Goal: Task Accomplishment & Management: Complete application form

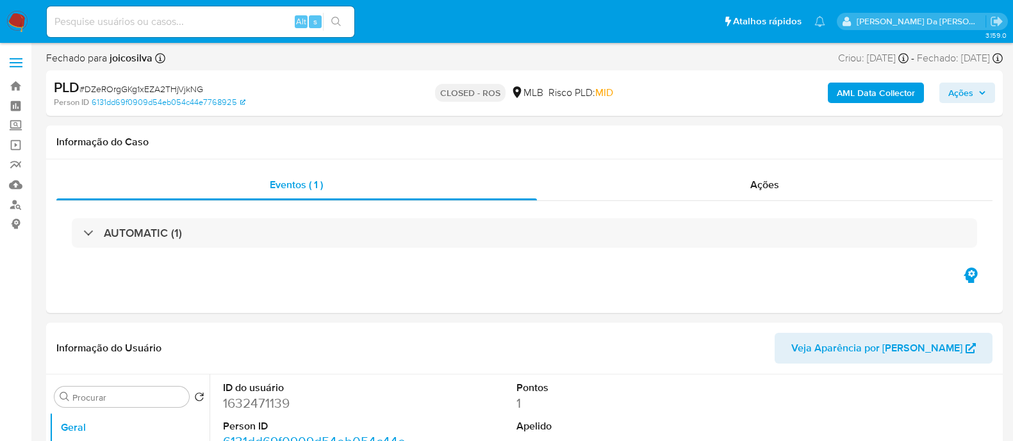
select select "10"
click at [19, 21] on img at bounding box center [17, 22] width 22 height 22
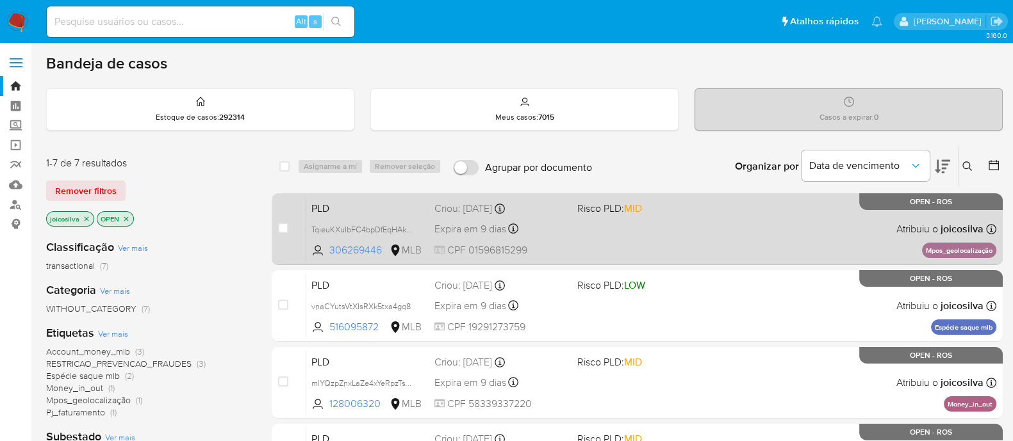
click at [652, 234] on div "PLD TqieuKXuIbFC4bpDfEqHAkh7 306269446 MLB Risco PLD: MID Criou: 12/08/2025 Cri…" at bounding box center [651, 229] width 690 height 65
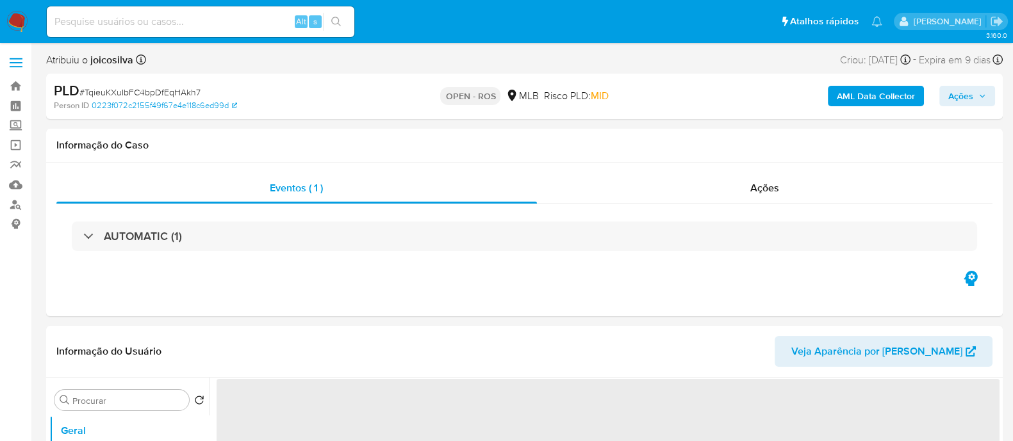
click at [169, 89] on span "# TqieuKXuIbFC4bpDfEqHAkh7" at bounding box center [139, 92] width 121 height 13
select select "10"
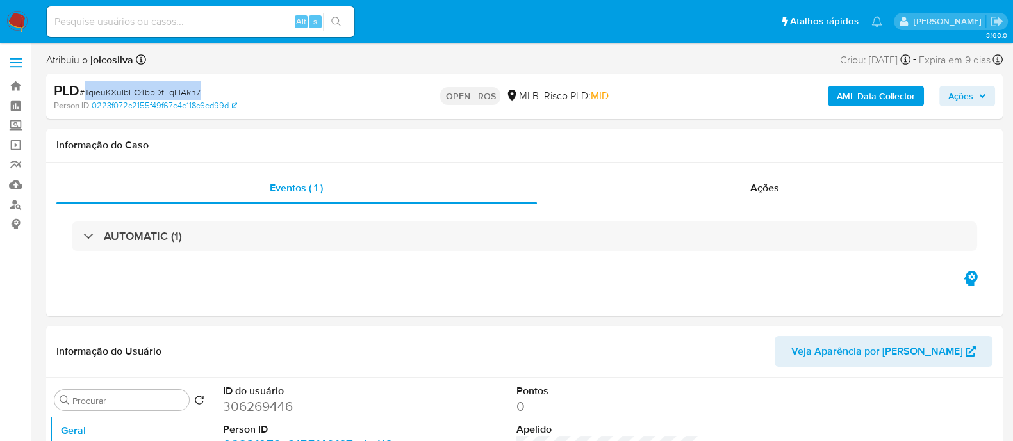
copy span "TqieuKXuIbFC4bpDfEqHAkh7"
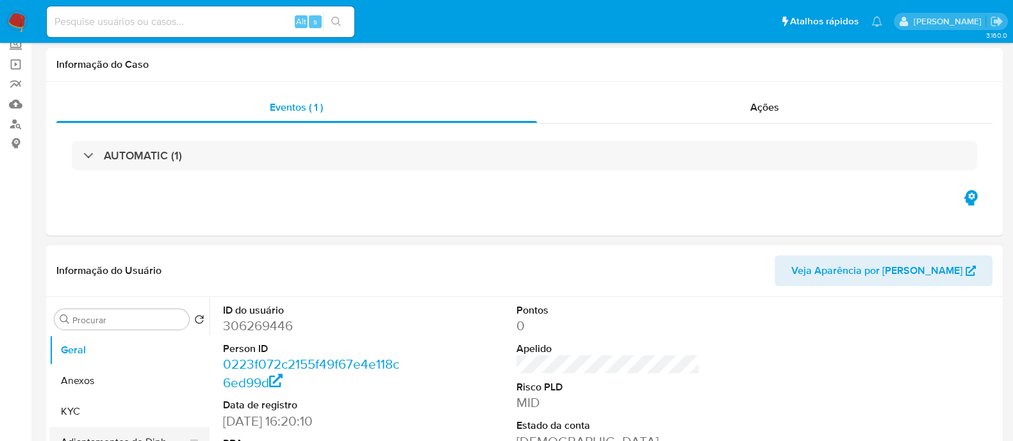
scroll to position [160, 0]
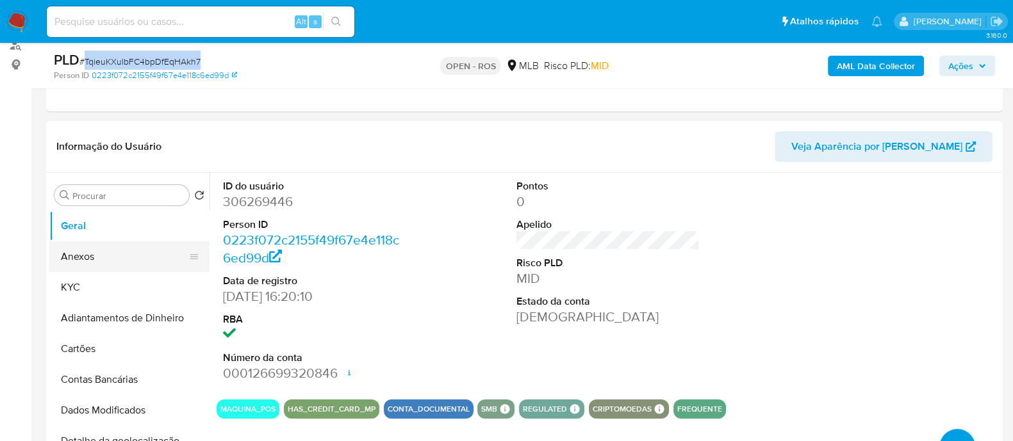
click at [102, 259] on button "Anexos" at bounding box center [124, 257] width 150 height 31
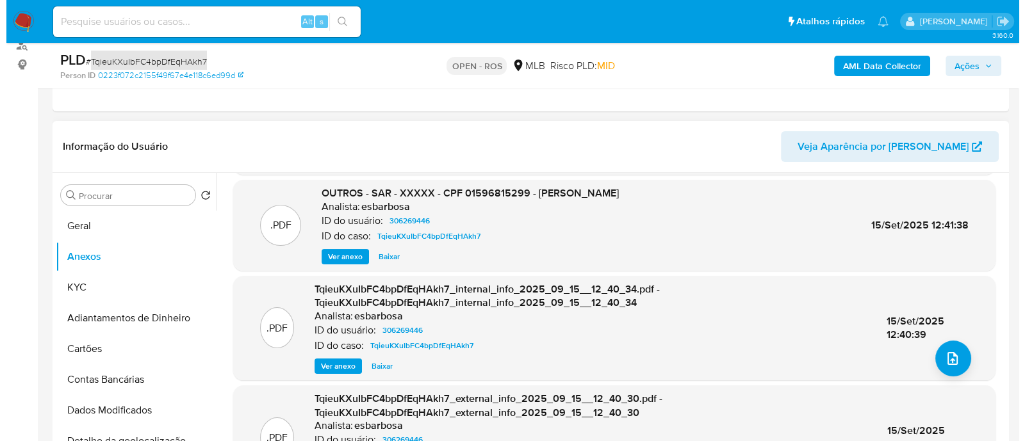
scroll to position [99, 0]
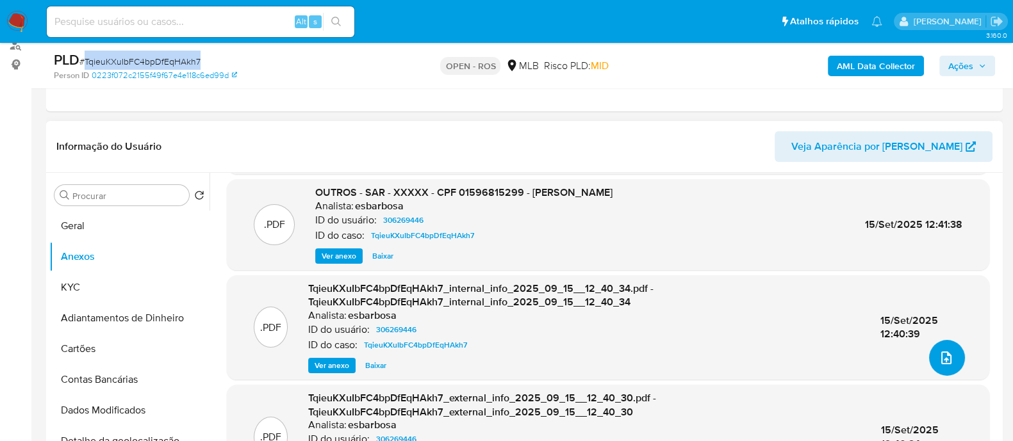
click at [939, 364] on span "upload-file" at bounding box center [946, 357] width 14 height 15
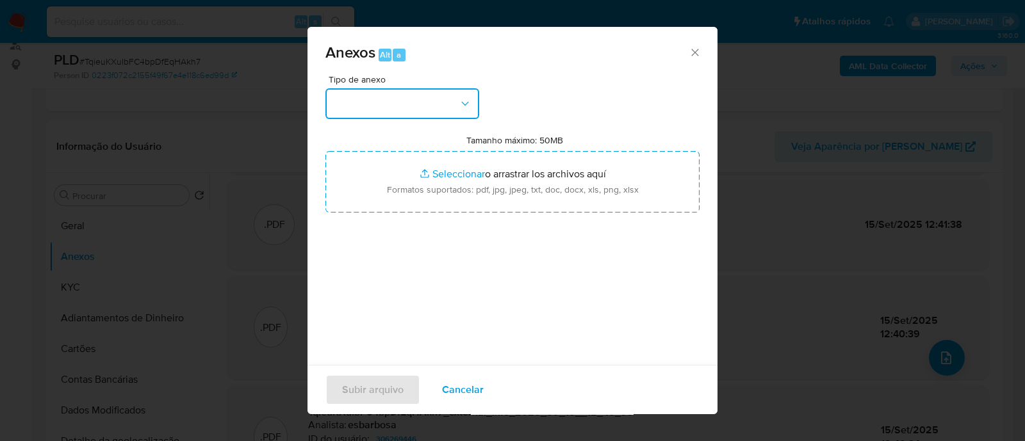
click at [447, 113] on button "button" at bounding box center [402, 103] width 154 height 31
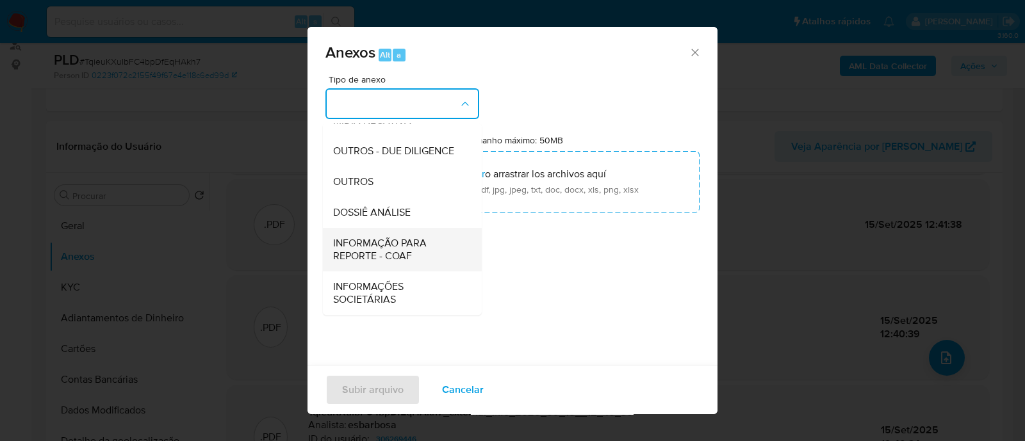
scroll to position [20, 0]
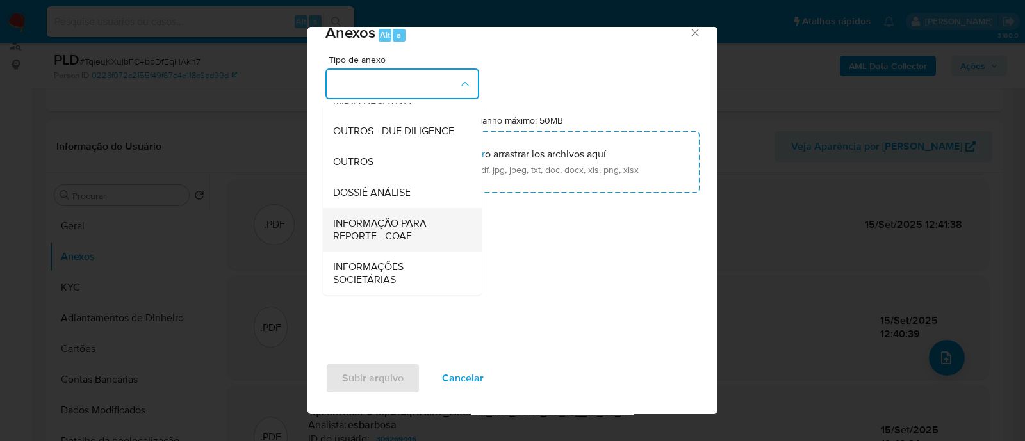
click at [424, 235] on span "INFORMAÇÃO PARA REPORTE - COAF" at bounding box center [398, 230] width 131 height 26
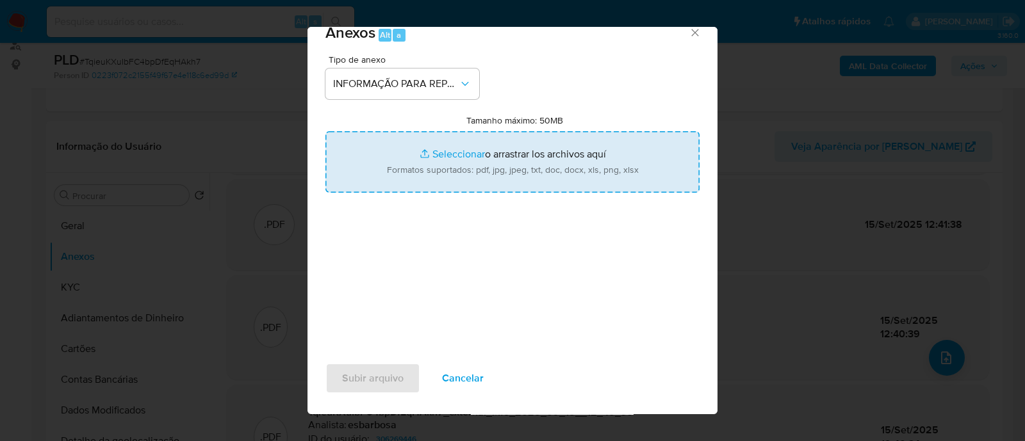
type input "C:\fakepath\SAR - TqieuKXuIbFC4bpDfEqHAkh7 - CPF 01596815299 - THAYANNE SILVA D…"
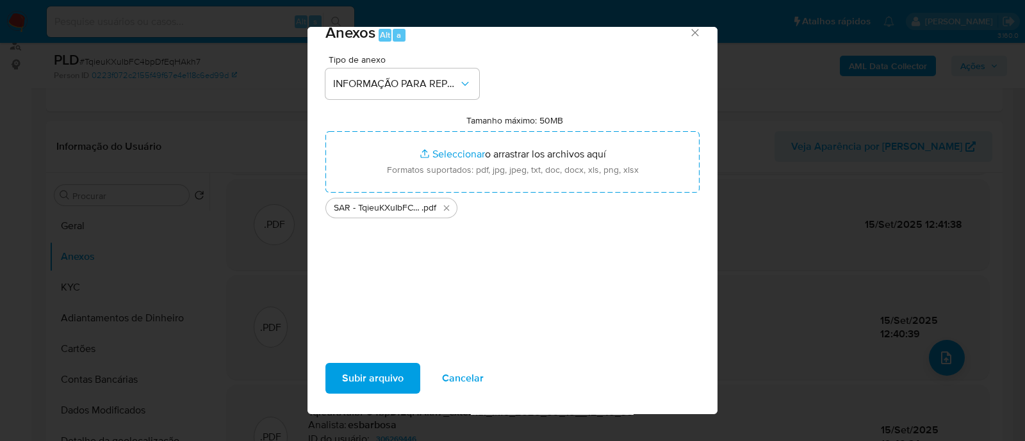
click at [468, 249] on div "Tipo de anexo INFORMAÇÃO PARA REPORTE - COAF Tamanho máximo: 50MB Seleccionar a…" at bounding box center [512, 206] width 374 height 302
click at [391, 378] on span "Subir arquivo" at bounding box center [373, 379] width 62 height 28
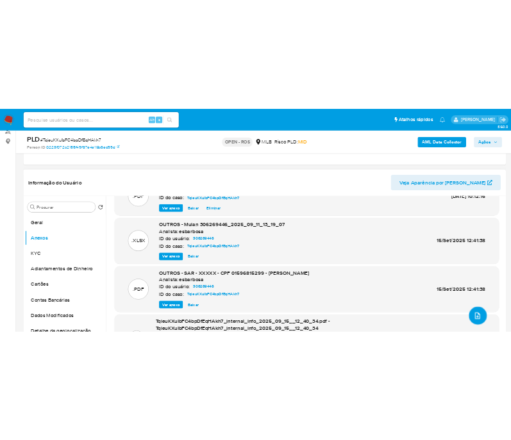
scroll to position [84, 0]
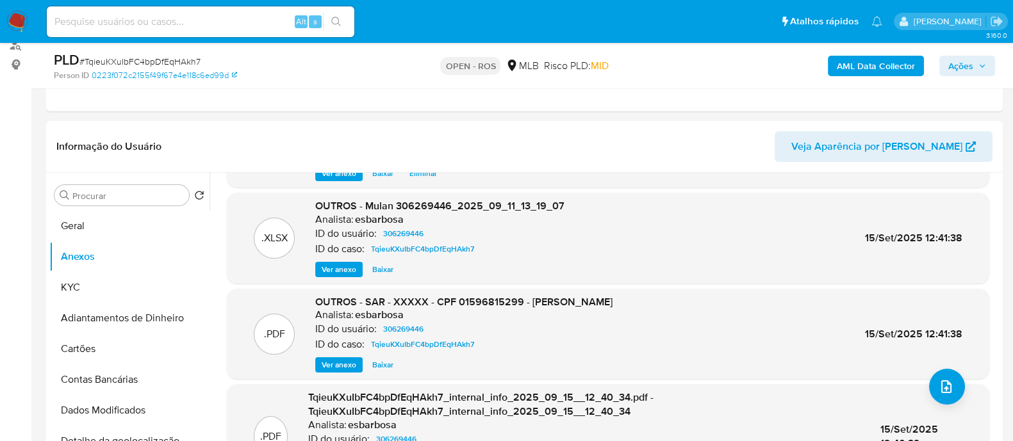
click at [977, 69] on span "Ações" at bounding box center [967, 66] width 38 height 18
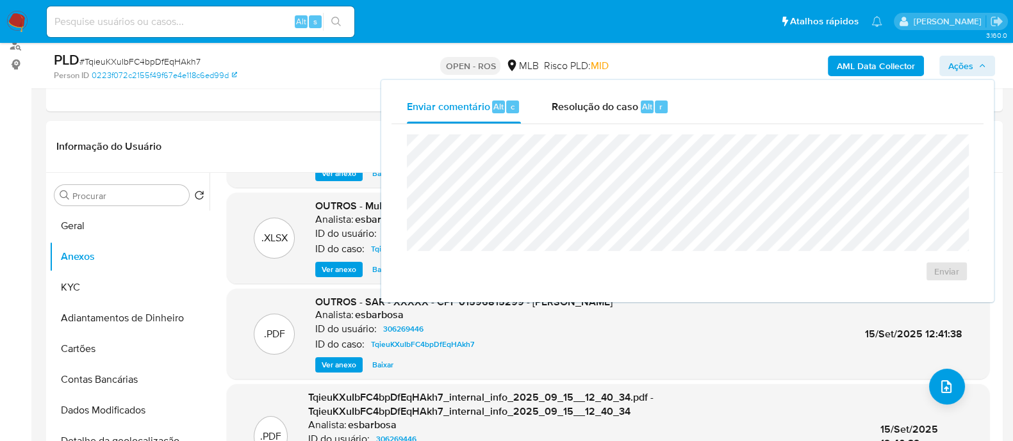
click at [604, 107] on span "Resolução do caso" at bounding box center [595, 106] width 86 height 15
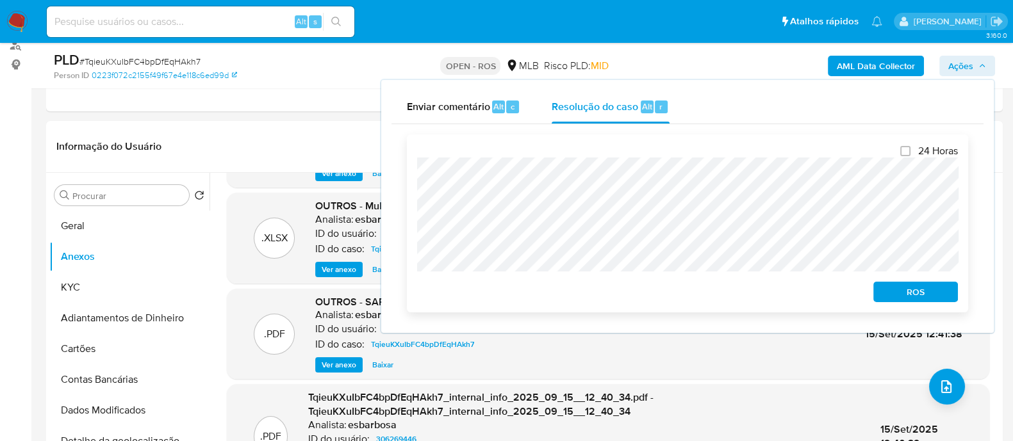
click at [904, 299] on span "ROS" at bounding box center [915, 292] width 67 height 18
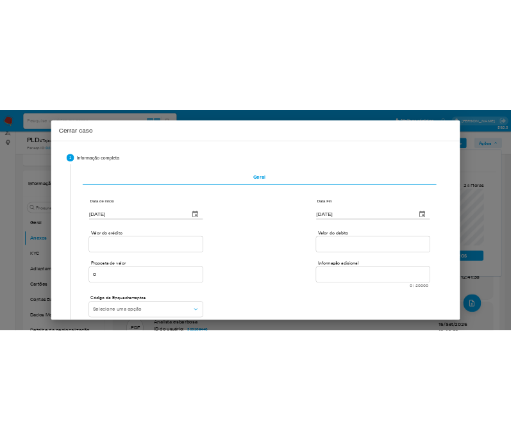
scroll to position [163, 0]
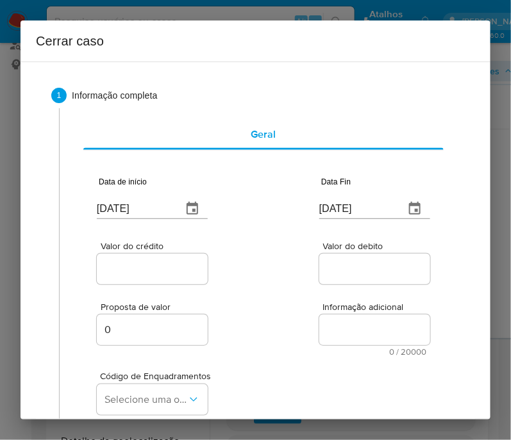
click at [144, 218] on input "[DATE]" at bounding box center [134, 209] width 75 height 21
paste input "01/07"
type input "01/07/2025"
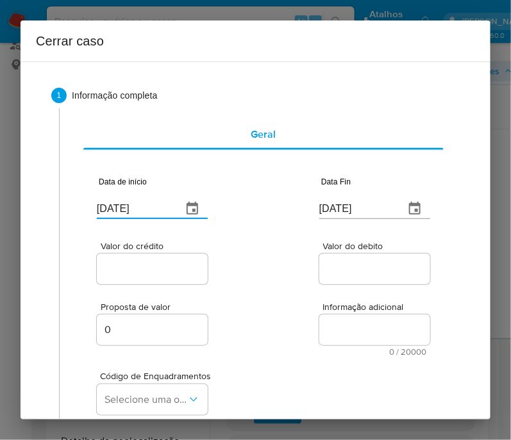
click at [309, 324] on div "Proposta de valor 0 Informação adicional 0 / 20000 20000 caracteres restantes" at bounding box center [263, 321] width 333 height 69
click at [356, 210] on input "17/09/2025" at bounding box center [356, 209] width 75 height 21
paste input "09"
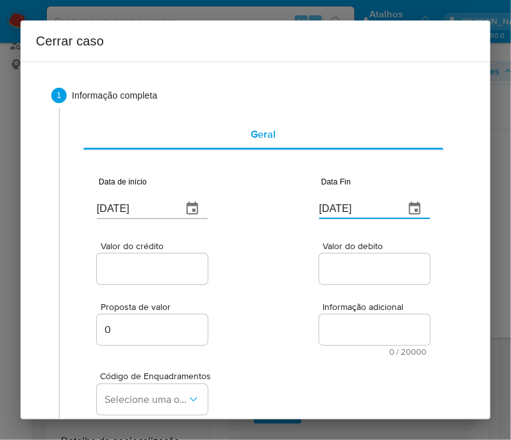
type input "09/09/2025"
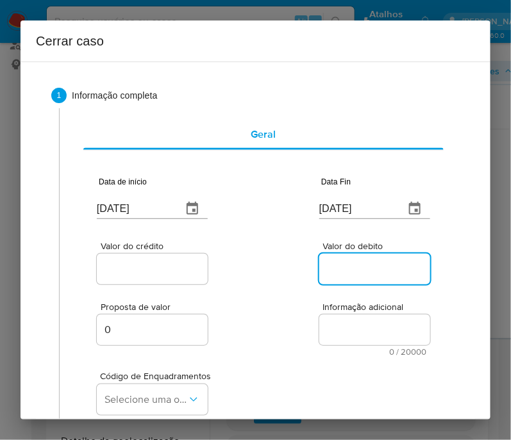
drag, startPoint x: 332, startPoint y: 269, endPoint x: 194, endPoint y: 267, distance: 137.8
click at [332, 269] on input "Valor do debito" at bounding box center [382, 269] width 126 height 17
click at [154, 265] on input "Valor do crédito" at bounding box center [160, 269] width 126 height 17
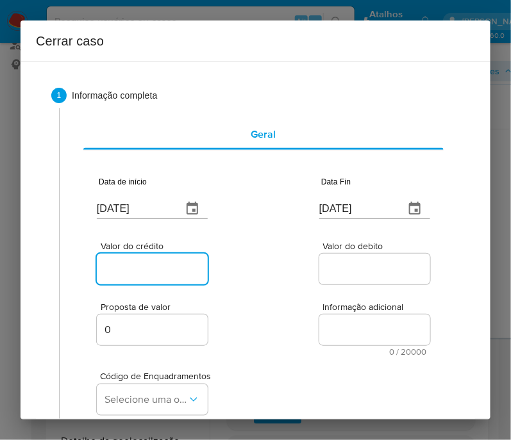
click at [182, 270] on input "Valor do crédito" at bounding box center [160, 269] width 126 height 17
paste input "R$208.641"
type input "R$208.641"
click at [295, 279] on div "Valor do crédito R$208.641 Valor do debito" at bounding box center [263, 256] width 333 height 61
click at [350, 261] on input "Valor do debito" at bounding box center [382, 269] width 126 height 17
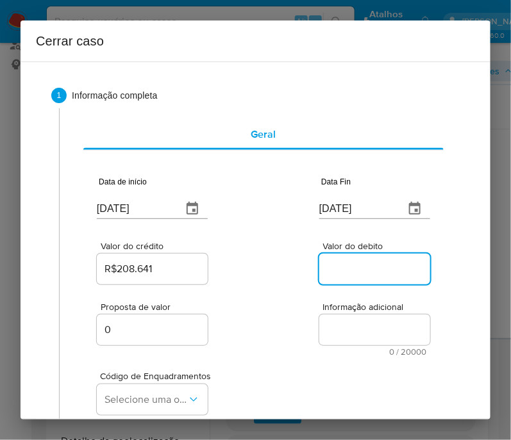
paste input "R$195.842"
type input "R$195.842"
drag, startPoint x: 266, startPoint y: 342, endPoint x: 170, endPoint y: 331, distance: 96.7
click at [263, 345] on div "Proposta de valor 0 Informação adicional 0 / 20000 20000 caracteres restantes" at bounding box center [263, 321] width 333 height 69
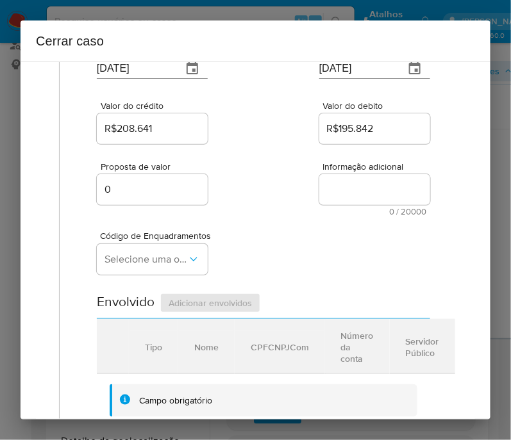
scroll to position [160, 0]
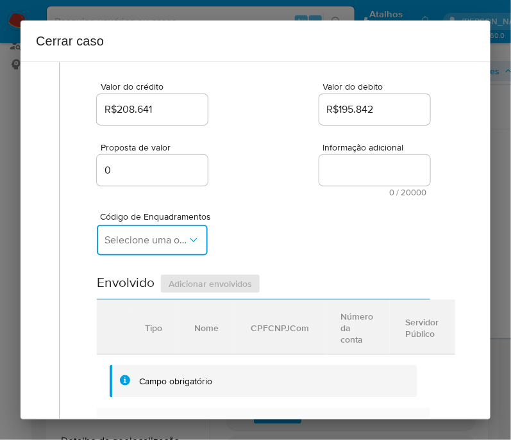
click at [176, 247] on span "Selecione uma opção" at bounding box center [145, 240] width 83 height 13
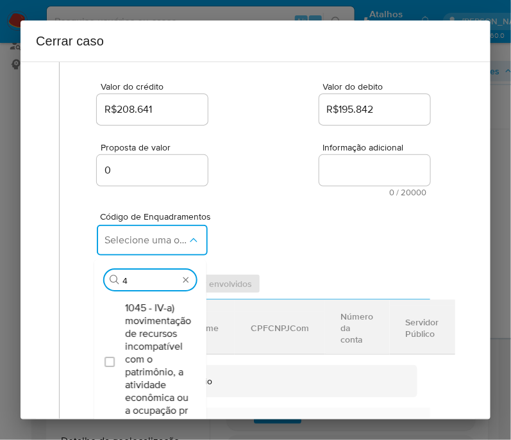
type input "45"
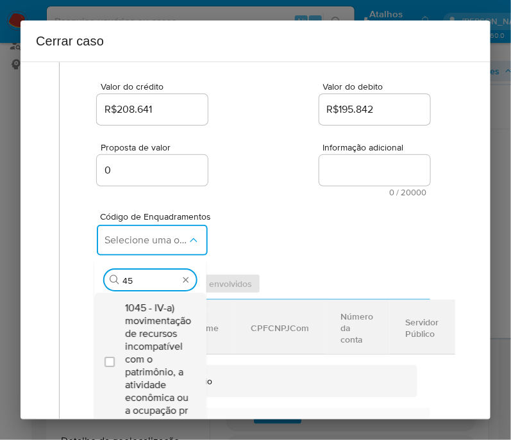
click at [133, 346] on span "1045 - IV-a) movimentação de recursos incompatível com o patrimônio, a atividad…" at bounding box center [158, 359] width 66 height 115
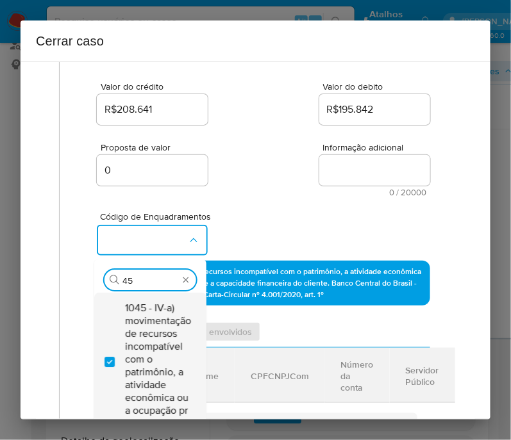
checkbox input "true"
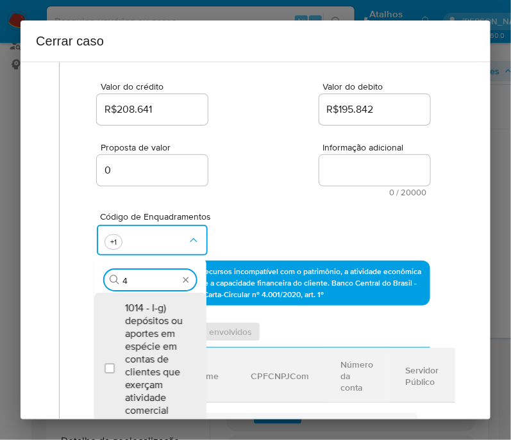
scroll to position [0, 0]
type input "47"
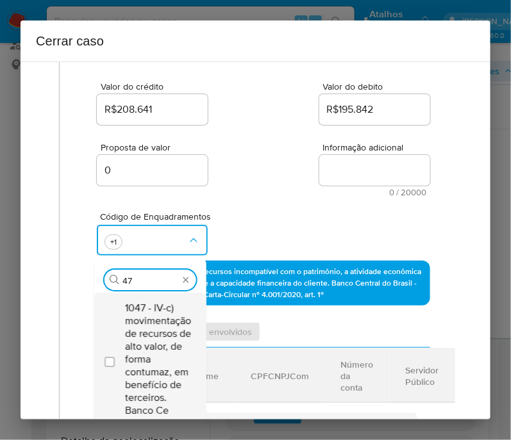
click at [149, 352] on span "1047 - IV-c) movimentação de recursos de alto valor, de forma contumaz, em bene…" at bounding box center [158, 359] width 66 height 115
checkbox input "true"
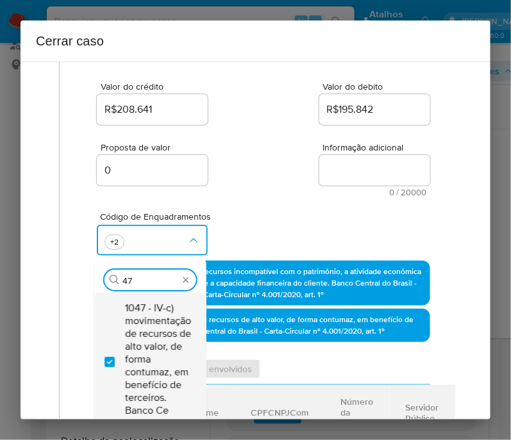
type input "4"
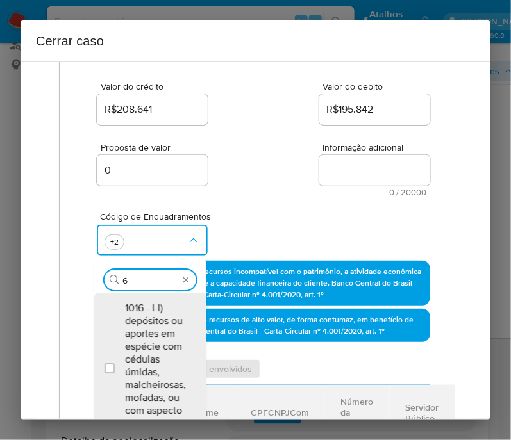
type input "66"
click at [149, 352] on span "1066 - IV-v) recebimentos de valores relevantes no mesmo terminal de pagamento …" at bounding box center [156, 359] width 63 height 115
checkbox input "true"
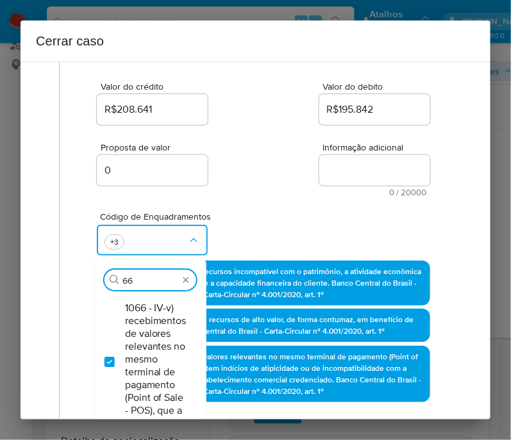
type input "6"
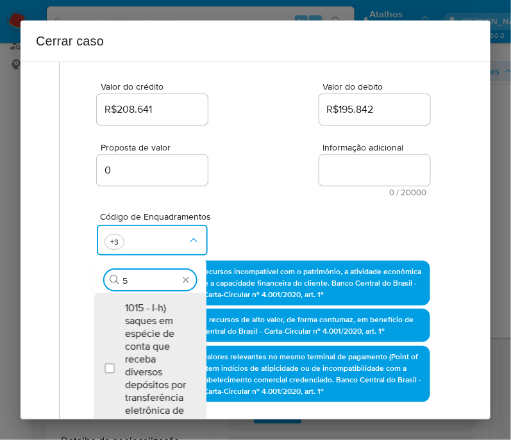
scroll to position [170, 0]
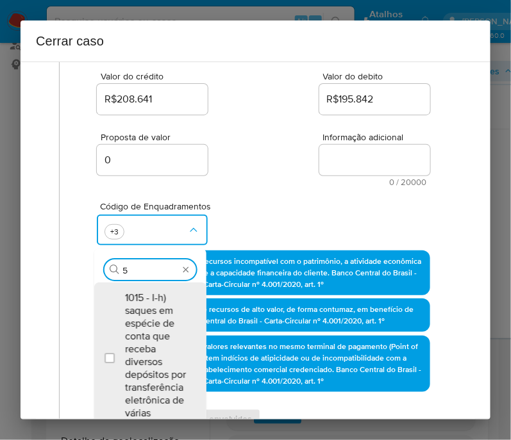
type input "56"
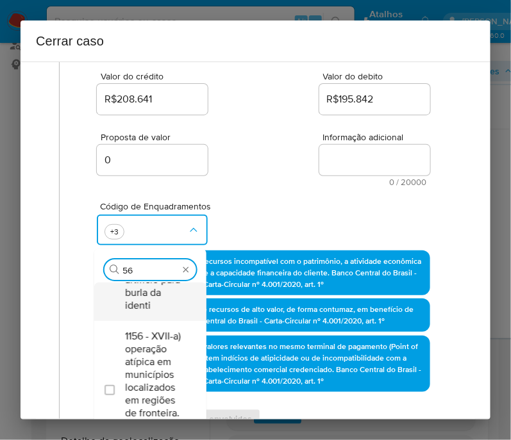
scroll to position [133, 0]
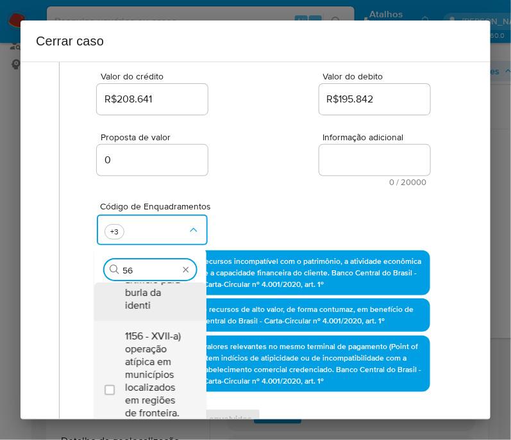
click at [134, 354] on span "1156 - XVII-a) operação atípica em municípios localizados em regiões de frontei…" at bounding box center [156, 387] width 63 height 115
checkbox input "true"
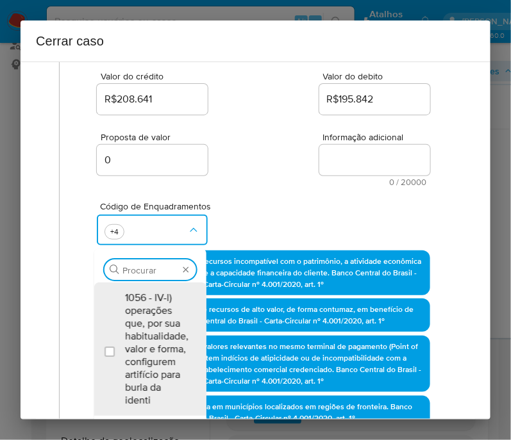
click at [233, 222] on div "Código de Enquadramentos Procurar 1056 - IV-l) operações que, por sua habituali…" at bounding box center [263, 218] width 333 height 64
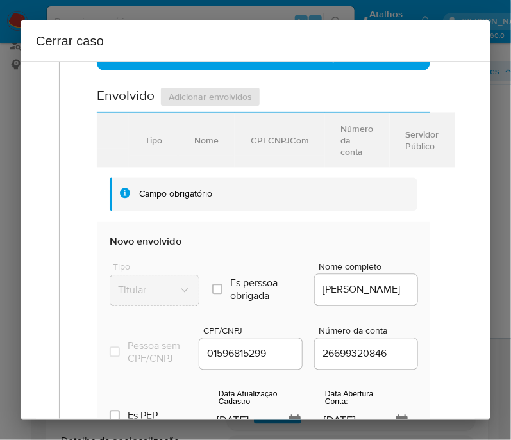
scroll to position [730, 0]
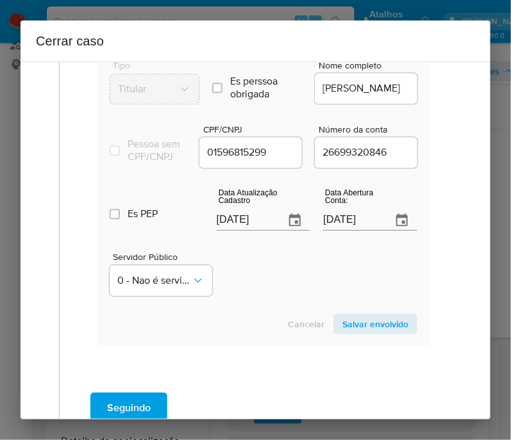
click at [230, 222] on input "17/09/2025" at bounding box center [246, 220] width 58 height 21
paste input "31/08"
type input "31/08/2025"
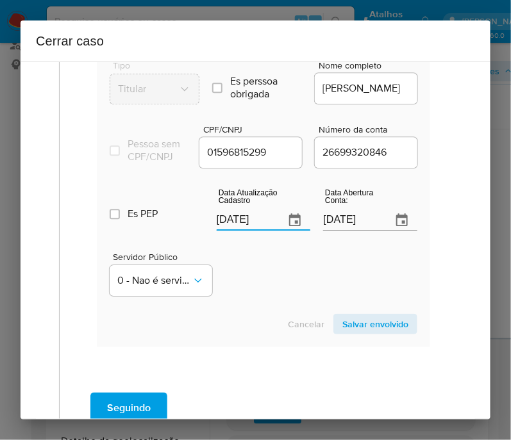
drag, startPoint x: 227, startPoint y: 253, endPoint x: 31, endPoint y: 238, distance: 197.3
click at [227, 257] on div "Servidor Público 0 - Nao é servidor/[PERSON_NAME] possui informacao" at bounding box center [264, 269] width 308 height 64
click at [347, 220] on input "10/11/2020" at bounding box center [352, 220] width 58 height 21
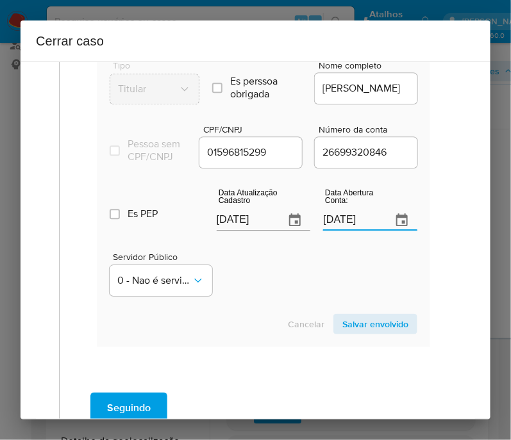
click at [308, 251] on div "Servidor Público 0 - Nao é servidor/Nao possui informacao" at bounding box center [264, 269] width 308 height 64
click at [372, 328] on span "Salvar envolvido" at bounding box center [375, 324] width 66 height 18
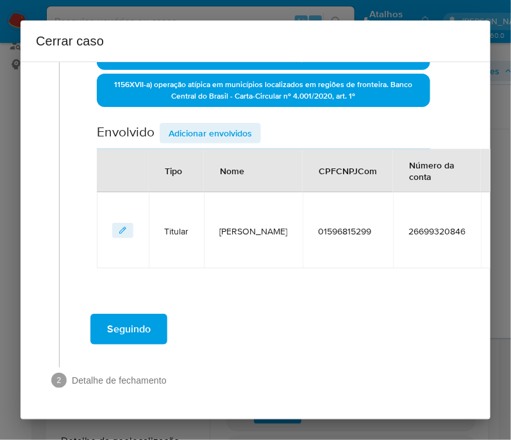
click at [226, 125] on span "Adicionar envolvidos" at bounding box center [210, 133] width 83 height 18
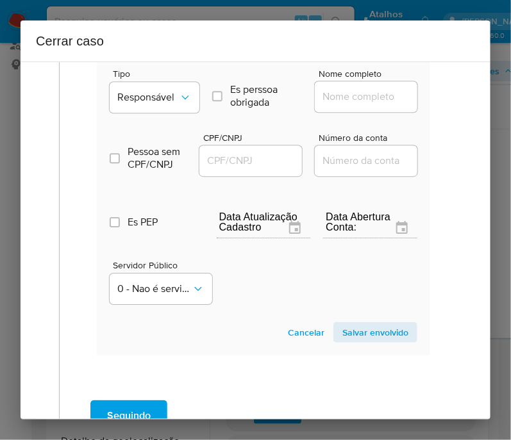
scroll to position [749, 0]
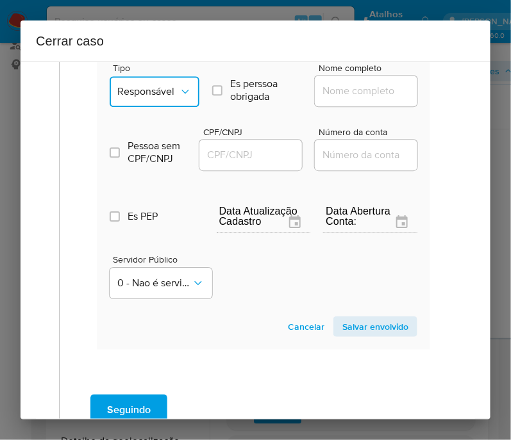
click at [151, 95] on span "Responsável" at bounding box center [148, 91] width 62 height 13
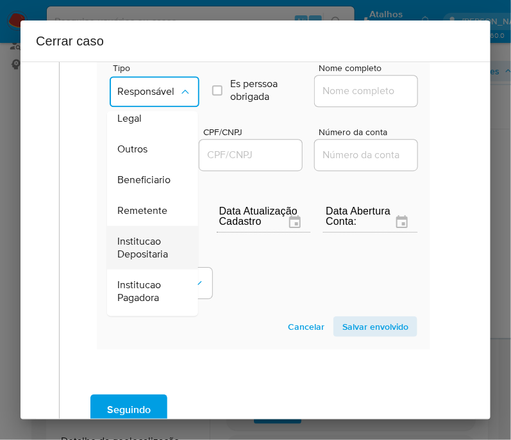
scroll to position [240, 0]
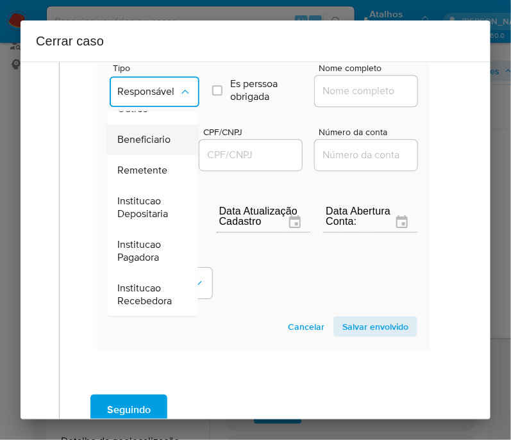
click at [158, 134] on span "Beneficiario" at bounding box center [143, 139] width 53 height 13
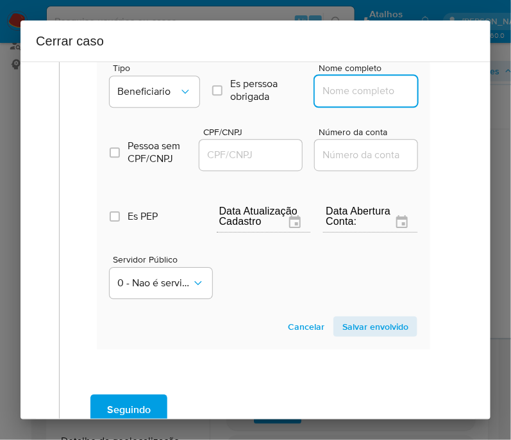
drag, startPoint x: 378, startPoint y: 97, endPoint x: 373, endPoint y: 104, distance: 8.2
click at [378, 97] on input "Nome completo" at bounding box center [378, 91] width 126 height 17
paste input "Geovane Freire Azevedo, 82644802253"
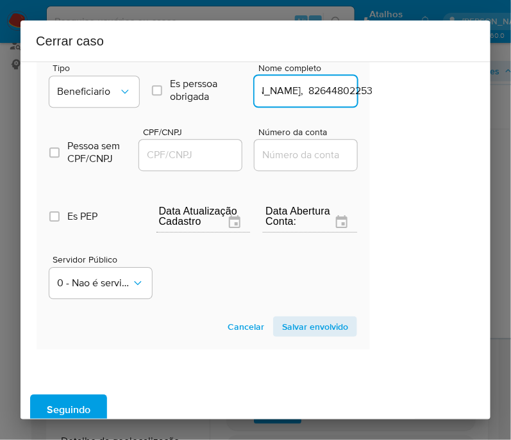
drag, startPoint x: 349, startPoint y: 102, endPoint x: 495, endPoint y: 104, distance: 146.1
click at [495, 104] on div "Cerrar caso 1 Informação completa Geral Data de início 01/07/2025 Data Fin 09/0…" at bounding box center [255, 220] width 511 height 440
drag, startPoint x: 288, startPoint y: 101, endPoint x: 397, endPoint y: 103, distance: 108.3
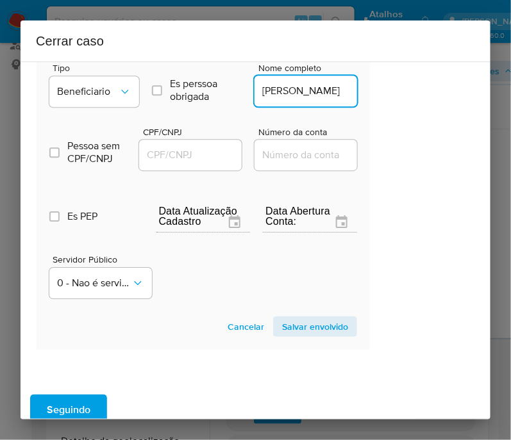
type input "Geovane Freire Azevedo"
click at [187, 155] on input "CPF/CNPJ" at bounding box center [202, 155] width 126 height 17
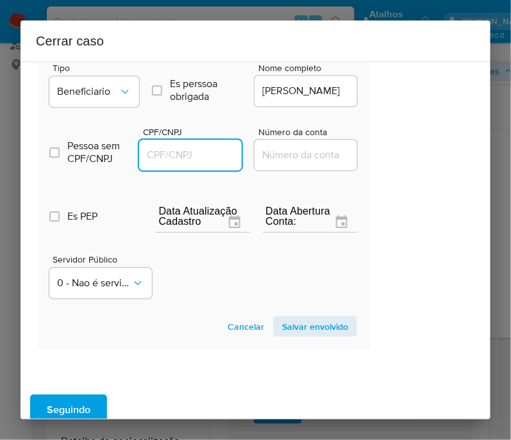
paste input "82644802253"
type input "82644802253"
click at [327, 325] on span "Salvar envolvido" at bounding box center [315, 327] width 66 height 18
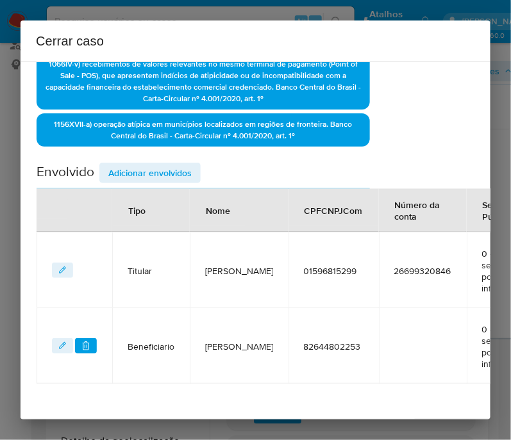
scroll to position [263, 60]
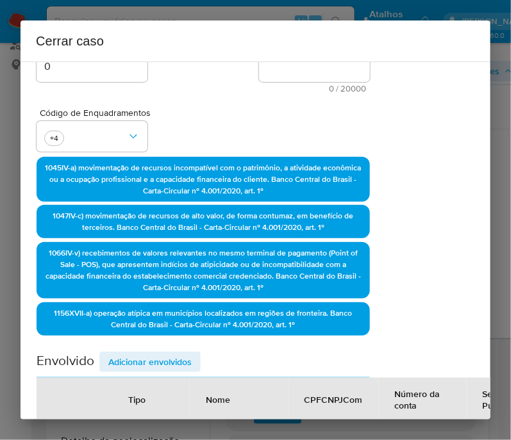
click at [170, 368] on span "Adicionar envolvidos" at bounding box center [149, 362] width 83 height 18
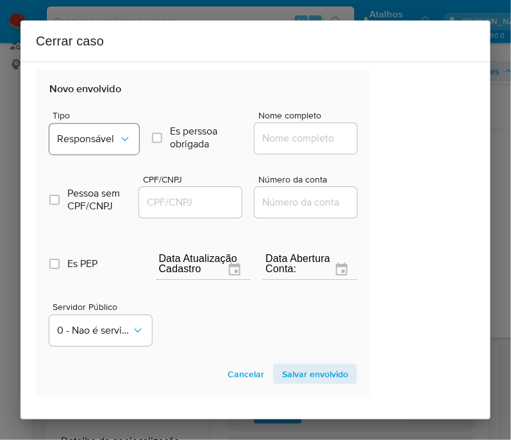
scroll to position [744, 60]
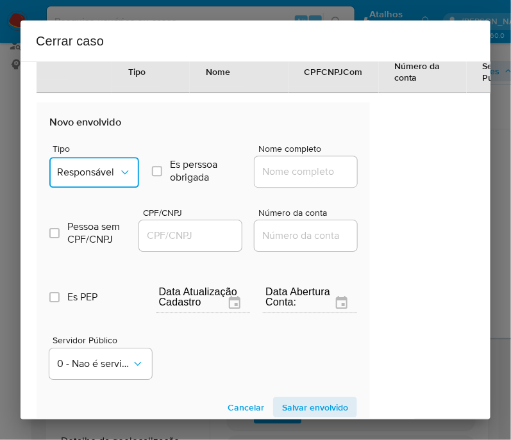
click at [119, 172] on icon "Tipo de envolvimento" at bounding box center [125, 172] width 13 height 13
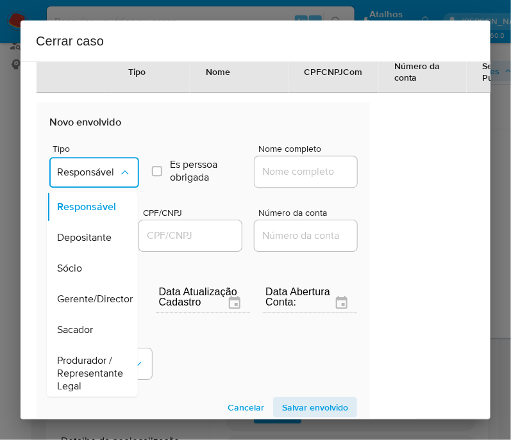
scroll to position [160, 0]
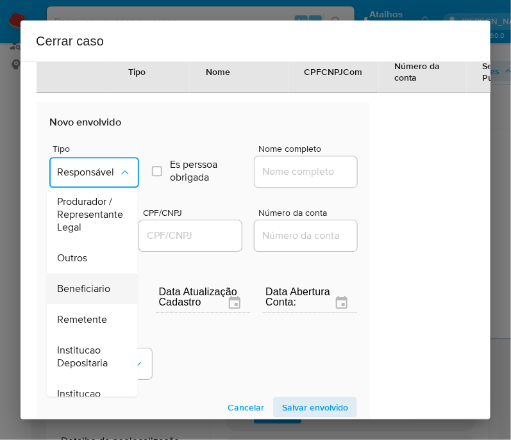
click at [100, 292] on span "Beneficiario" at bounding box center [83, 288] width 53 height 13
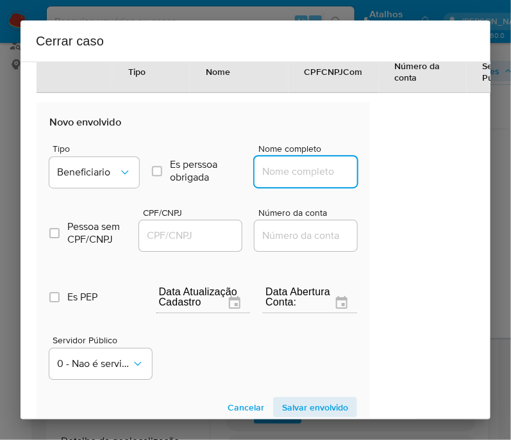
click at [276, 179] on input "Nome completo" at bounding box center [317, 171] width 126 height 17
paste input "Elianaia Bittencourt De Souza, 45975655000113"
drag, startPoint x: 272, startPoint y: 179, endPoint x: 420, endPoint y: 186, distance: 147.5
click at [420, 186] on div "1 Informação completa Geral Data de início 01/07/2025 Data Fin 09/09/2025 Valor…" at bounding box center [256, 241] width 470 height 358
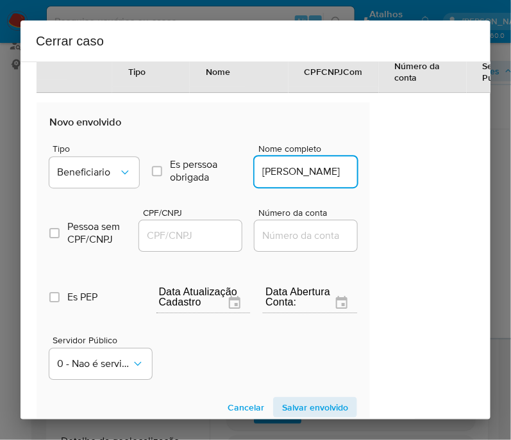
scroll to position [0, 25]
type input "Elianaia Bittencourt De Souza"
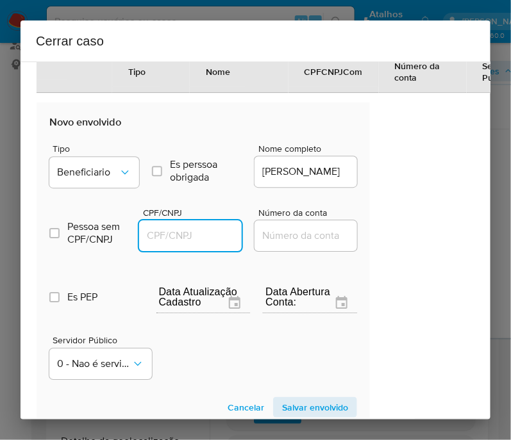
scroll to position [0, 0]
click at [199, 244] on input "CPF/CNPJ" at bounding box center [202, 235] width 126 height 17
paste input "45975655000113"
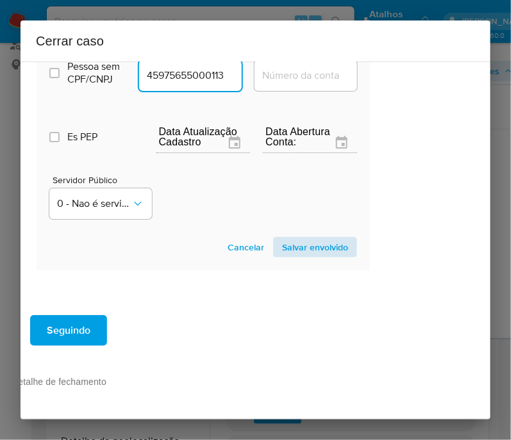
type input "45975655000113"
click at [306, 256] on span "Salvar envolvido" at bounding box center [315, 247] width 66 height 18
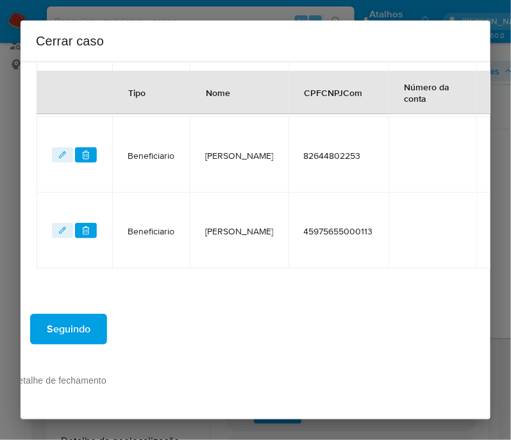
scroll to position [660, 60]
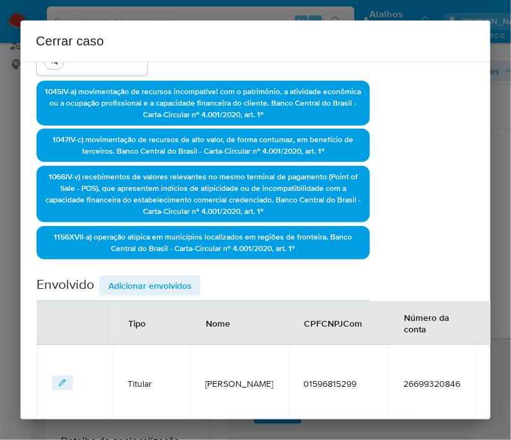
click at [170, 295] on span "Adicionar envolvidos" at bounding box center [149, 286] width 83 height 18
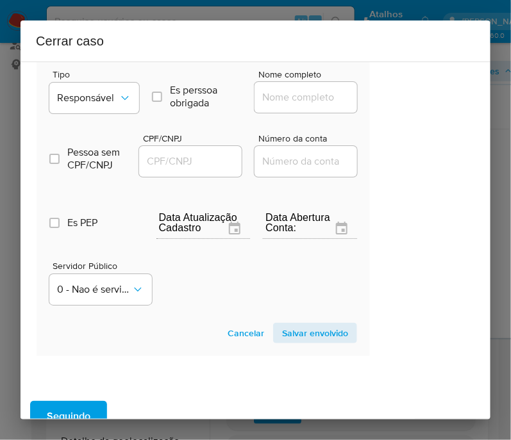
scroll to position [900, 60]
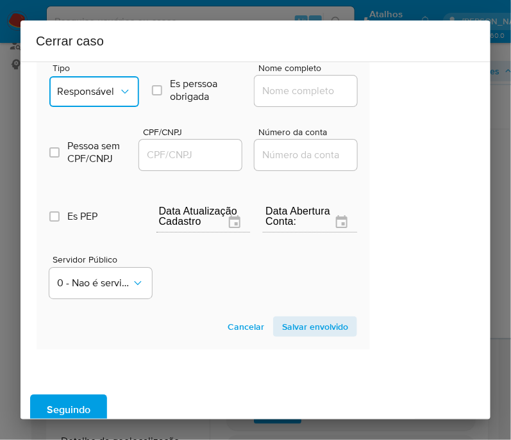
click at [116, 104] on button "Responsável" at bounding box center [94, 91] width 90 height 31
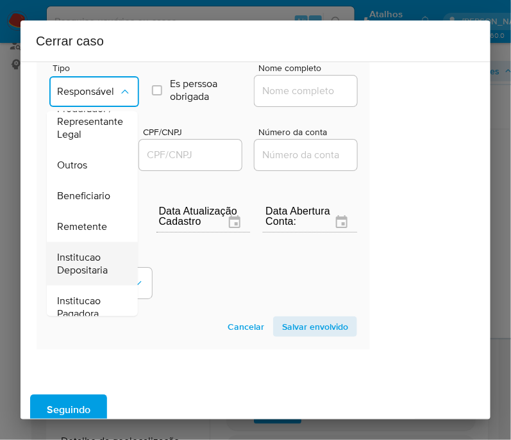
scroll to position [240, 0]
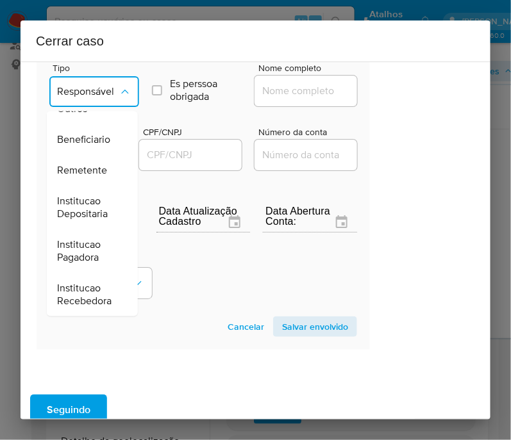
click at [97, 133] on span "Beneficiario" at bounding box center [83, 139] width 53 height 13
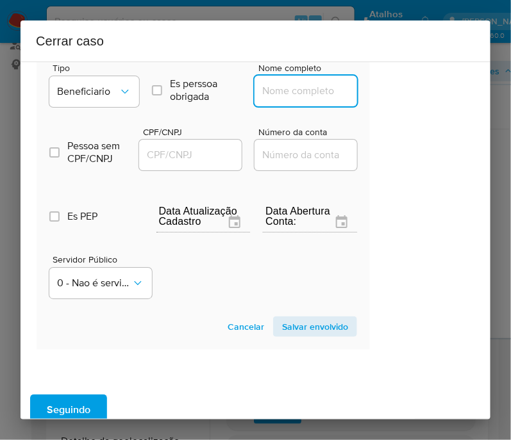
drag, startPoint x: 281, startPoint y: 97, endPoint x: 281, endPoint y: 122, distance: 24.3
click at [281, 97] on input "Nome completo" at bounding box center [317, 91] width 126 height 17
paste input "Hercilio Jose De Moura Castro, 52107884234"
drag, startPoint x: 292, startPoint y: 97, endPoint x: 427, endPoint y: 101, distance: 135.9
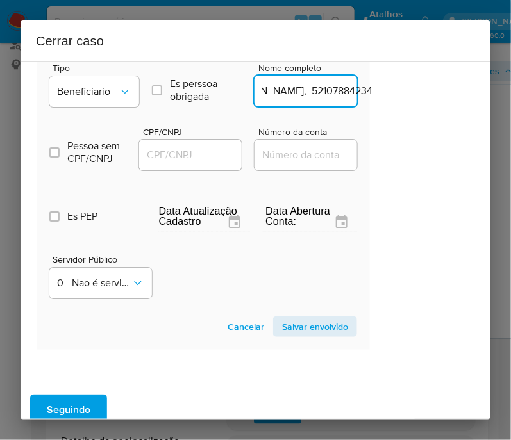
click at [427, 101] on div "1 Informação completa Geral Data de início 01/07/2025 Data Fin 09/09/2025 Valor…" at bounding box center [256, 241] width 470 height 358
type input "Hercilio Jose De Moura Castro"
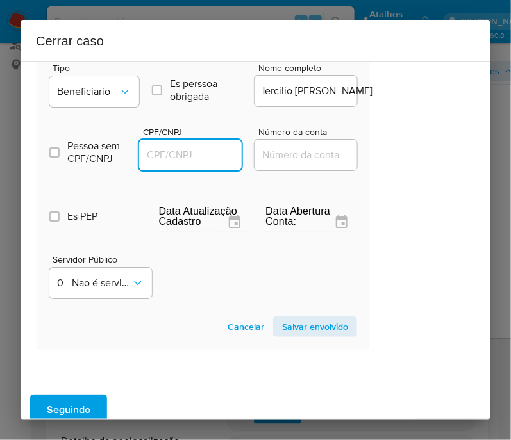
scroll to position [0, 0]
click at [201, 152] on input "CPF/CNPJ" at bounding box center [202, 155] width 126 height 17
paste input "52107884234"
type input "52107884234"
click at [292, 322] on span "Salvar envolvido" at bounding box center [315, 327] width 66 height 18
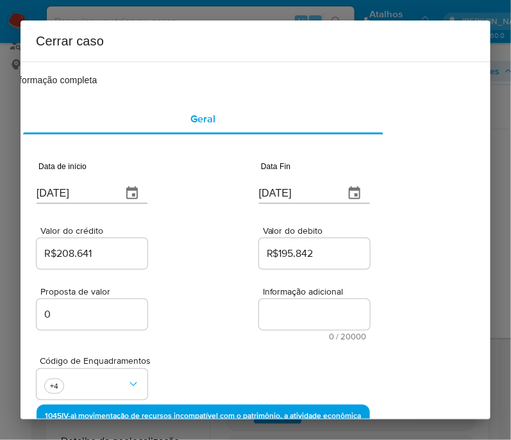
scroll to position [15, 60]
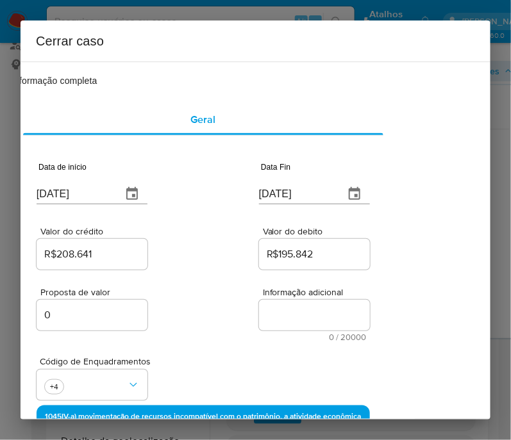
click at [277, 309] on textarea "Informação adicional" at bounding box center [314, 315] width 111 height 31
paste textarea "Informações do Cliente Thayanne Silva de Castro, CPF 01596815299, 25 anos, resi…"
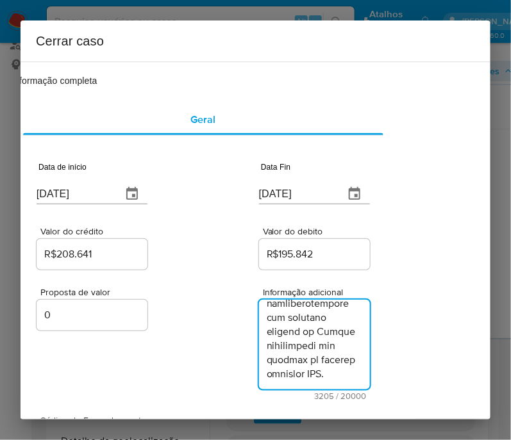
type textarea "Informações do Cliente Thayanne Silva de Castro, CPF 01596815299, 25 anos, resi…"
click at [198, 345] on div "Proposta de valor 0 Informação adicional 3205 / 20000 16795 caracteres restantes" at bounding box center [203, 336] width 333 height 128
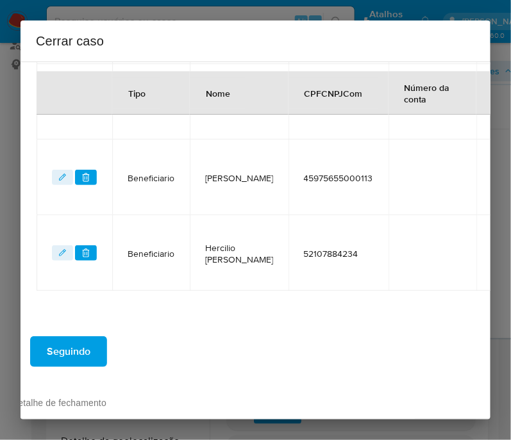
scroll to position [794, 60]
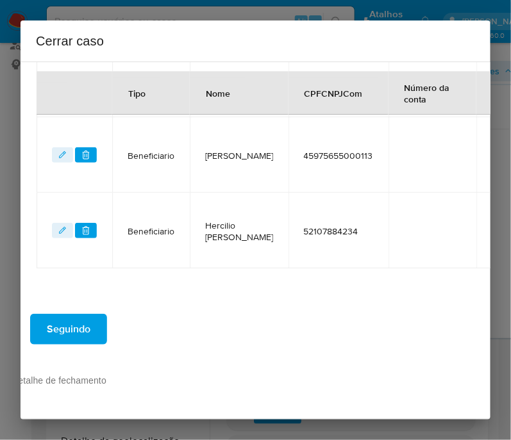
click at [82, 322] on span "Seguindo" at bounding box center [69, 329] width 44 height 28
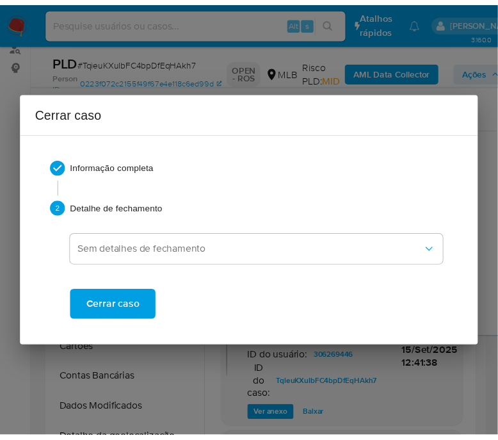
scroll to position [3438, 0]
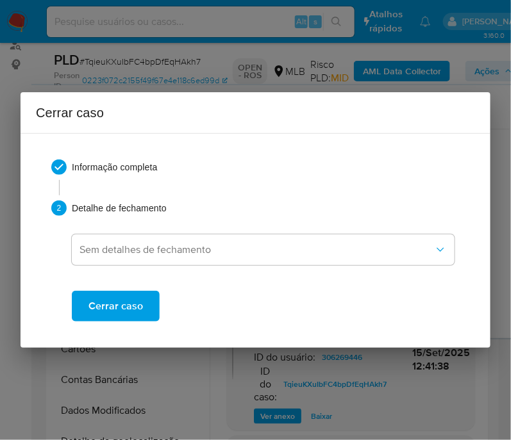
click at [99, 310] on span "Cerrar caso" at bounding box center [115, 306] width 54 height 28
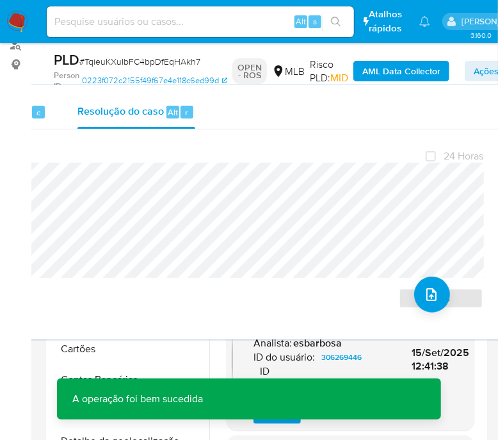
click at [100, 63] on span "# TqieuKXuIbFC4bpDfEqHAkh7" at bounding box center [139, 61] width 121 height 13
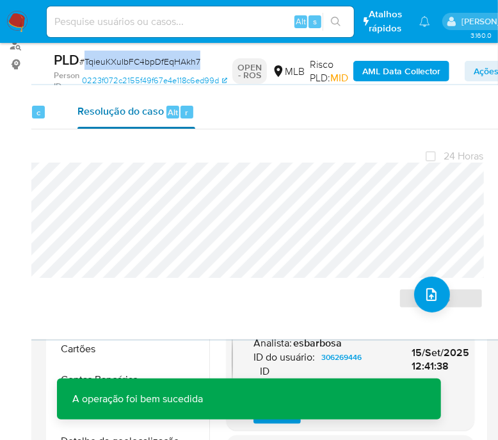
copy span "TqieuKXuIbFC4bpDfEqHAkh7"
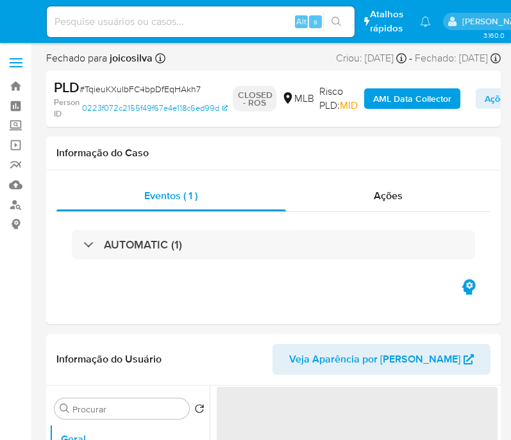
select select "10"
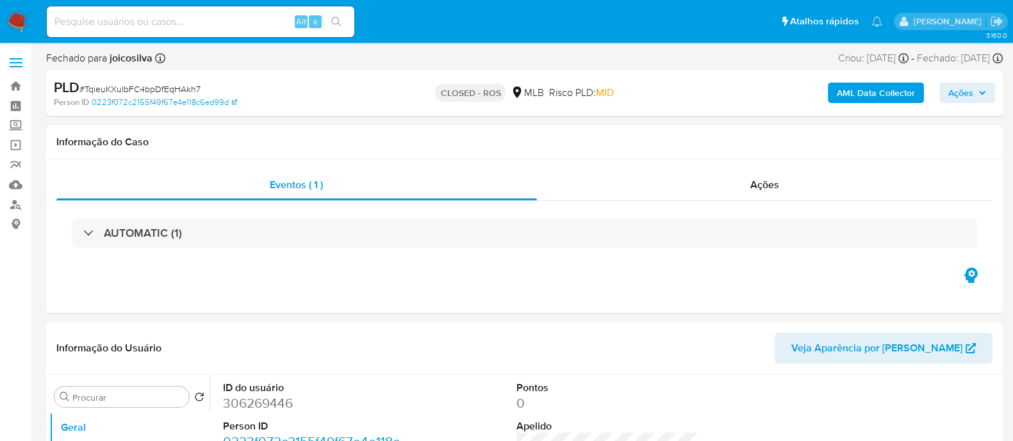
click at [173, 85] on span "# TqieuKXuIbFC4bpDfEqHAkh7" at bounding box center [139, 89] width 121 height 13
copy span "TqieuKXuIbFC4bpDfEqHAkh7"
click at [16, 15] on img at bounding box center [17, 22] width 22 height 22
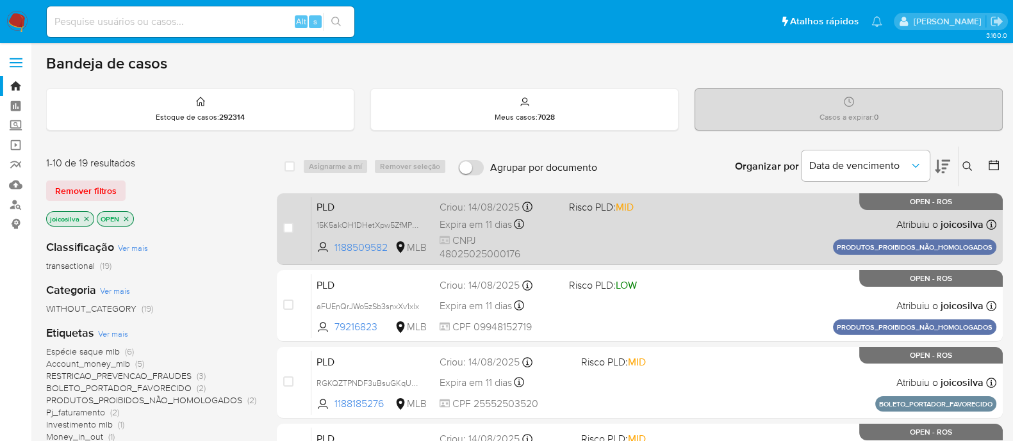
click at [681, 221] on div "PLD 15K5akOH1DHetXpw5ZfMPhe4 1188509582 MLB Risco PLD: MID Criou: 14/08/2025 Cr…" at bounding box center [653, 229] width 685 height 65
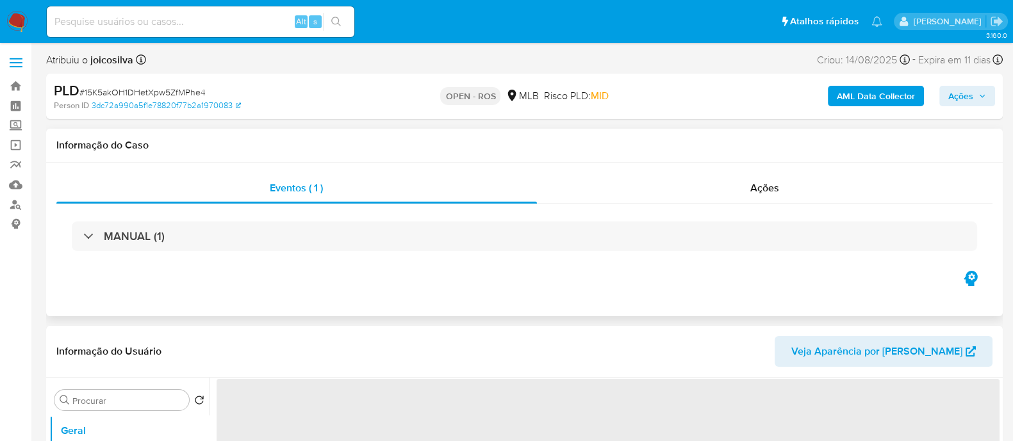
select select "10"
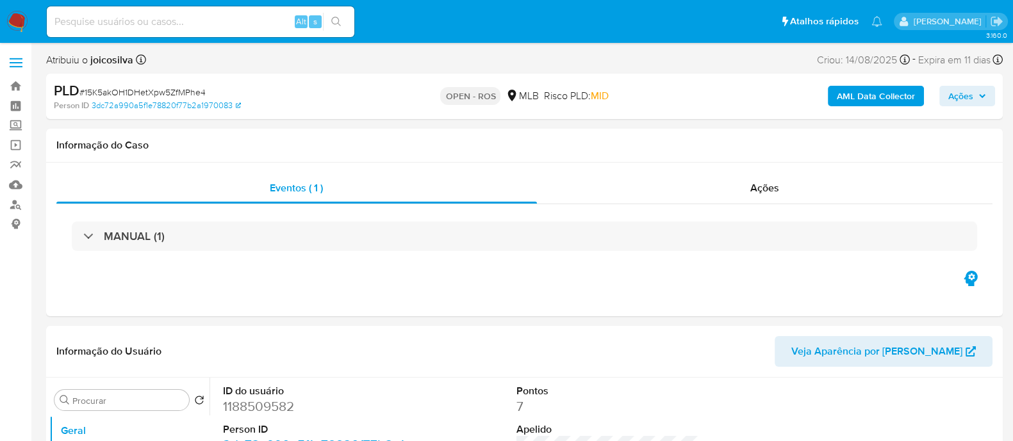
click at [201, 95] on span "# 15K5akOH1DHetXpw5ZfMPhe4" at bounding box center [142, 92] width 126 height 13
copy span "15K5akOH1DHetXpw5ZfMPhe4"
click at [190, 91] on span "# 15K5akOH1DHetXpw5ZfMPhe4" at bounding box center [142, 92] width 126 height 13
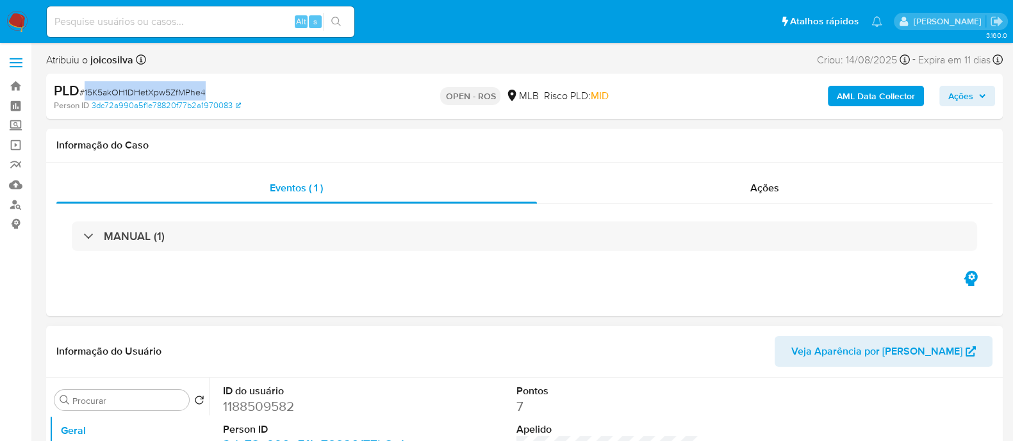
scroll to position [79, 0]
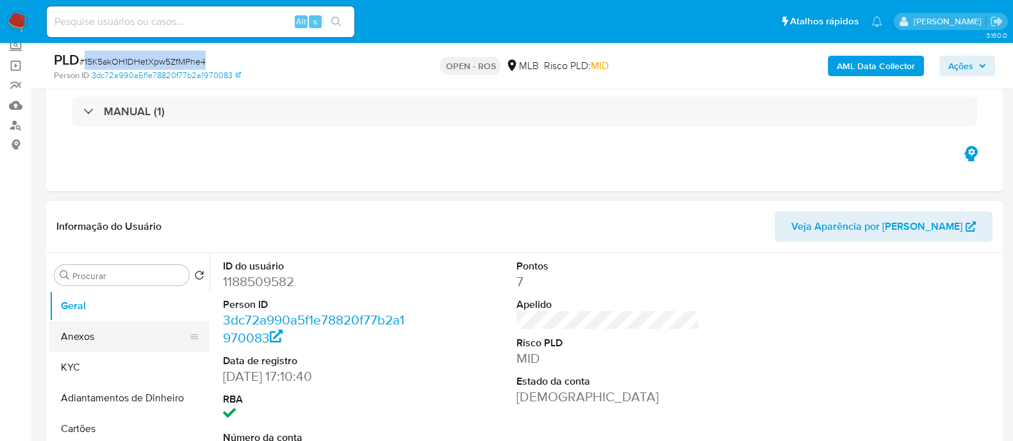
click at [97, 344] on button "Anexos" at bounding box center [124, 337] width 150 height 31
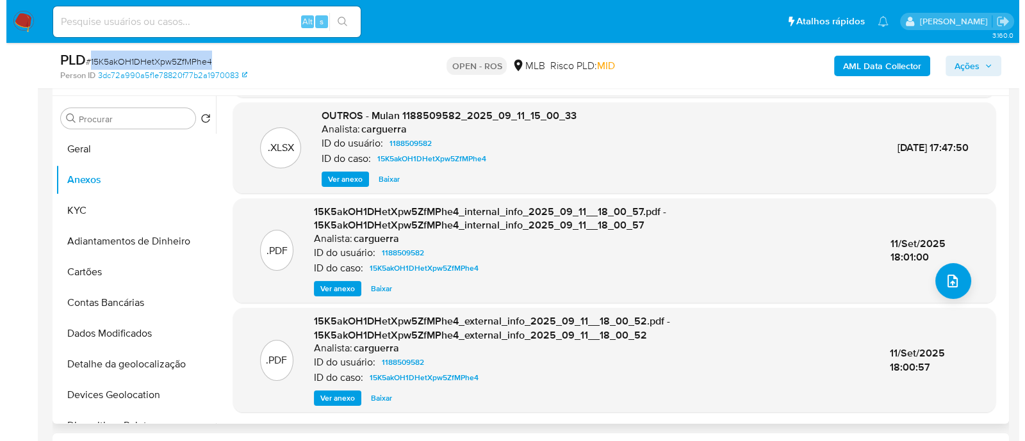
scroll to position [240, 0]
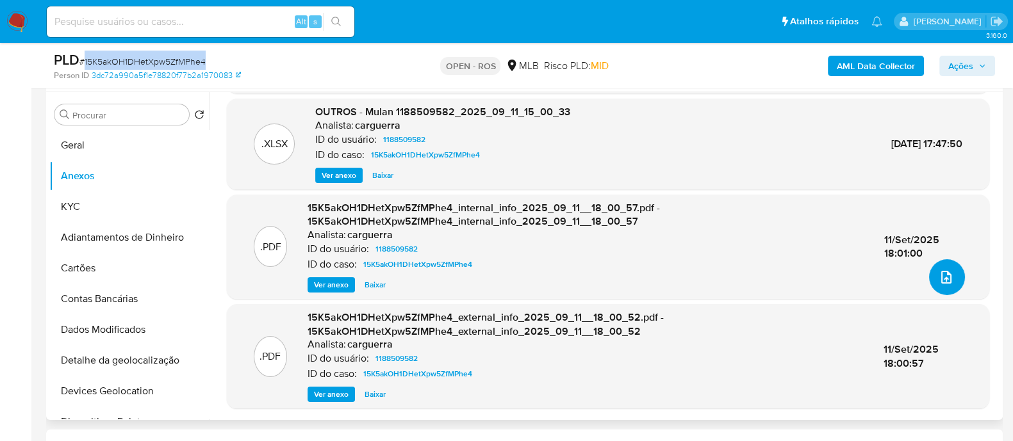
click at [945, 277] on icon "upload-file" at bounding box center [946, 277] width 15 height 15
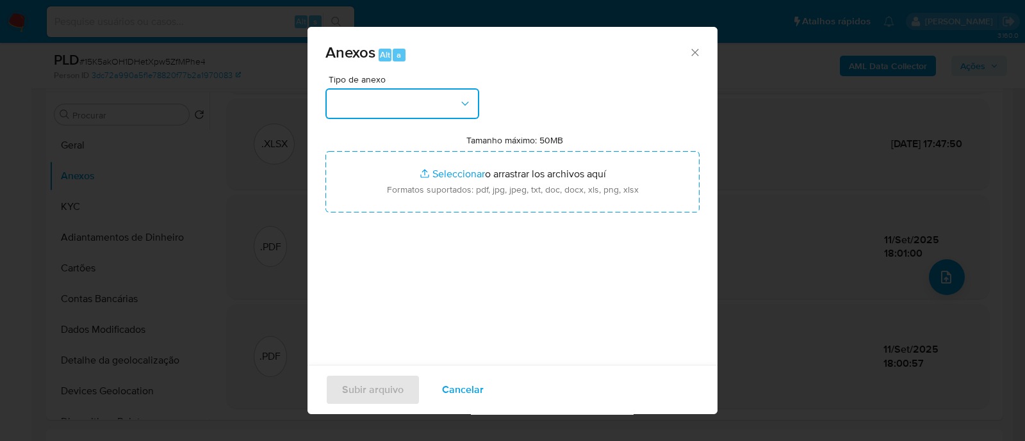
click at [422, 111] on button "button" at bounding box center [402, 103] width 154 height 31
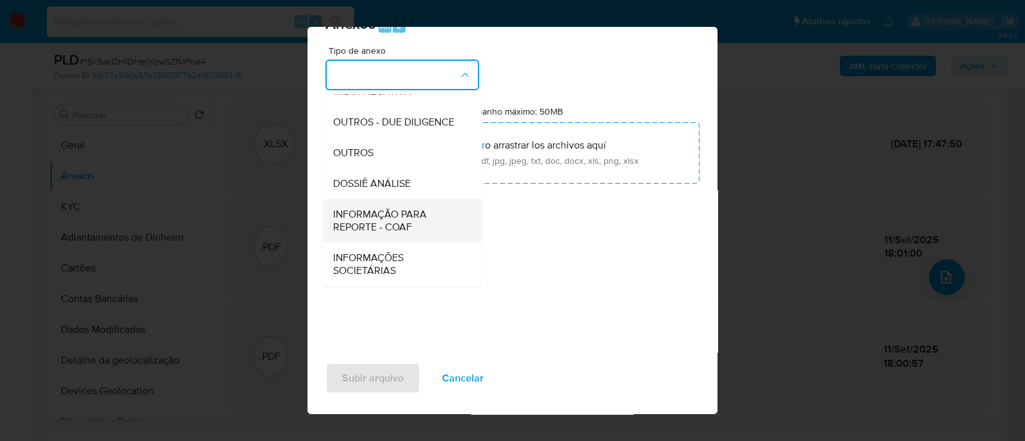
scroll to position [31, 0]
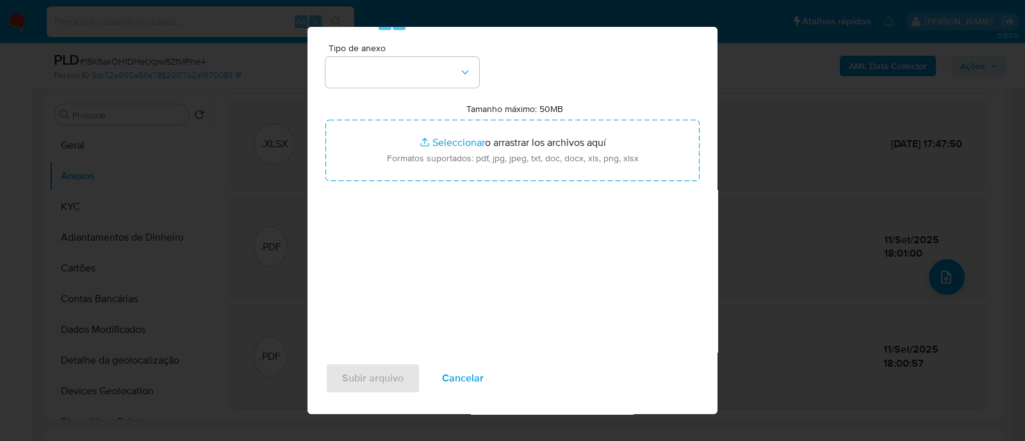
click at [567, 222] on div "Tipo de anexo Tamanho máximo: 50MB Seleccionar archivos Seleccionar o arrastrar…" at bounding box center [512, 195] width 374 height 302
click at [408, 66] on button "button" at bounding box center [402, 72] width 154 height 31
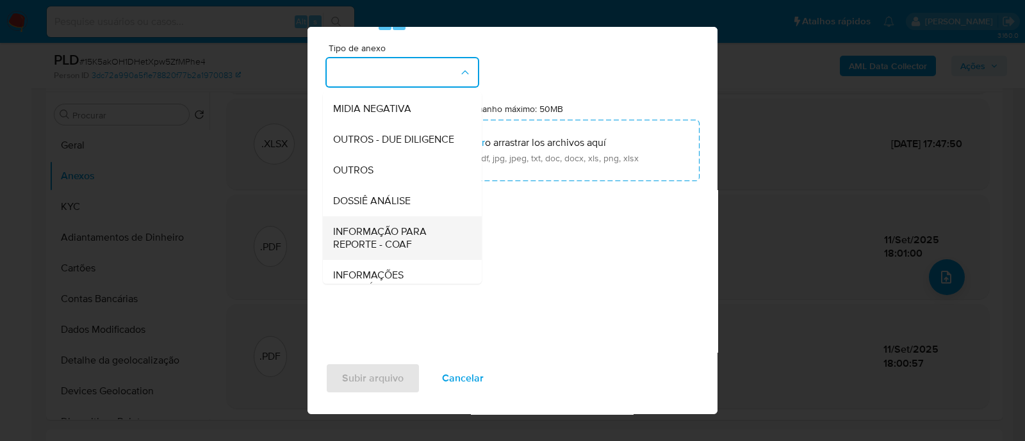
scroll to position [197, 0]
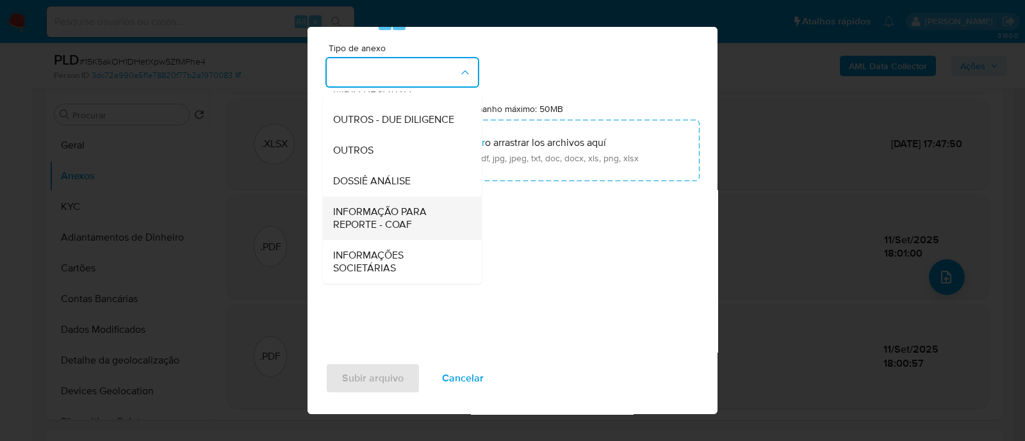
click at [400, 226] on span "INFORMAÇÃO PARA REPORTE - COAF" at bounding box center [398, 219] width 131 height 26
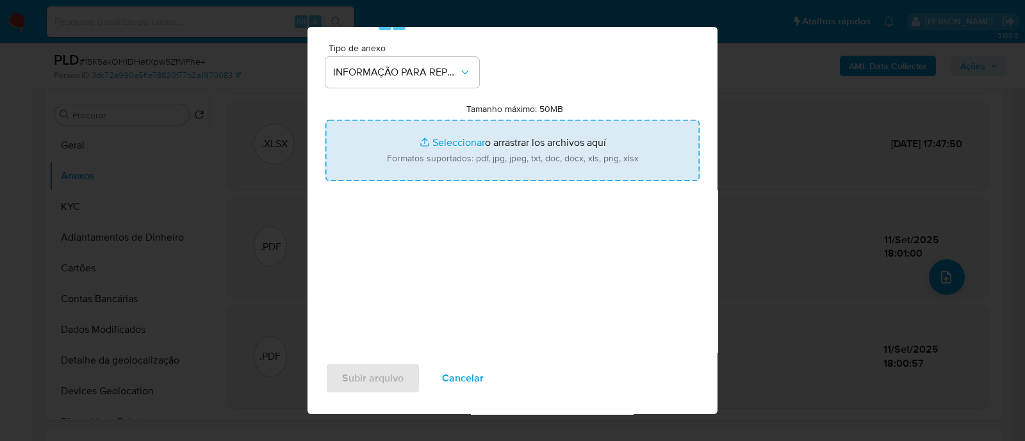
type input "C:\fakepath\SAR - 15K5akOH1DHetXpw5ZfMPhe4 - CNPJ 48025025000176 - L F INFORMAT…"
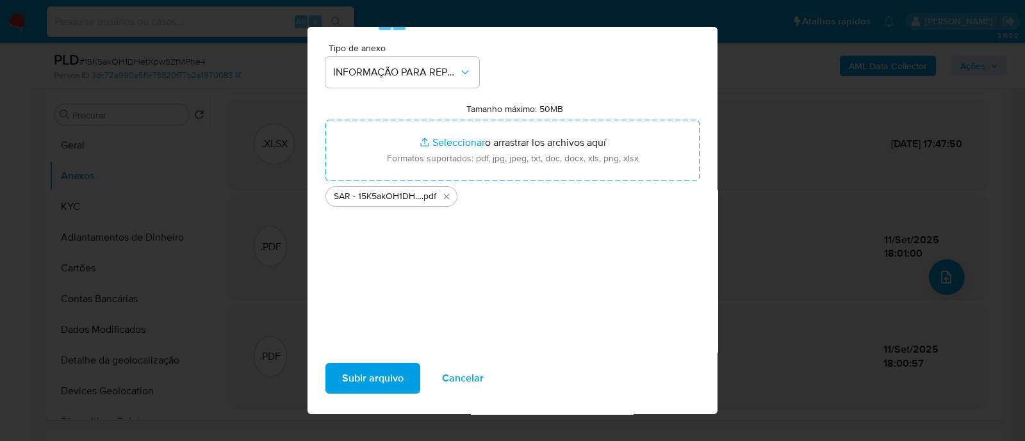
click at [508, 279] on div "Tipo de anexo INFORMAÇÃO PARA REPORTE - COAF Tamanho máximo: 50MB Seleccionar a…" at bounding box center [512, 195] width 374 height 302
click at [386, 380] on span "Subir arquivo" at bounding box center [373, 379] width 62 height 28
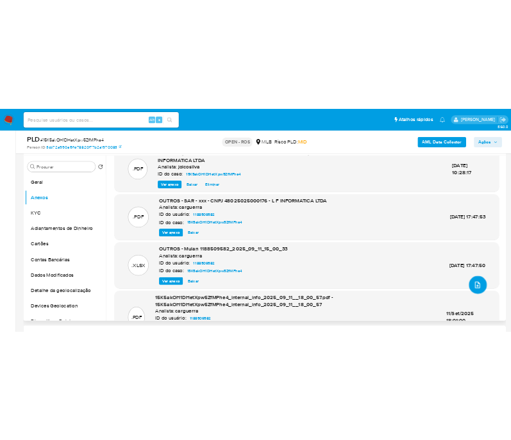
scroll to position [0, 0]
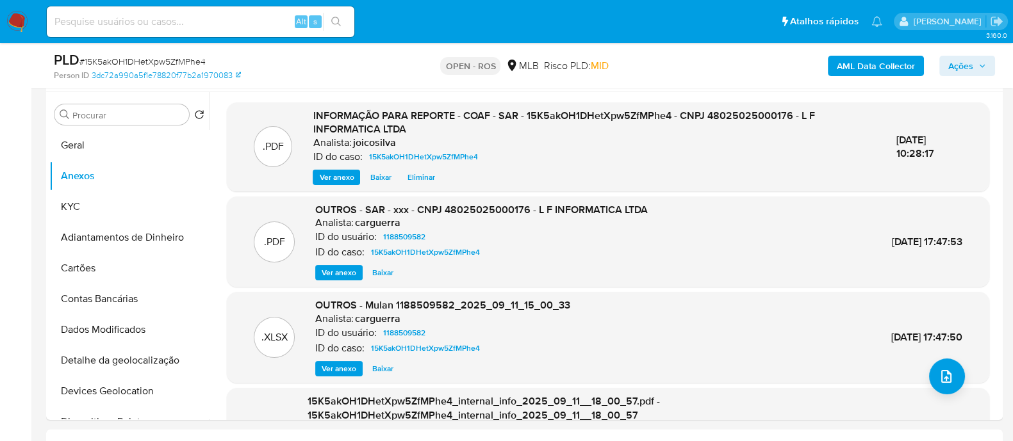
click at [966, 67] on span "Ações" at bounding box center [960, 66] width 25 height 21
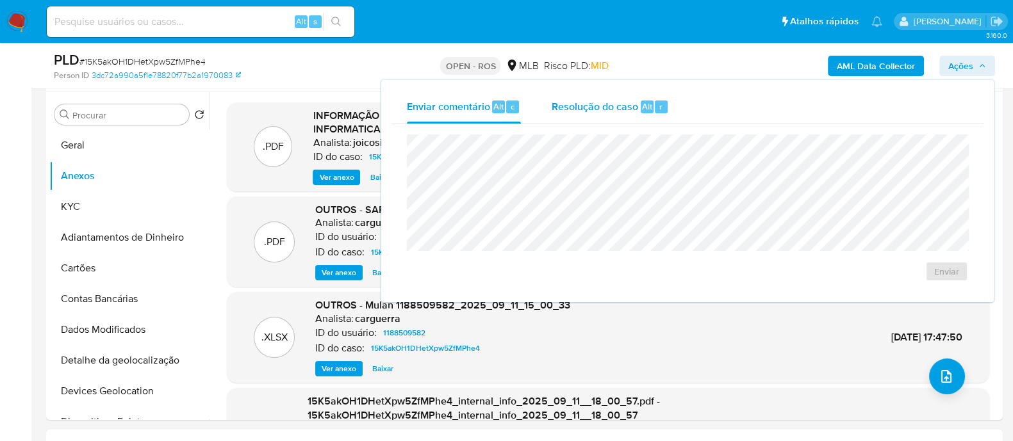
click at [600, 107] on span "Resolução do caso" at bounding box center [595, 106] width 86 height 15
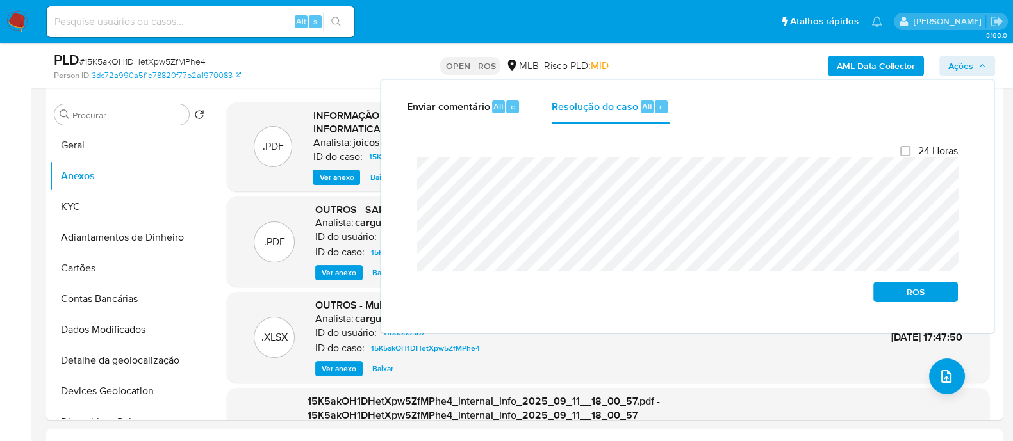
click at [396, 163] on div "Fechamento do caso 24 Horas ROS" at bounding box center [687, 223] width 592 height 199
click at [894, 290] on span "ROS" at bounding box center [915, 292] width 67 height 18
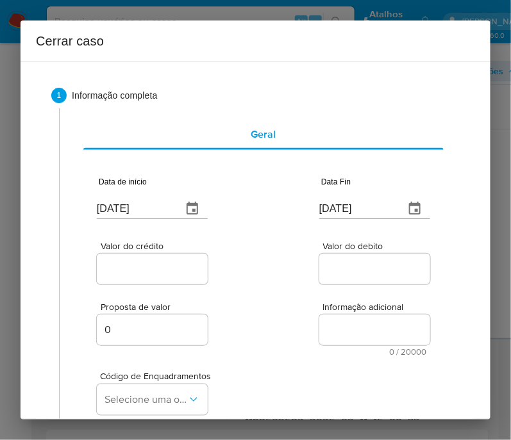
click at [150, 212] on input "[DATE]" at bounding box center [134, 209] width 75 height 21
paste input "01/07"
type input "01/07/2025"
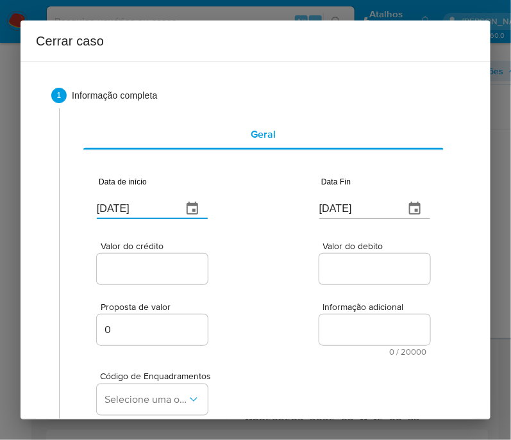
click at [259, 287] on div "Proposta de valor 0 Informação adicional 0 / 20000 20000 caracteres restantes" at bounding box center [263, 321] width 333 height 69
click at [334, 213] on input "17/09/2025" at bounding box center [356, 209] width 75 height 21
paste input "0"
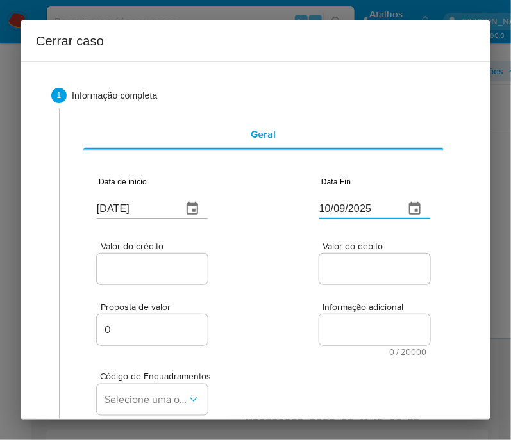
type input "10/09/2025"
drag, startPoint x: 301, startPoint y: 299, endPoint x: 252, endPoint y: 292, distance: 48.7
click at [298, 299] on div "Proposta de valor 0 Informação adicional 0 / 20000 20000 caracteres restantes" at bounding box center [263, 321] width 333 height 69
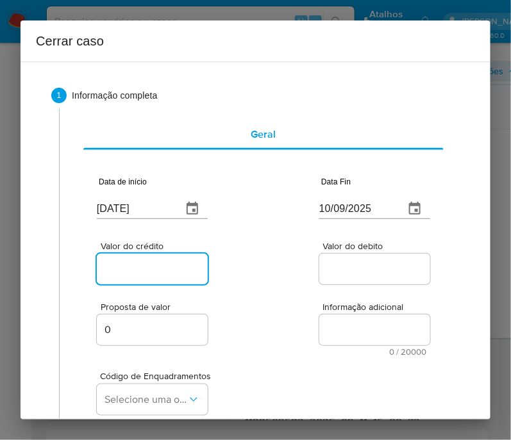
drag, startPoint x: 173, startPoint y: 270, endPoint x: 134, endPoint y: 290, distance: 43.8
click at [173, 269] on input "Valor do crédito" at bounding box center [160, 269] width 126 height 17
click at [183, 275] on input "Valor do crédito" at bounding box center [160, 269] width 126 height 17
paste input "R$52.297"
type input "R$52.297"
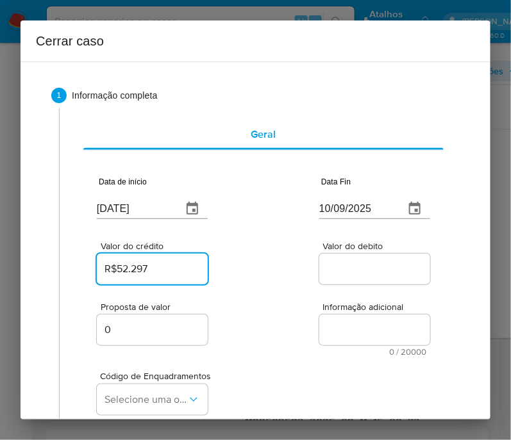
click at [256, 265] on div "Valor do crédito R$52.297 Valor do debito" at bounding box center [263, 256] width 333 height 61
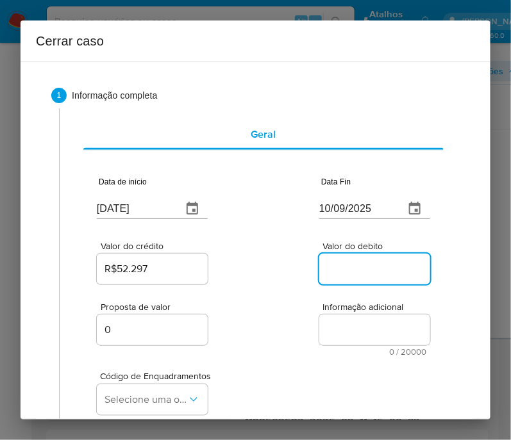
drag, startPoint x: 365, startPoint y: 268, endPoint x: 303, endPoint y: 322, distance: 81.8
click at [365, 268] on input "Valor do debito" at bounding box center [382, 269] width 126 height 17
paste input "R$52.196"
type input "R$52.196"
click at [293, 324] on div "Proposta de valor 0 Informação adicional 0 / 20000 20000 caracteres restantes" at bounding box center [263, 321] width 333 height 69
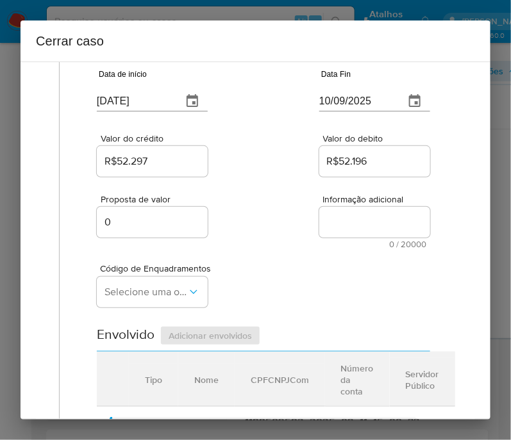
scroll to position [240, 0]
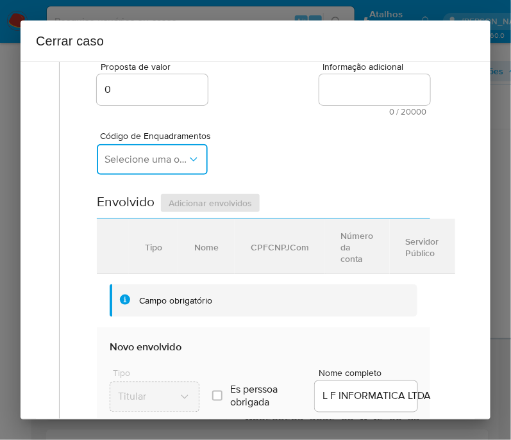
click at [159, 158] on button "Selecione uma opção" at bounding box center [152, 159] width 111 height 31
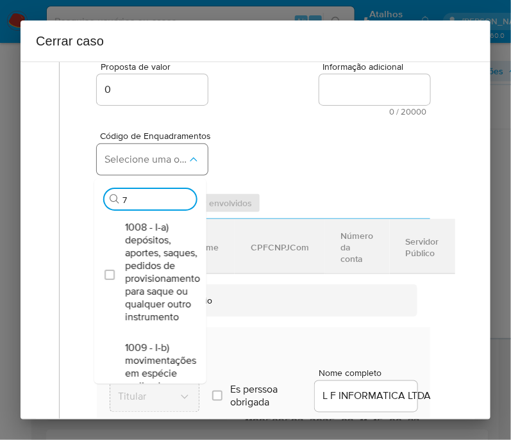
type input "74"
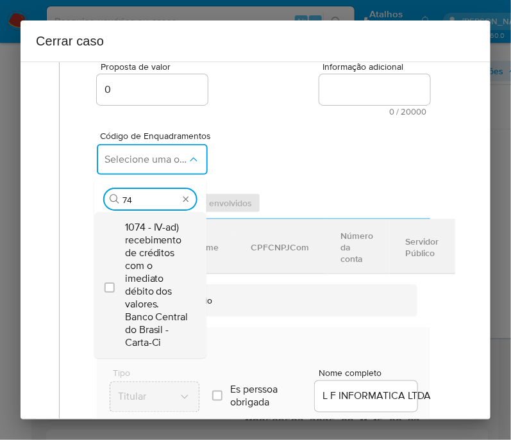
click at [154, 285] on span "1074 - IV-ad) recebimento de créditos com o imediato débito dos valores. Banco …" at bounding box center [156, 285] width 63 height 128
checkbox input "true"
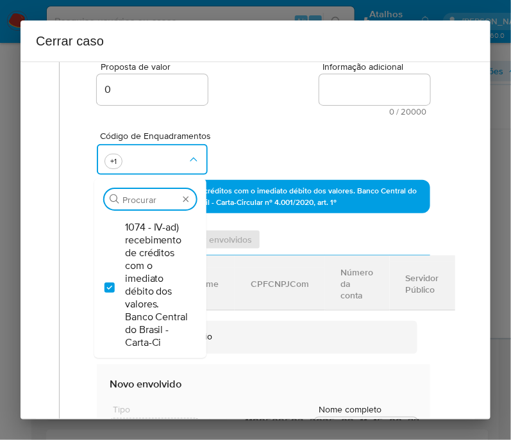
click at [279, 142] on div "Código de Enquadramentos Procurar 1074 - IV-ad) recebimento de créditos com o i…" at bounding box center [263, 148] width 333 height 64
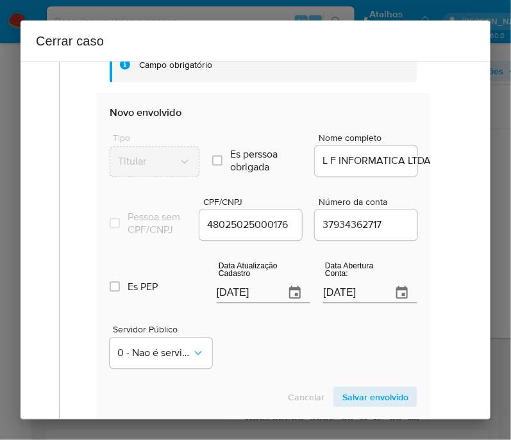
scroll to position [511, 0]
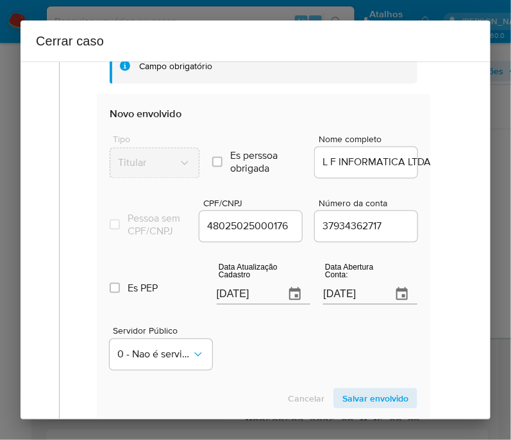
click at [268, 303] on div "17/09/2025" at bounding box center [264, 286] width 94 height 38
click at [268, 303] on div "[DATE]" at bounding box center [264, 286] width 94 height 38
paste input "text"
click at [240, 302] on input "[DATE]" at bounding box center [246, 294] width 58 height 21
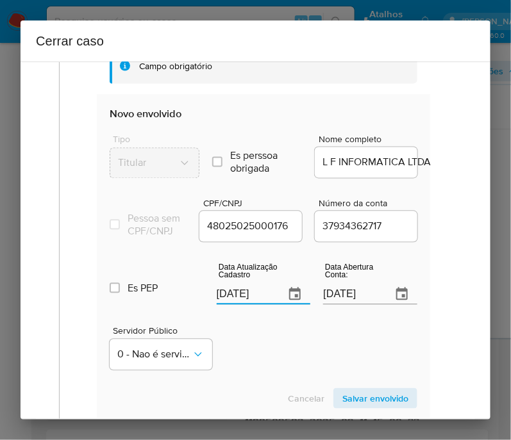
click at [240, 302] on input "[DATE]" at bounding box center [246, 294] width 58 height 21
paste input "3/08"
type input "13/08/2025"
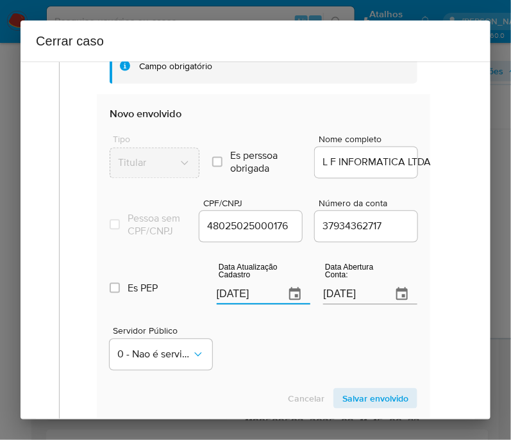
click at [245, 322] on div "Servidor Público 0 - Nao é servidor/[PERSON_NAME] possui informacao" at bounding box center [264, 343] width 308 height 64
click at [358, 299] on input "24/09/2022" at bounding box center [352, 294] width 58 height 21
paste input "text"
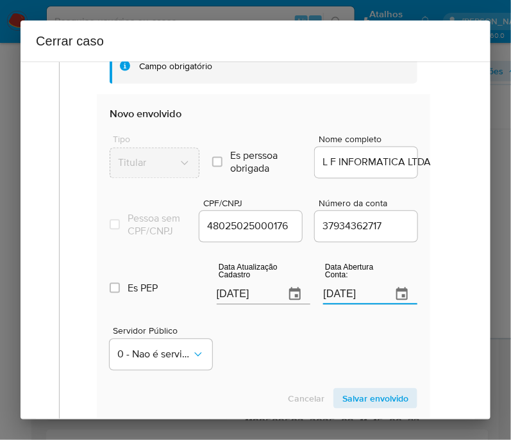
type input "24/09/2022"
click at [321, 341] on div "Servidor Público 0 - Nao é servidor/[PERSON_NAME] possui informacao" at bounding box center [264, 343] width 308 height 64
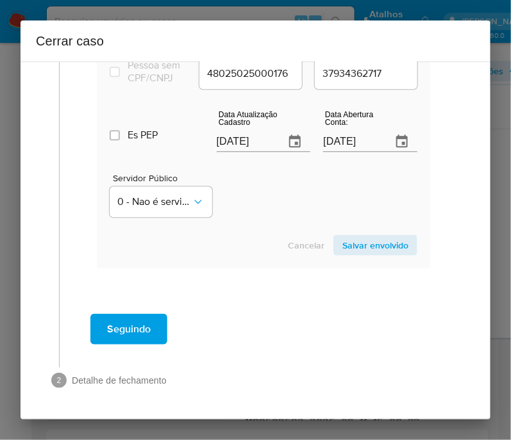
scroll to position [671, 0]
click at [359, 246] on span "Salvar envolvido" at bounding box center [375, 245] width 66 height 18
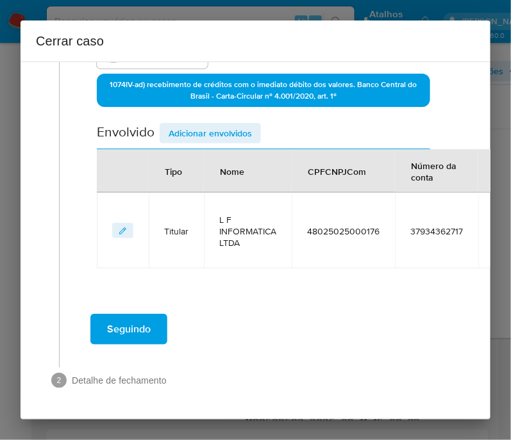
scroll to position [366, 0]
click at [240, 124] on span "Adicionar envolvidos" at bounding box center [210, 133] width 83 height 18
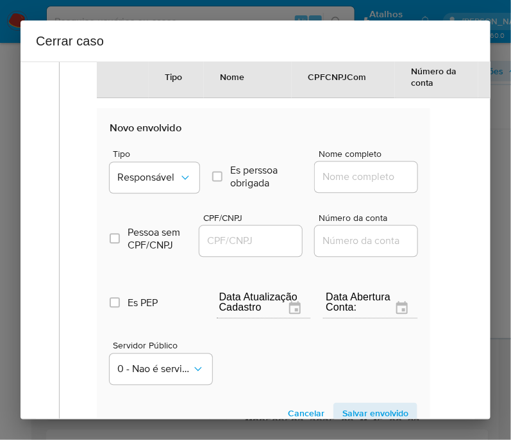
scroll to position [607, 0]
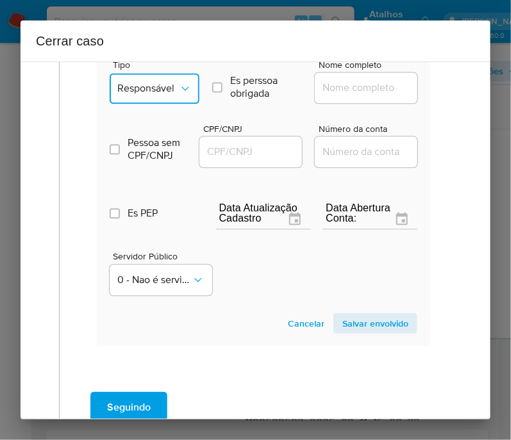
click at [179, 94] on icon "Tipo de envolvimento" at bounding box center [185, 88] width 13 height 13
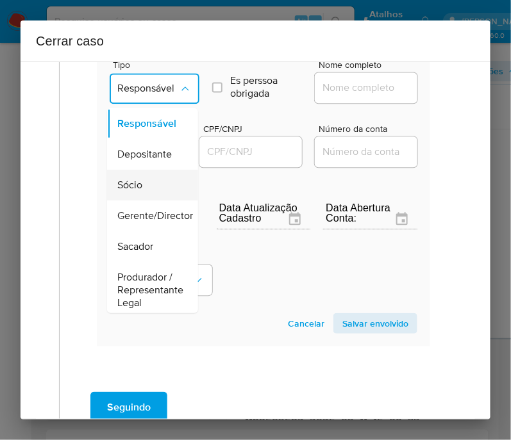
click at [130, 188] on span "Sócio" at bounding box center [129, 184] width 25 height 13
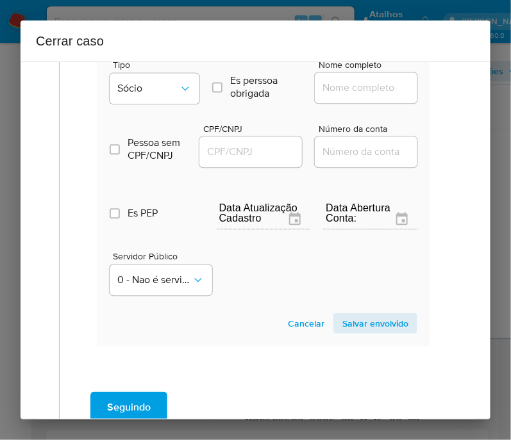
drag, startPoint x: 332, startPoint y: 100, endPoint x: 340, endPoint y: 103, distance: 8.3
click at [332, 96] on input "Nome completo" at bounding box center [378, 87] width 126 height 17
paste input "Luis Felipe Pires Nunes, 03748272065"
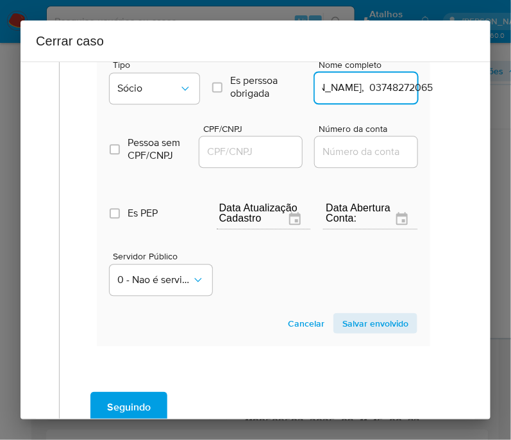
scroll to position [607, 81]
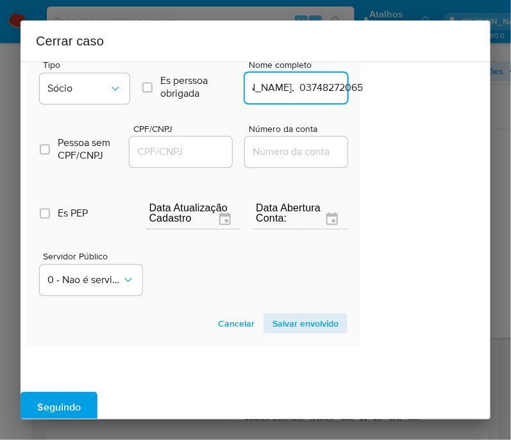
drag, startPoint x: 349, startPoint y: 98, endPoint x: 511, endPoint y: 118, distance: 163.3
type input "Luis Felipe Pires Nunes"
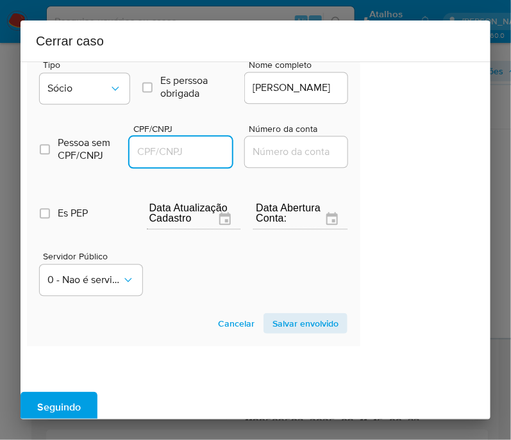
click at [198, 160] on input "CPF/CNPJ" at bounding box center [192, 152] width 126 height 17
paste input "03748272065"
type input "3748272065"
click at [272, 327] on span "Salvar envolvido" at bounding box center [305, 324] width 66 height 18
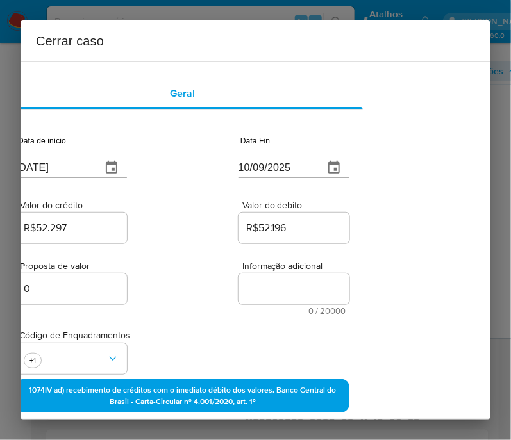
scroll to position [0, 81]
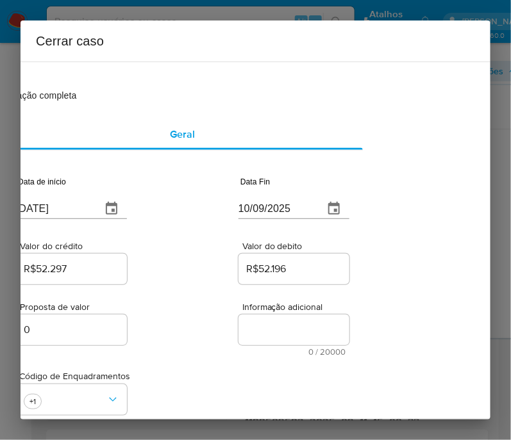
click at [275, 331] on textarea "Informação adicional" at bounding box center [293, 330] width 111 height 31
paste textarea "Informações do Cliente L F Informatica Ltda, CNPJ 48025025000176, constituída e…"
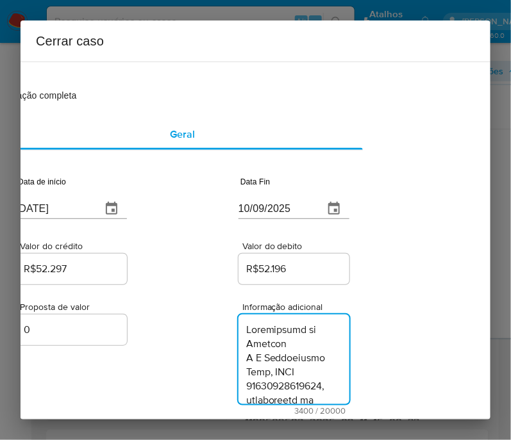
scroll to position [3796, 0]
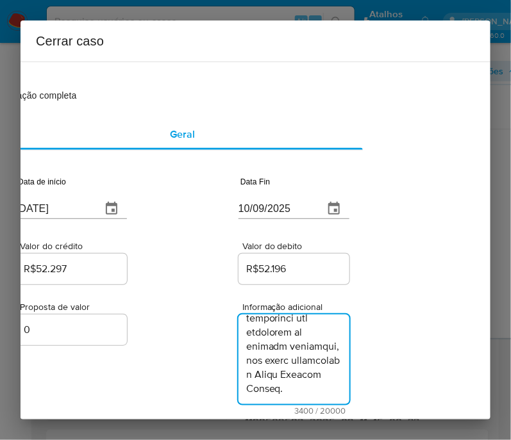
type textarea "Informações do Cliente L F Informatica Ltda, CNPJ 48025025000176, constituída e…"
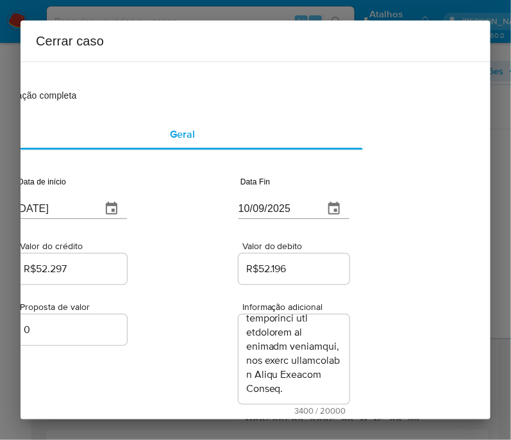
click at [425, 239] on div "1 Informação completa Geral Data de início 01/07/2025 Data Fin 10/09/2025 Valor…" at bounding box center [256, 241] width 470 height 358
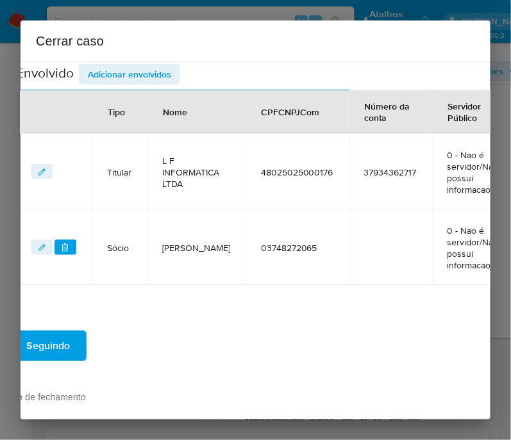
scroll to position [500, 81]
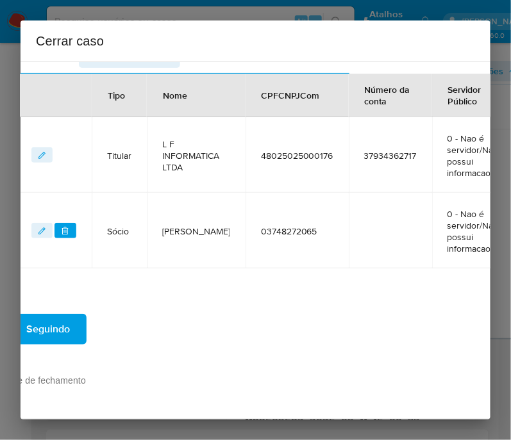
click at [76, 320] on button "Seguindo" at bounding box center [48, 329] width 77 height 31
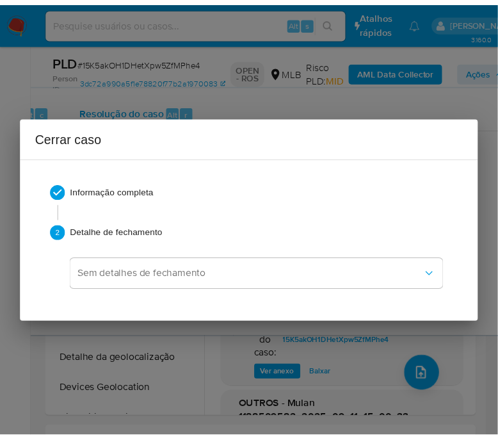
scroll to position [3719, 0]
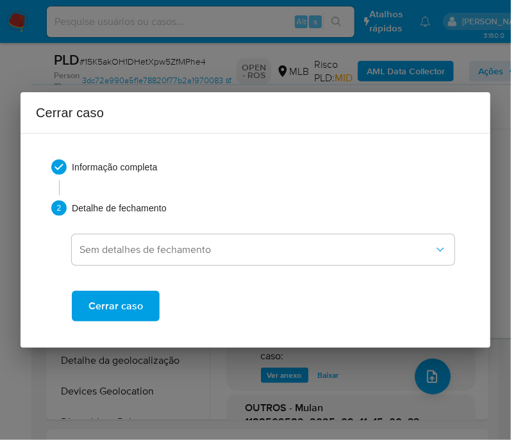
click at [96, 309] on span "Cerrar caso" at bounding box center [115, 306] width 54 height 28
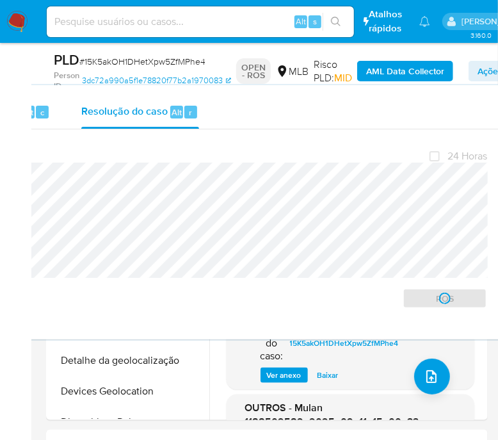
click at [93, 59] on span "# 15K5akOH1DHetXpw5ZfMPhe4" at bounding box center [142, 61] width 126 height 13
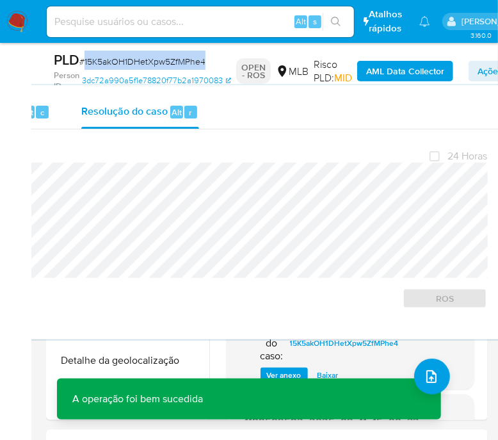
drag, startPoint x: 93, startPoint y: 59, endPoint x: 106, endPoint y: 62, distance: 13.1
click at [93, 59] on span "# 15K5akOH1DHetXpw5ZfMPhe4" at bounding box center [142, 61] width 126 height 13
copy span "15K5akOH1DHetXpw5ZfMPhe4"
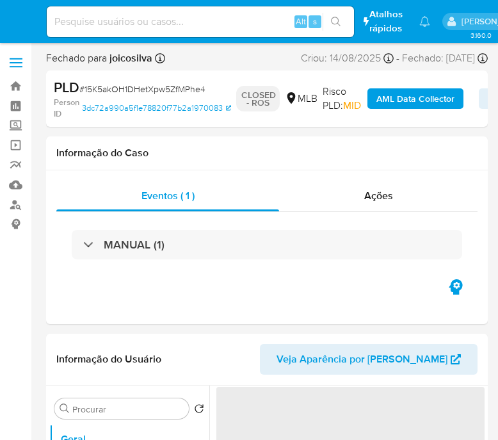
select select "10"
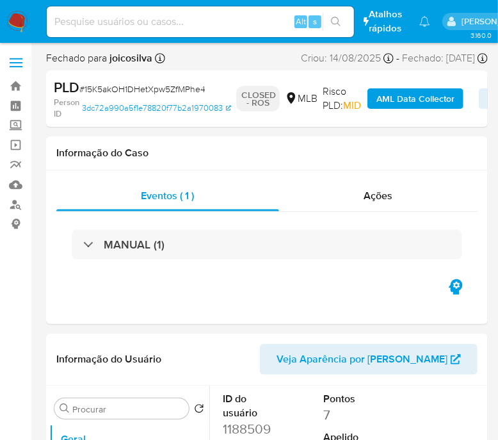
click at [17, 22] on img at bounding box center [17, 22] width 22 height 22
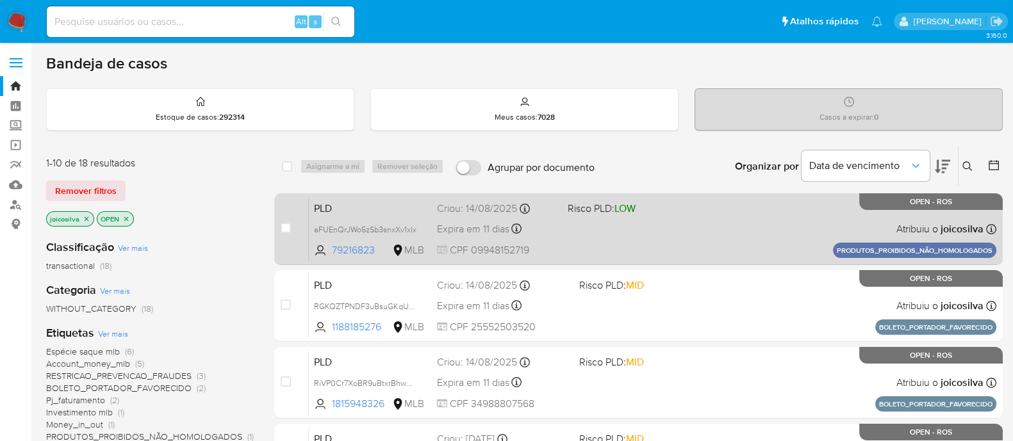
click at [510, 232] on div "PLD aFUEnQrJWo5zSb3snxXv1xlx 79216823 MLB Risco PLD: LOW Criou: [DATE] Criou: […" at bounding box center [653, 229] width 688 height 65
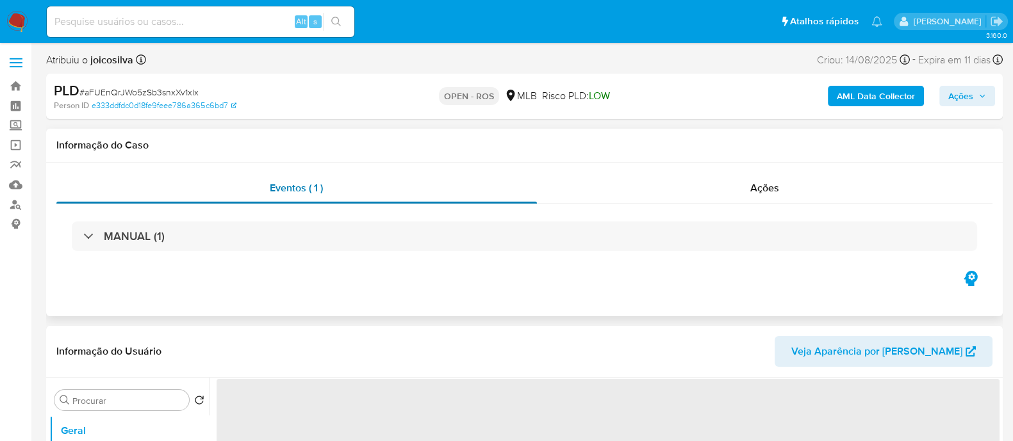
select select "10"
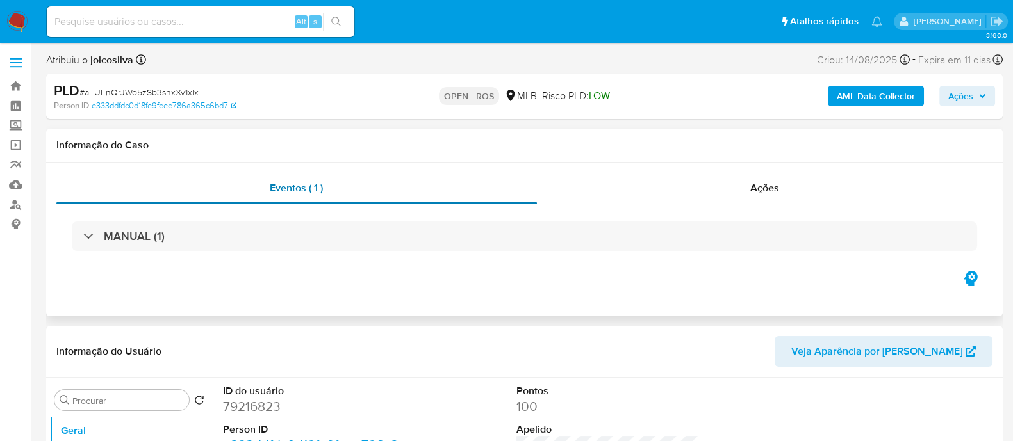
click at [129, 192] on div "Eventos ( 1 )" at bounding box center [296, 188] width 481 height 31
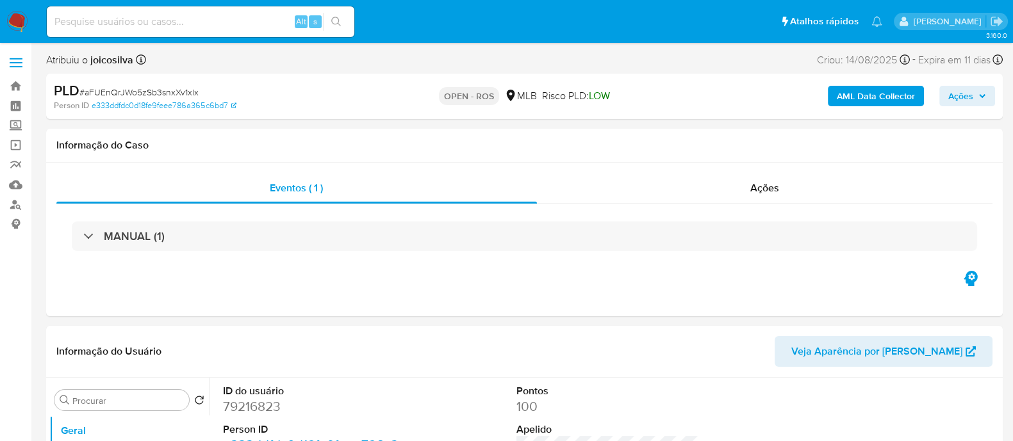
click at [179, 94] on span "# aFUEnQrJWo5zSb3snxXv1xlx" at bounding box center [138, 92] width 119 height 13
copy span "aFUEnQrJWo5zSb3snxXv1xlx"
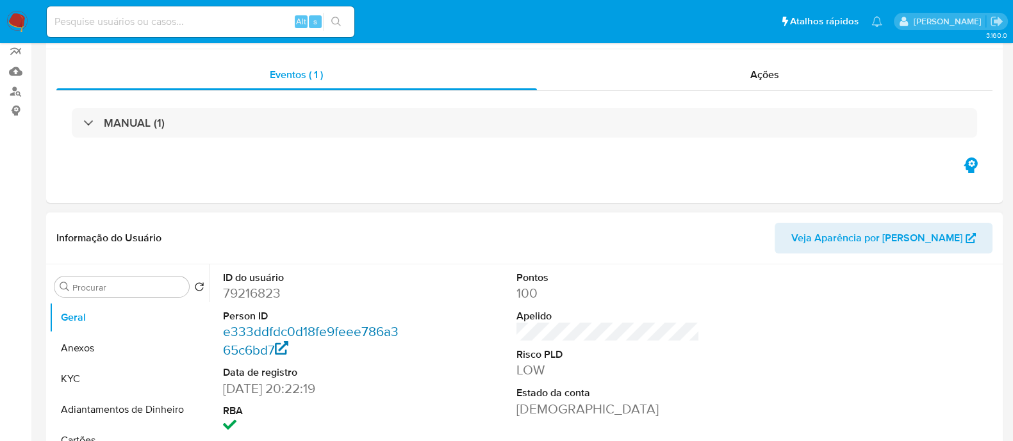
scroll to position [160, 0]
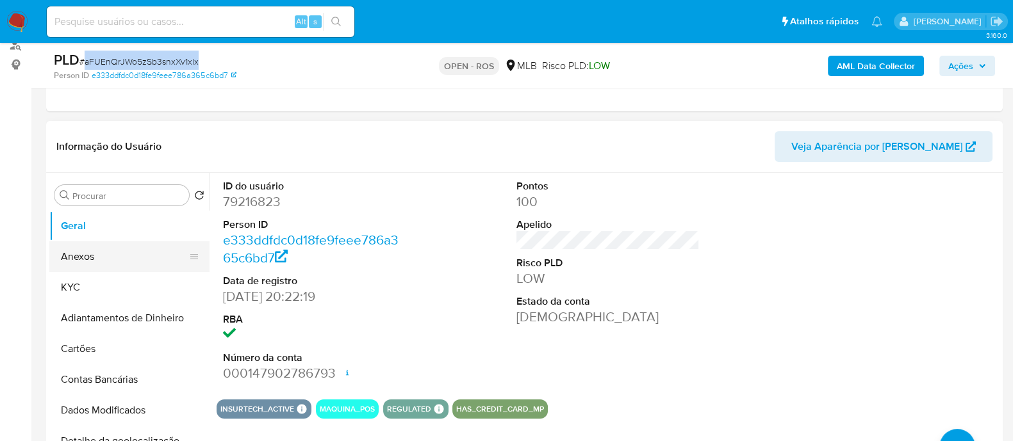
click at [103, 258] on button "Anexos" at bounding box center [124, 257] width 150 height 31
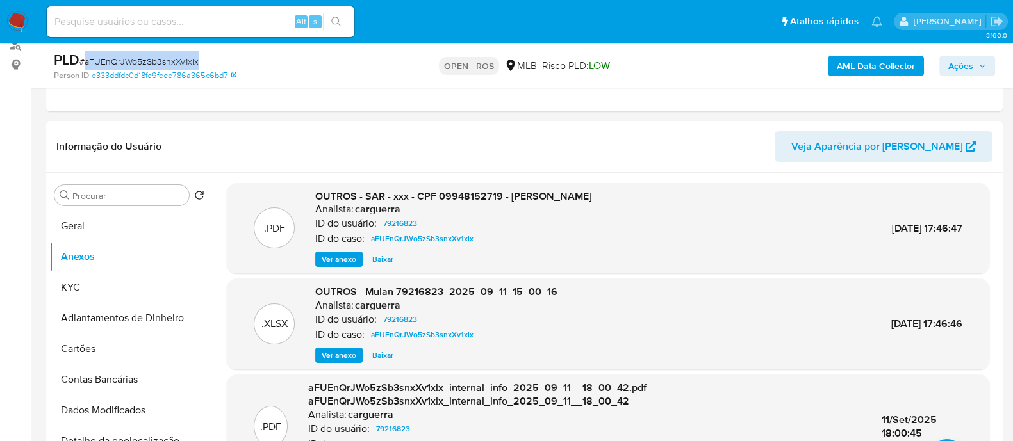
click at [974, 69] on span "Ações" at bounding box center [967, 66] width 38 height 18
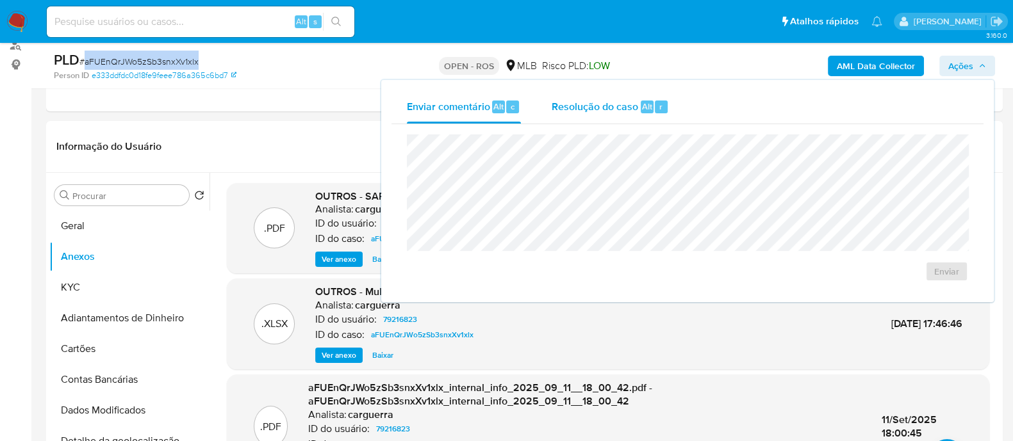
click at [589, 113] on span "Resolução do caso" at bounding box center [595, 106] width 86 height 15
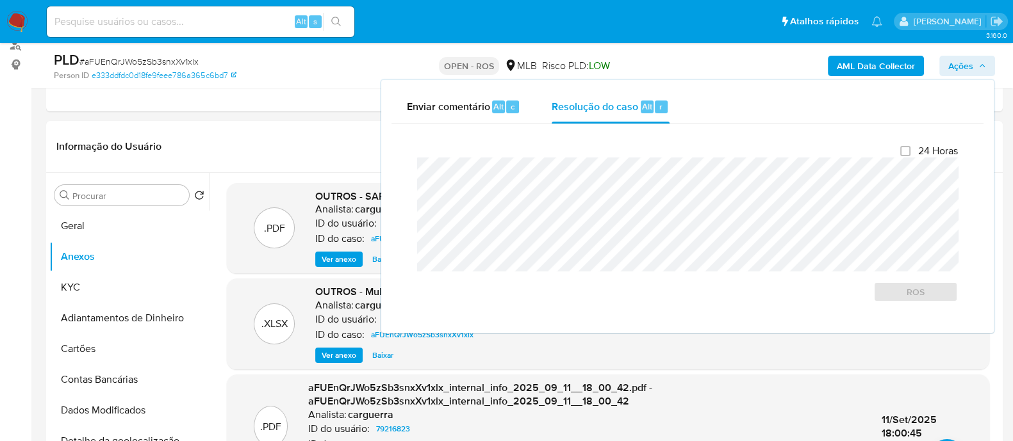
click at [300, 85] on div "PLD # aFUEnQrJWo5zSb3snxXv1xlx Person ID e333ddfdc0d18fe9feee786a365c6bd7 OPEN …" at bounding box center [524, 65] width 957 height 45
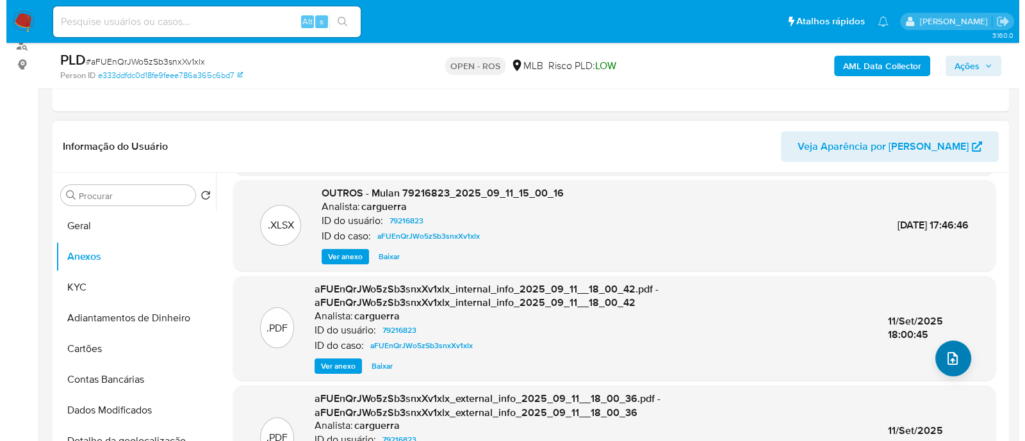
scroll to position [99, 0]
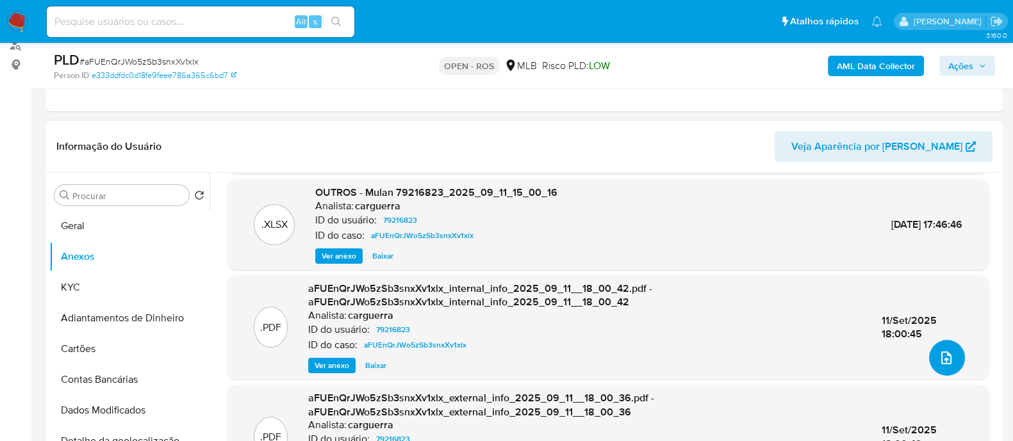
click at [941, 356] on icon "upload-file" at bounding box center [946, 358] width 10 height 13
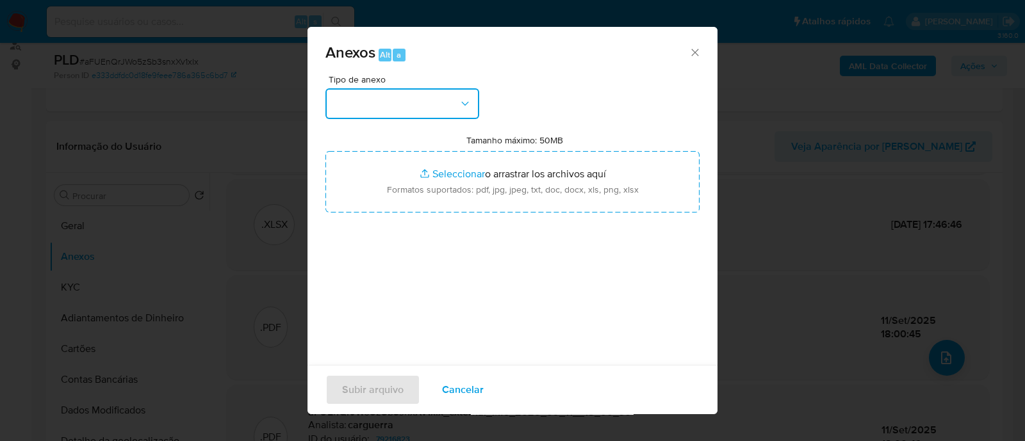
click at [442, 108] on button "button" at bounding box center [402, 103] width 154 height 31
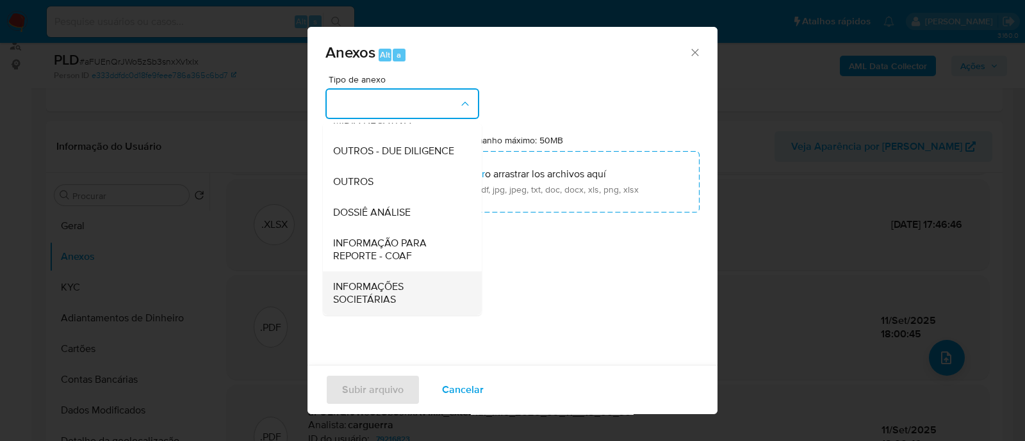
scroll to position [19, 0]
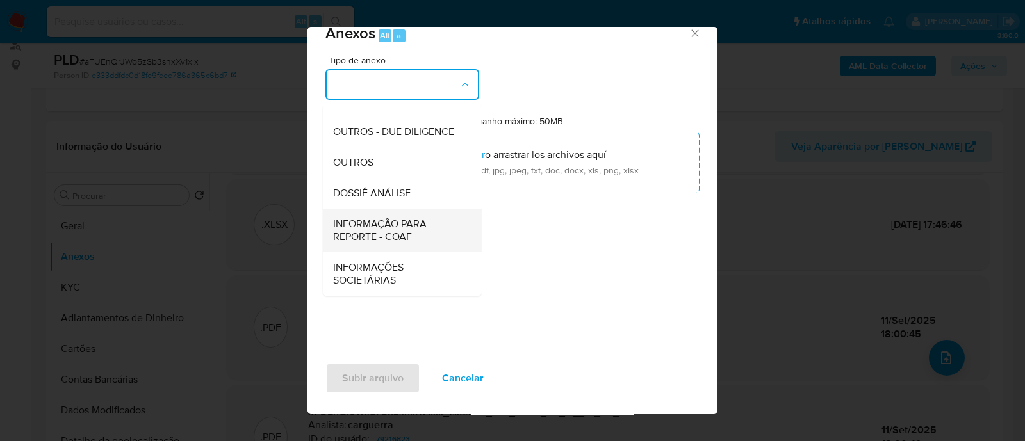
click at [411, 232] on span "INFORMAÇÃO PARA REPORTE - COAF" at bounding box center [398, 231] width 131 height 26
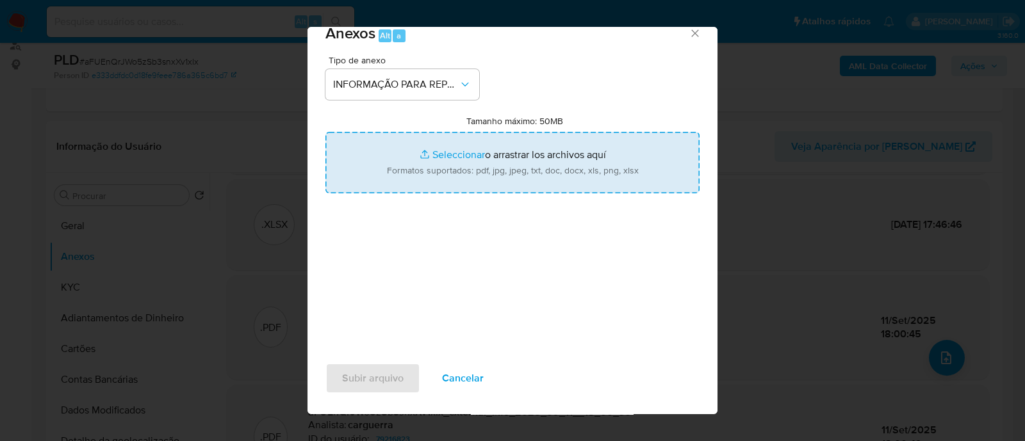
type input "C:\fakepath\SAR - aFUEnQrJWo5zSb3snxXv1xlx - CPF 09948152719 - [PERSON_NAME].pdf"
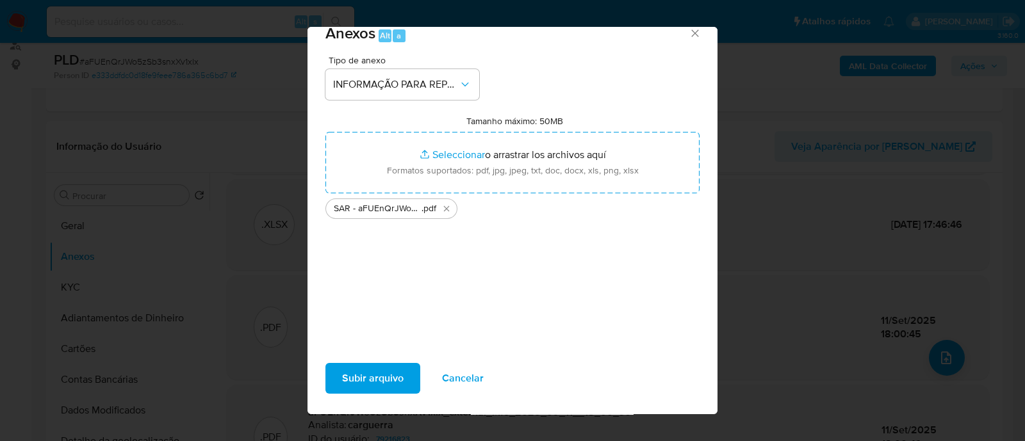
click at [393, 385] on span "Subir arquivo" at bounding box center [373, 379] width 62 height 28
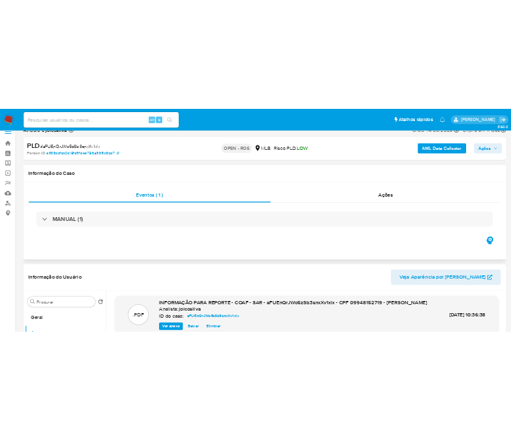
scroll to position [0, 0]
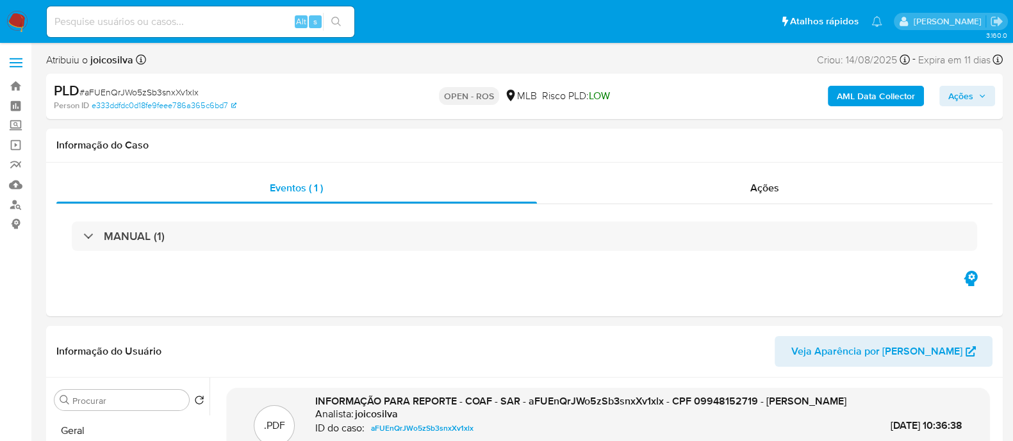
click at [969, 99] on span "Ações" at bounding box center [960, 96] width 25 height 21
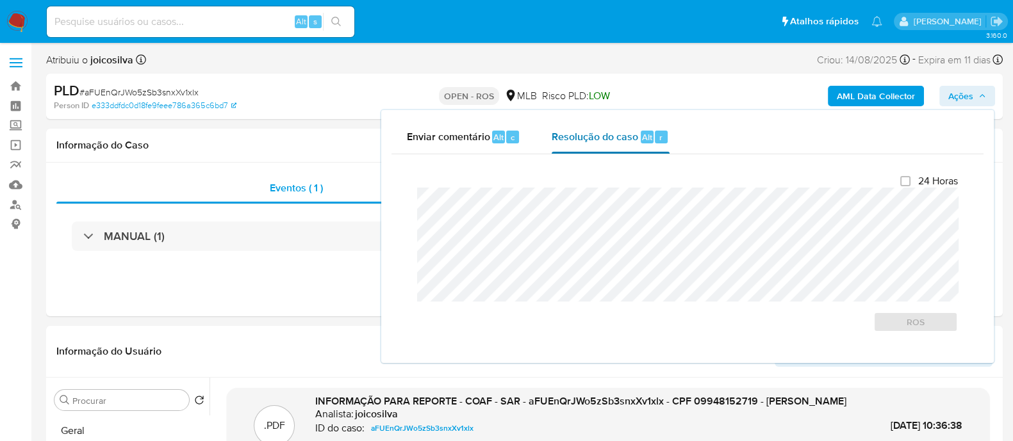
click at [586, 136] on span "Resolução do caso" at bounding box center [595, 136] width 86 height 15
click at [923, 322] on span "ROS" at bounding box center [915, 322] width 67 height 18
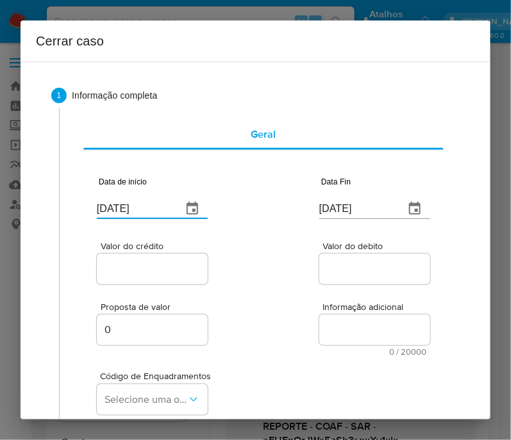
click at [131, 210] on input "[DATE]" at bounding box center [134, 209] width 75 height 21
paste input "01/07"
type input "01/07/2025"
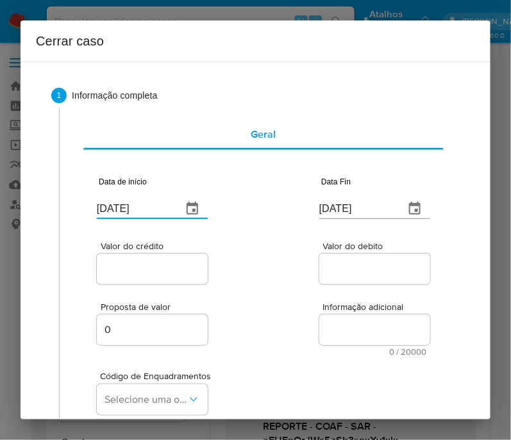
drag, startPoint x: 329, startPoint y: 312, endPoint x: 195, endPoint y: 358, distance: 141.6
click at [329, 312] on div "Informação adicional 0 / 20000 20000 caracteres restantes" at bounding box center [374, 329] width 111 height 54
click at [327, 212] on input "[DATE]" at bounding box center [356, 209] width 75 height 21
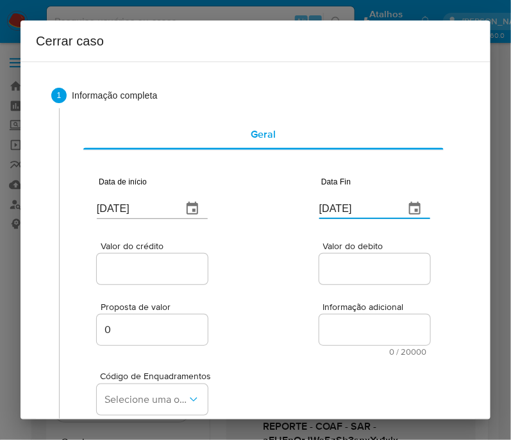
paste input "1"
type input "11/09/2025"
click at [250, 261] on div "Valor do crédito Valor do debito" at bounding box center [263, 256] width 333 height 61
click at [131, 250] on span "Valor do crédito" at bounding box center [156, 247] width 111 height 10
click at [131, 261] on input "Valor do crédito" at bounding box center [160, 269] width 126 height 17
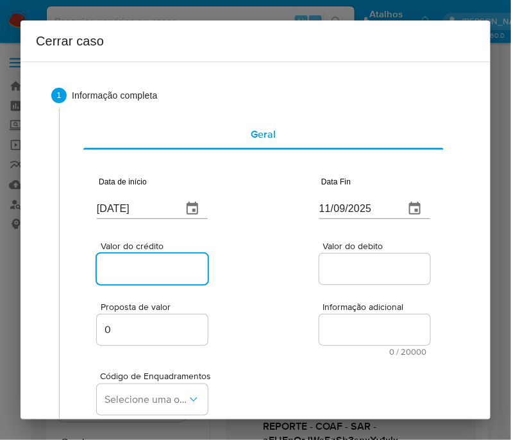
click at [128, 259] on div at bounding box center [152, 269] width 111 height 31
drag, startPoint x: 138, startPoint y: 268, endPoint x: 276, endPoint y: 267, distance: 138.4
click at [138, 268] on input "Valor do crédito" at bounding box center [160, 269] width 126 height 17
paste input "R$70.554"
type input "R$70.554"
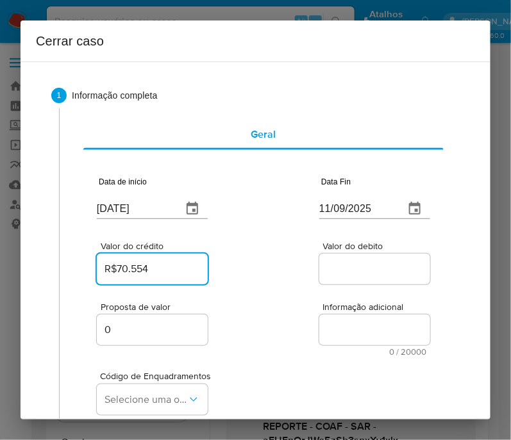
click at [293, 267] on div "Valor do crédito R$70.554 Valor do debito" at bounding box center [263, 256] width 333 height 61
drag, startPoint x: 362, startPoint y: 272, endPoint x: 356, endPoint y: 280, distance: 9.6
click at [362, 272] on input "Valor do debito" at bounding box center [382, 269] width 126 height 17
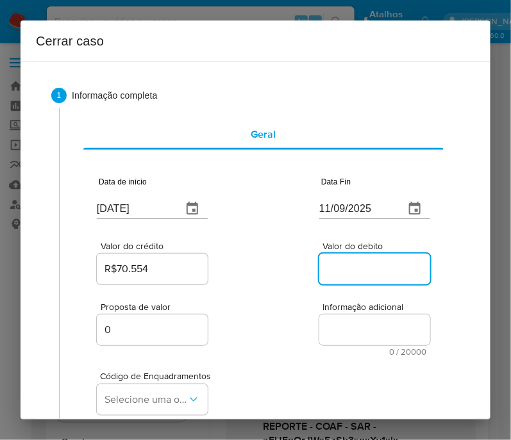
paste input "R$7.185"
type input "R$7.185"
click at [211, 331] on input "0" at bounding box center [160, 330] width 126 height 17
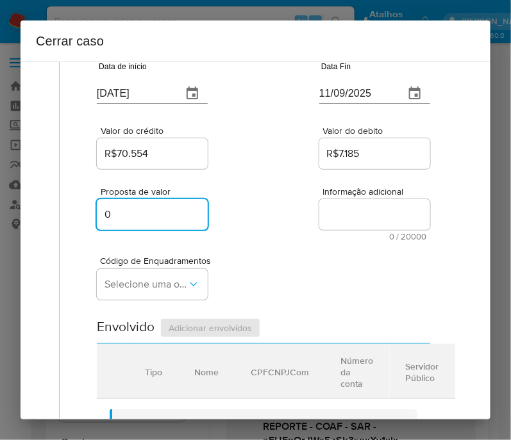
scroll to position [160, 0]
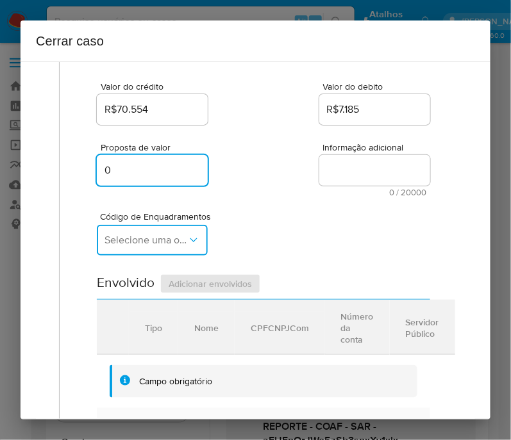
click at [136, 247] on span "Selecione uma opção" at bounding box center [145, 240] width 83 height 13
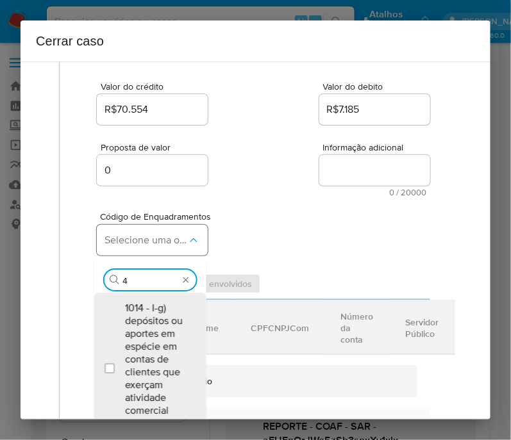
type input "45"
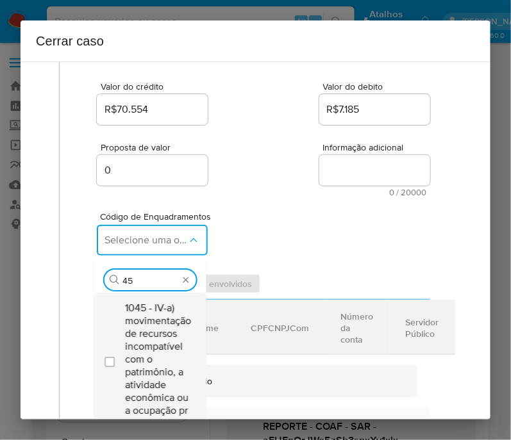
click at [167, 344] on span "1045 - IV-a) movimentação de recursos incompatível com o patrimônio, a atividad…" at bounding box center [158, 359] width 66 height 115
checkbox input "true"
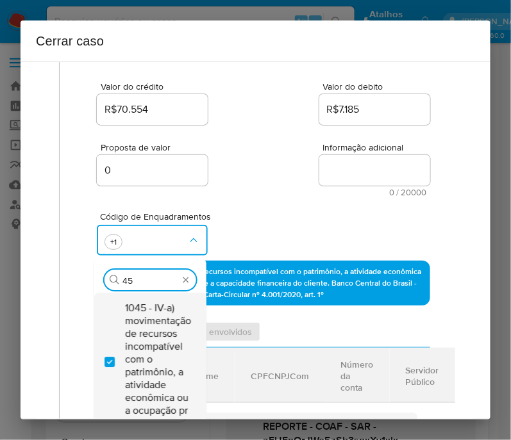
type input "4"
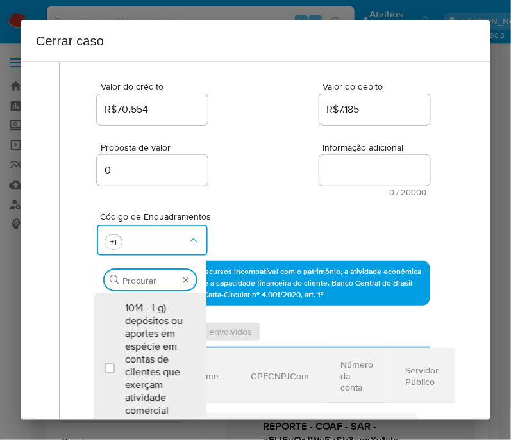
scroll to position [0, 0]
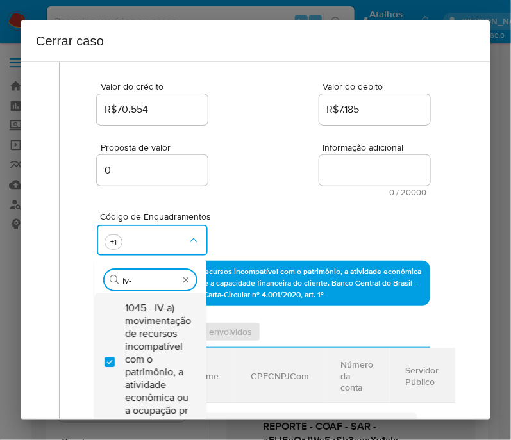
type input "iv-h"
click at [167, 330] on span "1052 - IV-h) dispensa da faculdade de utilização de prerrogativas como recebime…" at bounding box center [156, 359] width 63 height 115
checkbox input "true"
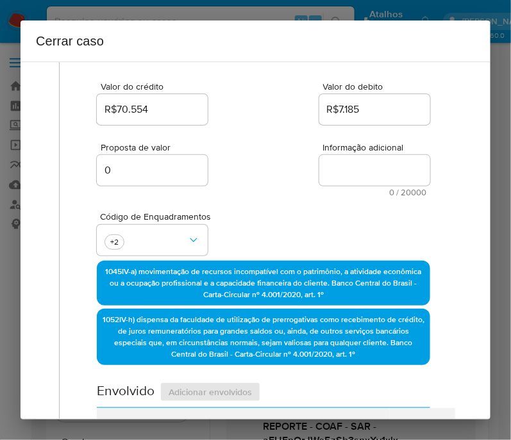
drag, startPoint x: 282, startPoint y: 210, endPoint x: 286, endPoint y: 227, distance: 17.7
click at [283, 210] on div "Código de Enquadramentos +2" at bounding box center [263, 229] width 333 height 64
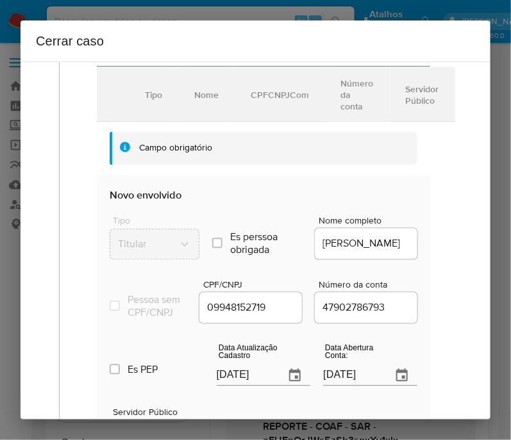
scroll to position [560, 0]
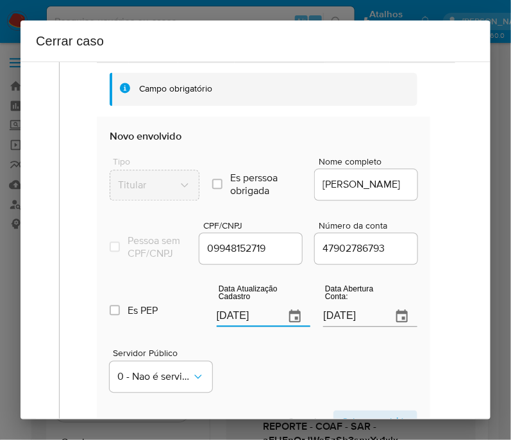
click at [256, 320] on input "17/09/2025" at bounding box center [246, 317] width 58 height 21
paste input "2/08"
type input "12/08/2025"
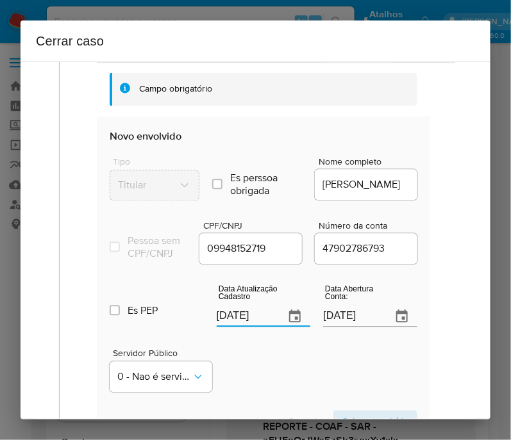
drag, startPoint x: 256, startPoint y: 402, endPoint x: 35, endPoint y: 274, distance: 256.1
click at [256, 398] on div "Servidor Público 0 - Nao é servidor/Nao possui informacao" at bounding box center [264, 366] width 308 height 64
click at [342, 309] on div "06/08/2019" at bounding box center [370, 308] width 94 height 38
click at [341, 322] on input "06/08/2019" at bounding box center [352, 317] width 58 height 21
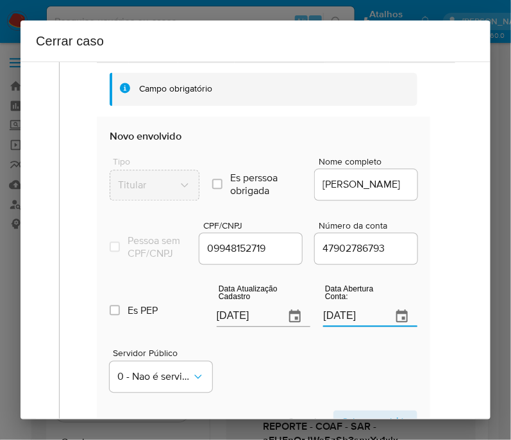
click at [341, 322] on input "06/08/2019" at bounding box center [352, 317] width 58 height 21
click at [318, 393] on div "Servidor Público 0 - Nao é servidor/Nao possui informacao" at bounding box center [264, 366] width 308 height 64
click at [340, 316] on input "06/08/2019" at bounding box center [352, 317] width 58 height 21
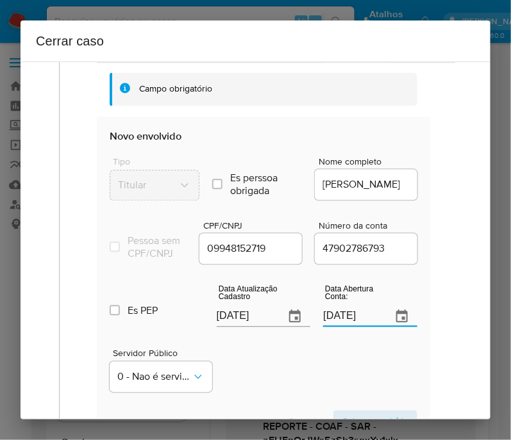
paste input "text"
type input "06/08/2019"
click at [300, 372] on div "Servidor Público 0 - Nao é servidor/Nao possui informacao" at bounding box center [264, 366] width 308 height 64
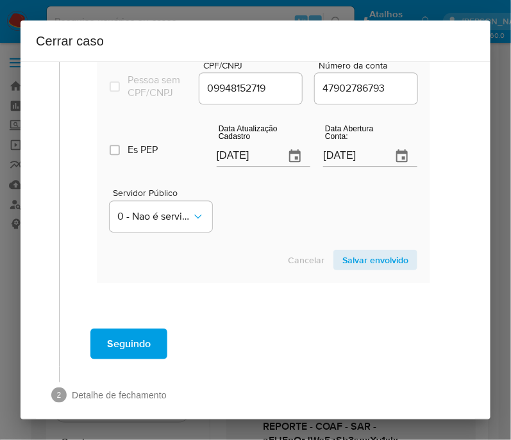
click at [367, 267] on span "Salvar envolvido" at bounding box center [375, 260] width 66 height 18
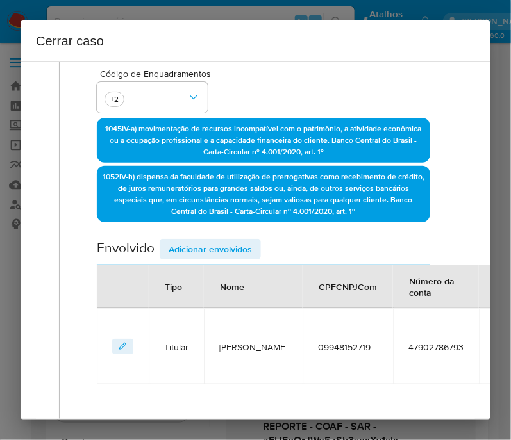
scroll to position [195, 0]
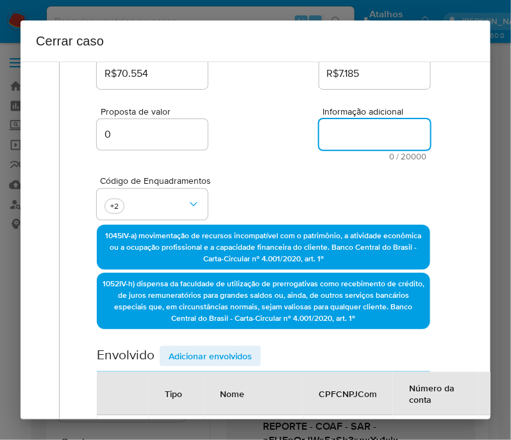
click at [368, 133] on textarea "Informação adicional" at bounding box center [374, 134] width 111 height 31
paste textarea "Informações do Cliente Edmilson da Silva de Oliveira, CPF 09948152719, 42 anos,…"
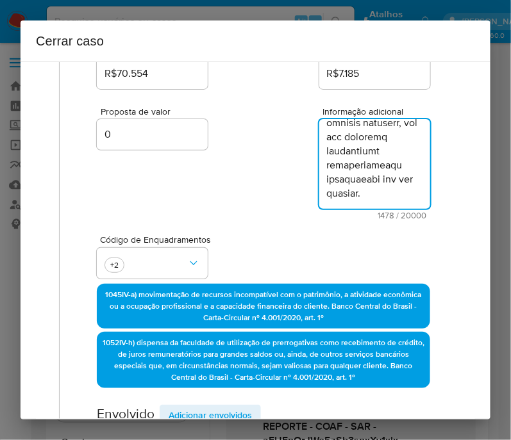
type textarea "Informações do Cliente Edmilson da Silva de Oliveira, CPF 09948152719, 42 anos,…"
click at [295, 205] on div "Proposta de valor 0 Informação adicional 1478 / 20000 18522 caracteres restantes" at bounding box center [263, 156] width 333 height 128
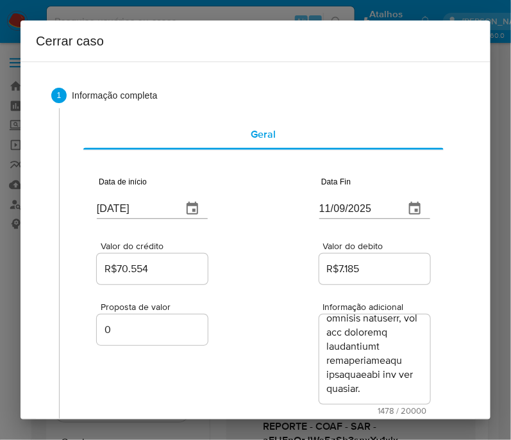
scroll to position [495, 0]
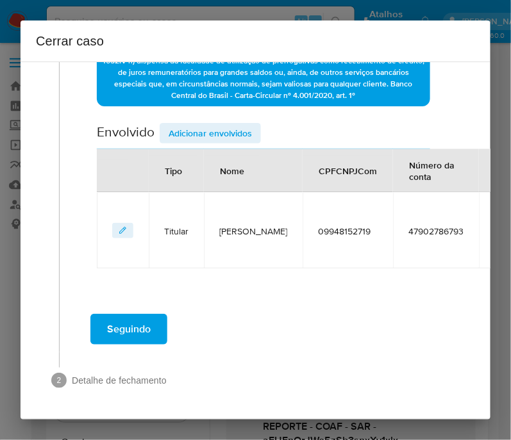
click at [151, 319] on button "Seguindo" at bounding box center [128, 329] width 77 height 31
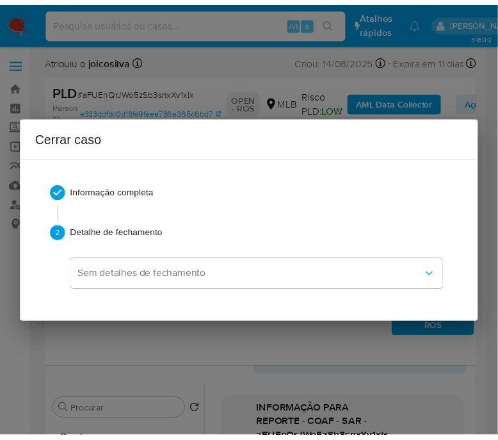
scroll to position [1562, 0]
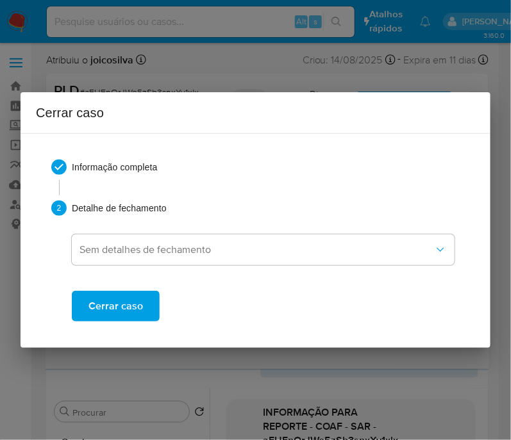
click at [135, 315] on span "Cerrar caso" at bounding box center [115, 306] width 54 height 28
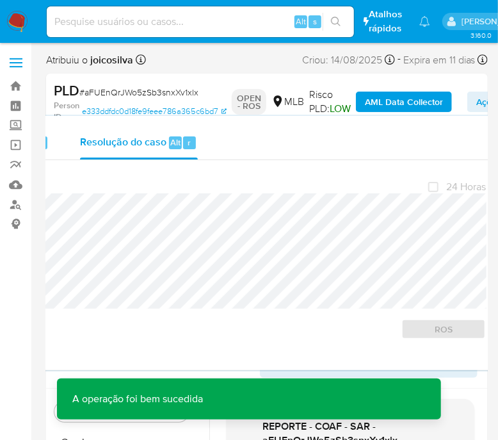
click at [133, 96] on span "# aFUEnQrJWo5zSb3snxXv1xlx" at bounding box center [138, 92] width 119 height 13
copy span "aFUEnQrJWo5zSb3snxXv1xlx"
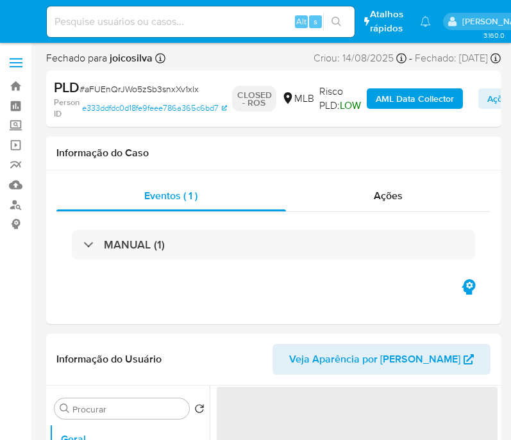
select select "10"
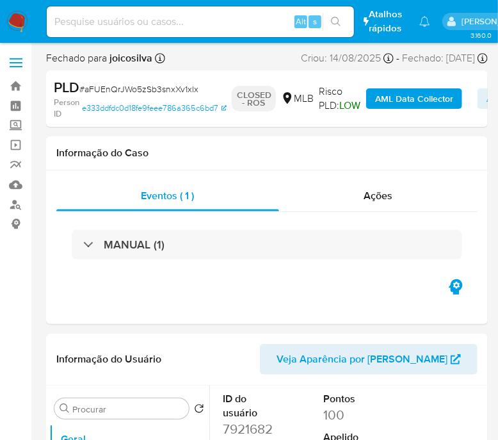
click at [21, 26] on img at bounding box center [17, 22] width 22 height 22
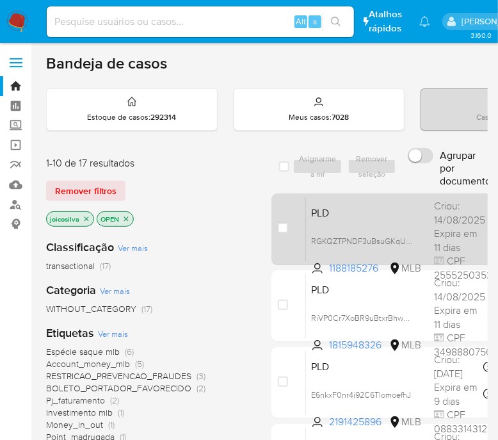
click at [371, 206] on div "PLD RGKQZTPNDF3uBsuGKqU7aXDk 1188185276 MLB Risco PLD: MID Criou: [DATE] Criou:…" at bounding box center [506, 229] width 401 height 65
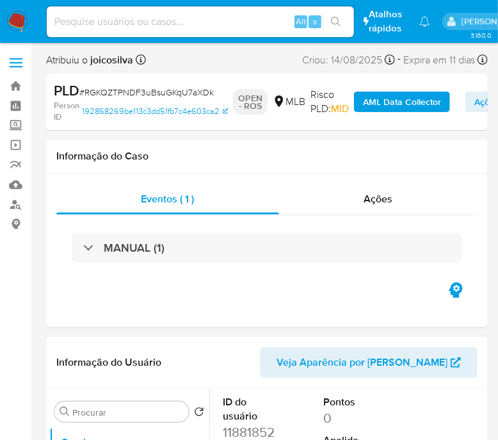
select select "10"
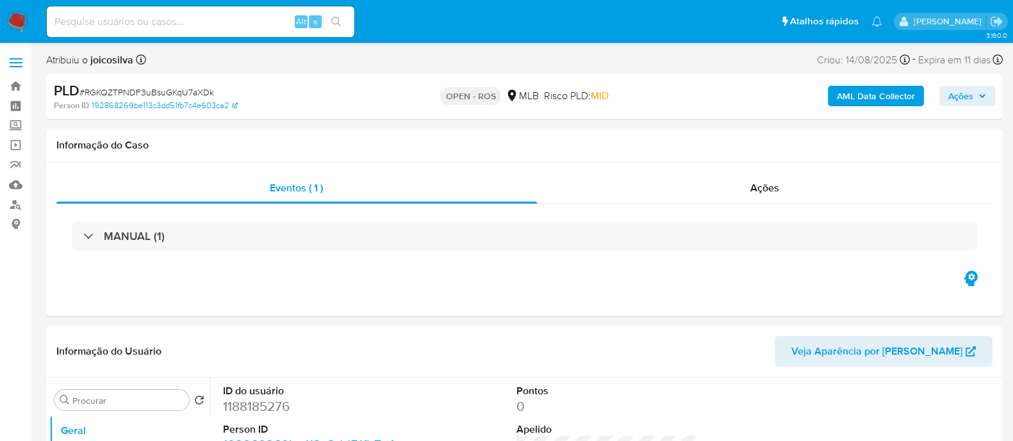
click at [191, 94] on span "# RGKQZTPNDF3uBsuGKqU7aXDk" at bounding box center [146, 92] width 135 height 13
copy span "RGKQZTPNDF3uBsuGKqU7aXDk"
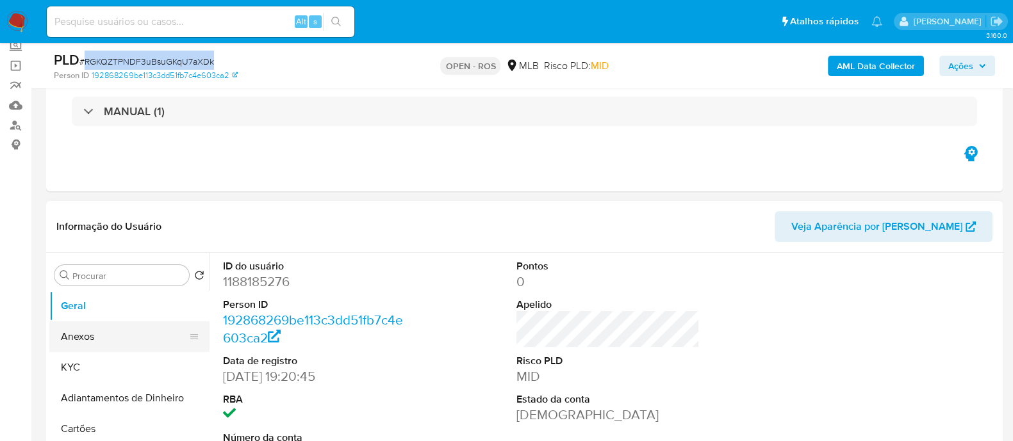
click at [108, 338] on button "Anexos" at bounding box center [124, 337] width 150 height 31
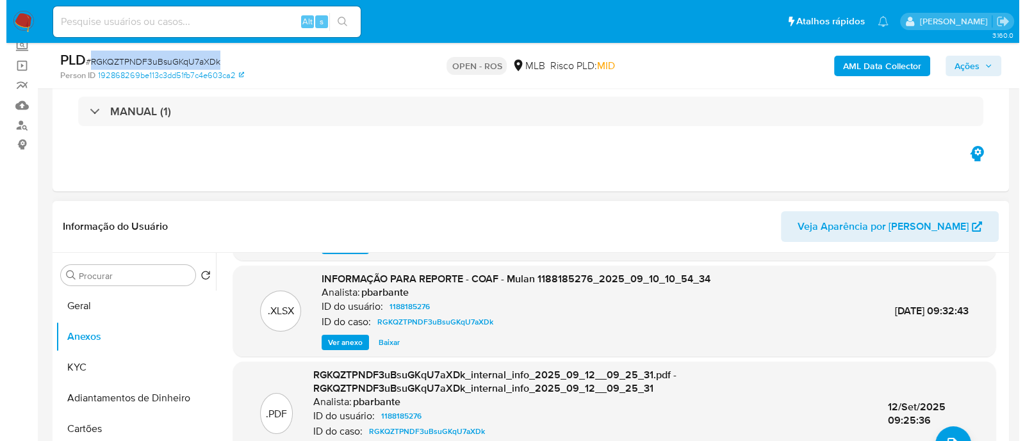
scroll to position [99, 0]
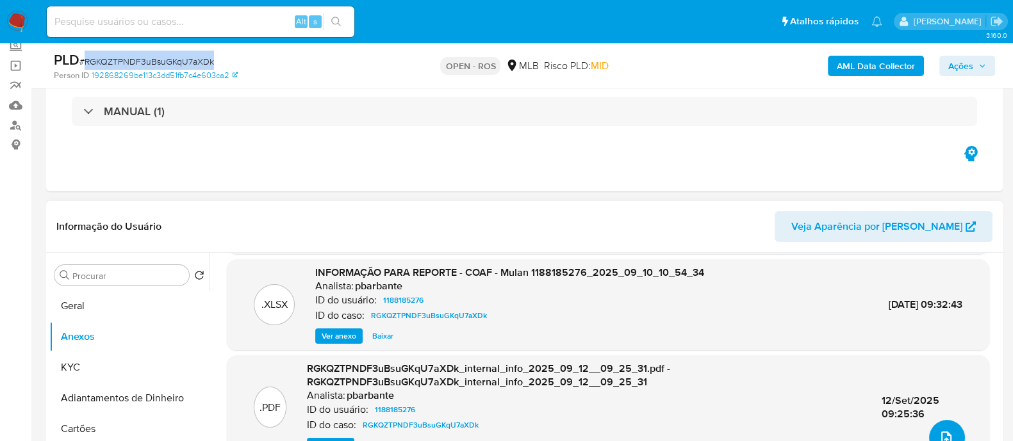
click at [510, 431] on icon "upload-file" at bounding box center [946, 438] width 15 height 15
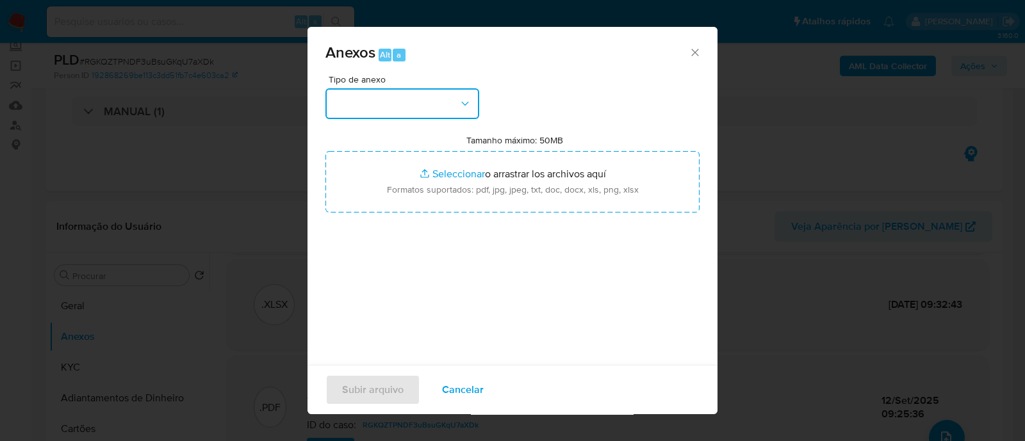
click at [446, 104] on button "button" at bounding box center [402, 103] width 154 height 31
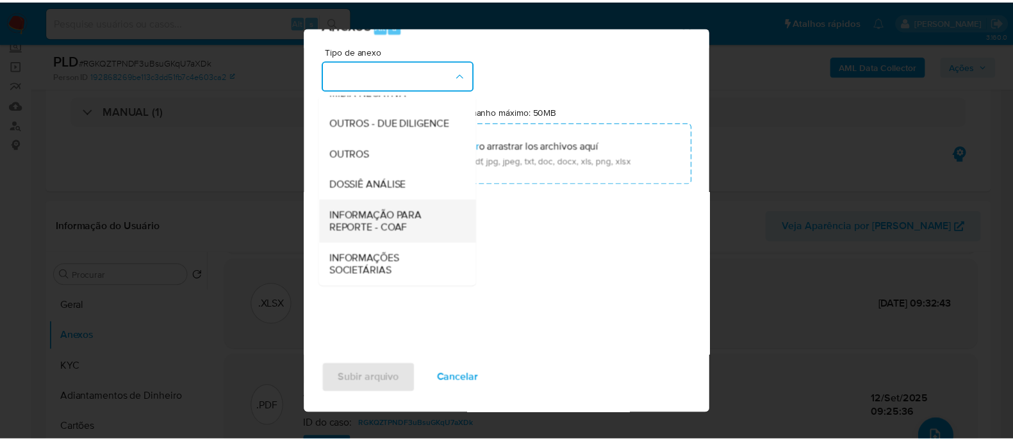
scroll to position [31, 0]
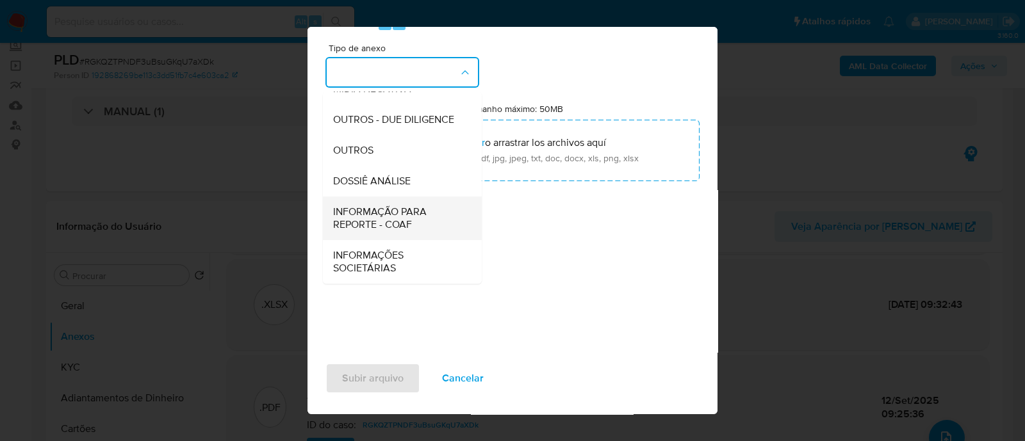
click at [416, 221] on span "INFORMAÇÃO PARA REPORTE - COAF" at bounding box center [398, 219] width 131 height 26
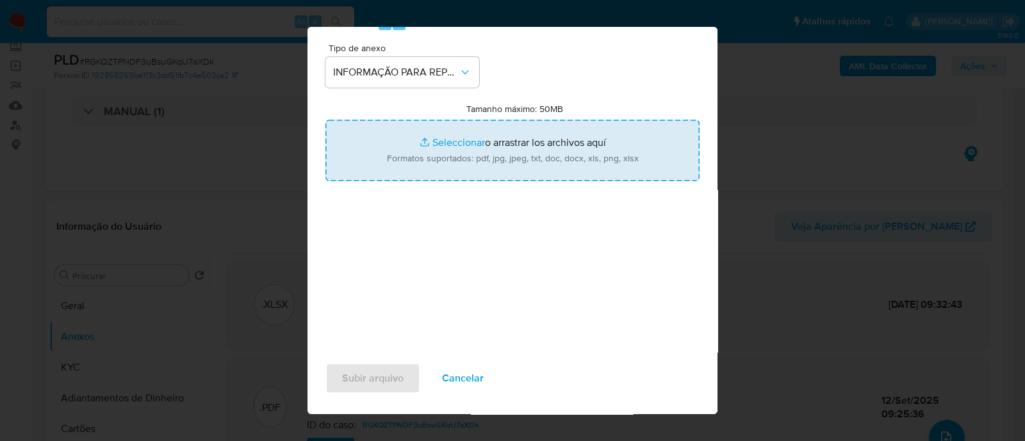
type input "C:\fakepath\SAR - RGKQZTPNDF3uBsuGKqU7aXDk - CPF 25552503520 - GENILDA VITAL DO…"
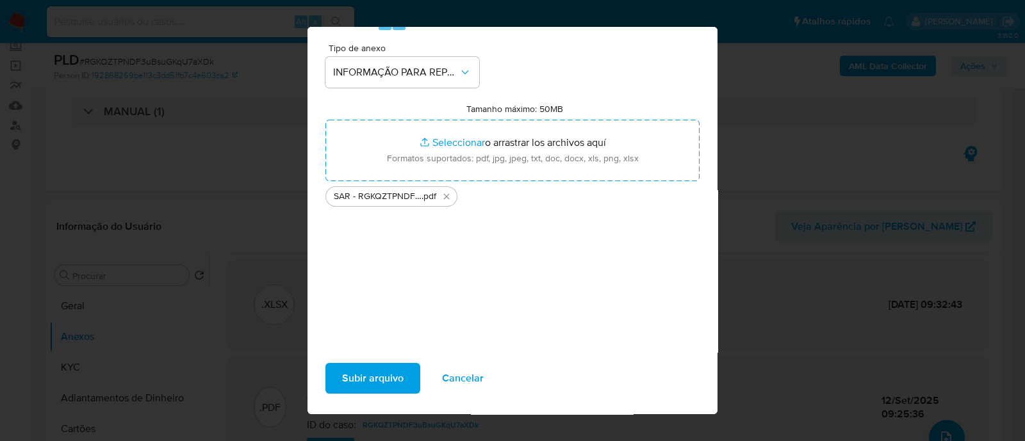
click at [393, 379] on span "Subir arquivo" at bounding box center [373, 379] width 62 height 28
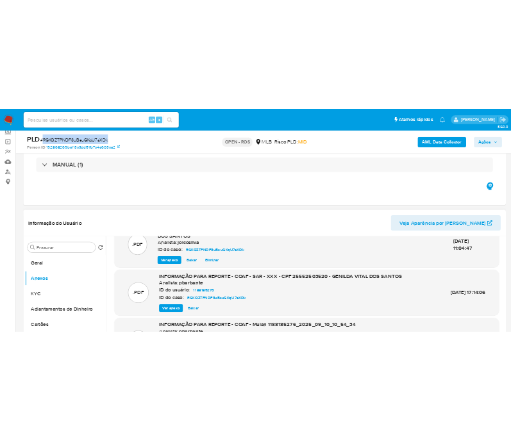
scroll to position [0, 0]
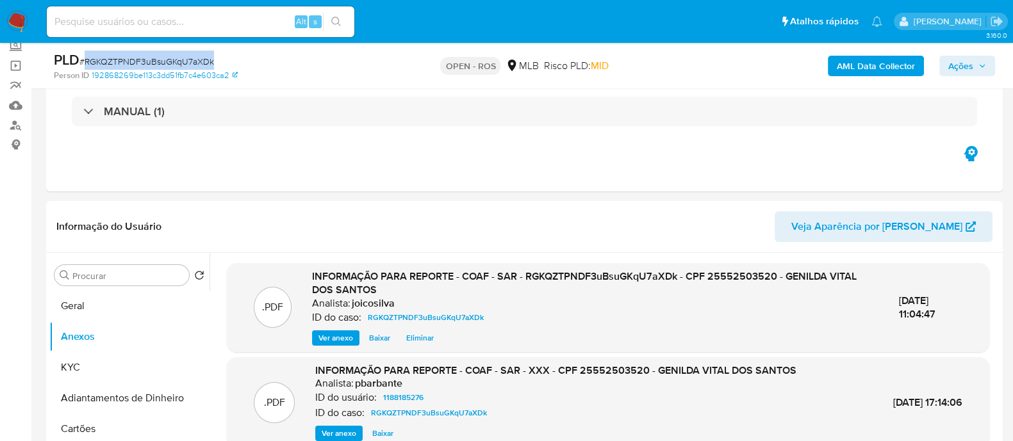
click at [510, 69] on span "Ações" at bounding box center [960, 66] width 25 height 21
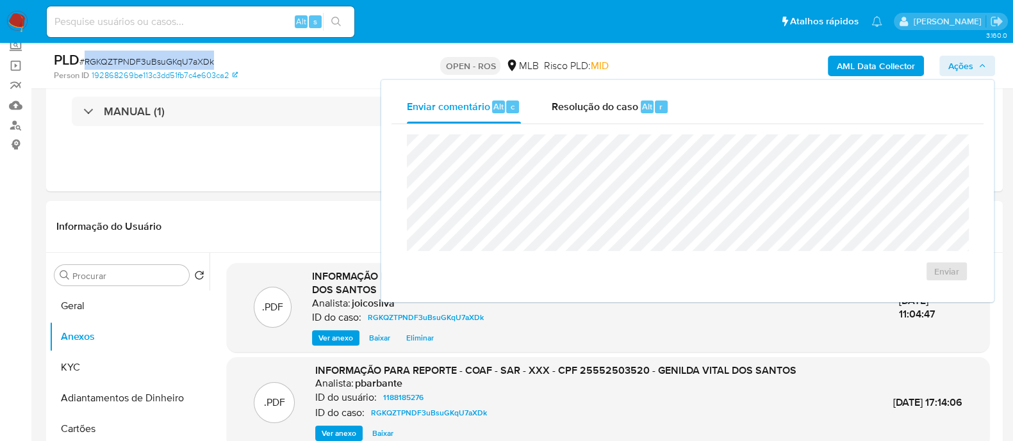
click at [510, 117] on div "Resolução do caso Alt r" at bounding box center [610, 106] width 117 height 33
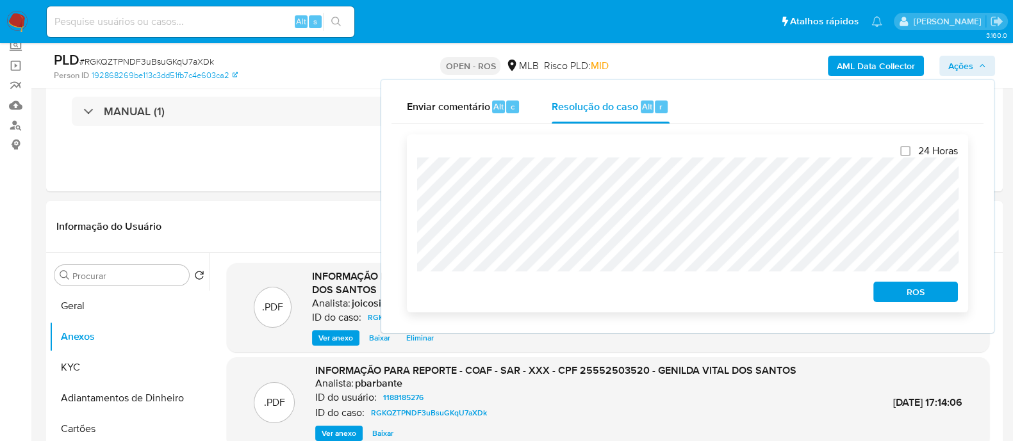
click at [510, 295] on span "ROS" at bounding box center [915, 292] width 67 height 18
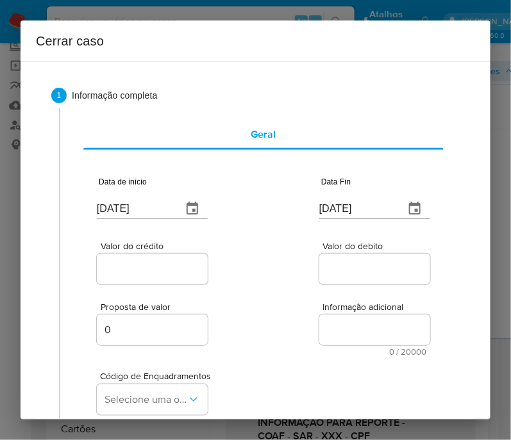
click at [148, 214] on input "17/09/2025" at bounding box center [134, 209] width 75 height 21
paste input "01/07"
type input "01/07/2025"
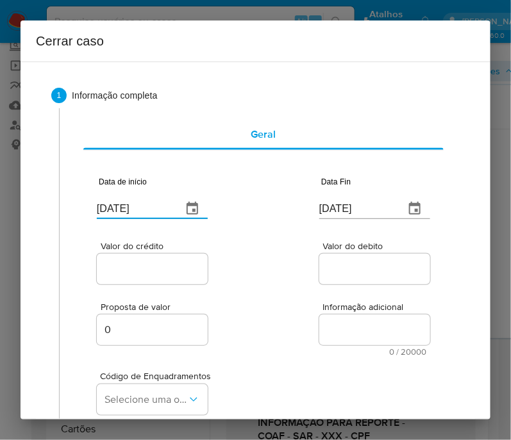
click at [251, 320] on div "Proposta de valor 0 Informação adicional 0 / 20000 20000 caracteres restantes" at bounding box center [263, 321] width 333 height 69
click at [336, 211] on input "17/09/2025" at bounding box center [356, 209] width 75 height 21
paste input "09"
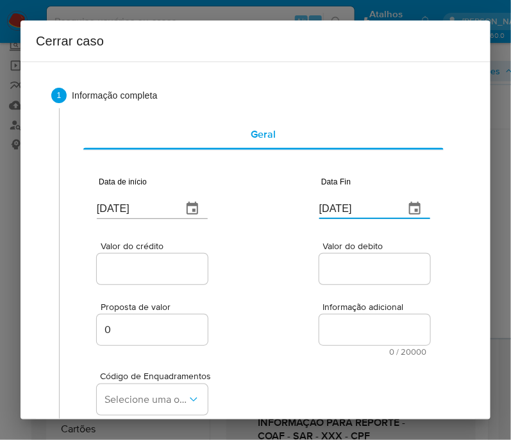
type input "09/09/2025"
click at [319, 251] on label "Valor do debito" at bounding box center [374, 247] width 111 height 10
click at [319, 261] on input "Valor do debito" at bounding box center [382, 269] width 126 height 17
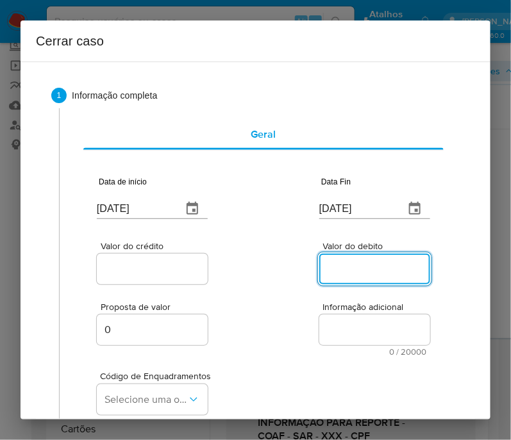
click at [159, 265] on input "Valor do crédito" at bounding box center [160, 269] width 126 height 17
click at [138, 274] on input "Valor do crédito" at bounding box center [160, 269] width 126 height 17
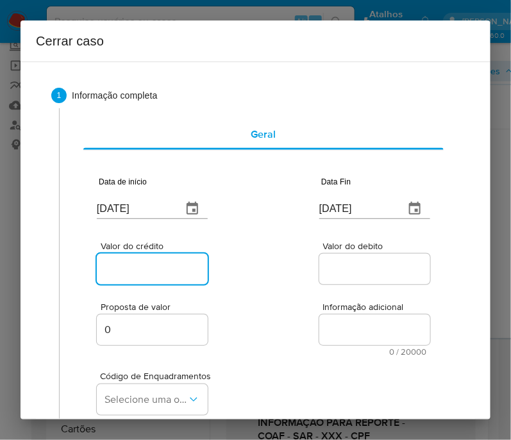
paste input "R$45.406"
type input "R$45.406"
click at [310, 311] on div "Proposta de valor 0 Informação adicional 0 / 20000 20000 caracteres restantes" at bounding box center [263, 321] width 333 height 69
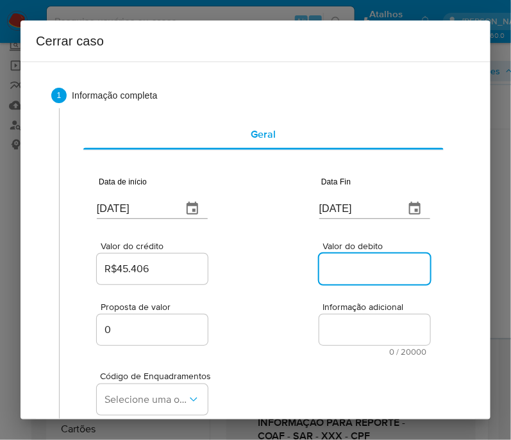
click at [375, 271] on input "Valor do debito" at bounding box center [382, 269] width 126 height 17
paste input "R$47.302"
type input "R$47.302"
drag, startPoint x: 341, startPoint y: 284, endPoint x: 88, endPoint y: 272, distance: 253.4
click at [340, 284] on div "Valor do debito R$47.302" at bounding box center [374, 264] width 111 height 45
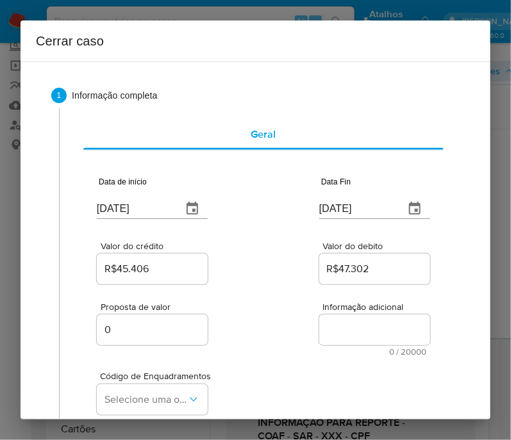
scroll to position [160, 0]
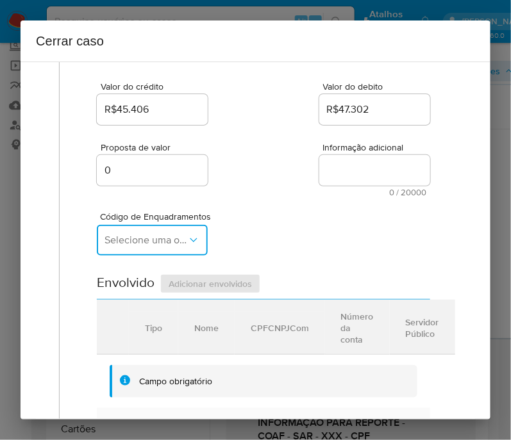
click at [163, 256] on button "Selecione uma opção" at bounding box center [152, 240] width 111 height 31
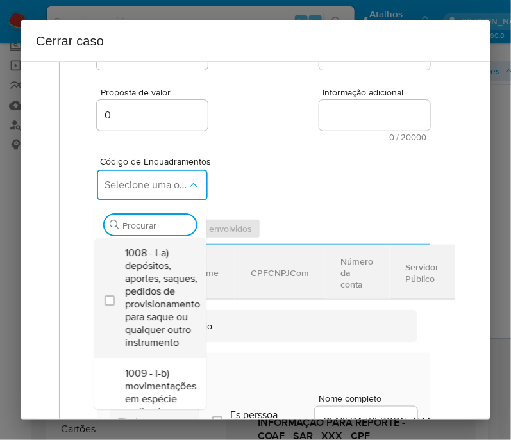
scroll to position [240, 0]
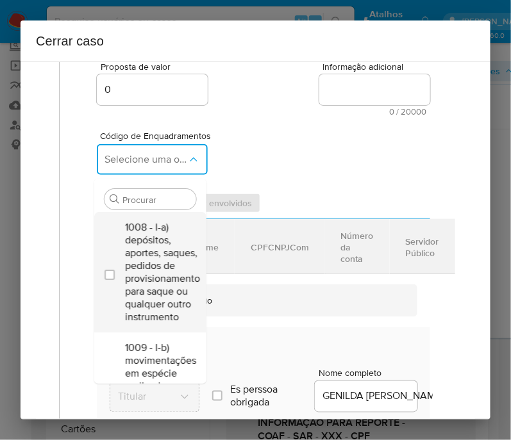
click at [158, 274] on span "1008 - I-a) depósitos, aportes, saques, pedidos de provisionamento para saque o…" at bounding box center [162, 272] width 75 height 103
checkbox input "true"
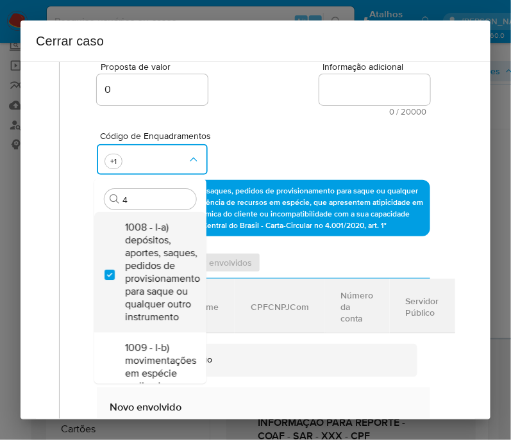
type input "45"
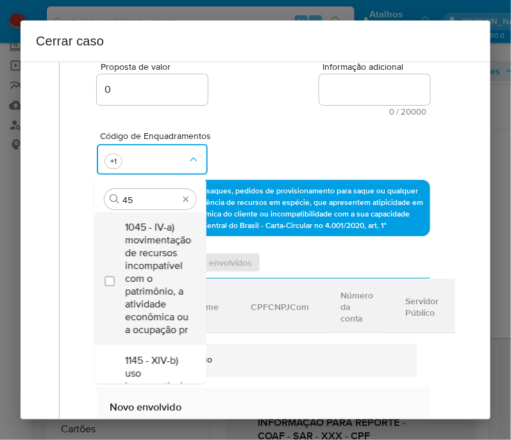
click at [155, 267] on span "1045 - IV-a) movimentação de recursos incompatível com o patrimônio, a atividad…" at bounding box center [158, 278] width 66 height 115
checkbox input "true"
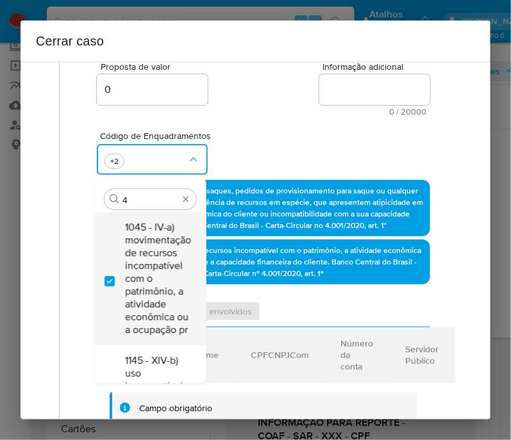
scroll to position [0, 0]
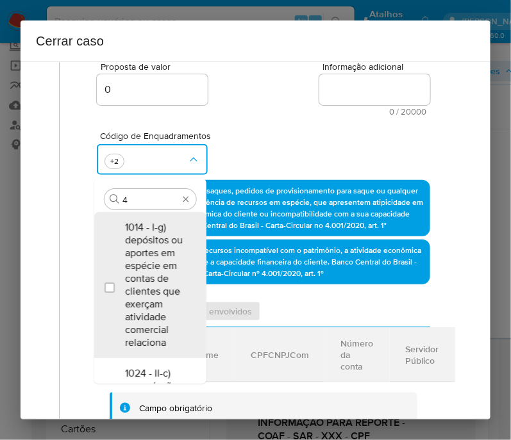
type input "47"
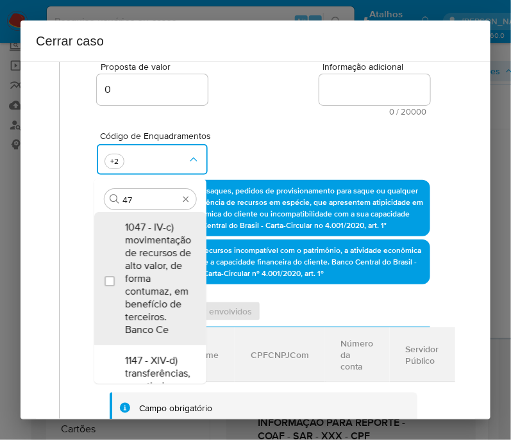
click at [155, 267] on span "1047 - IV-c) movimentação de recursos de alto valor, de forma contumaz, em bene…" at bounding box center [158, 278] width 66 height 115
checkbox input "true"
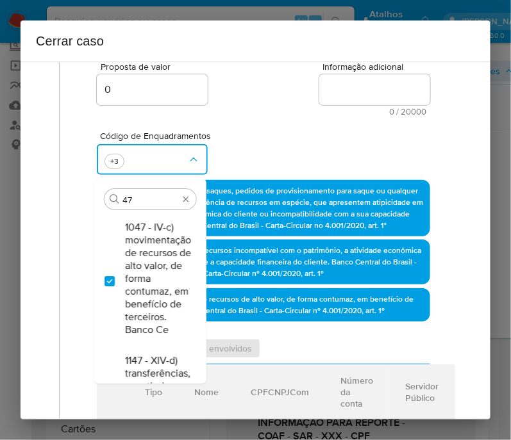
type input "4"
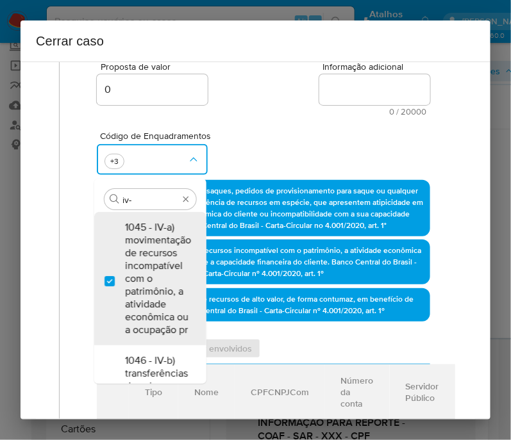
type input "iv-l"
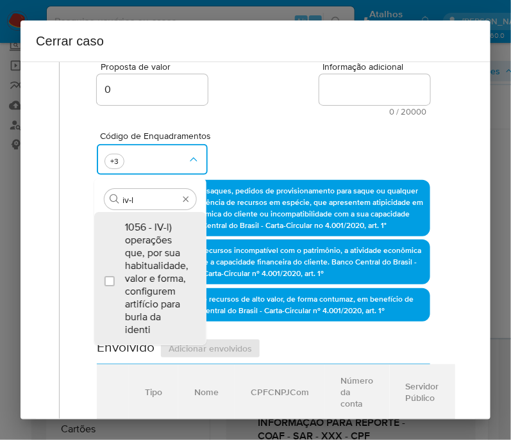
click at [155, 267] on span "1056 - IV-l) operações que, por sua habitualidade, valor e forma, configurem ar…" at bounding box center [156, 278] width 63 height 115
checkbox input "true"
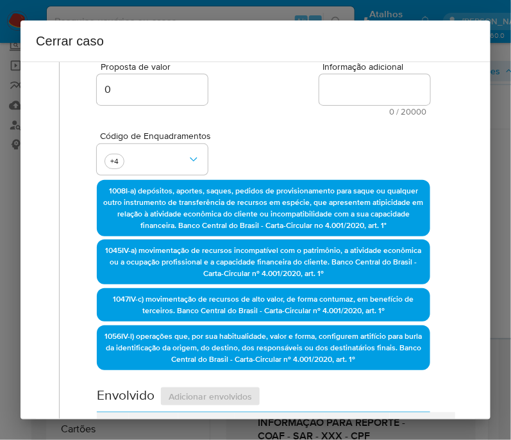
click at [283, 149] on div "Código de Enquadramentos +4" at bounding box center [263, 148] width 333 height 64
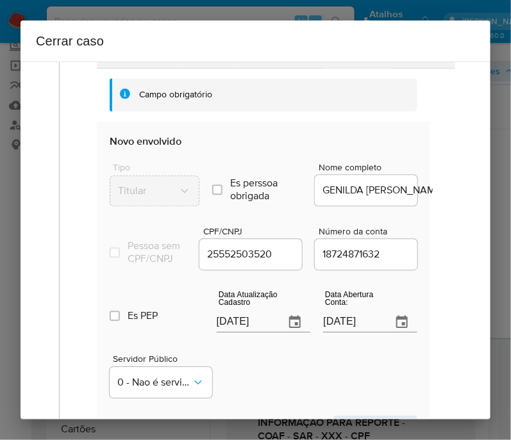
scroll to position [801, 0]
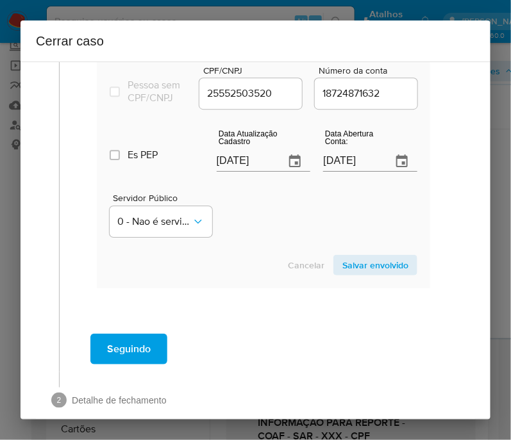
click at [245, 171] on input "17/09/2025" at bounding box center [246, 161] width 58 height 21
paste input "2/05"
type input "12/05/2025"
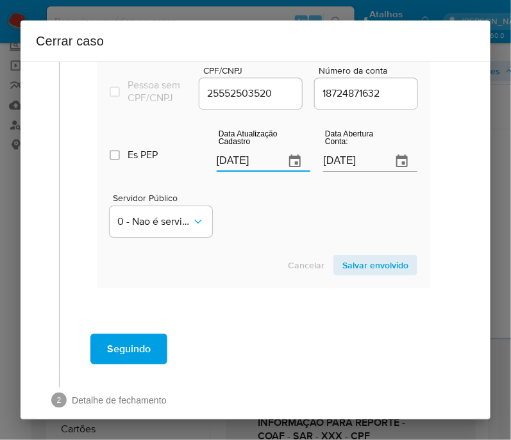
click at [260, 249] on section "Novo envolvido Tipo Titular Es perssoa obrigada Is PObrigada Nome completo GENI…" at bounding box center [263, 124] width 333 height 327
click at [340, 171] on input "12/05/2025" at bounding box center [352, 161] width 58 height 21
drag, startPoint x: 314, startPoint y: 251, endPoint x: 304, endPoint y: 245, distance: 11.2
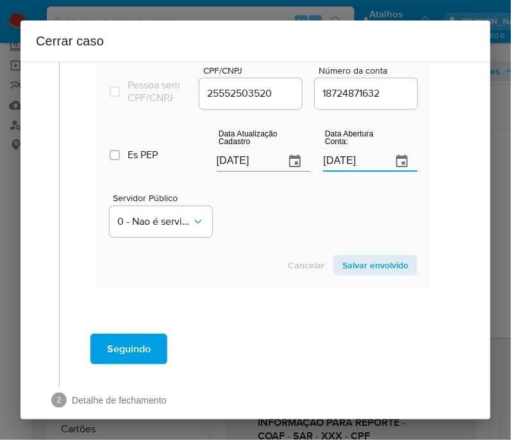
click at [313, 251] on section "Novo envolvido Tipo Titular Es perssoa obrigada Is PObrigada Nome completo GENI…" at bounding box center [263, 124] width 333 height 327
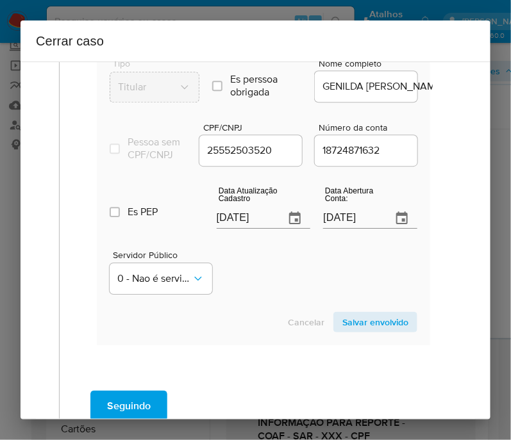
click at [375, 329] on span "Salvar envolvido" at bounding box center [375, 322] width 66 height 18
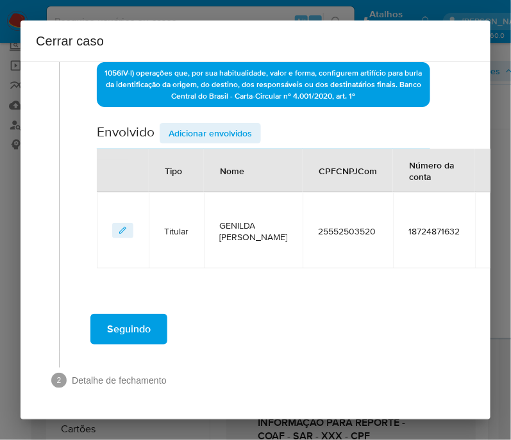
click at [198, 127] on span "Adicionar envolvidos" at bounding box center [210, 133] width 83 height 18
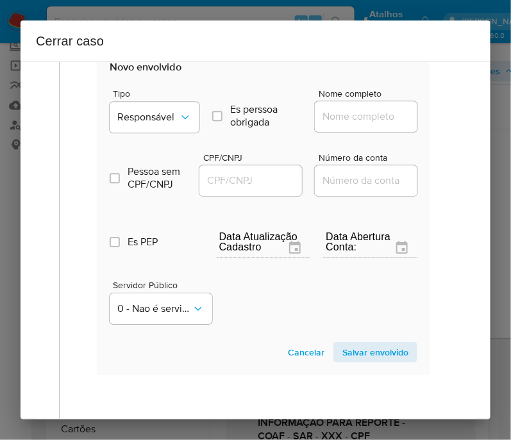
scroll to position [760, 0]
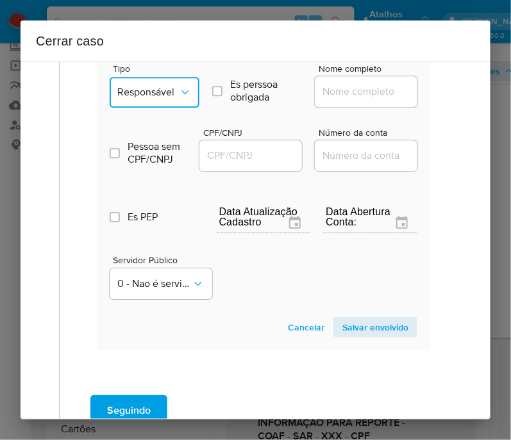
click at [168, 90] on span "Responsável" at bounding box center [148, 92] width 62 height 13
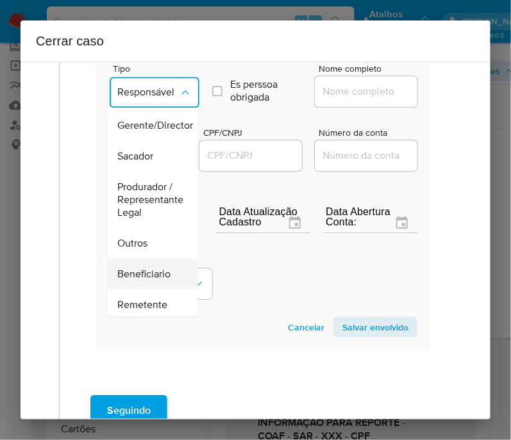
scroll to position [160, 0]
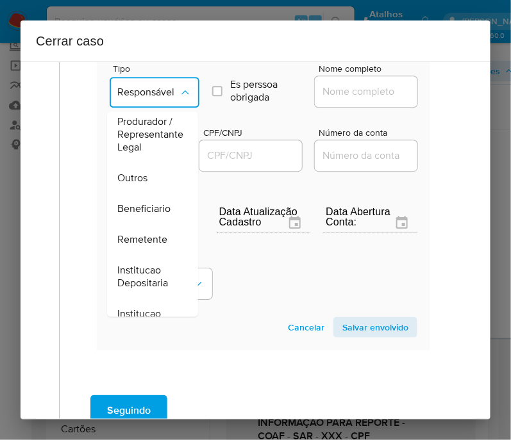
drag, startPoint x: 152, startPoint y: 236, endPoint x: 197, endPoint y: 194, distance: 61.6
click at [151, 238] on span "Remetente" at bounding box center [142, 239] width 50 height 13
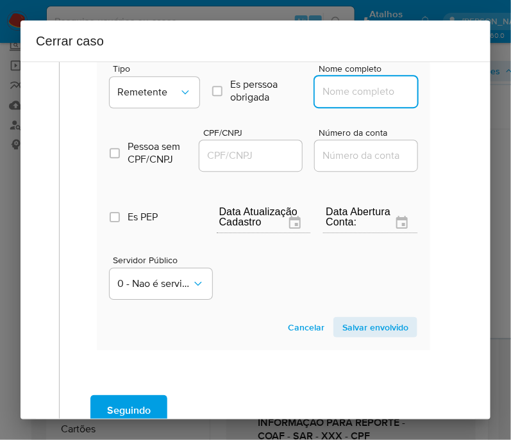
click at [354, 95] on input "Nome completo" at bounding box center [378, 91] width 126 height 17
paste input "Vanilson Pereira De Sousa, 89831713591"
drag, startPoint x: 358, startPoint y: 95, endPoint x: 451, endPoint y: 95, distance: 93.5
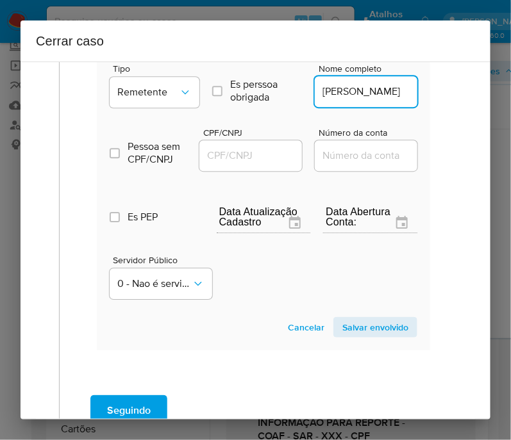
scroll to position [0, 11]
type input "Vanilson Pereira De Sousa"
click at [263, 151] on input "CPF/CNPJ" at bounding box center [262, 155] width 126 height 17
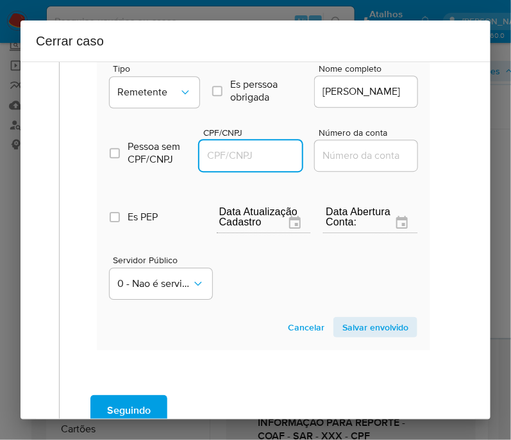
paste input "89831713591"
type input "89831713591"
click at [379, 332] on span "Salvar envolvido" at bounding box center [375, 327] width 66 height 18
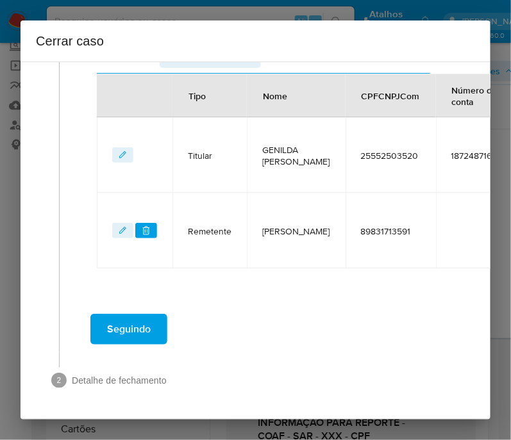
scroll to position [595, 0]
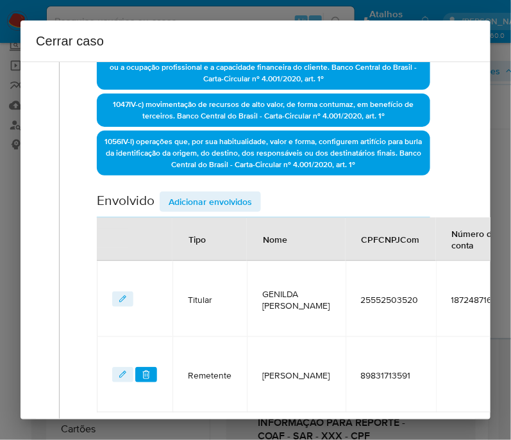
click at [206, 206] on span "Adicionar envolvidos" at bounding box center [210, 202] width 83 height 18
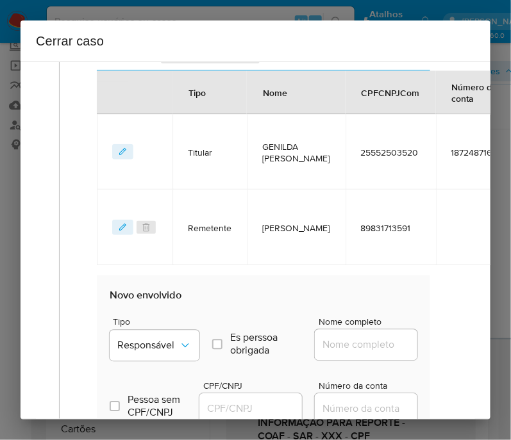
scroll to position [755, 0]
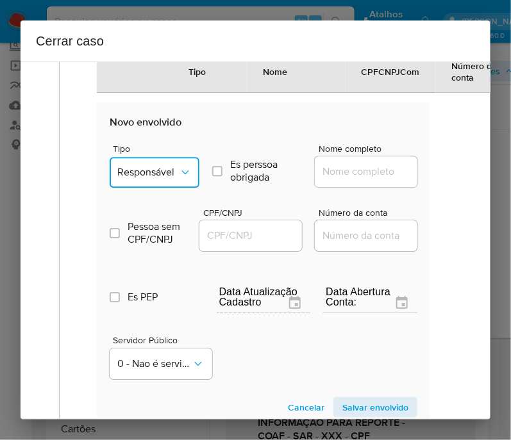
click at [183, 179] on icon "Tipo de envolvimento" at bounding box center [185, 172] width 13 height 13
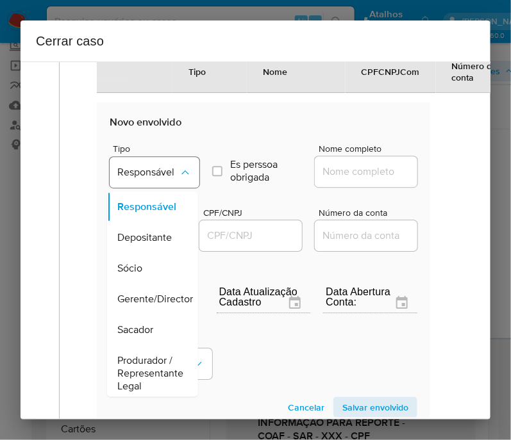
scroll to position [240, 0]
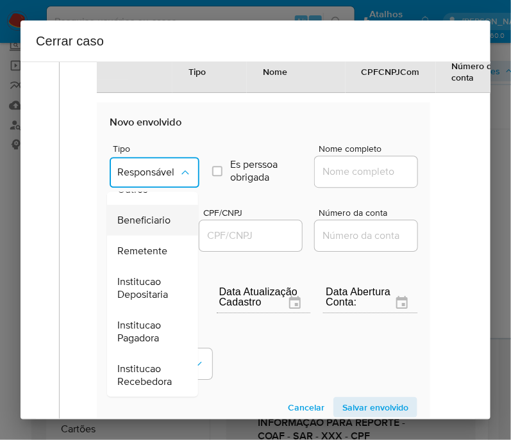
click at [158, 215] on span "Beneficiario" at bounding box center [143, 219] width 53 height 13
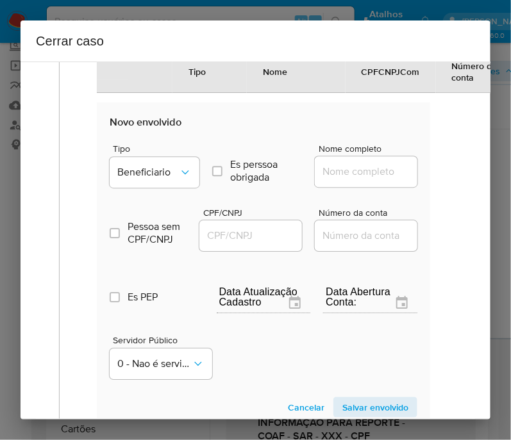
click at [318, 176] on input "Nome completo" at bounding box center [378, 171] width 126 height 17
click at [331, 171] on input "Nome completo" at bounding box center [378, 171] width 126 height 17
paste input "Casa Loterica Panelinha Ltda, 17086808000136"
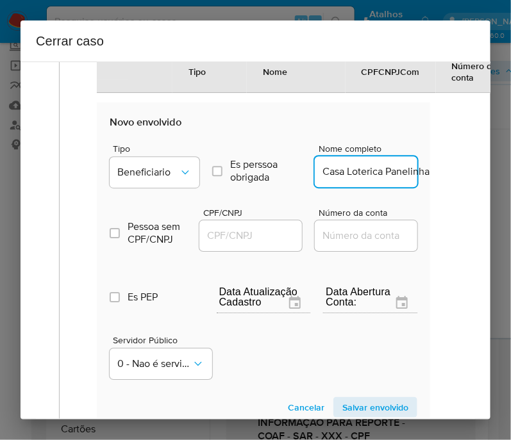
scroll to position [0, 106]
drag, startPoint x: 337, startPoint y: 177, endPoint x: 447, endPoint y: 181, distance: 110.3
type input "Casa Loterica Panelinha Ltda"
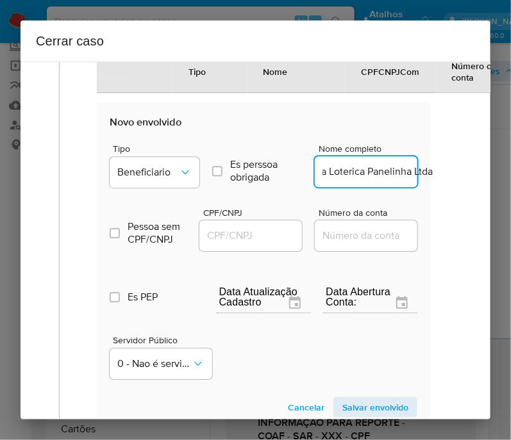
scroll to position [0, 0]
click at [252, 238] on input "CPF/CNPJ" at bounding box center [262, 235] width 126 height 17
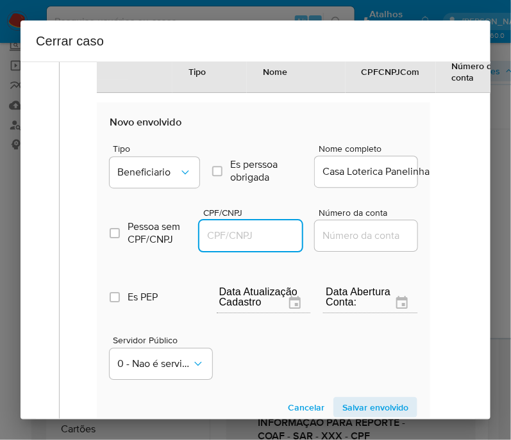
paste input "17086808000136"
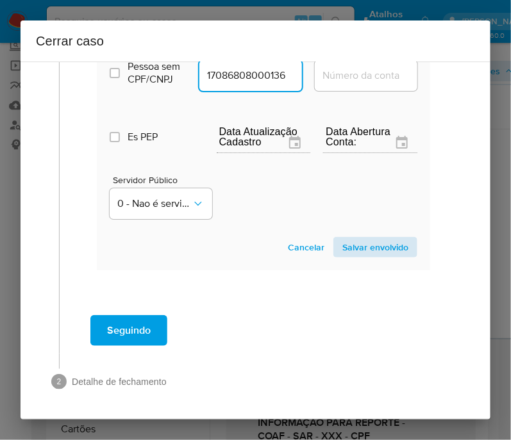
type input "17086808000136"
click at [381, 255] on span "Salvar envolvido" at bounding box center [375, 247] width 66 height 18
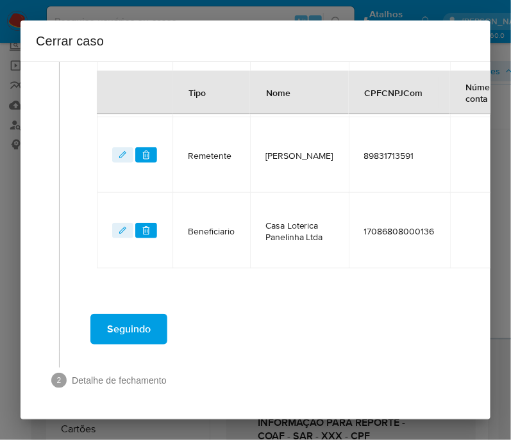
scroll to position [671, 0]
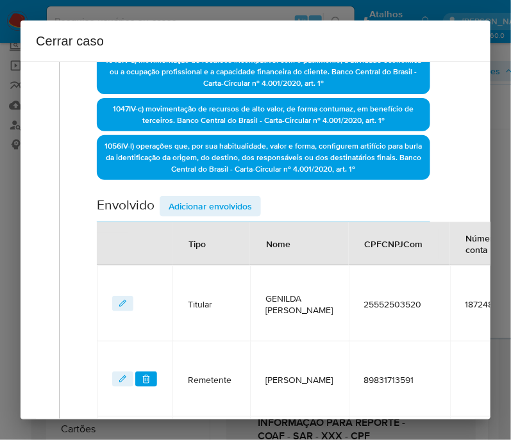
click at [214, 210] on span "Adicionar envolvidos" at bounding box center [210, 206] width 83 height 18
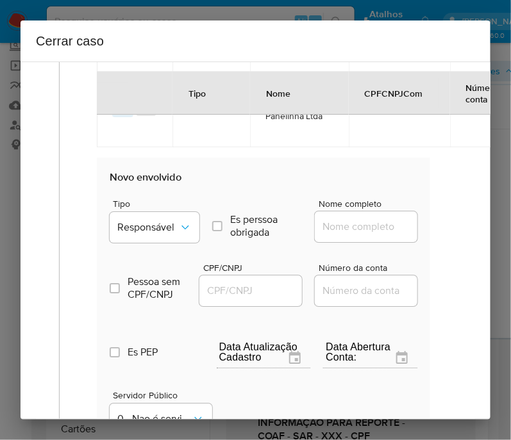
scroll to position [831, 0]
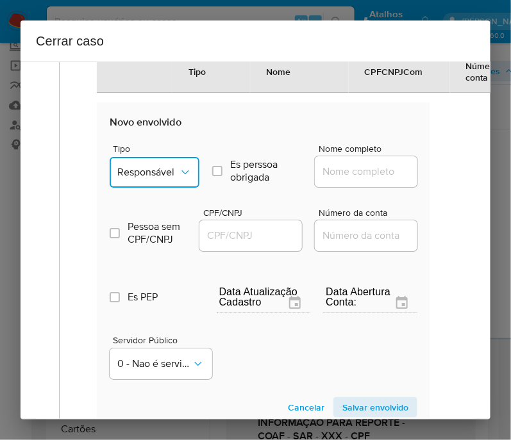
click at [158, 172] on span "Responsável" at bounding box center [148, 172] width 62 height 13
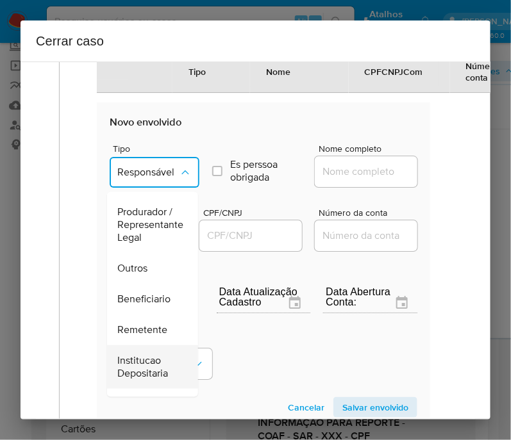
scroll to position [240, 0]
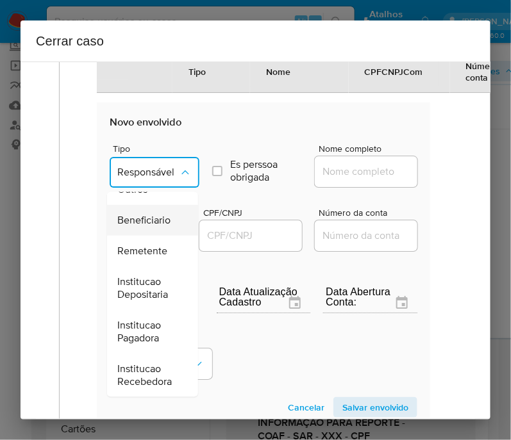
click at [157, 213] on span "Beneficiario" at bounding box center [143, 219] width 53 height 13
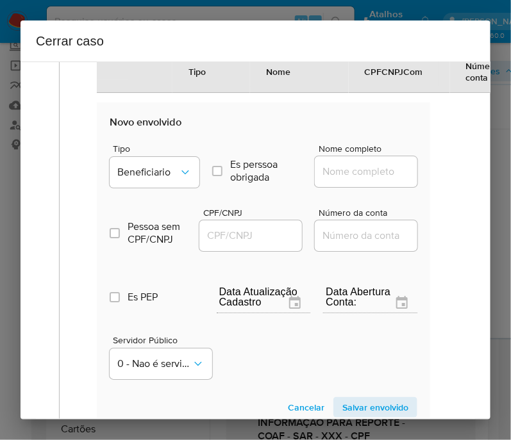
click at [357, 177] on input "Nome completo" at bounding box center [378, 171] width 126 height 17
paste input "Alessandra Silva Da Cunha Freitas, 02394167599"
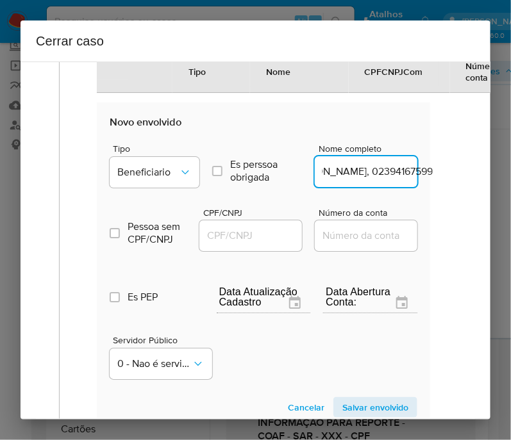
scroll to position [831, 103]
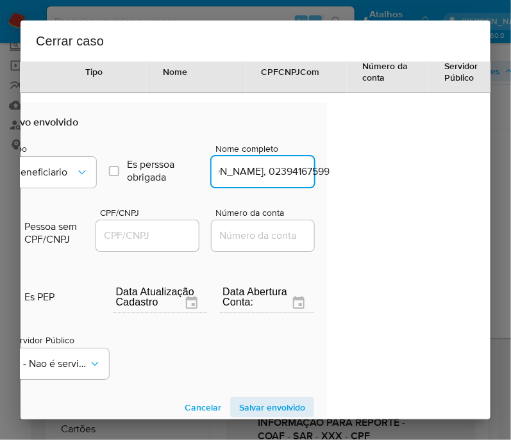
drag, startPoint x: 353, startPoint y: 177, endPoint x: 487, endPoint y: 179, distance: 133.9
click at [487, 179] on div "1 Informação completa Geral Data de início 01/07/2025 Data Fin 09/09/2025 Valor…" at bounding box center [256, 241] width 470 height 358
type input "Alessandra Silva Da Cunha Freitas"
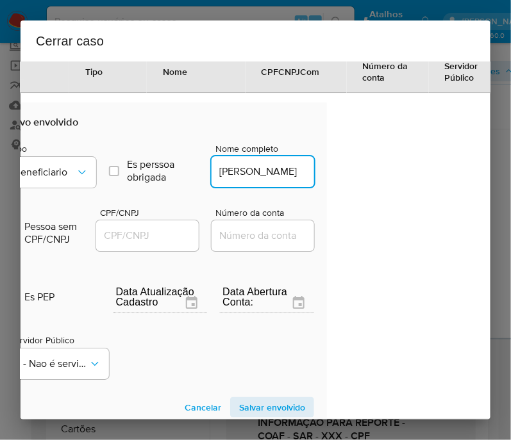
click at [171, 244] on input "CPF/CNPJ" at bounding box center [159, 235] width 126 height 17
paste input "02394167599"
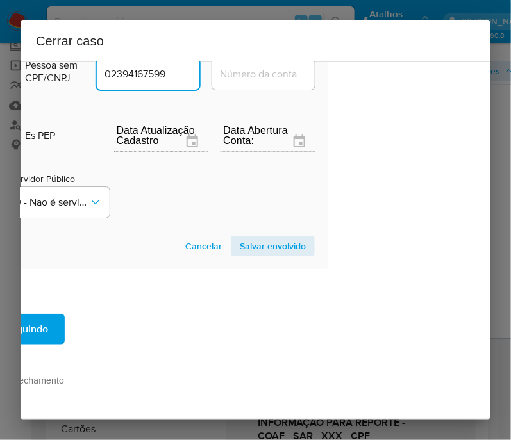
type input "2394167599"
click at [286, 243] on span "Salvar envolvido" at bounding box center [273, 246] width 66 height 18
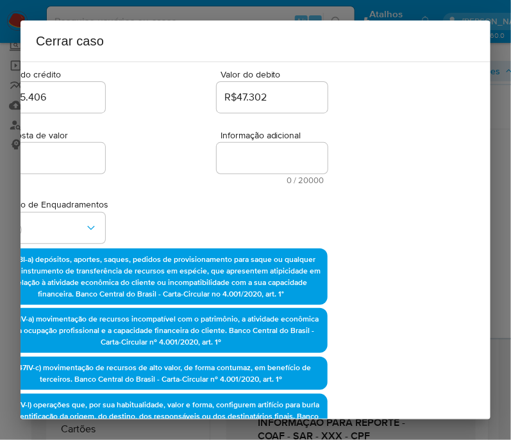
scroll to position [106, 103]
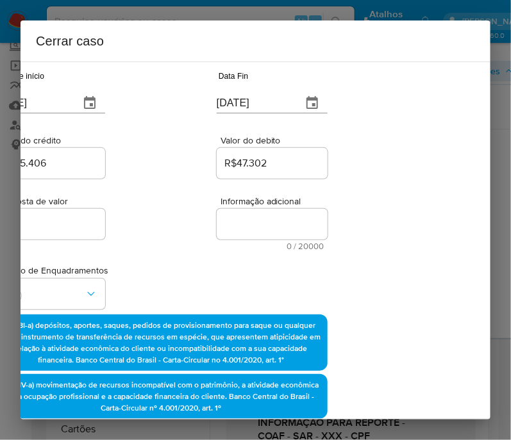
click at [288, 232] on textarea "Informação adicional" at bounding box center [272, 224] width 111 height 31
paste textarea "Informações do Cliente Genilda Vital Dos Santos, CPF 25552503520, 73 anos, resi…"
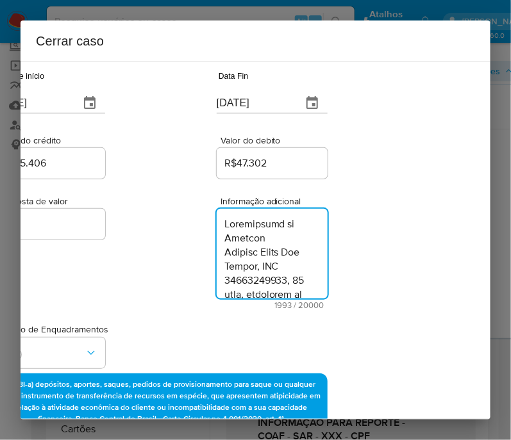
scroll to position [2203, 0]
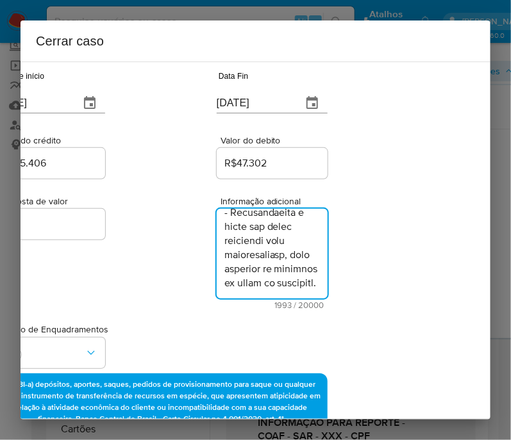
type textarea "Informações do Cliente Genilda Vital Dos Santos, CPF 25552503520, 73 anos, resi…"
click at [158, 296] on div "Proposta de valor 0 Informação adicional 1993 / 20000 18007 caracteres restantes" at bounding box center [160, 245] width 333 height 128
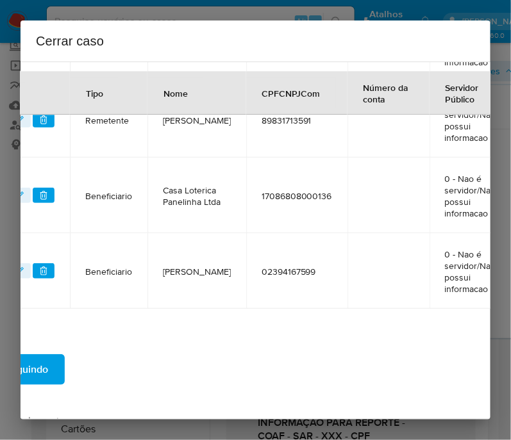
scroll to position [805, 103]
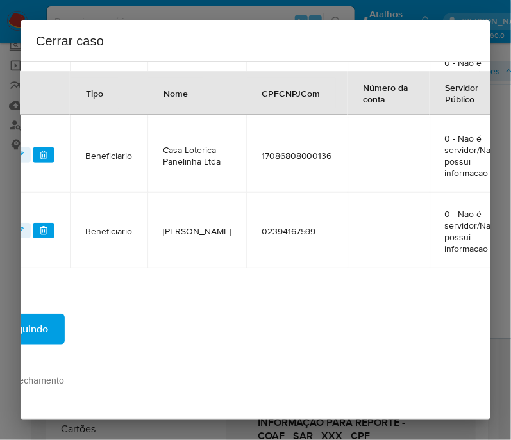
click at [67, 318] on div "Seguindo" at bounding box center [161, 329] width 382 height 46
click at [60, 322] on button "Seguindo" at bounding box center [26, 329] width 77 height 31
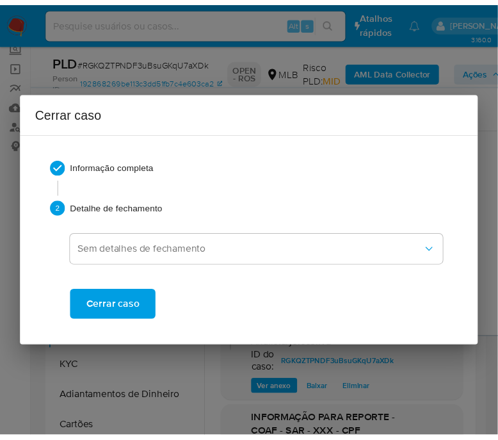
scroll to position [2041, 0]
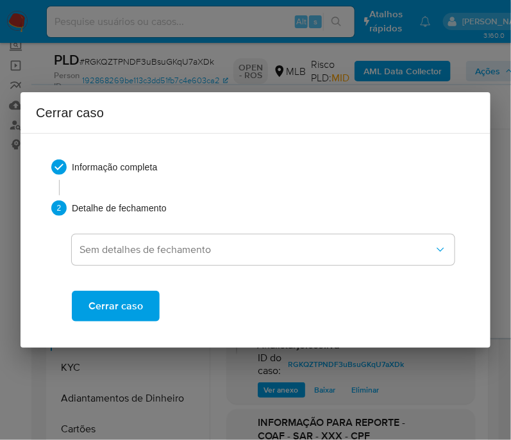
click at [103, 309] on span "Cerrar caso" at bounding box center [115, 306] width 54 height 28
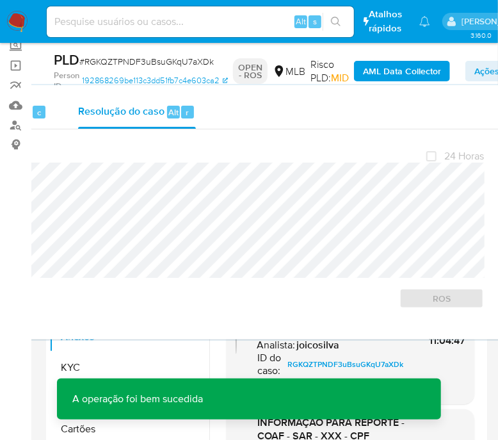
click at [119, 62] on span "# RGKQZTPNDF3uBsuGKqU7aXDk" at bounding box center [146, 61] width 135 height 13
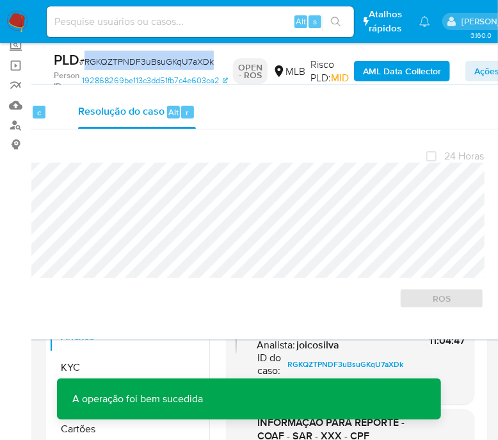
click at [119, 62] on span "# RGKQZTPNDF3uBsuGKqU7aXDk" at bounding box center [146, 61] width 135 height 13
copy span "RGKQZTPNDF3uBsuGKqU7aXDk"
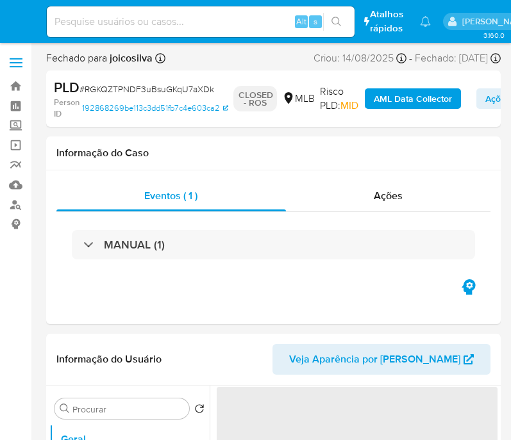
select select "10"
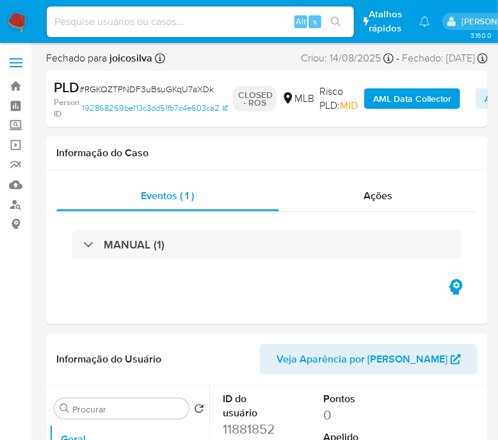
click at [22, 24] on img at bounding box center [17, 22] width 22 height 22
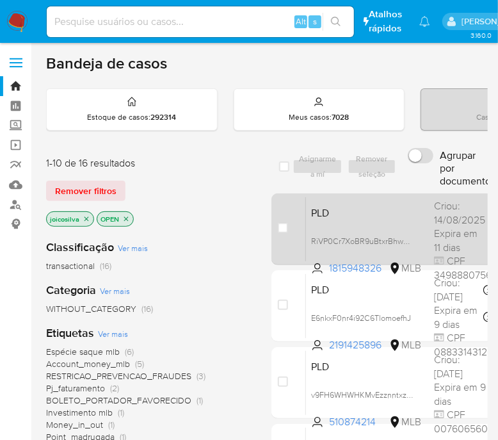
click at [404, 216] on span "PLD" at bounding box center [367, 212] width 113 height 17
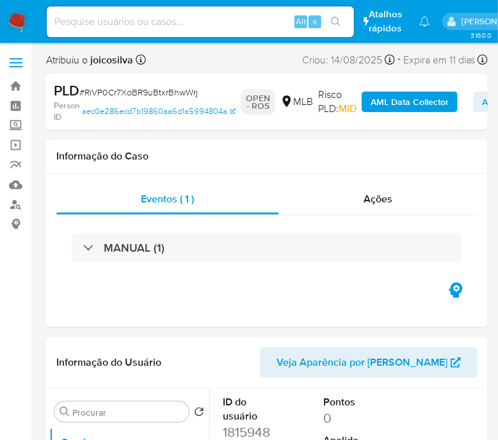
select select "10"
click at [113, 88] on span "# RiVP0Cr7XoBR9uBtxrBhwWrj" at bounding box center [138, 92] width 119 height 13
copy span "RiVP0Cr7XoBR9uBtxrBhwWrj"
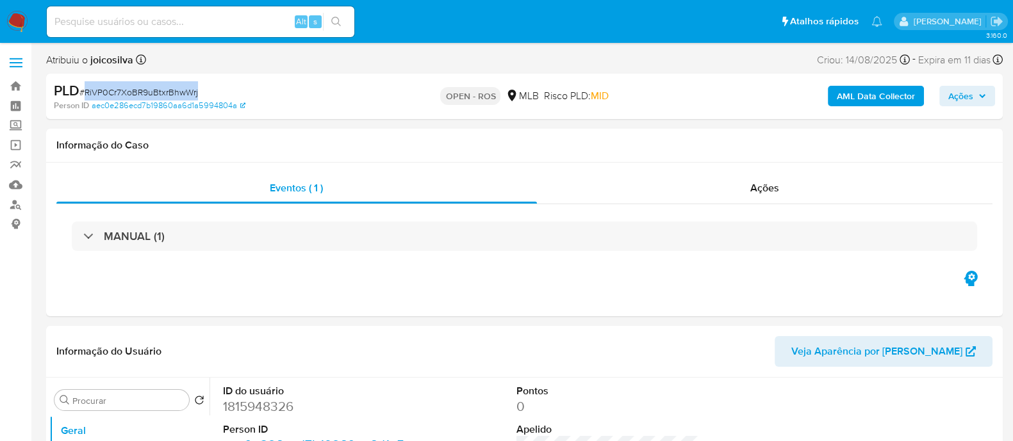
click at [182, 88] on span "# RiVP0Cr7XoBR9uBtxrBhwWrj" at bounding box center [138, 92] width 119 height 13
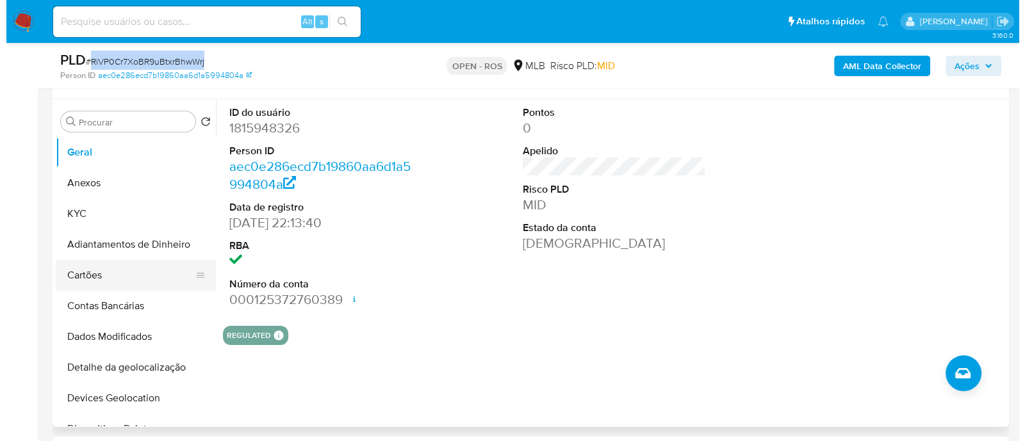
scroll to position [240, 0]
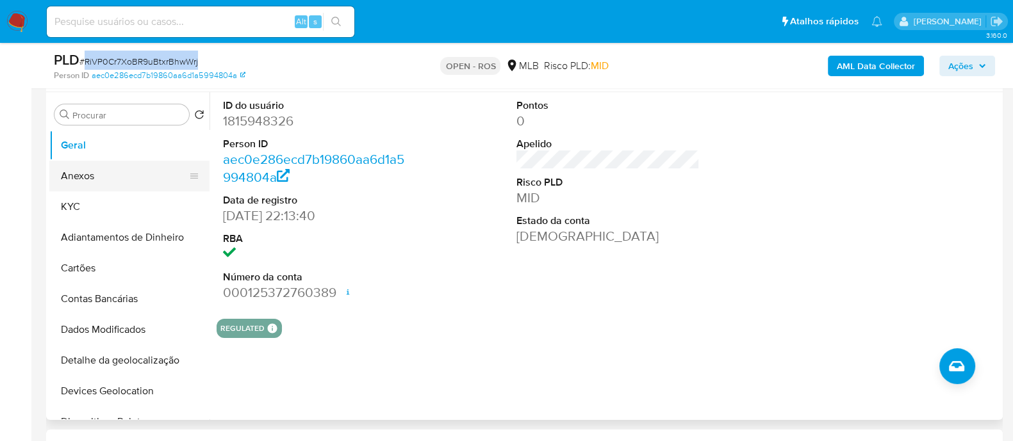
click at [95, 175] on button "Anexos" at bounding box center [124, 176] width 150 height 31
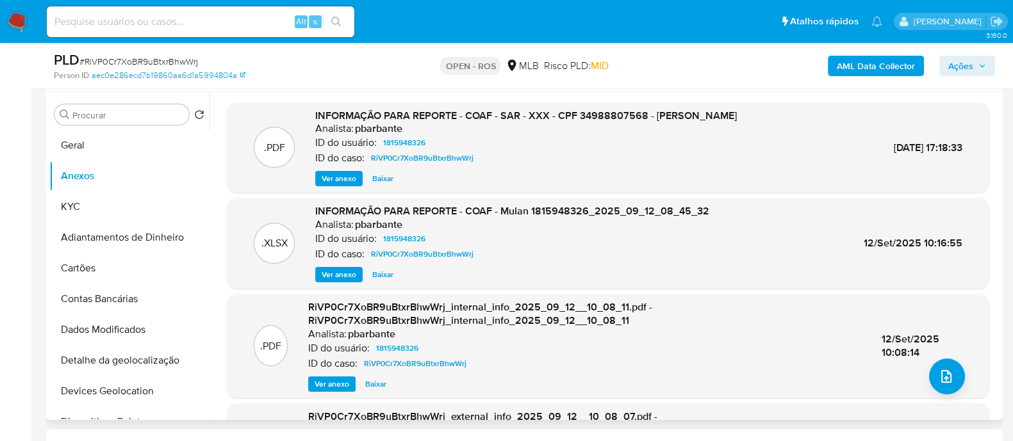
click at [510, 376] on div ".PDF RiVP0Cr7XoBR9uBtxrBhwWrj_internal_info_2025_09_12__10_08_11.pdf - RiVP0Cr7…" at bounding box center [608, 347] width 750 height 92
click at [510, 378] on span "upload-file" at bounding box center [946, 376] width 15 height 15
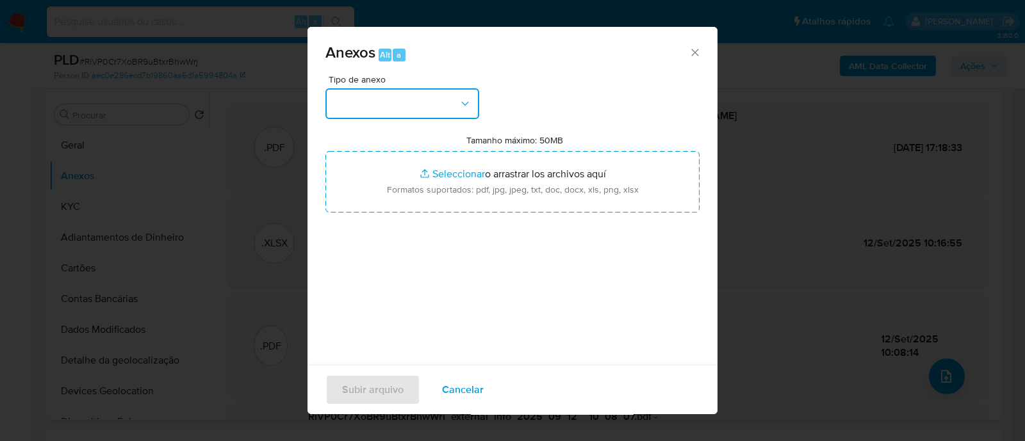
click at [407, 104] on button "button" at bounding box center [402, 103] width 154 height 31
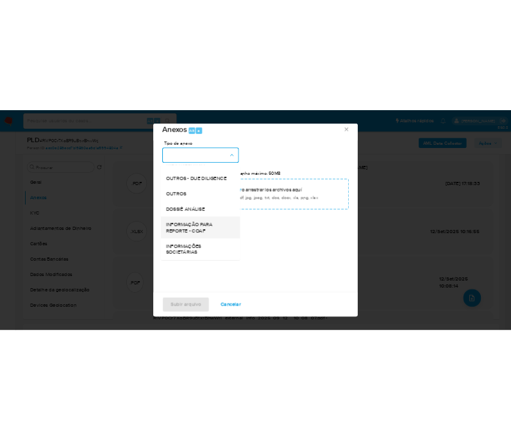
scroll to position [19, 0]
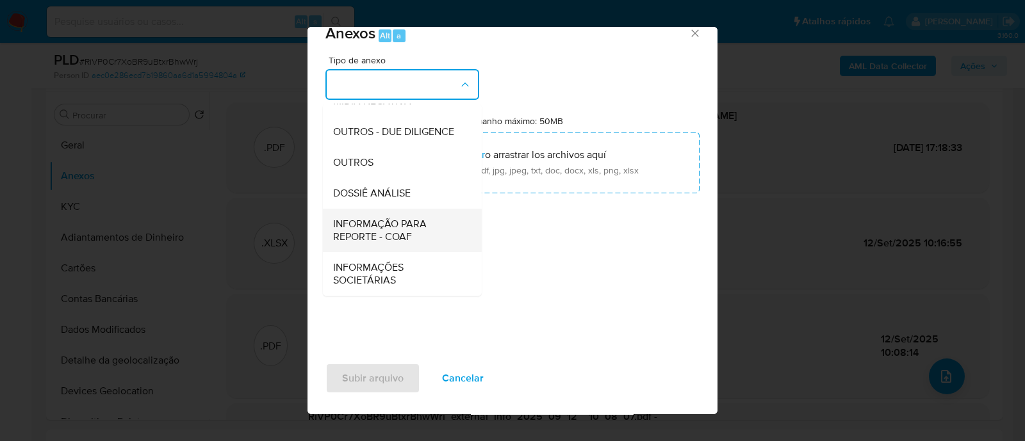
click at [397, 236] on span "INFORMAÇÃO PARA REPORTE - COAF" at bounding box center [398, 231] width 131 height 26
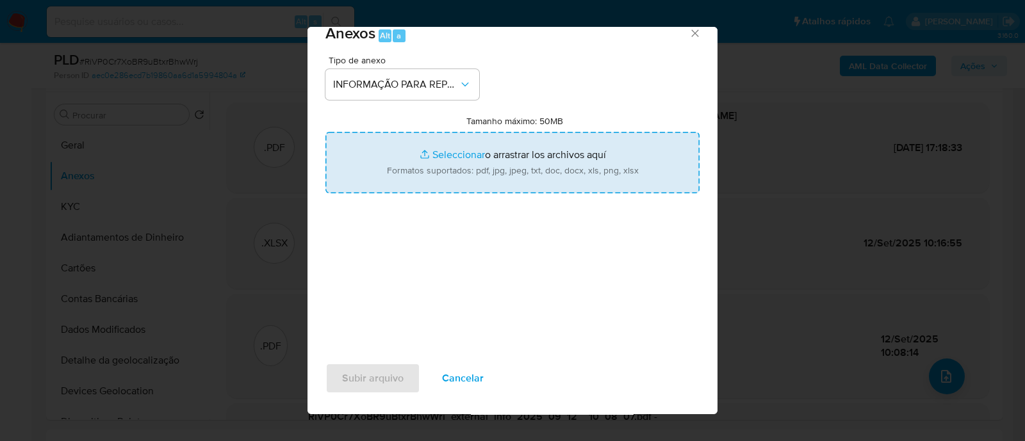
type input "C:\fakepath\SAR - RiVP0Cr7XoBR9uBtxrBhwWrj - CPF 34988807568 - JURANDI SOUZA OL…"
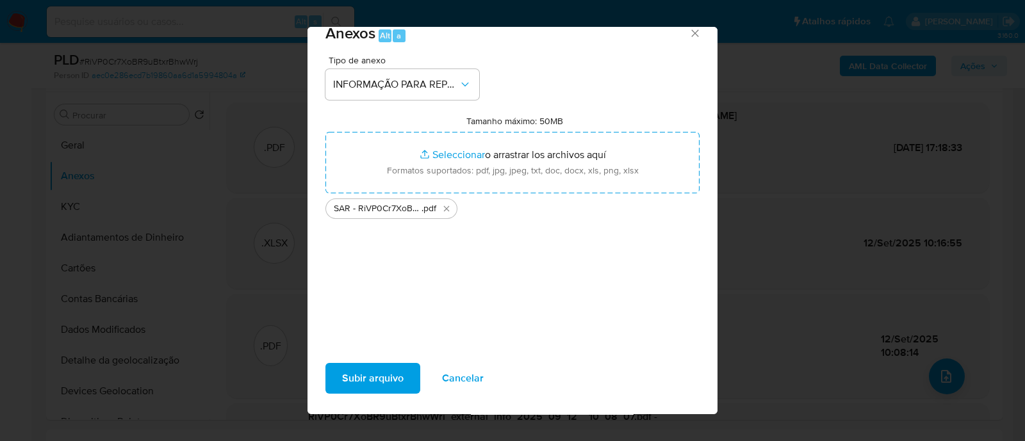
click at [407, 279] on div "Tipo de anexo INFORMAÇÃO PARA REPORTE - COAF Tamanho máximo: 50MB Seleccionar a…" at bounding box center [512, 207] width 374 height 302
click at [397, 376] on span "Subir arquivo" at bounding box center [373, 379] width 62 height 28
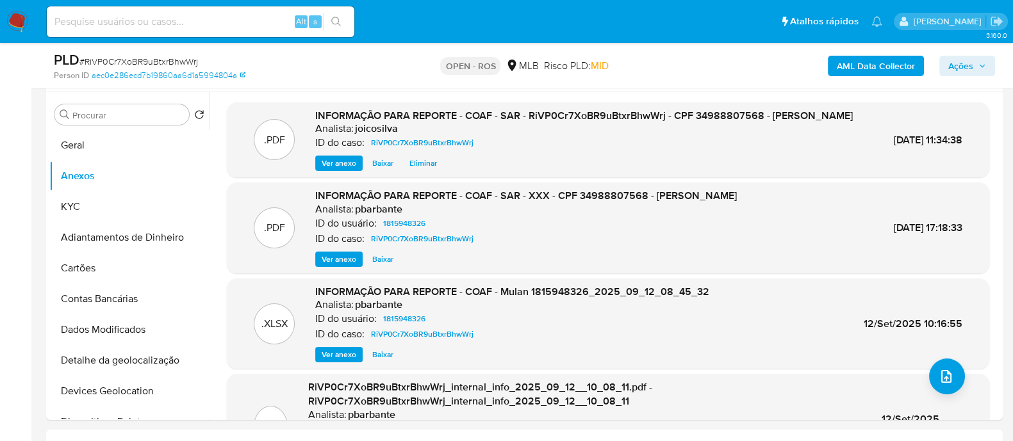
click at [510, 62] on span "Ações" at bounding box center [960, 66] width 25 height 21
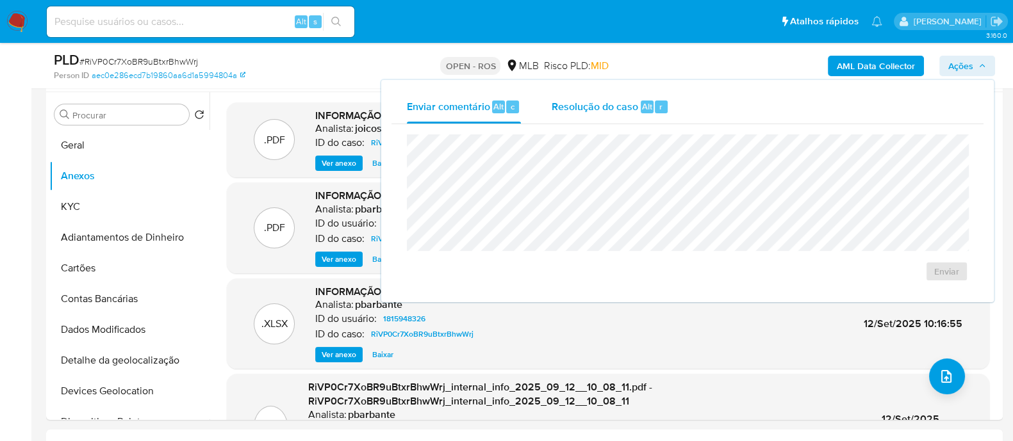
click at [510, 114] on div "Resolução do caso Alt r" at bounding box center [610, 106] width 117 height 33
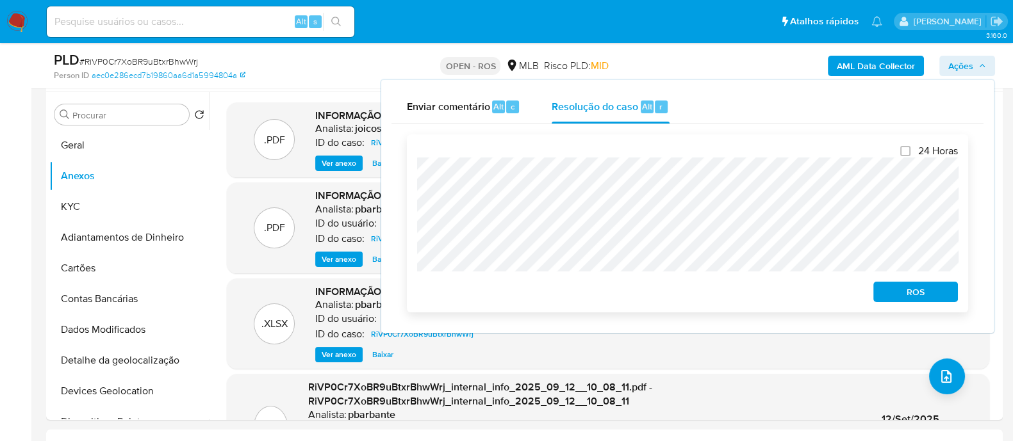
click at [510, 299] on span "ROS" at bounding box center [915, 292] width 67 height 18
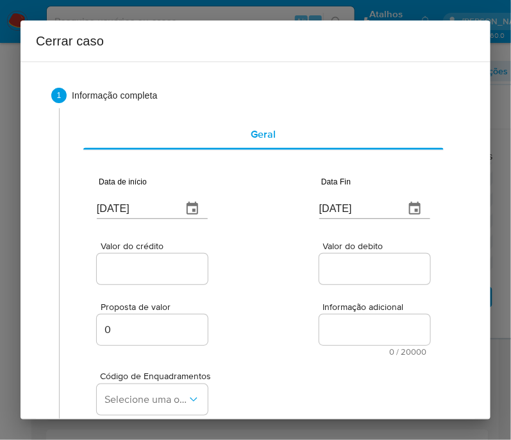
click at [142, 213] on input "17/09/2025" at bounding box center [134, 209] width 75 height 21
paste input "25/07"
type input "25/07/2025"
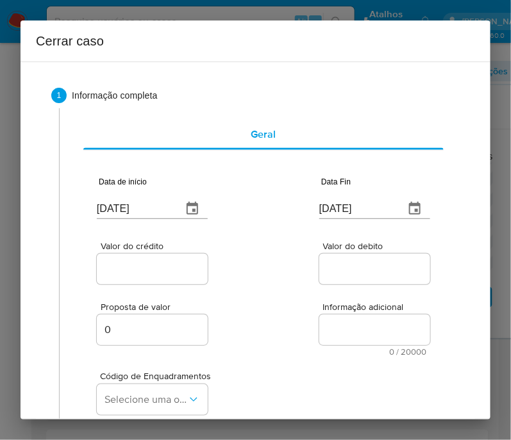
click at [247, 264] on div "Valor do crédito Valor do debito" at bounding box center [263, 256] width 333 height 61
click at [337, 213] on input "[DATE]" at bounding box center [356, 209] width 75 height 21
paste input "1"
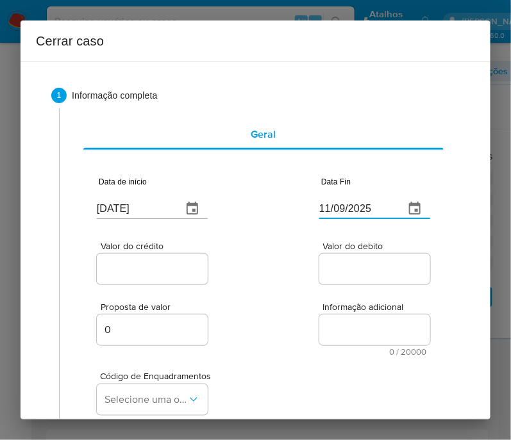
type input "11/09/2025"
drag, startPoint x: 303, startPoint y: 254, endPoint x: 284, endPoint y: 258, distance: 19.0
click at [284, 258] on div "Valor do crédito Valor do debito" at bounding box center [263, 256] width 333 height 61
drag, startPoint x: 176, startPoint y: 249, endPoint x: 176, endPoint y: 258, distance: 9.6
click at [176, 251] on div "Valor do crédito" at bounding box center [152, 264] width 111 height 45
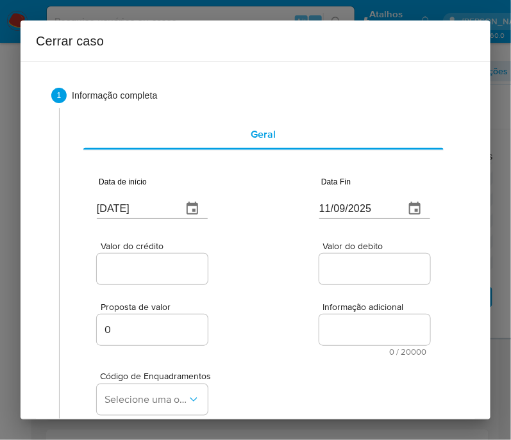
click at [176, 259] on div at bounding box center [152, 269] width 111 height 31
click at [176, 261] on input "Valor do crédito" at bounding box center [160, 269] width 126 height 17
click at [146, 270] on input "Valor do crédito" at bounding box center [160, 269] width 126 height 17
paste input "R$40.011"
type input "R$40.011"
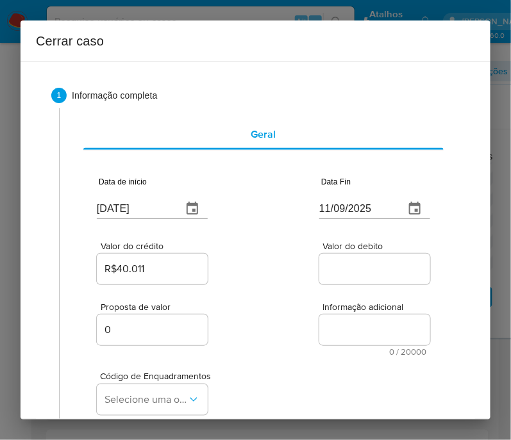
click at [245, 319] on div "Proposta de valor 0 Informação adicional 0 / 20000 20000 caracteres restantes" at bounding box center [263, 321] width 333 height 69
click at [344, 261] on input "Valor do debito" at bounding box center [382, 269] width 126 height 17
paste input "R$40.000"
type input "R$40.000"
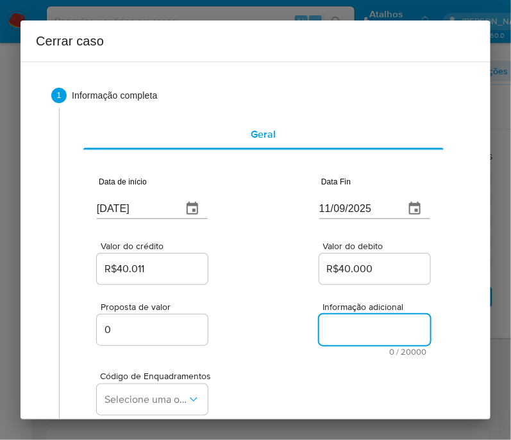
click at [319, 318] on textarea "Informação adicional" at bounding box center [374, 330] width 111 height 31
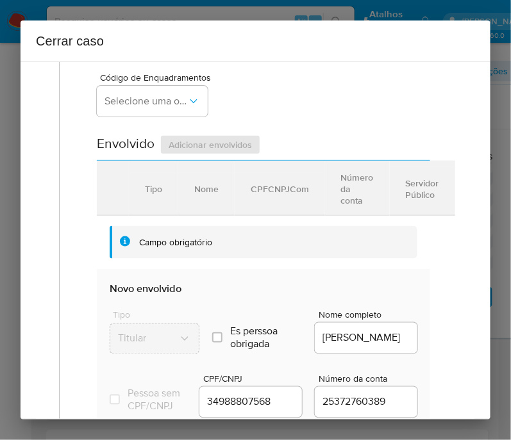
scroll to position [320, 0]
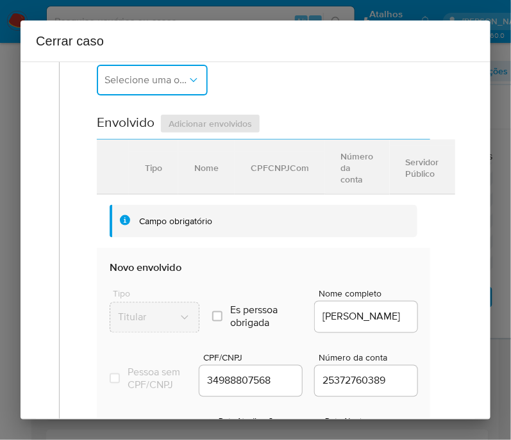
click at [173, 86] on span "Selecione uma opção" at bounding box center [145, 80] width 83 height 13
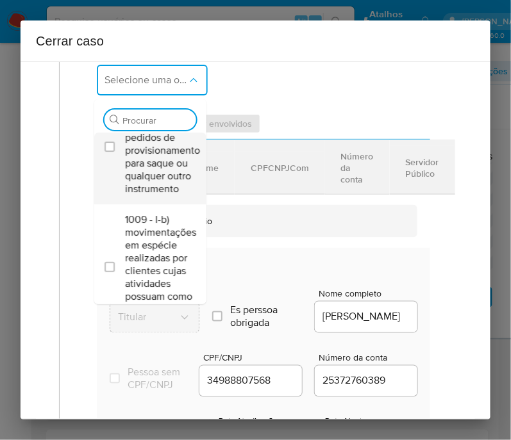
scroll to position [79, 0]
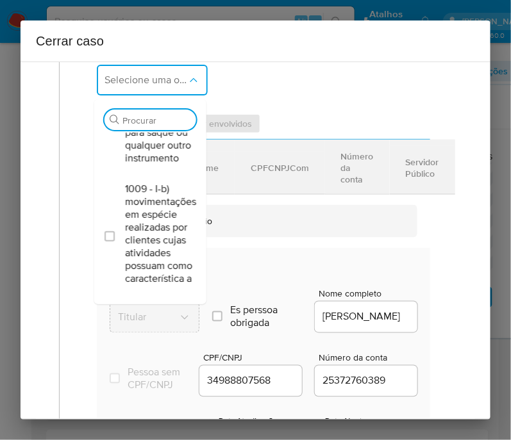
click at [156, 119] on div "Procurar" at bounding box center [150, 120] width 92 height 21
click at [151, 126] on input "Procurar" at bounding box center [156, 121] width 69 height 12
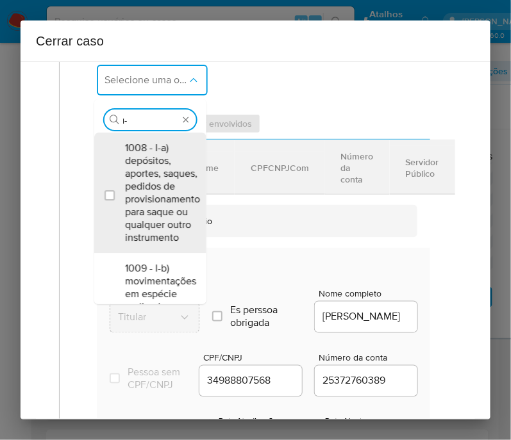
type input "i-a"
click at [152, 170] on span "1008 - I-a) depósitos, aportes, saques, pedidos de provisionamento para saque o…" at bounding box center [162, 193] width 75 height 103
checkbox input "true"
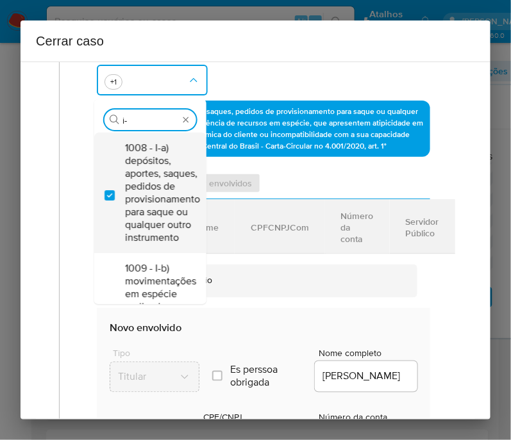
type input "i"
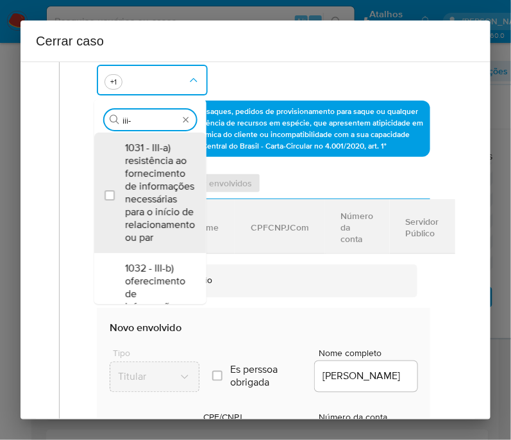
type input "iii-m"
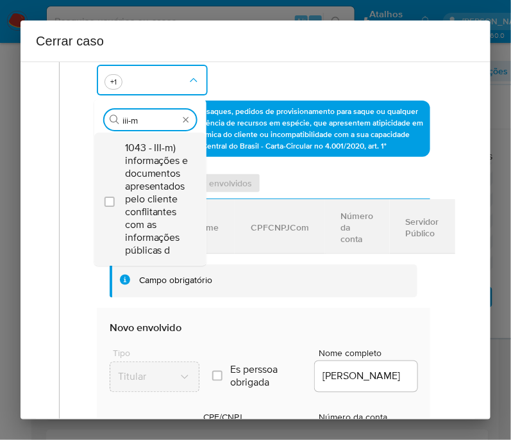
click at [160, 177] on span "1043 - III-m) informações e documentos apresentados pelo cliente conflitantes c…" at bounding box center [156, 199] width 63 height 115
checkbox input "true"
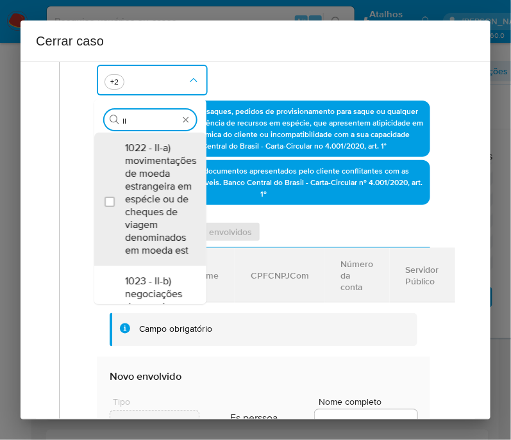
type input "i"
type input "iv-c"
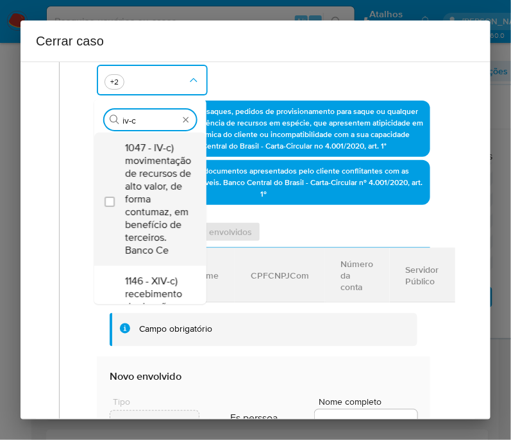
click at [154, 204] on span "1047 - IV-c) movimentação de recursos de alto valor, de forma contumaz, em bene…" at bounding box center [158, 199] width 66 height 115
checkbox input "true"
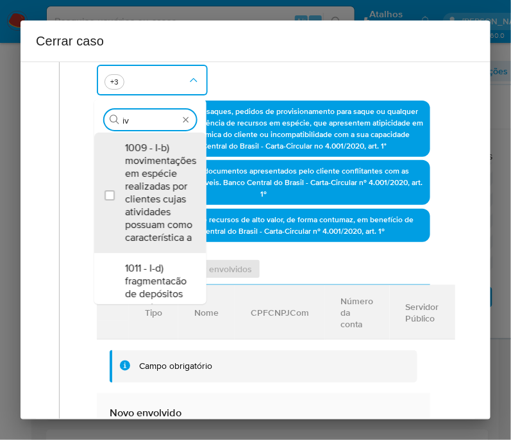
type input "i"
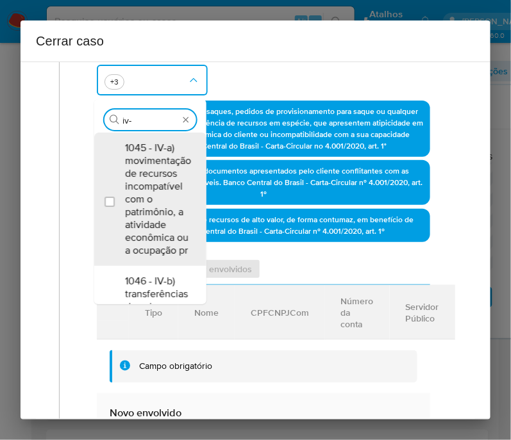
type input "iv-l"
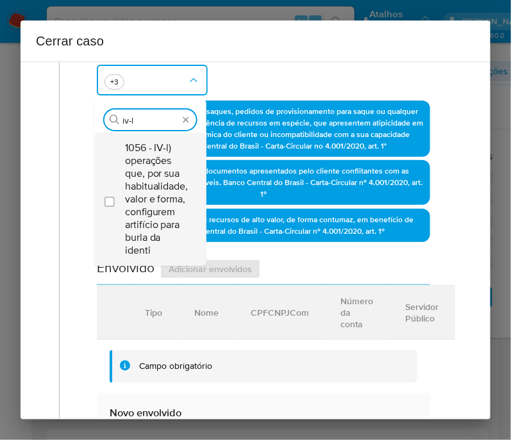
click at [160, 197] on span "1056 - IV-l) operações que, por sua habitualidade, valor e forma, configurem ar…" at bounding box center [156, 199] width 63 height 115
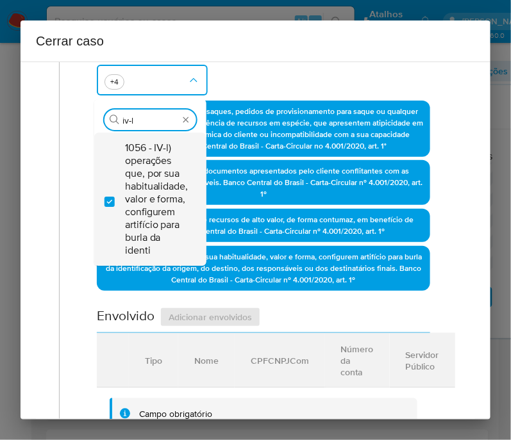
checkbox input "true"
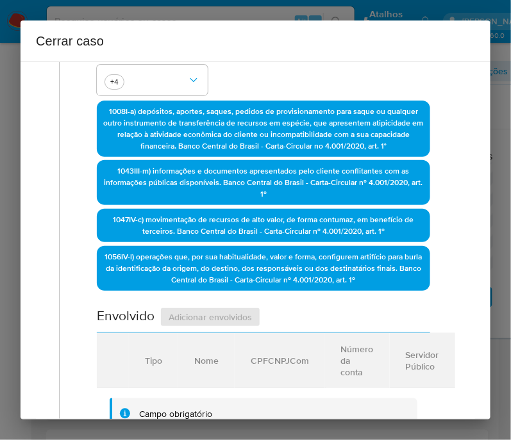
click at [301, 79] on div "Código de Enquadramentos +4" at bounding box center [263, 69] width 333 height 64
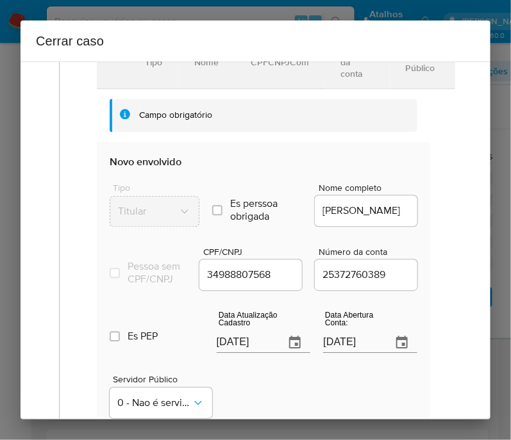
scroll to position [721, 0]
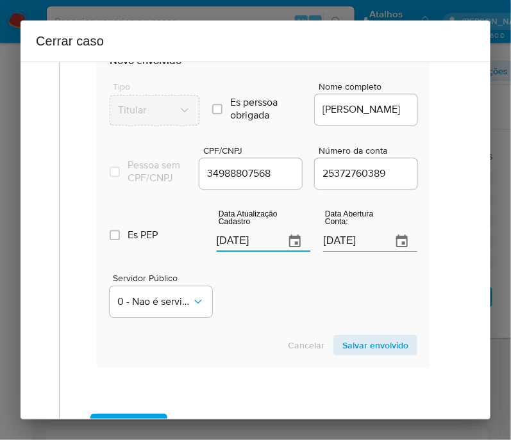
click at [224, 252] on input "[DATE]" at bounding box center [246, 241] width 58 height 21
click at [228, 247] on input "[DATE]" at bounding box center [246, 241] width 58 height 21
paste input "8/07"
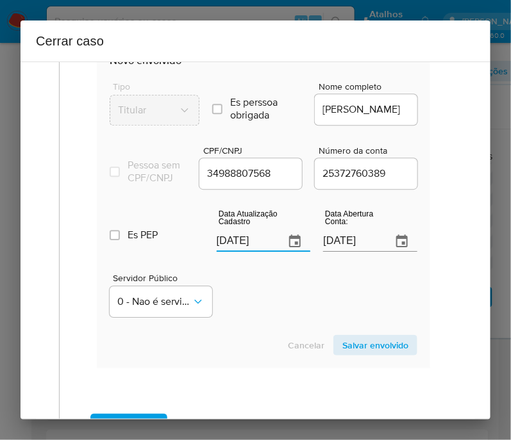
type input "18/07/2025"
click at [228, 290] on div "Servidor Público 0 - Nao é servidor/Nao possui informacao" at bounding box center [264, 290] width 308 height 64
click at [238, 250] on input "18/07/2025" at bounding box center [246, 241] width 58 height 21
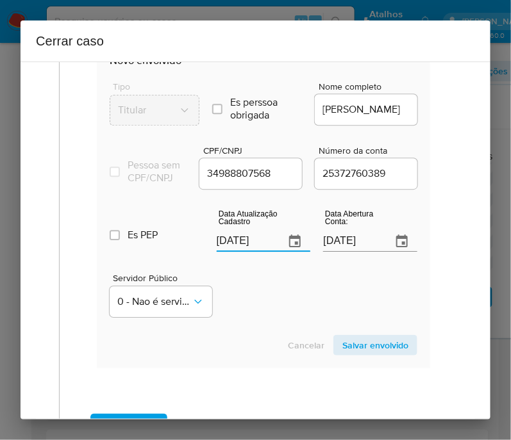
drag, startPoint x: 272, startPoint y: 288, endPoint x: 16, endPoint y: 302, distance: 256.7
click at [266, 293] on div "Servidor Público 0 - Nao é servidor/Nao possui informacao" at bounding box center [264, 290] width 308 height 64
click at [329, 247] on input "18/07/2025" at bounding box center [352, 241] width 58 height 21
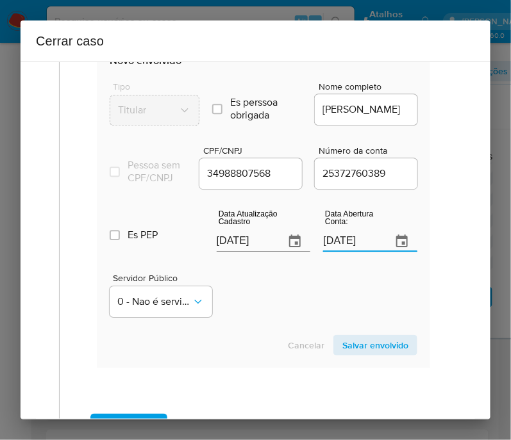
click at [302, 276] on div "Servidor Público 0 - Nao é servidor/Nao possui informacao" at bounding box center [264, 290] width 308 height 64
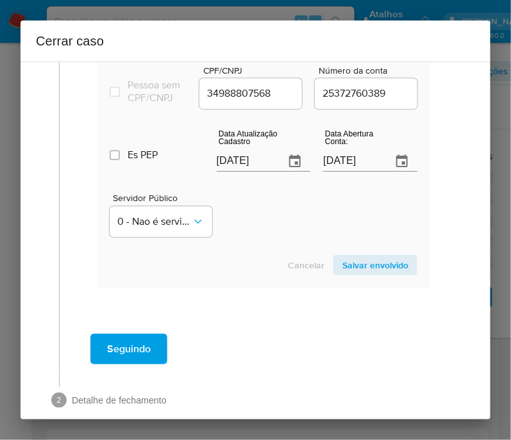
click at [368, 267] on span "Salvar envolvido" at bounding box center [375, 265] width 66 height 18
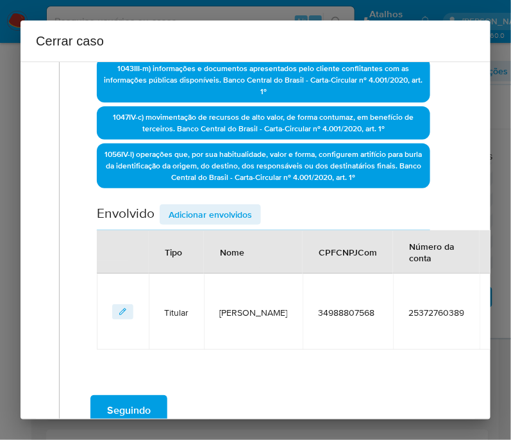
scroll to position [519, 0]
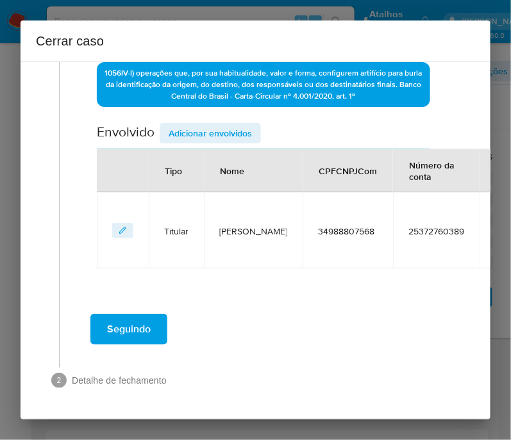
click at [205, 126] on span "Adicionar envolvidos" at bounding box center [210, 133] width 83 height 18
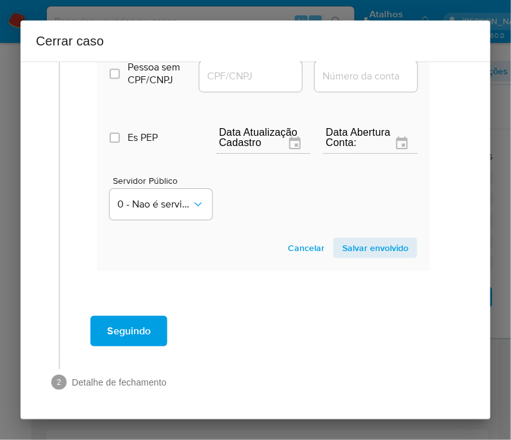
scroll to position [679, 0]
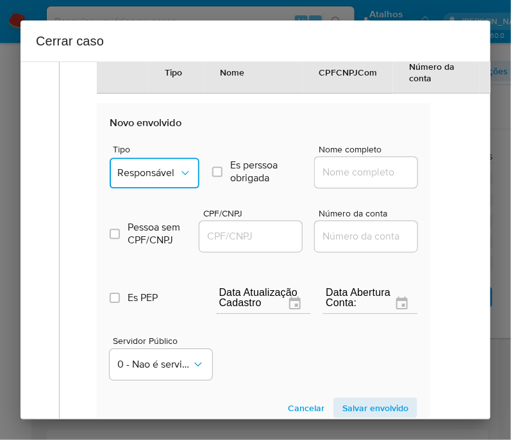
click at [170, 174] on span "Responsável" at bounding box center [148, 173] width 62 height 13
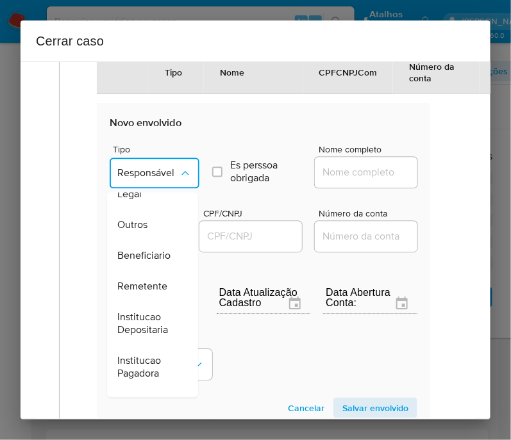
scroll to position [240, 0]
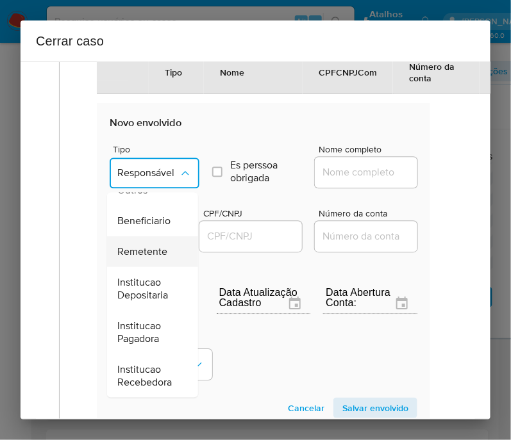
click at [149, 245] on span "Remetente" at bounding box center [142, 251] width 50 height 13
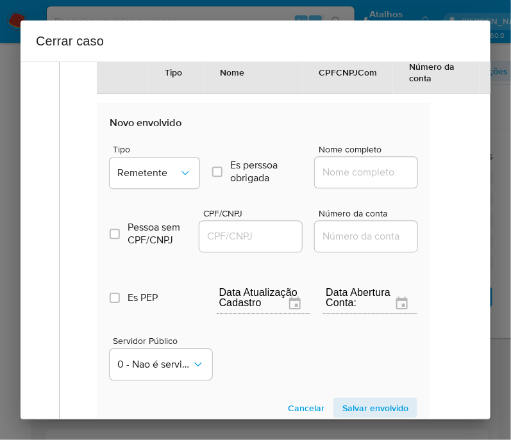
click at [337, 174] on input "Nome completo" at bounding box center [378, 172] width 126 height 17
paste input "Vanilson Pereira De Sousa, 89831713591"
drag, startPoint x: 360, startPoint y: 176, endPoint x: 466, endPoint y: 177, distance: 106.4
click at [466, 177] on div "1 Informação completa Geral Data de início 25/07/2025 Data Fin 11/09/2025 Valor…" at bounding box center [256, 241] width 470 height 358
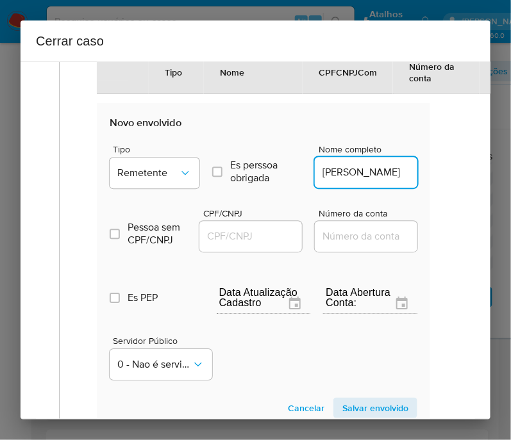
scroll to position [0, 11]
type input "Vanilson Pereira De Sousa"
drag, startPoint x: 240, startPoint y: 229, endPoint x: 349, endPoint y: 248, distance: 109.9
click at [243, 229] on div at bounding box center [250, 236] width 103 height 31
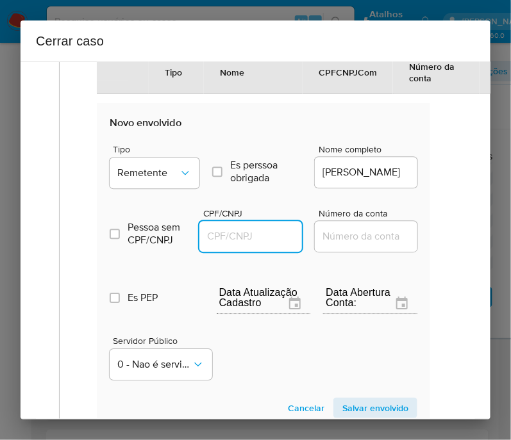
click at [281, 239] on input "CPF/CNPJ" at bounding box center [262, 236] width 126 height 17
paste input "89831713591"
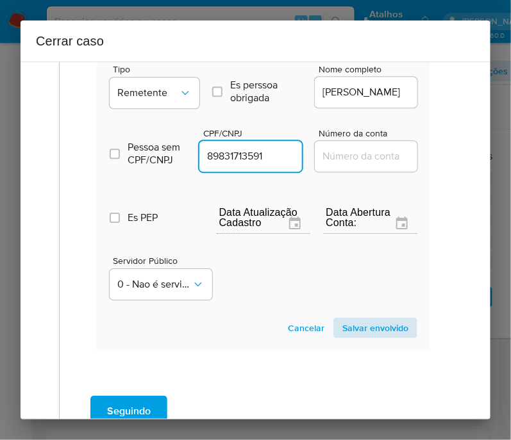
type input "89831713591"
click at [365, 328] on span "Salvar envolvido" at bounding box center [375, 328] width 66 height 18
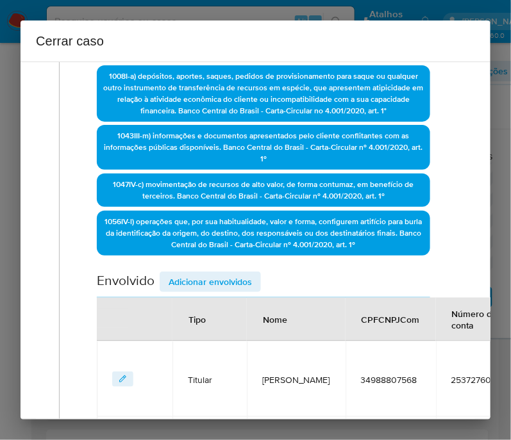
click at [213, 285] on span "Adicionar envolvidos" at bounding box center [210, 282] width 83 height 18
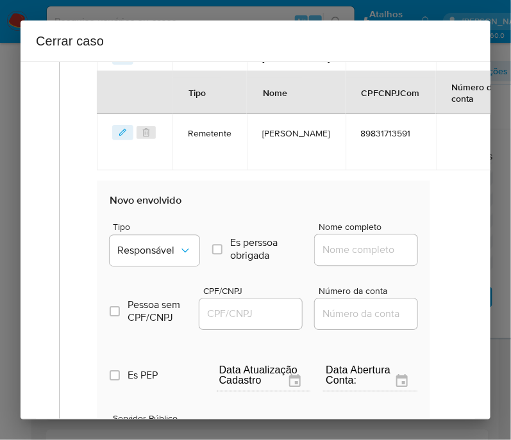
scroll to position [755, 0]
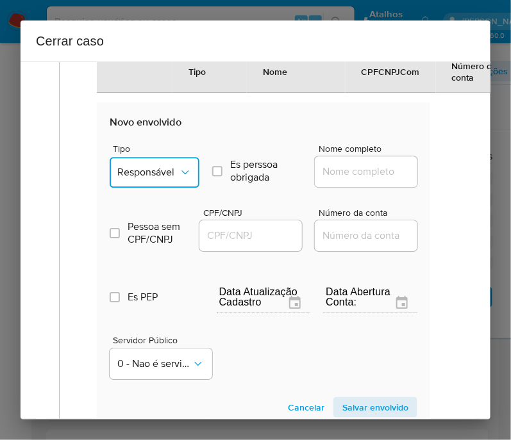
click at [169, 179] on span "Responsável" at bounding box center [148, 172] width 62 height 13
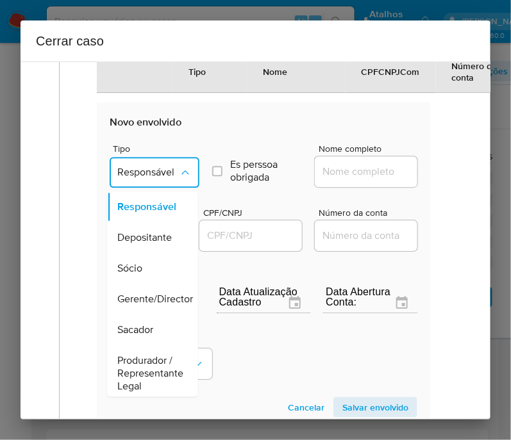
scroll to position [240, 0]
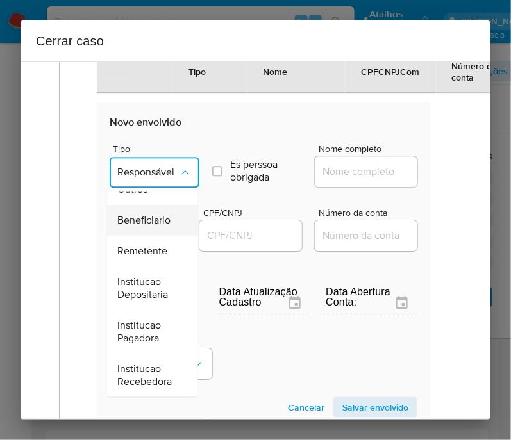
click at [152, 213] on span "Beneficiario" at bounding box center [143, 219] width 53 height 13
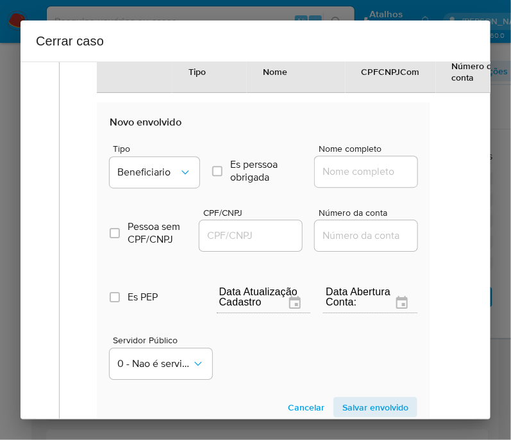
drag, startPoint x: 341, startPoint y: 173, endPoint x: 352, endPoint y: 183, distance: 15.4
click at [341, 173] on input "Nome completo" at bounding box center [378, 171] width 126 height 17
paste input "Casa Loterica Panelinha Ltda, 17086808000136"
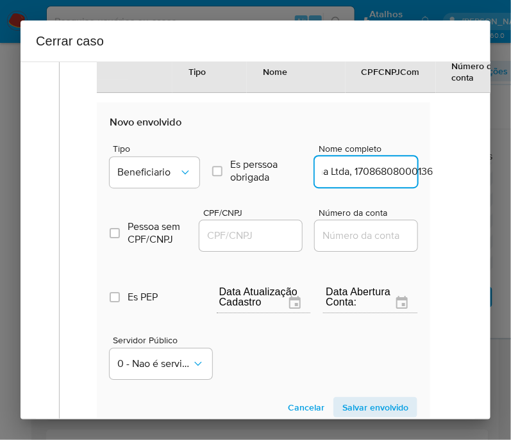
scroll to position [755, 47]
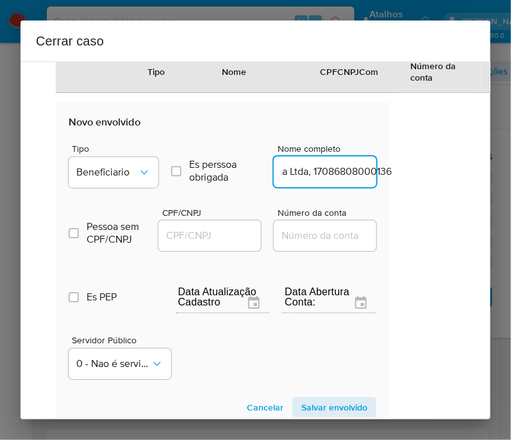
drag, startPoint x: 336, startPoint y: 177, endPoint x: 472, endPoint y: 177, distance: 135.2
click at [472, 177] on div "1 Informação completa Geral Data de início 25/07/2025 Data Fin 11/09/2025 Valor…" at bounding box center [256, 241] width 470 height 358
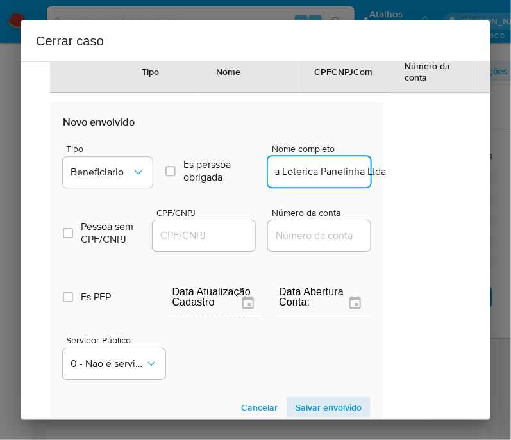
scroll to position [0, 22]
type input "Casa Loterica Panelinha Ltda"
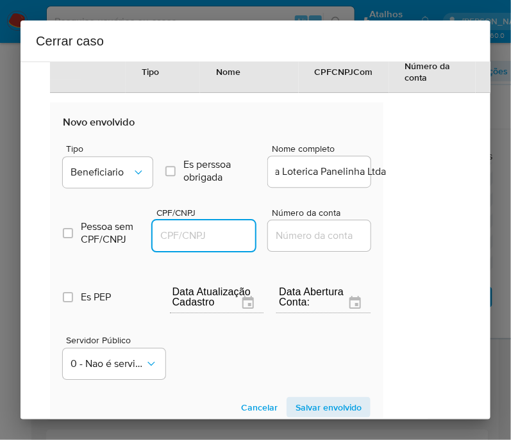
scroll to position [0, 0]
click at [215, 238] on input "CPF/CNPJ" at bounding box center [215, 235] width 126 height 17
paste input "17086808000136"
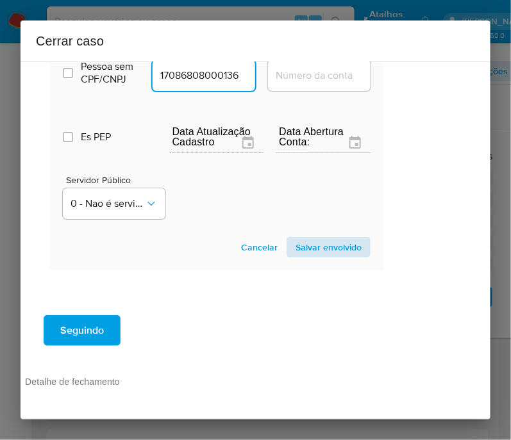
type input "17086808000136"
click at [349, 245] on button "Salvar envolvido" at bounding box center [328, 247] width 84 height 21
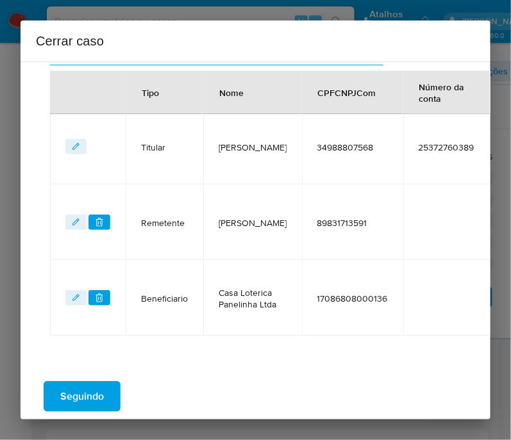
scroll to position [511, 47]
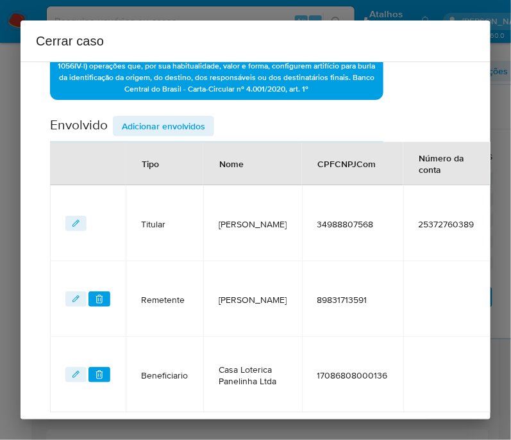
click at [194, 131] on span "Adicionar envolvidos" at bounding box center [163, 126] width 83 height 18
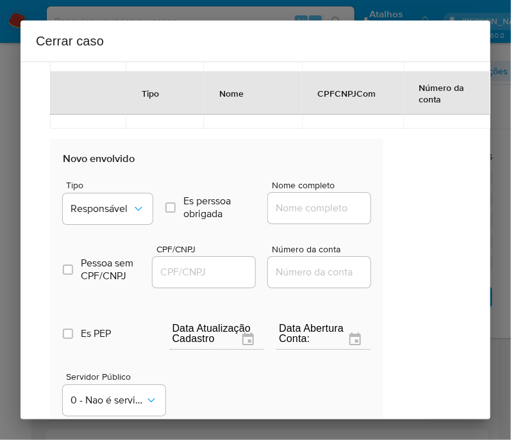
scroll to position [831, 47]
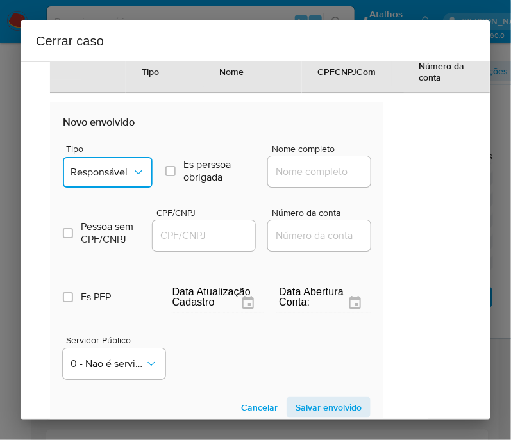
click at [92, 175] on span "Responsável" at bounding box center [101, 172] width 62 height 13
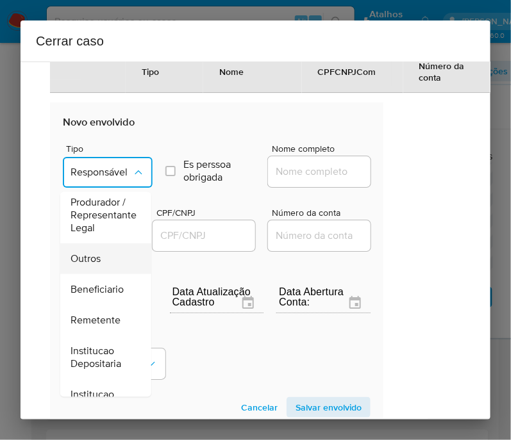
scroll to position [160, 0]
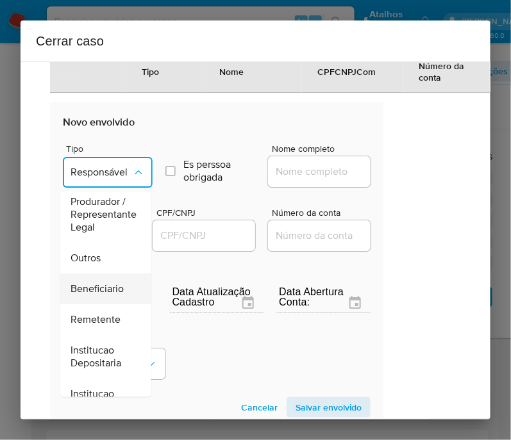
click at [102, 295] on span "Beneficiario" at bounding box center [96, 288] width 53 height 13
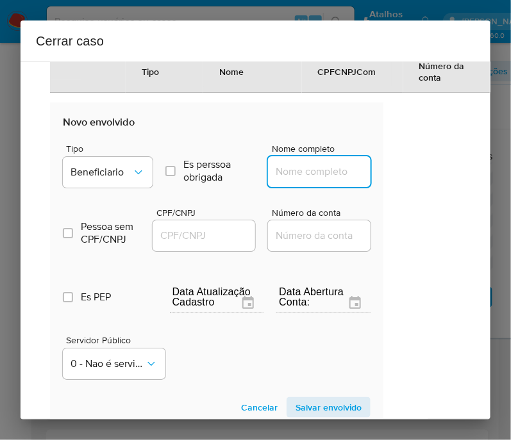
click at [315, 174] on input "Nome completo" at bounding box center [331, 171] width 126 height 17
paste input "Os Comercio De Alimentos E Bebidas Ltda, 52496680000180"
drag, startPoint x: 285, startPoint y: 178, endPoint x: 403, endPoint y: 178, distance: 117.9
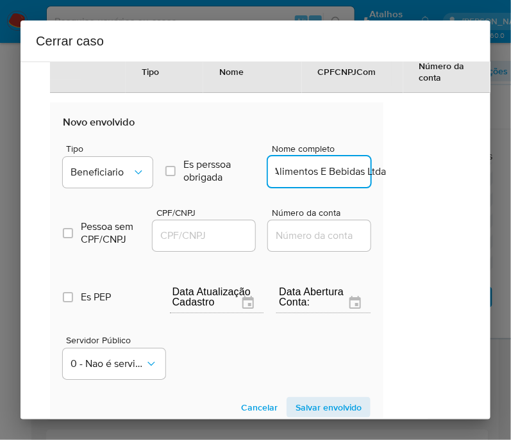
scroll to position [0, 83]
type input "Os Comercio De Alimentos E Bebidas Ltda"
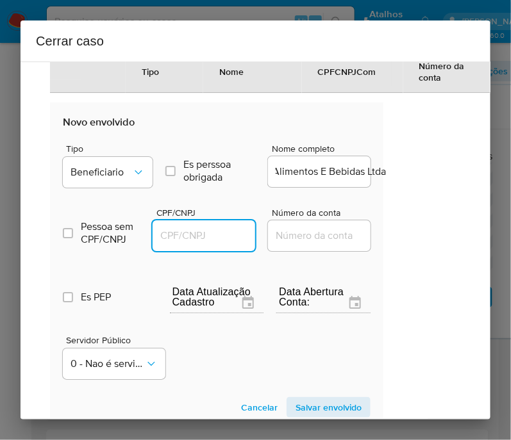
drag, startPoint x: 202, startPoint y: 238, endPoint x: 222, endPoint y: 235, distance: 19.4
click at [202, 238] on input "CPF/CNPJ" at bounding box center [215, 235] width 126 height 17
paste input "52496680000180"
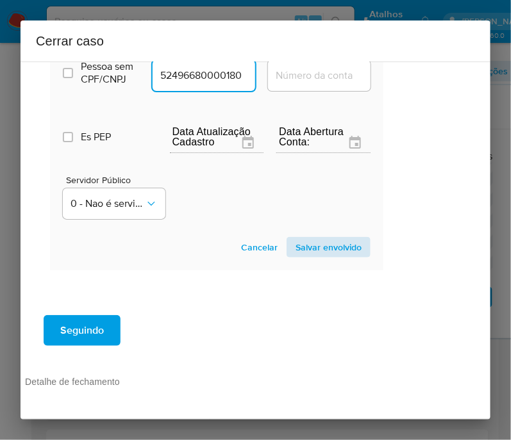
type input "52496680000180"
click at [333, 254] on span "Salvar envolvido" at bounding box center [328, 247] width 66 height 18
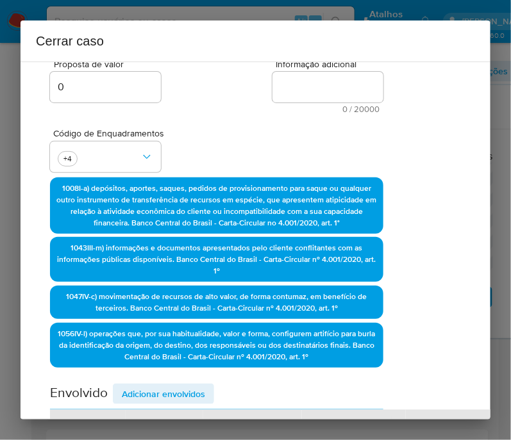
scroll to position [140, 47]
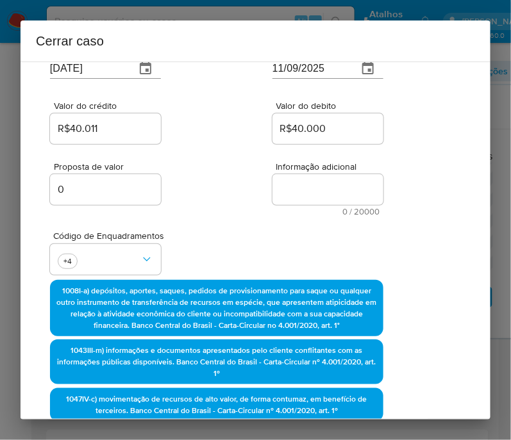
click at [308, 194] on textarea "Informação adicional" at bounding box center [327, 189] width 111 height 31
paste textarea "Informações do Cliente Jurandi Souza Oliveira, CPF 34988807568, 64 anos, reside…"
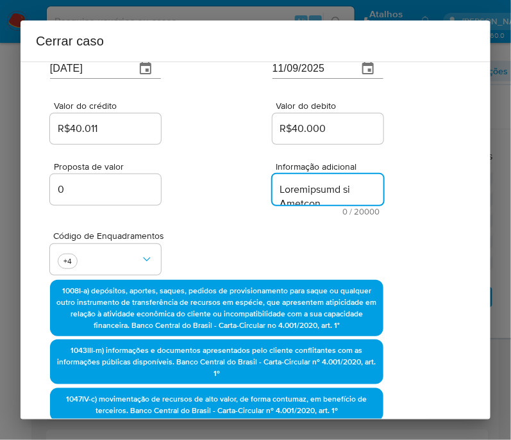
type textarea "Informações do Cliente Jurandi Souza Oliveira, CPF 34988807568, 64 anos, reside…"
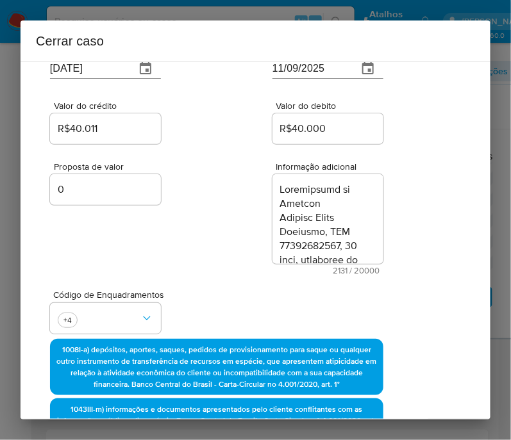
scroll to position [2358, 0]
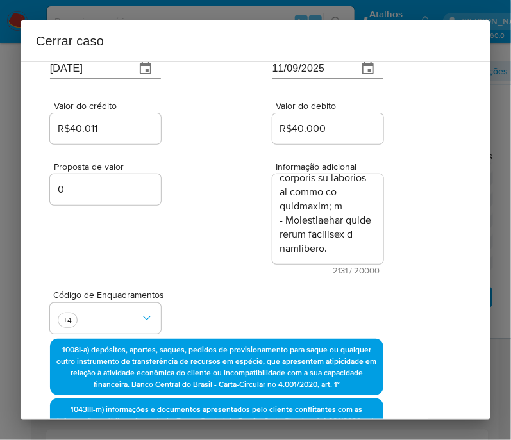
click at [245, 269] on div "Proposta de valor 0 Informação adicional 2131 / 20000 17869 caracteres restantes" at bounding box center [216, 211] width 333 height 128
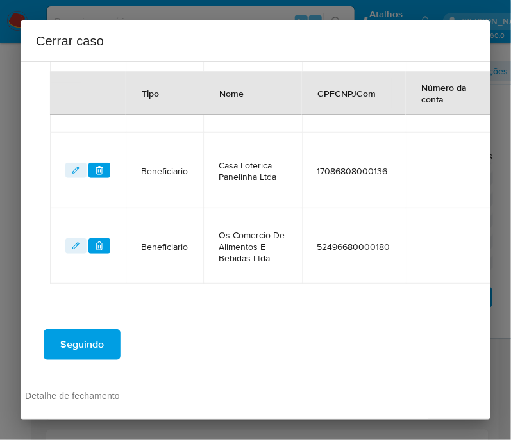
scroll to position [839, 47]
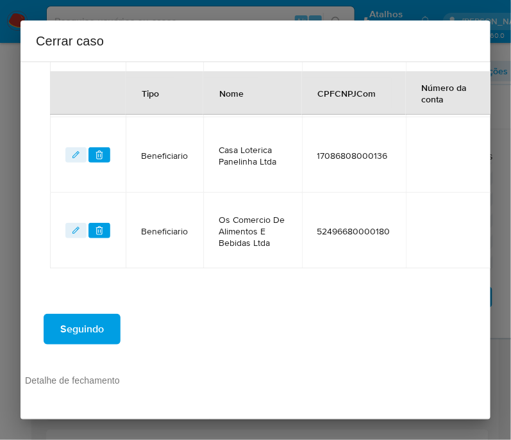
click at [80, 317] on span "Seguindo" at bounding box center [82, 329] width 44 height 28
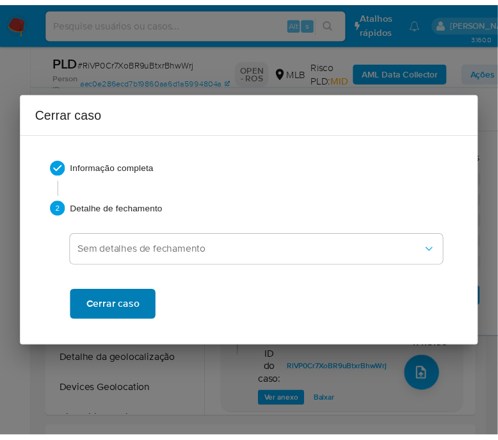
scroll to position [2211, 0]
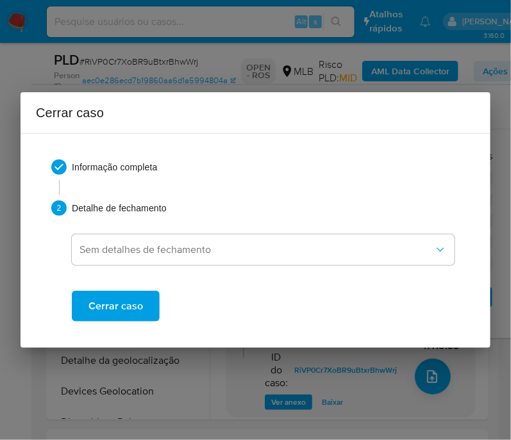
click at [113, 303] on span "Cerrar caso" at bounding box center [115, 306] width 54 height 28
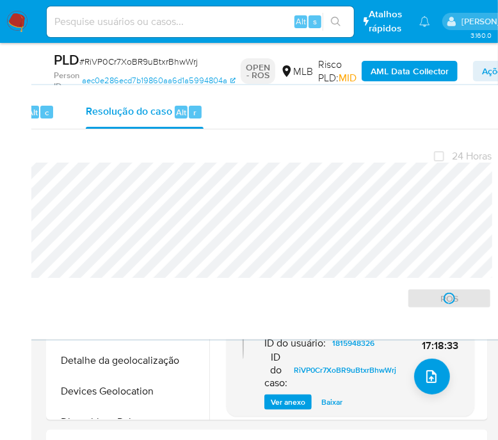
click at [112, 62] on span "# RiVP0Cr7XoBR9uBtxrBhwWrj" at bounding box center [138, 61] width 119 height 13
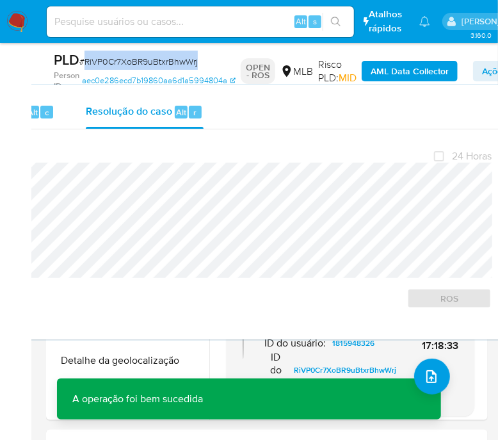
click at [112, 62] on span "# RiVP0Cr7XoBR9uBtxrBhwWrj" at bounding box center [138, 61] width 119 height 13
copy span "RiVP0Cr7XoBR9uBtxrBhwWrj"
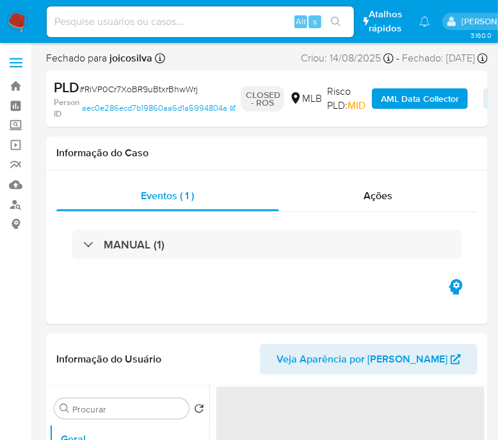
select select "10"
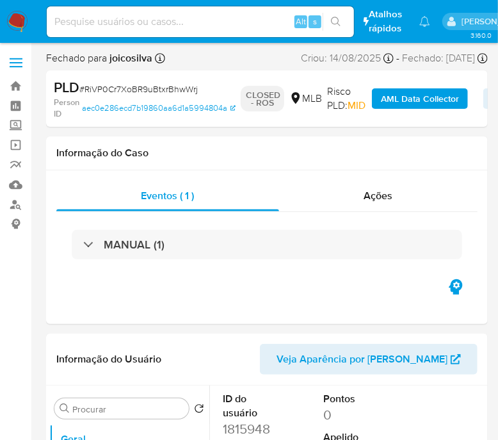
click at [19, 14] on img at bounding box center [17, 22] width 22 height 22
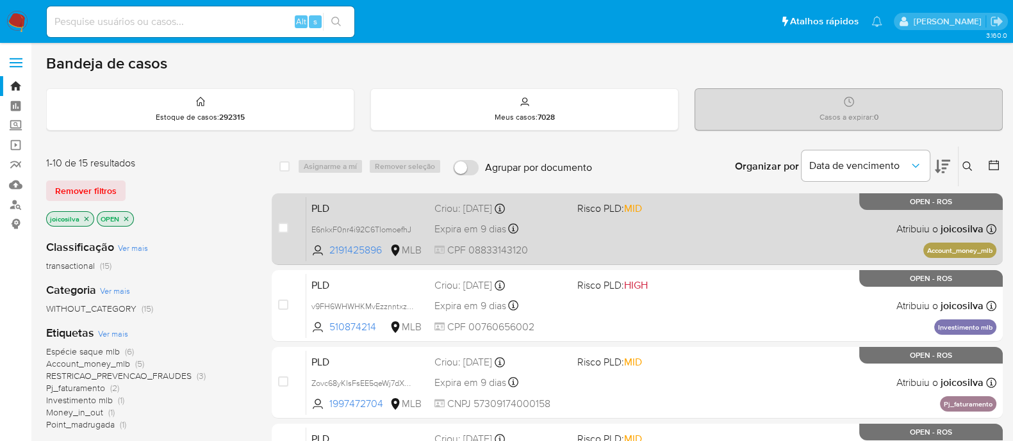
click at [688, 222] on div "PLD E6nkxF0nr4i92C6TlomoefhJ 2191425896 MLB Risco PLD: MID Criou: [DATE] Criou:…" at bounding box center [651, 229] width 690 height 65
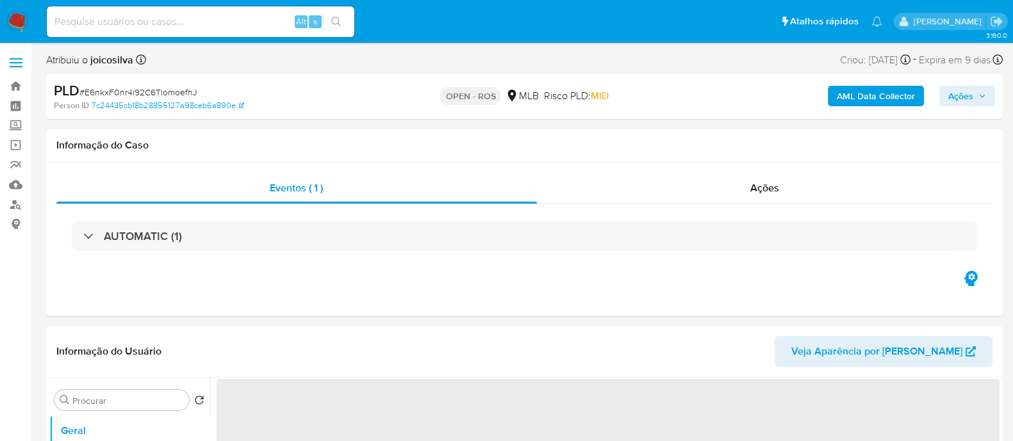
select select "10"
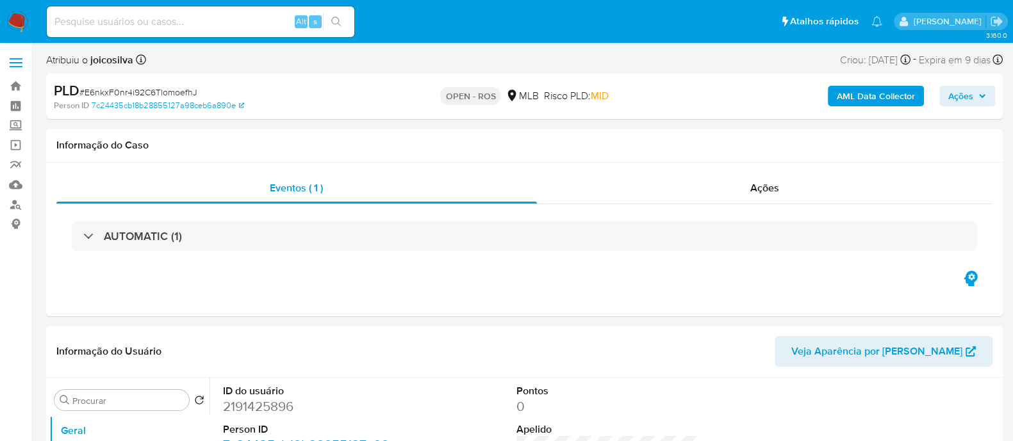
click at [192, 94] on span "# E6nkxF0nr4i92C6TlomoefhJ" at bounding box center [138, 92] width 118 height 13
copy span "E6nkxF0nr4i92C6TlomoefhJ"
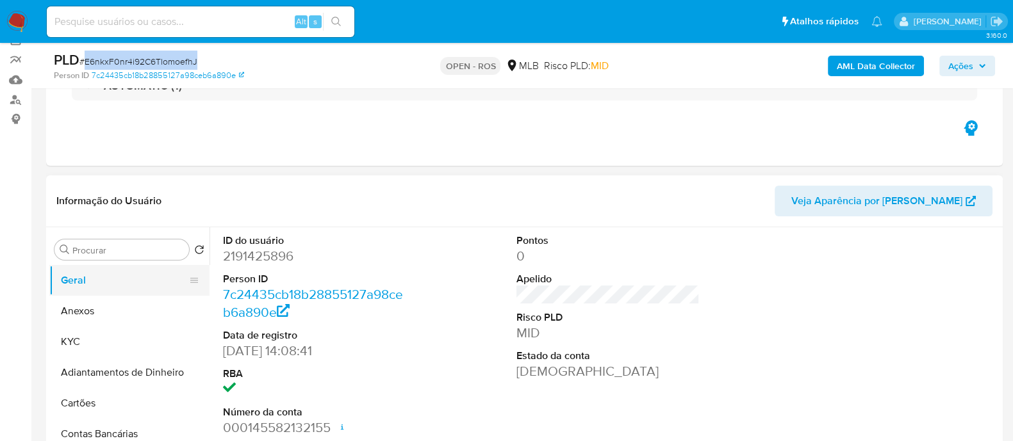
scroll to position [160, 0]
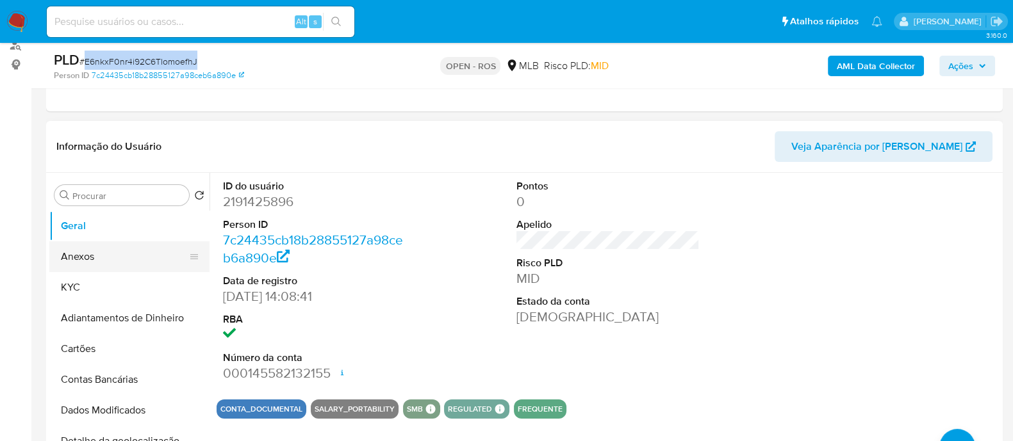
click at [95, 251] on button "Anexos" at bounding box center [124, 257] width 150 height 31
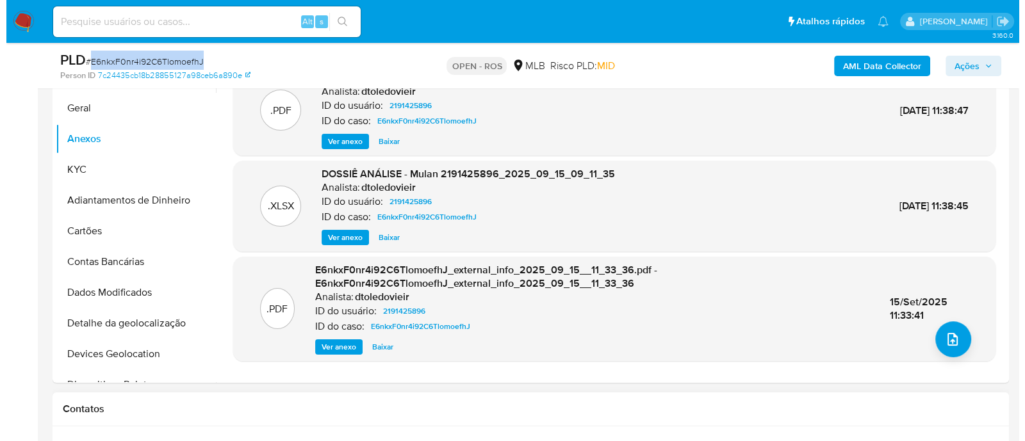
scroll to position [400, 0]
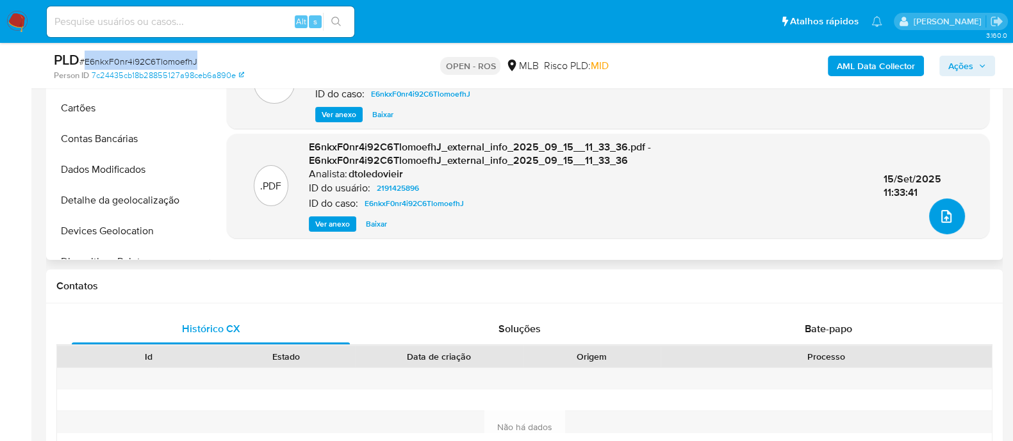
click at [941, 219] on icon "upload-file" at bounding box center [946, 216] width 15 height 15
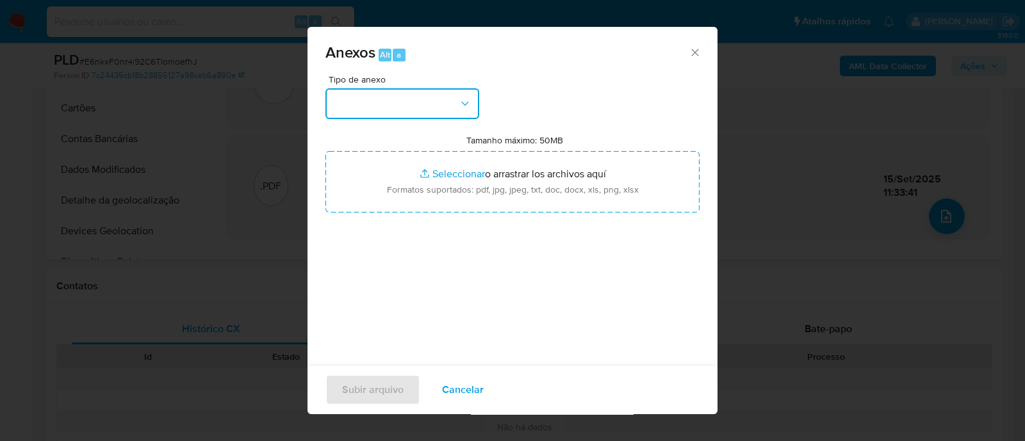
click at [443, 101] on button "button" at bounding box center [402, 103] width 154 height 31
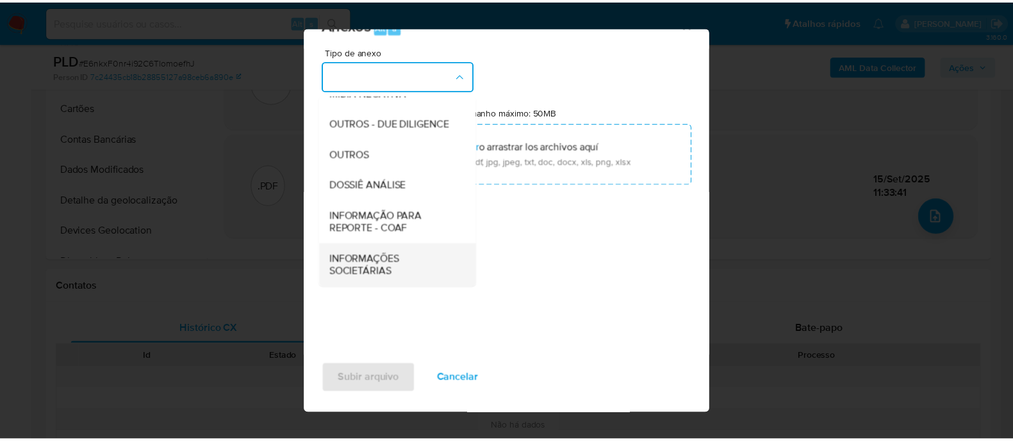
scroll to position [31, 0]
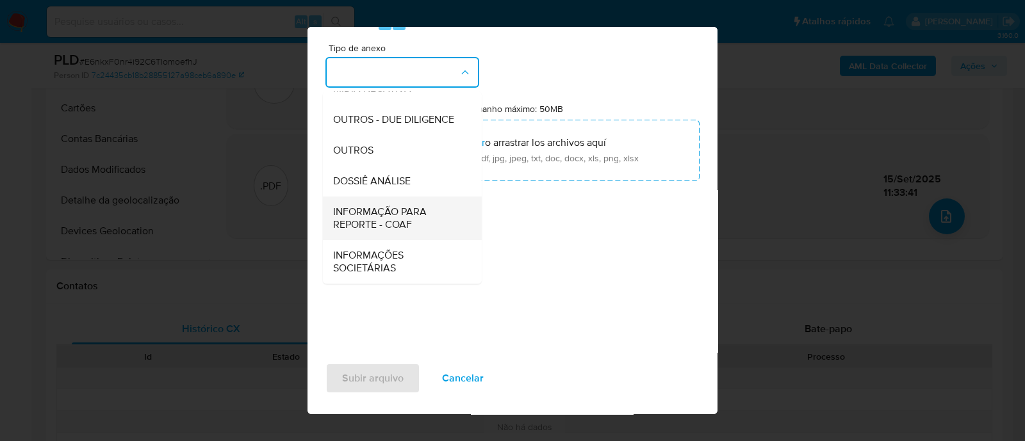
click at [431, 220] on span "INFORMAÇÃO PARA REPORTE - COAF" at bounding box center [398, 219] width 131 height 26
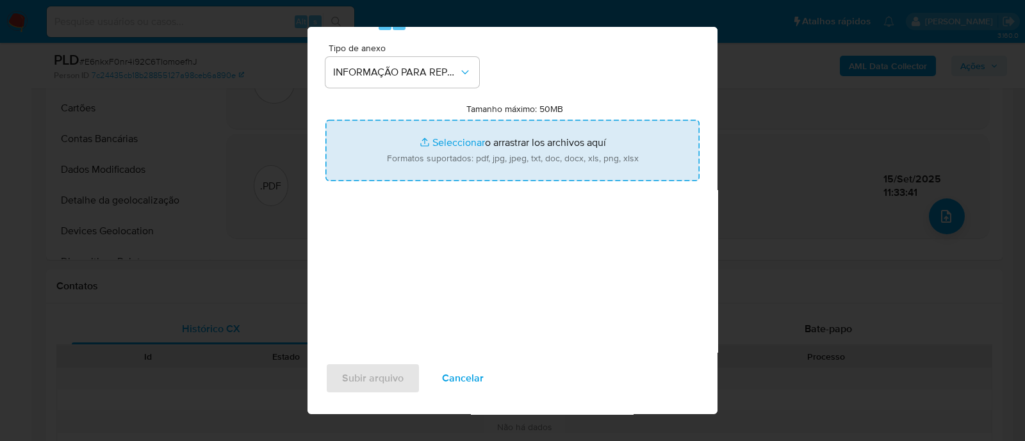
type input "C:\fakepath\SAR - E6nkxF0nr4i92C6TlomoefhJ - CPF 08833143120 - WEVERT ALMEIDA R…"
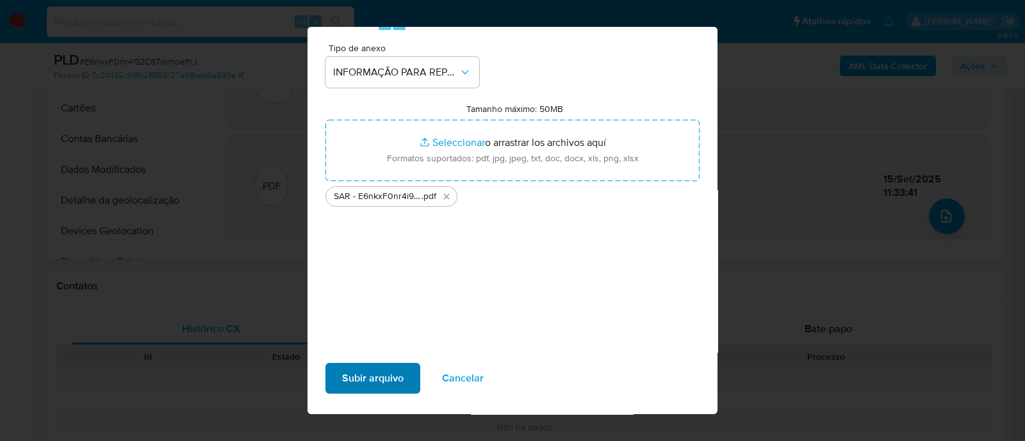
drag, startPoint x: 472, startPoint y: 267, endPoint x: 391, endPoint y: 374, distance: 134.6
click at [471, 267] on div "Tipo de anexo INFORMAÇÃO PARA REPORTE - COAF Tamanho máximo: 50MB Seleccionar a…" at bounding box center [512, 195] width 374 height 302
click at [371, 380] on span "Subir arquivo" at bounding box center [373, 379] width 62 height 28
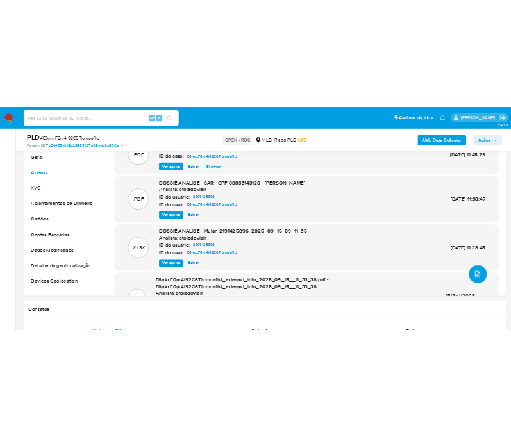
scroll to position [79, 0]
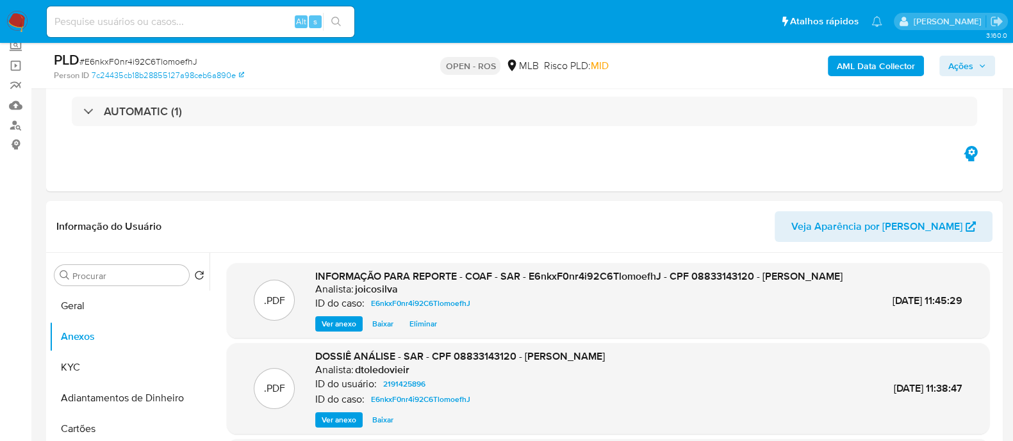
click at [962, 75] on span "Ações" at bounding box center [960, 66] width 25 height 21
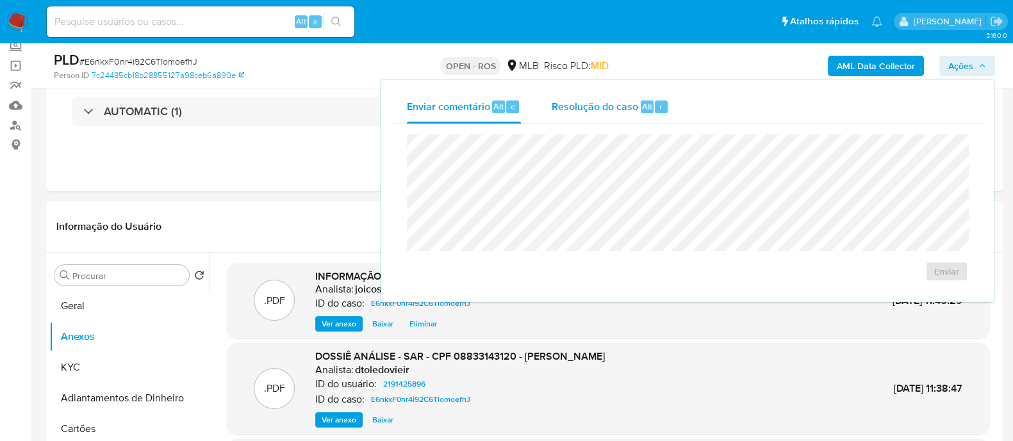
click at [613, 114] on div "Resolução do caso Alt r" at bounding box center [610, 106] width 117 height 33
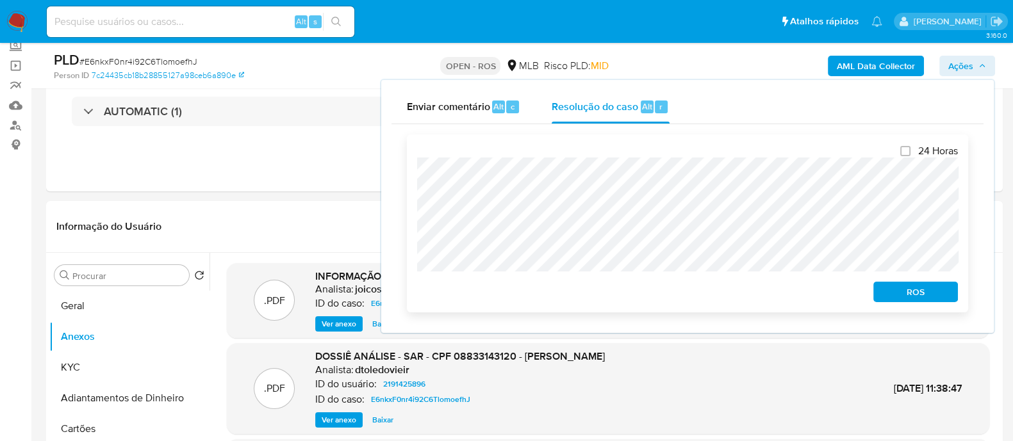
click at [903, 298] on span "ROS" at bounding box center [915, 292] width 67 height 18
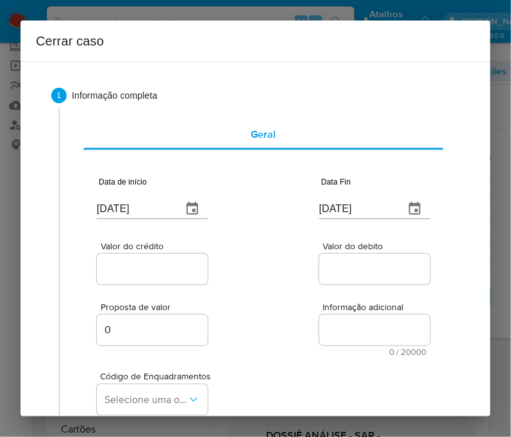
click at [134, 206] on input "17/09/2025" at bounding box center [134, 209] width 75 height 21
paste input "01/07"
type input "01/07/2025"
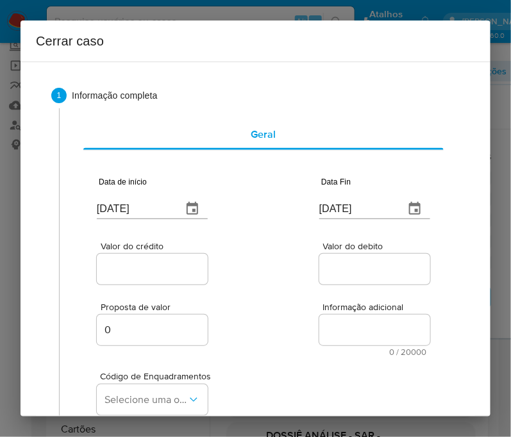
click at [264, 301] on div "Proposta de valor 0 Informação adicional 0 / 20000 20000 caracteres restantes" at bounding box center [263, 321] width 333 height 69
click at [336, 210] on input "17/09/2025" at bounding box center [356, 209] width 75 height 21
paste input "2"
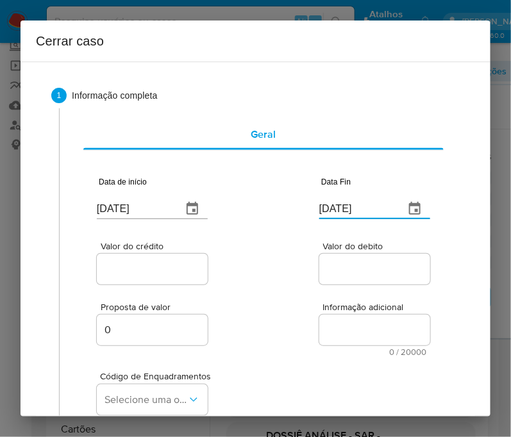
type input "12/09/2025"
drag, startPoint x: 334, startPoint y: 267, endPoint x: 136, endPoint y: 269, distance: 198.0
click at [319, 269] on input "Valor do debito" at bounding box center [382, 269] width 126 height 17
click at [134, 263] on input "Valor do crédito" at bounding box center [160, 269] width 126 height 17
drag, startPoint x: 138, startPoint y: 268, endPoint x: 268, endPoint y: 281, distance: 130.7
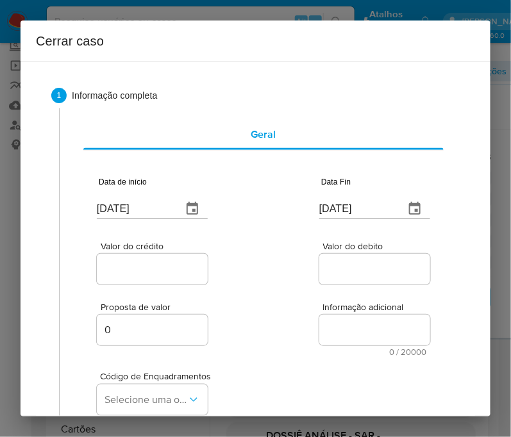
click at [143, 268] on input "Valor do crédito" at bounding box center [160, 269] width 126 height 17
paste input "R$621.025"
type input "R$621.025"
drag, startPoint x: 268, startPoint y: 281, endPoint x: 147, endPoint y: 322, distance: 127.2
click at [268, 281] on div "Valor do crédito R$621.025 Valor do debito" at bounding box center [263, 256] width 333 height 61
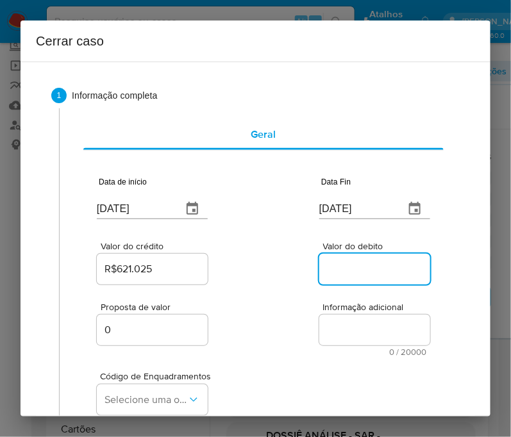
drag, startPoint x: 350, startPoint y: 262, endPoint x: 349, endPoint y: 269, distance: 7.2
click at [350, 262] on input "Valor do debito" at bounding box center [382, 269] width 126 height 17
paste input "R$612.010"
type input "R$612.010"
drag, startPoint x: 296, startPoint y: 328, endPoint x: 195, endPoint y: 331, distance: 100.6
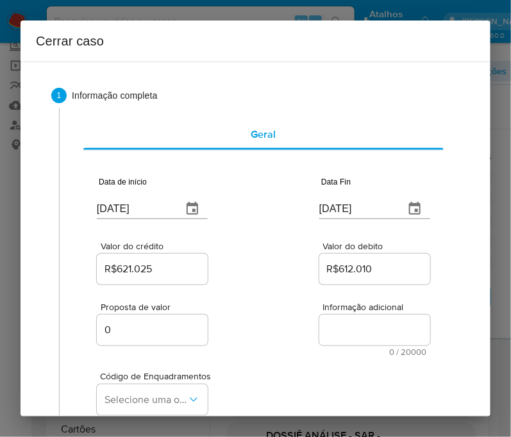
click at [296, 330] on div "Proposta de valor 0 Informação adicional 0 / 20000 20000 caracteres restantes" at bounding box center [263, 321] width 333 height 69
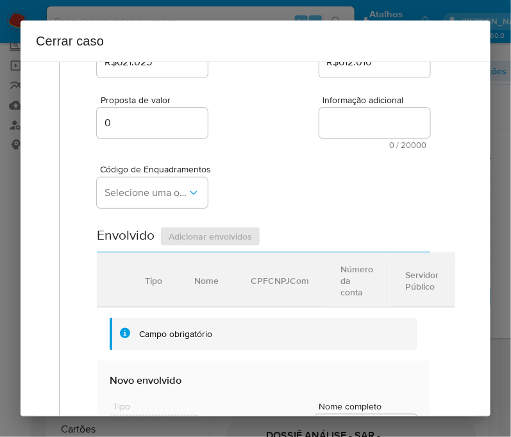
scroll to position [240, 0]
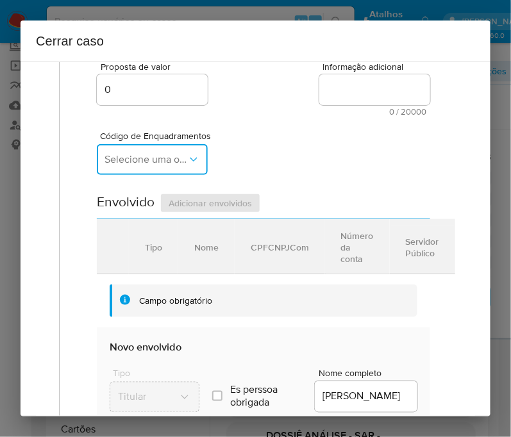
click at [123, 163] on span "Selecione uma opção" at bounding box center [145, 159] width 83 height 13
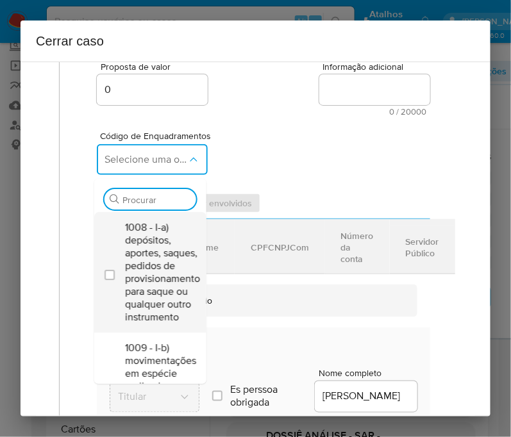
click at [160, 261] on span "1008 - I-a) depósitos, aportes, saques, pedidos de provisionamento para saque o…" at bounding box center [162, 272] width 75 height 103
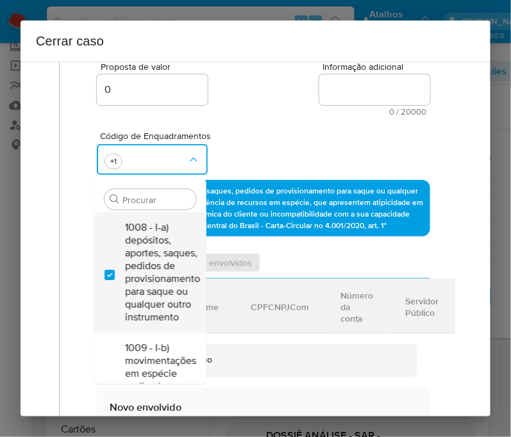
checkbox input "true"
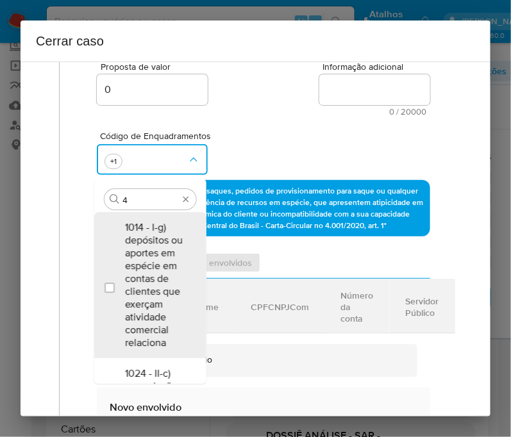
type input "45"
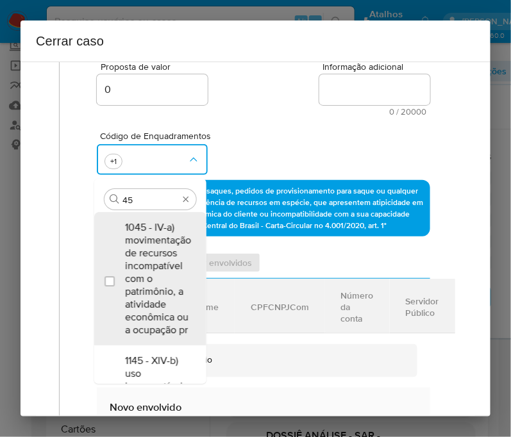
click at [160, 261] on span "1045 - IV-a) movimentação de recursos incompatível com o patrimônio, a atividad…" at bounding box center [158, 278] width 66 height 115
checkbox input "true"
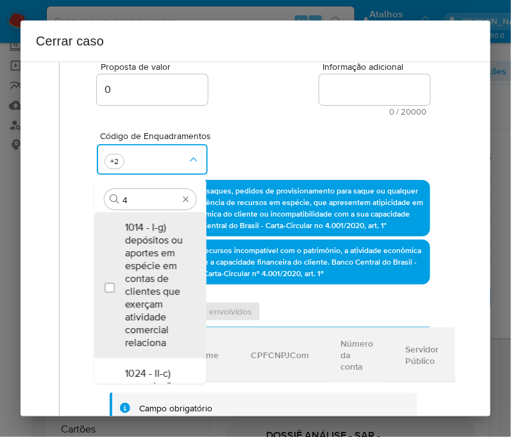
scroll to position [0, 0]
type input "47"
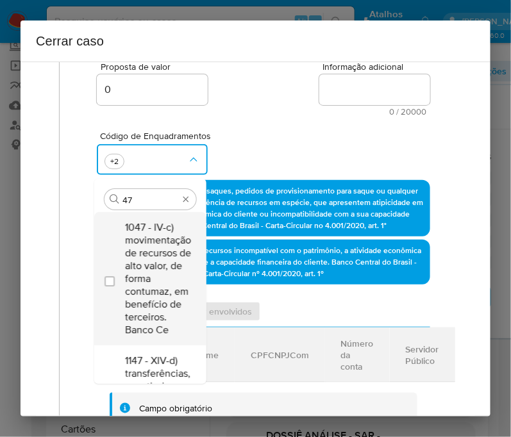
click at [138, 261] on span "1047 - IV-c) movimentação de recursos de alto valor, de forma contumaz, em bene…" at bounding box center [158, 278] width 66 height 115
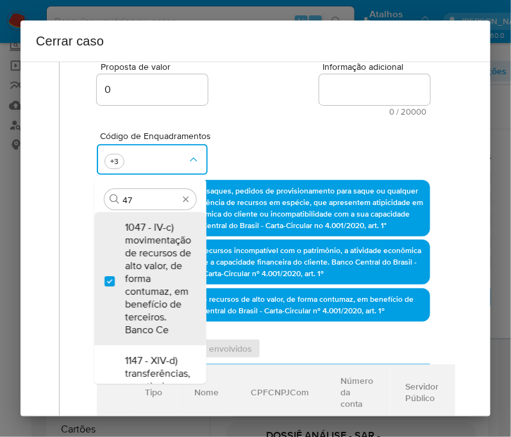
checkbox input "true"
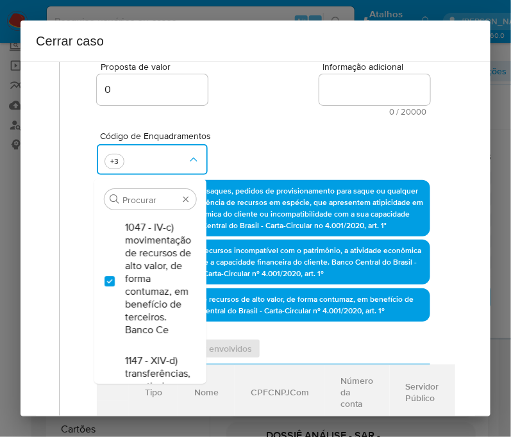
click at [306, 89] on div "Proposta de valor 0 Informação adicional 0 / 20000 20000 caracteres restantes" at bounding box center [263, 81] width 333 height 69
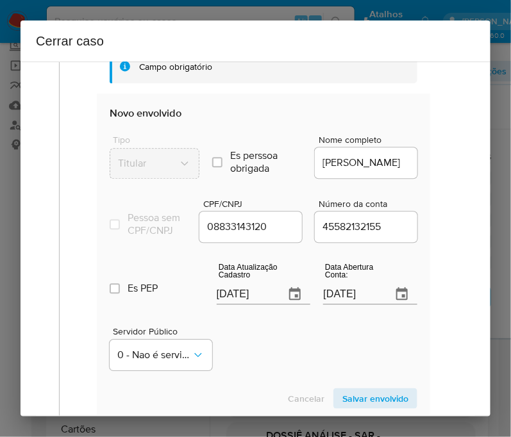
scroll to position [640, 0]
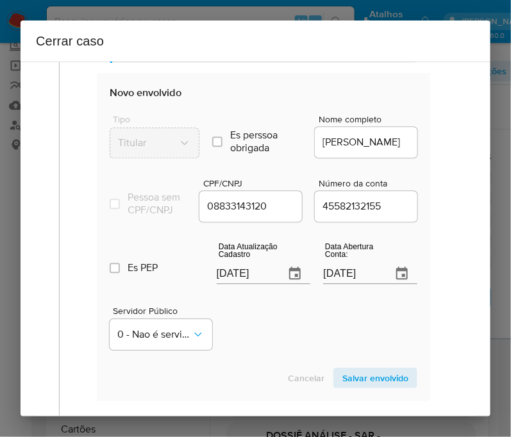
click at [249, 282] on input "17/09/2025" at bounding box center [246, 273] width 58 height 21
paste input "27/08"
type input "27/08/2025"
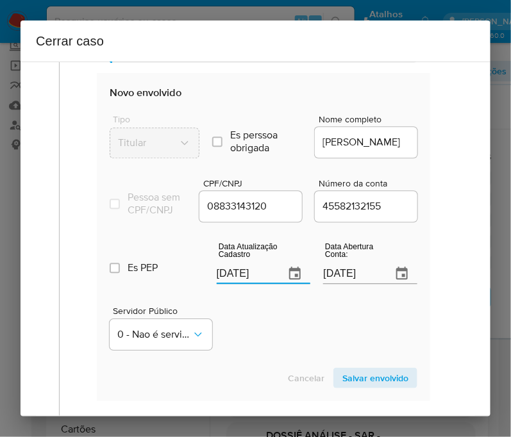
click at [317, 319] on div "Servidor Público 0 - Nao é servidor/Nao possui informacao" at bounding box center [264, 323] width 308 height 64
click at [340, 280] on input "02/01/2025" at bounding box center [352, 273] width 58 height 21
click at [299, 319] on div "Servidor Público 0 - Nao é servidor/Nao possui informacao" at bounding box center [264, 323] width 308 height 64
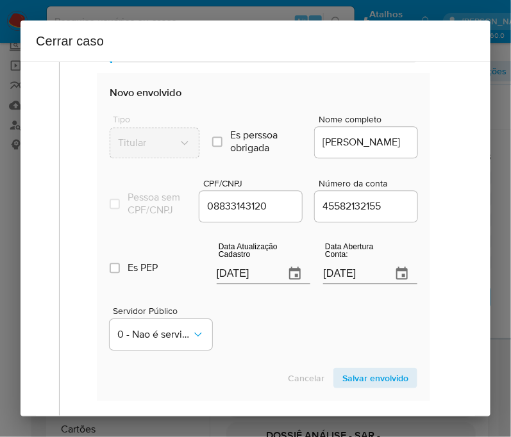
scroll to position [721, 0]
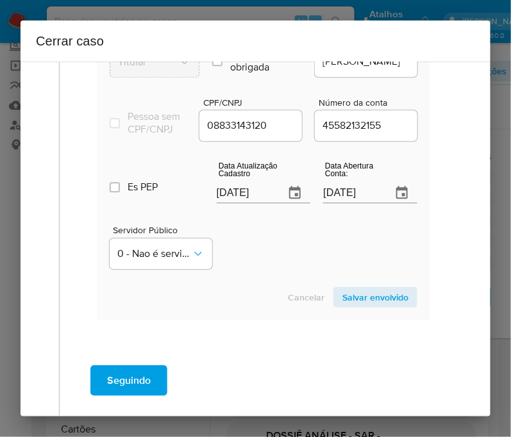
click at [391, 305] on span "Salvar envolvido" at bounding box center [375, 297] width 66 height 18
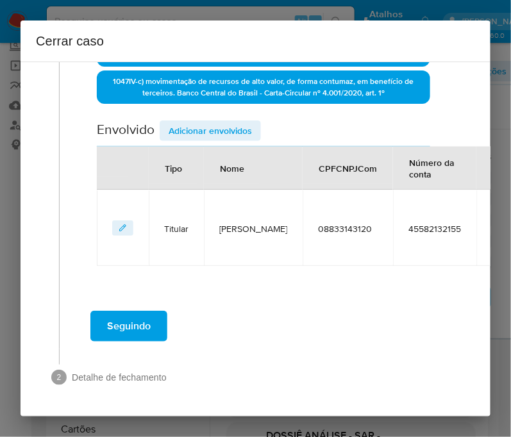
scroll to position [476, 0]
click at [179, 122] on span "Adicionar envolvidos" at bounding box center [210, 131] width 83 height 18
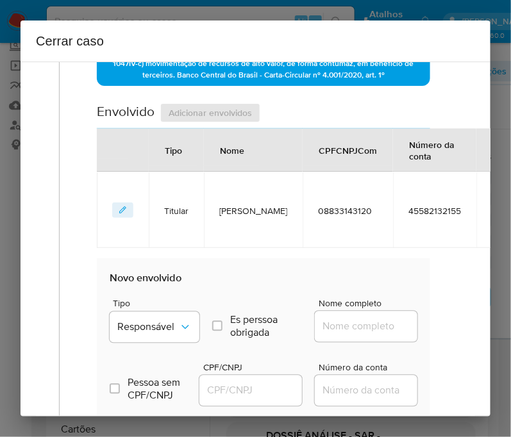
scroll to position [716, 0]
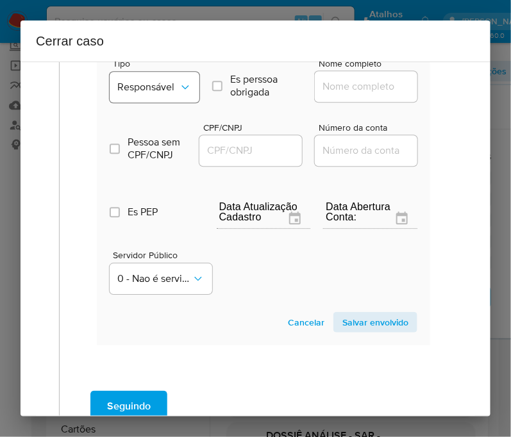
drag, startPoint x: 182, startPoint y: 72, endPoint x: 176, endPoint y: 87, distance: 16.7
click at [181, 76] on div "Tipo Responsável" at bounding box center [155, 83] width 90 height 49
click at [179, 89] on icon "Tipo de envolvimento" at bounding box center [185, 87] width 13 height 13
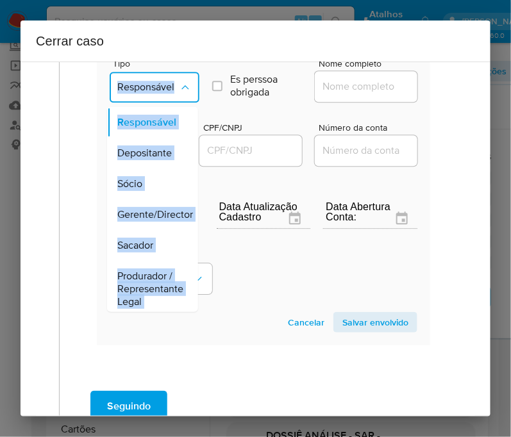
scroll to position [240, 0]
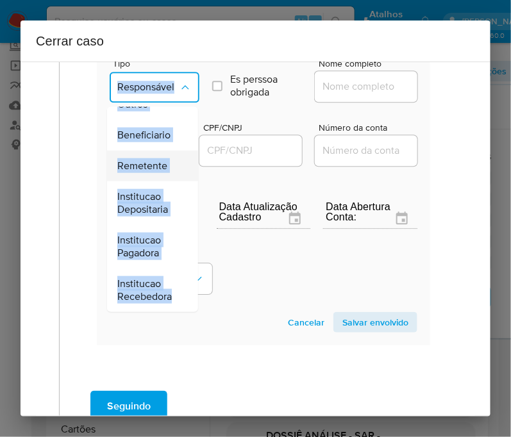
click at [145, 161] on span "Remetente" at bounding box center [142, 165] width 50 height 13
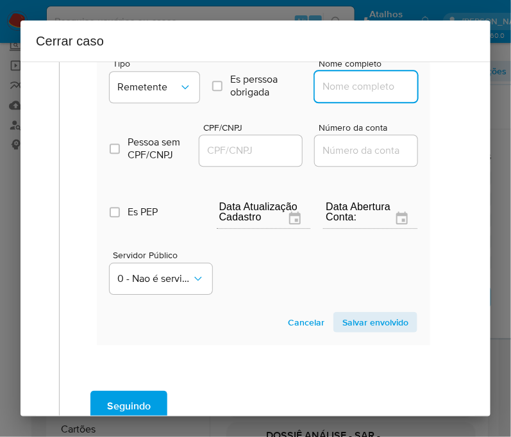
click at [345, 92] on input "Nome completo" at bounding box center [378, 86] width 126 height 17
paste input "Antonio Frank Pereira Da Silva E Silva, 61844006301"
drag, startPoint x: 352, startPoint y: 94, endPoint x: 446, endPoint y: 95, distance: 94.2
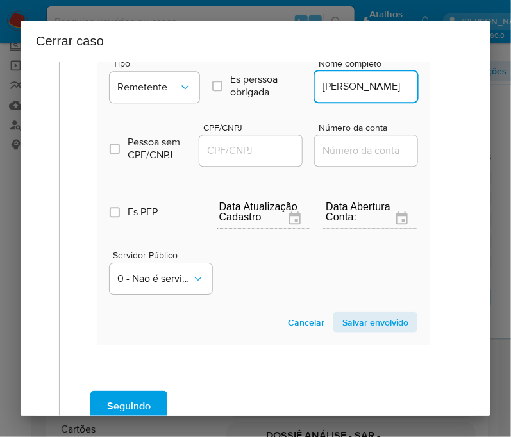
scroll to position [0, 61]
type input "Antonio Frank Pereira Da Silva E Silva"
click at [264, 154] on input "CPF/CNPJ" at bounding box center [262, 150] width 126 height 17
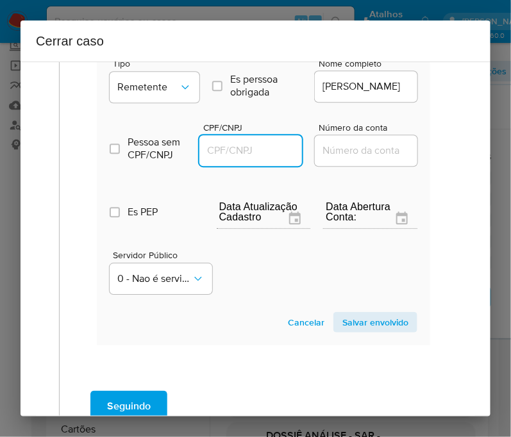
paste input "61844006301"
type input "61844006301"
click at [359, 325] on span "Salvar envolvido" at bounding box center [375, 322] width 66 height 18
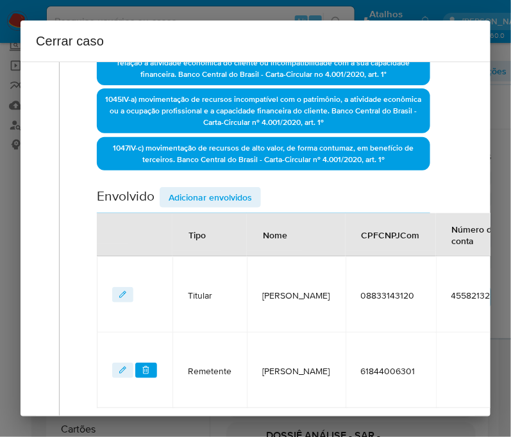
click at [222, 197] on span "Adicionar envolvidos" at bounding box center [210, 197] width 83 height 18
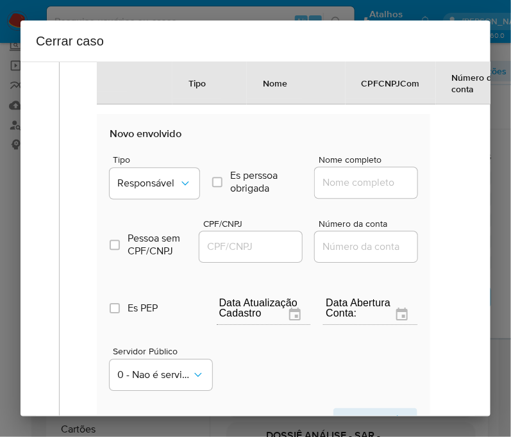
scroll to position [792, 0]
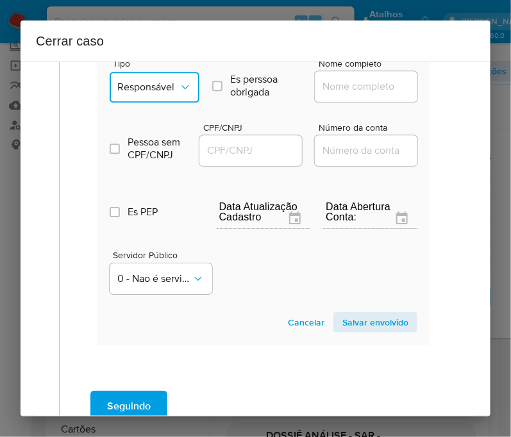
click at [173, 99] on button "Responsável" at bounding box center [155, 87] width 90 height 31
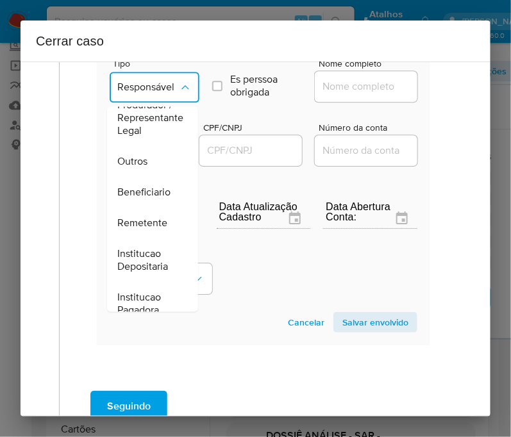
scroll to position [240, 0]
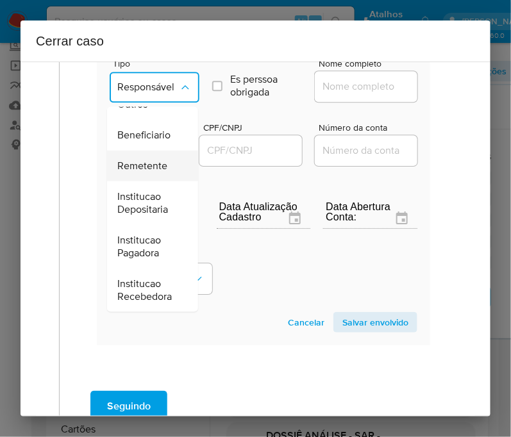
click at [141, 159] on span "Remetente" at bounding box center [142, 165] width 50 height 13
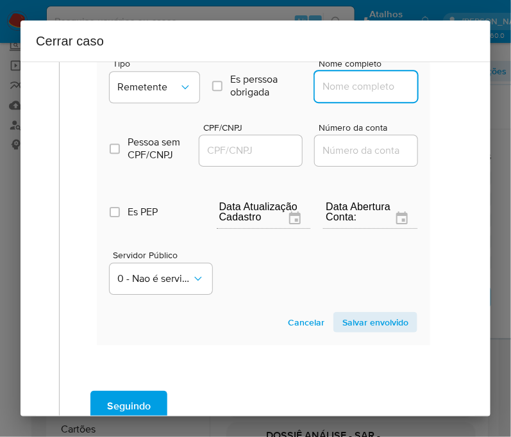
click at [346, 95] on input "Nome completo" at bounding box center [378, 86] width 126 height 17
paste input "Matheus Soares Pereira Negretti, 06618874130"
drag, startPoint x: 352, startPoint y: 95, endPoint x: 449, endPoint y: 97, distance: 96.8
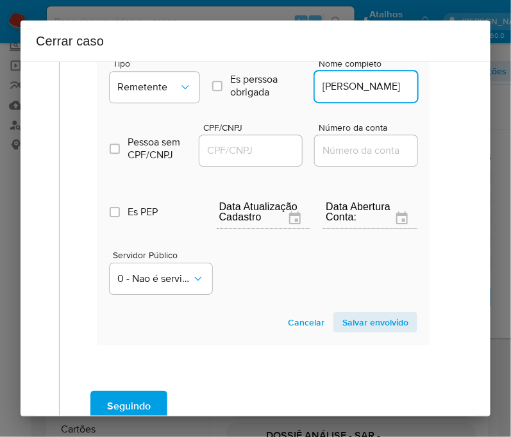
scroll to position [0, 38]
type input "Matheus Soares Pereira Negretti"
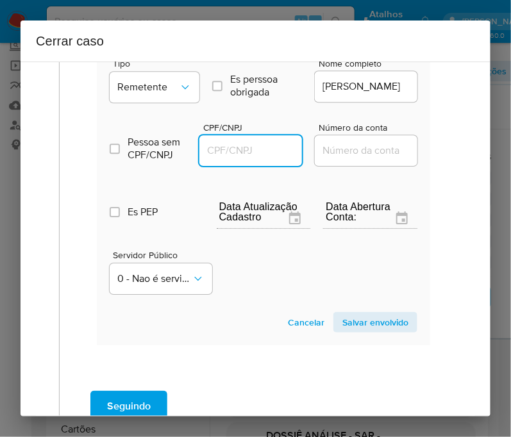
scroll to position [0, 0]
drag, startPoint x: 261, startPoint y: 156, endPoint x: 282, endPoint y: 156, distance: 20.5
click at [261, 156] on input "CPF/CNPJ" at bounding box center [262, 150] width 126 height 17
paste input "06618874130"
type input "6618874130"
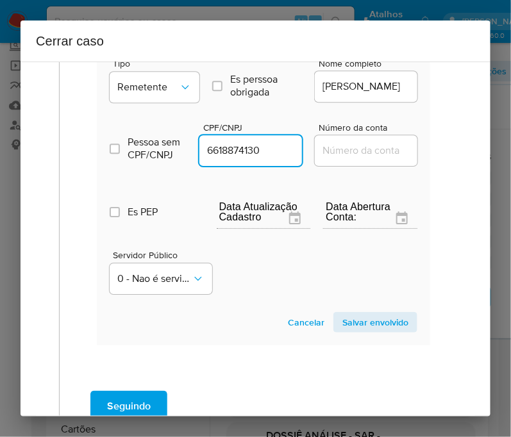
click at [377, 322] on span "Salvar envolvido" at bounding box center [375, 322] width 66 height 18
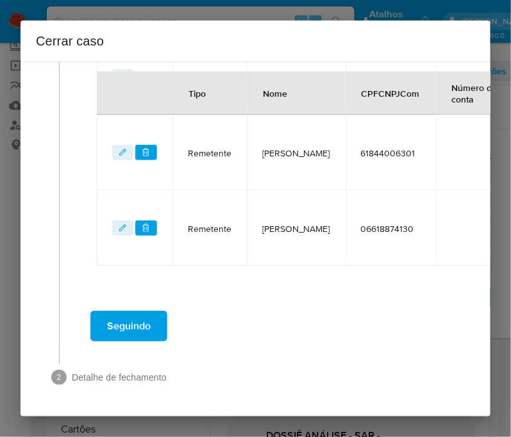
scroll to position [627, 0]
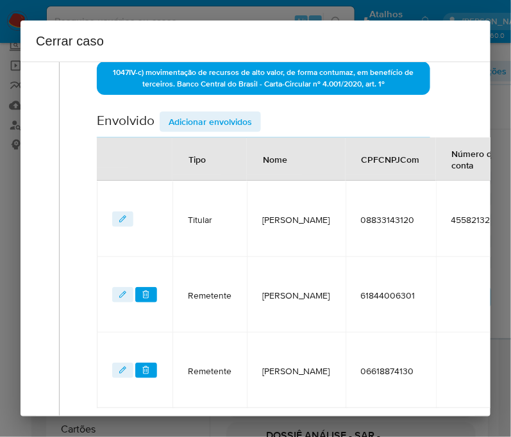
click at [217, 129] on span "Adicionar envolvidos" at bounding box center [210, 122] width 83 height 18
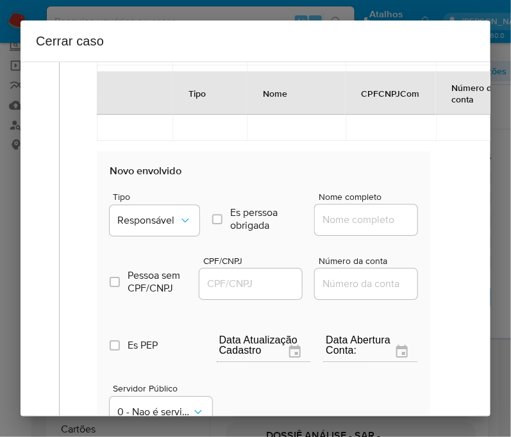
scroll to position [787, 0]
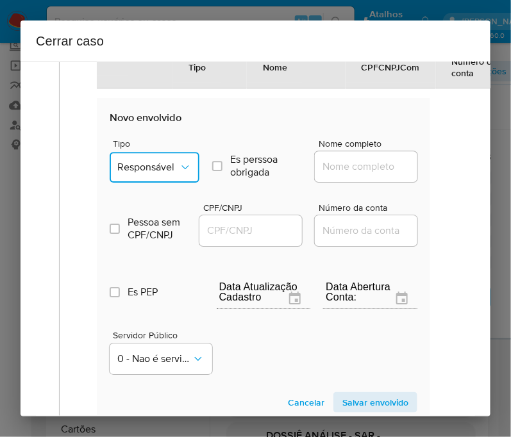
click at [164, 174] on span "Responsável" at bounding box center [148, 167] width 62 height 13
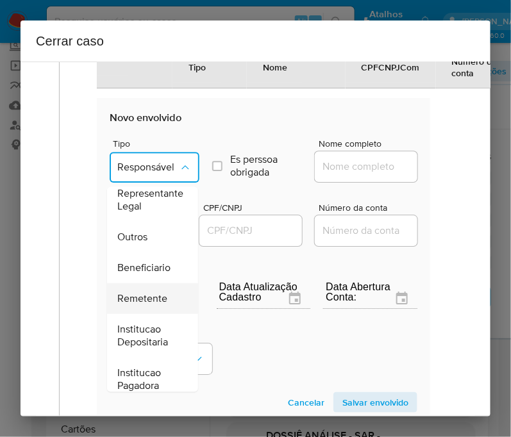
scroll to position [240, 0]
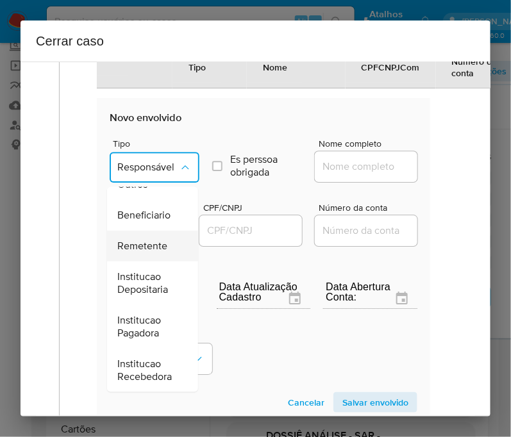
click at [131, 239] on span "Remetente" at bounding box center [142, 245] width 50 height 13
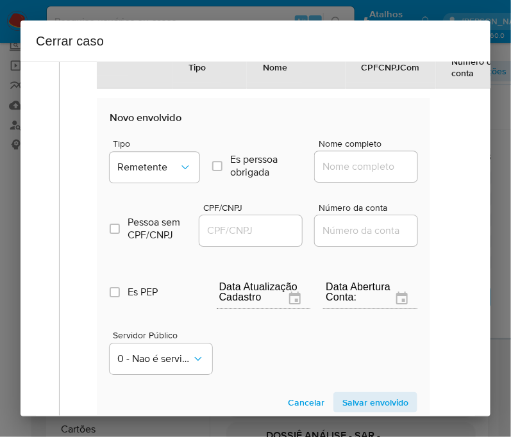
click at [336, 174] on input "Nome completo" at bounding box center [378, 166] width 126 height 17
paste input "Joao Vitor Dos Santos Vaz, 04546877293"
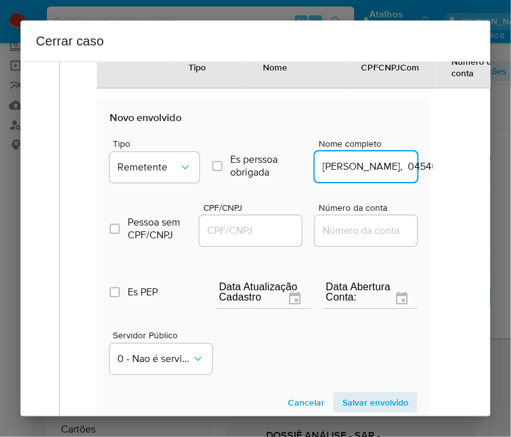
scroll to position [0, 83]
drag, startPoint x: 349, startPoint y: 171, endPoint x: 456, endPoint y: 171, distance: 107.0
type input "Joao Vitor Dos Santos Vaz"
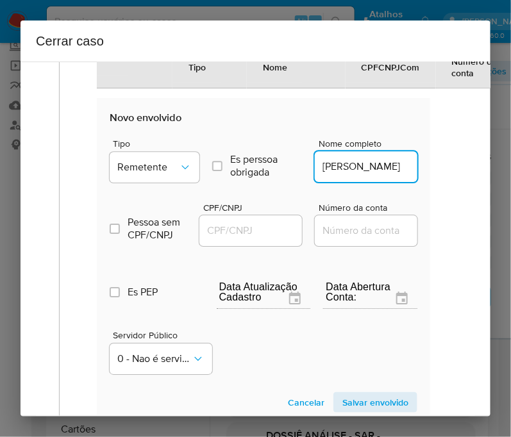
scroll to position [0, 0]
click at [235, 239] on input "CPF/CNPJ" at bounding box center [262, 230] width 126 height 17
paste input "04546877293"
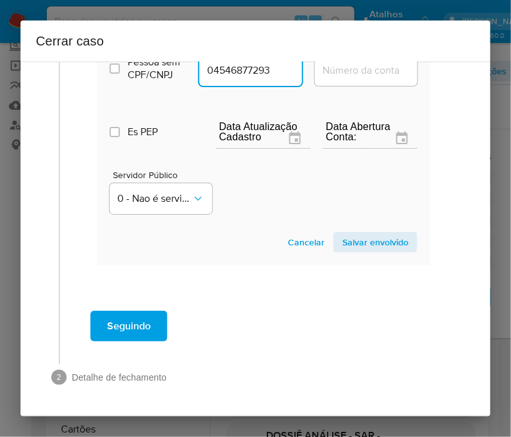
type input "4546877293"
click at [368, 248] on span "Salvar envolvido" at bounding box center [375, 242] width 66 height 18
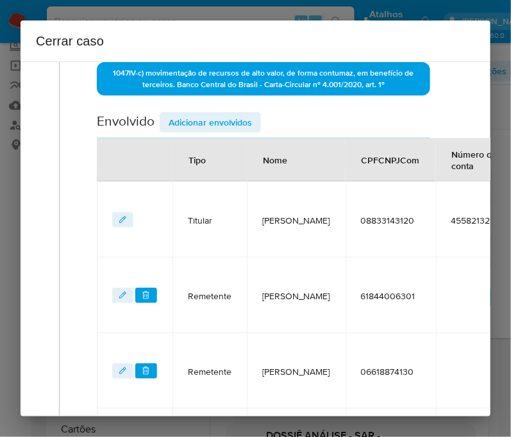
scroll to position [462, 0]
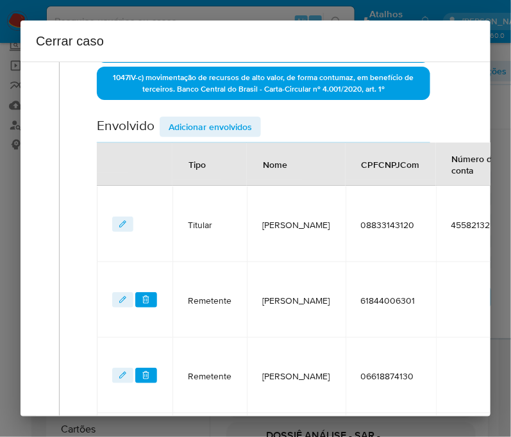
click at [205, 143] on div "Envolvido Adicionar envolvidos" at bounding box center [263, 130] width 333 height 26
click at [212, 127] on span "Adicionar envolvidos" at bounding box center [210, 127] width 83 height 18
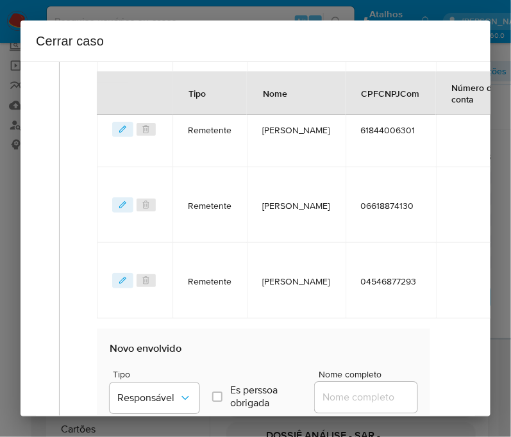
scroll to position [782, 0]
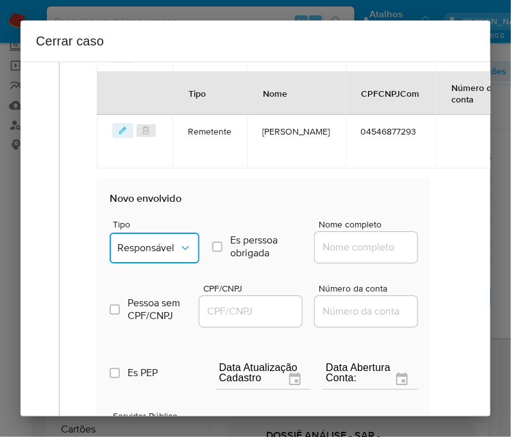
click at [163, 254] on span "Responsável" at bounding box center [148, 248] width 62 height 13
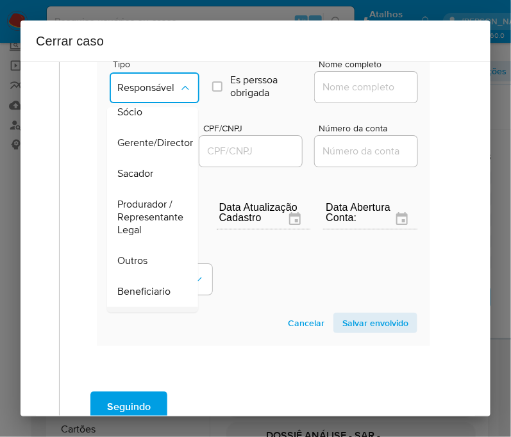
scroll to position [160, 0]
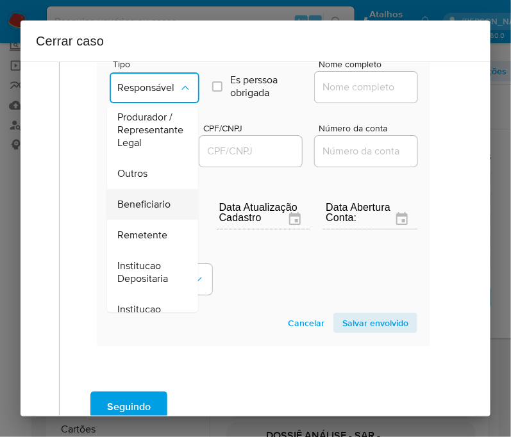
click at [152, 206] on span "Beneficiario" at bounding box center [143, 203] width 53 height 13
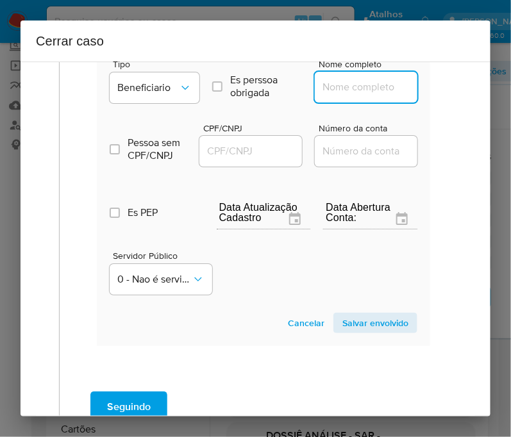
click at [342, 85] on input "Nome completo" at bounding box center [378, 87] width 126 height 17
paste input "Lucimar Lima Dos Santos, 01725705141"
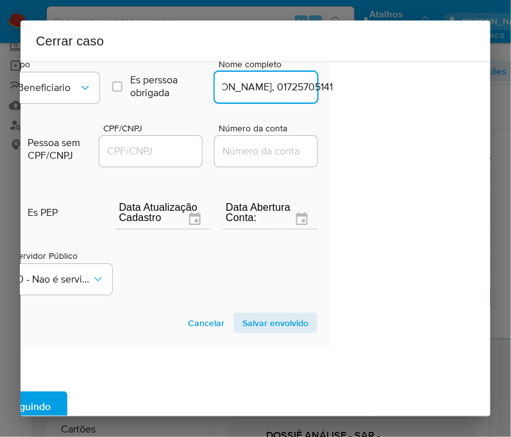
drag, startPoint x: 358, startPoint y: 93, endPoint x: 482, endPoint y: 94, distance: 123.7
click at [482, 94] on div "1 Informação completa Geral Data de início 01/07/2025 Data Fin 12/09/2025 Valor…" at bounding box center [256, 239] width 470 height 355
type input "Lucimar Lima Dos Santos"
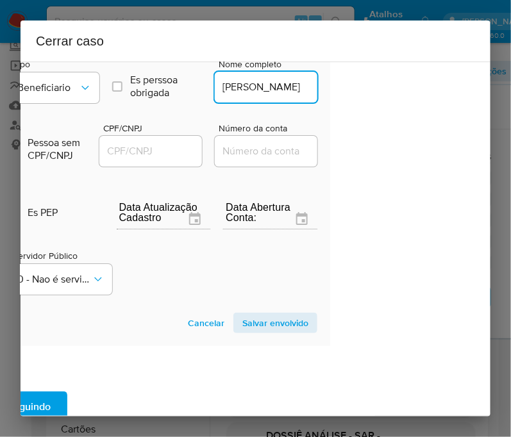
click at [148, 160] on input "CPF/CNPJ" at bounding box center [162, 151] width 126 height 17
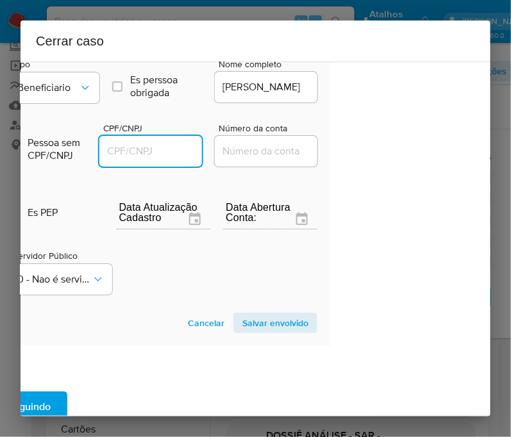
paste input "01725705141"
type input "1725705141"
click at [282, 329] on span "Salvar envolvido" at bounding box center [275, 323] width 66 height 18
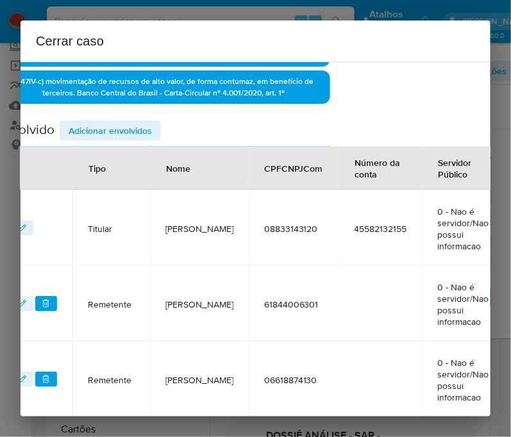
click at [149, 139] on span "Adicionar envolvidos" at bounding box center [110, 131] width 83 height 18
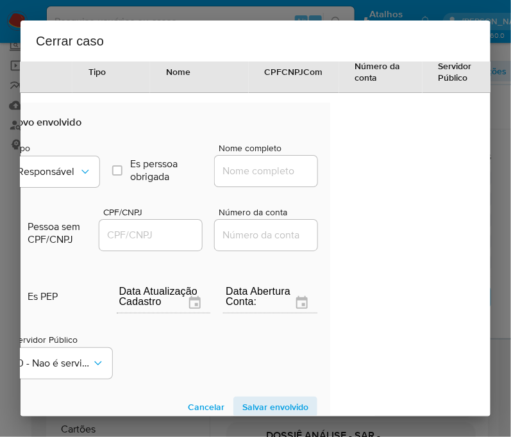
scroll to position [939, 100]
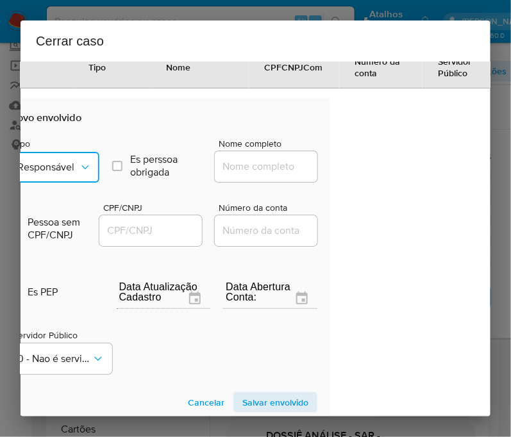
click at [58, 165] on button "Responsável" at bounding box center [55, 167] width 90 height 31
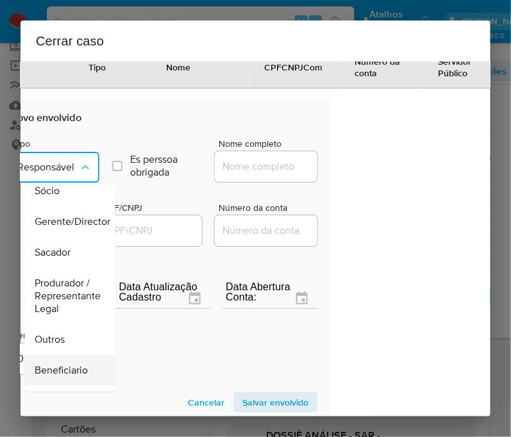
scroll to position [240, 0]
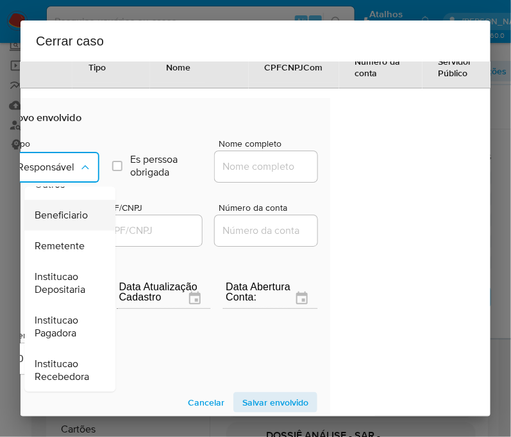
click at [70, 210] on span "Beneficiario" at bounding box center [61, 214] width 53 height 13
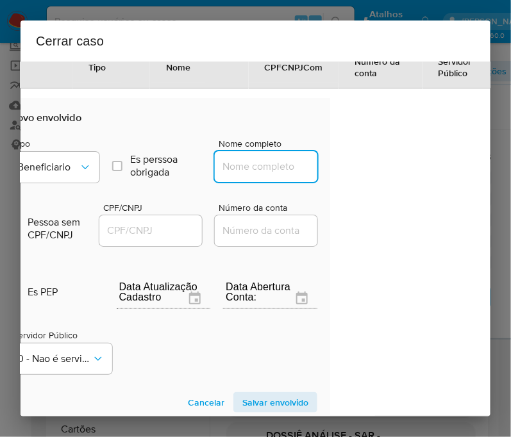
click at [236, 175] on input "Nome completo" at bounding box center [278, 166] width 126 height 17
paste input "Anderson Victor Gomes Moraes, 05788267129"
drag, startPoint x: 263, startPoint y: 176, endPoint x: 336, endPoint y: 174, distance: 73.1
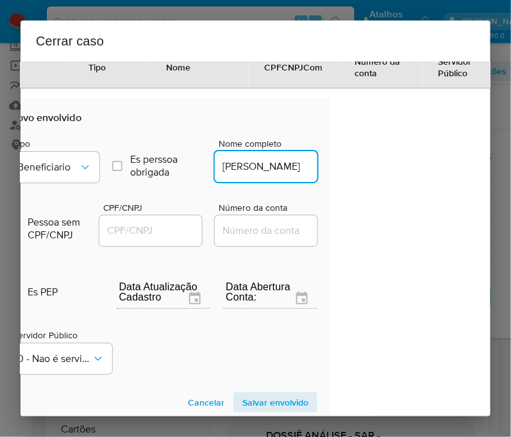
scroll to position [0, 36]
type input "Anderson Victor Gomes Moraes"
click at [165, 239] on input "CPF/CNPJ" at bounding box center [162, 230] width 126 height 17
paste input "05788267129"
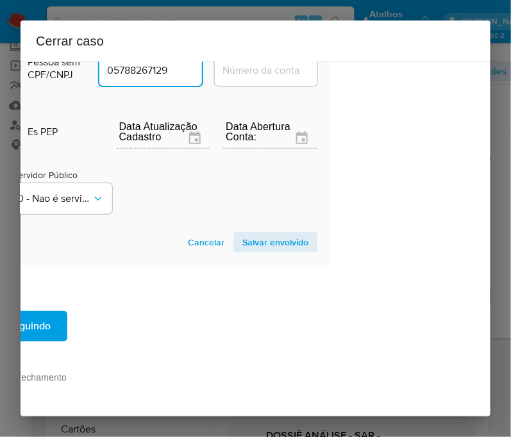
type input "5788267129"
click at [279, 233] on span "Salvar envolvido" at bounding box center [275, 242] width 66 height 18
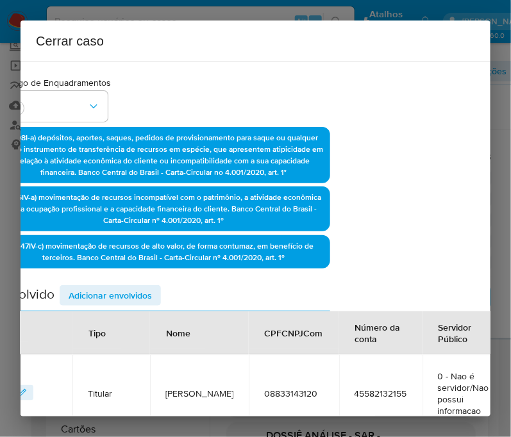
scroll to position [53, 100]
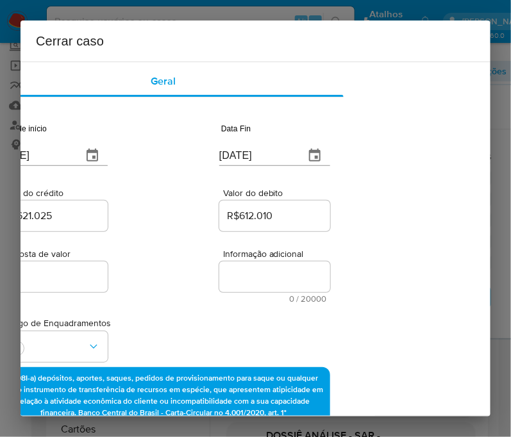
click at [255, 274] on textarea "Informação adicional" at bounding box center [274, 276] width 111 height 31
paste textarea "Informações do Cliente Wevert Almeida Rodrigues, CPF 08833143120, 19 anos, resi…"
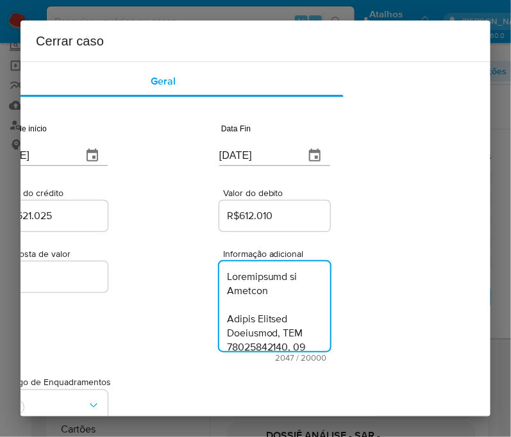
scroll to position [2259, 0]
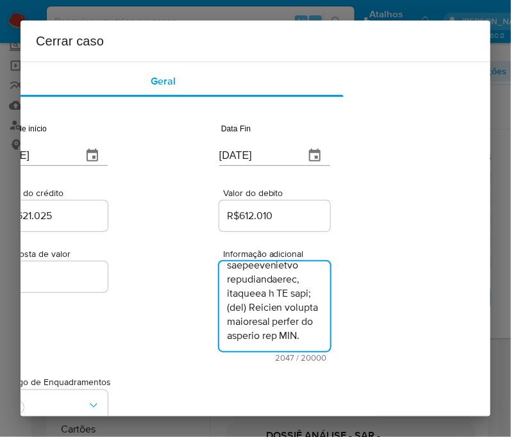
type textarea "Informações do Cliente Wevert Almeida Rodrigues, CPF 08833143120, 19 anos, resi…"
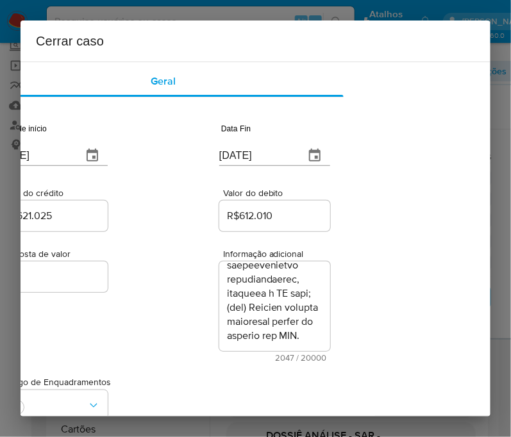
click at [144, 320] on div "Proposta de valor 0 Informação adicional 2047 / 20000 17953 caracteres restantes" at bounding box center [163, 298] width 333 height 128
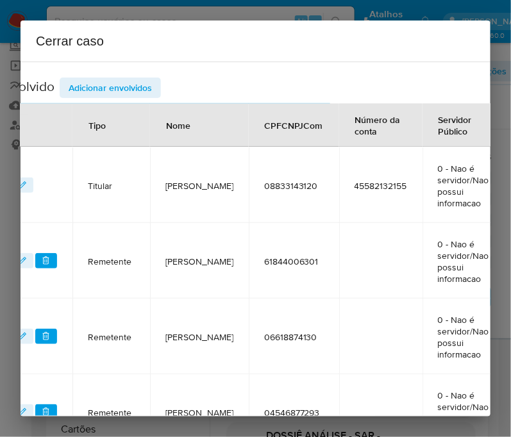
scroll to position [913, 100]
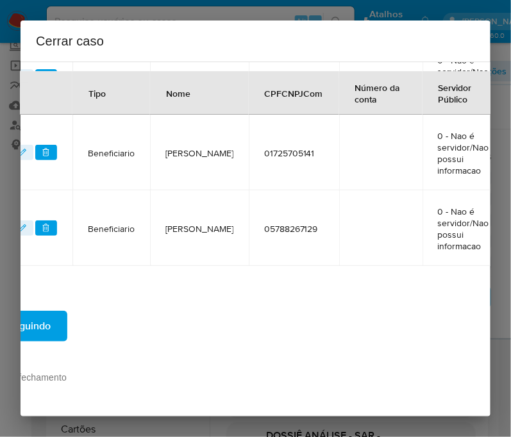
click at [63, 312] on button "Seguindo" at bounding box center [28, 326] width 77 height 31
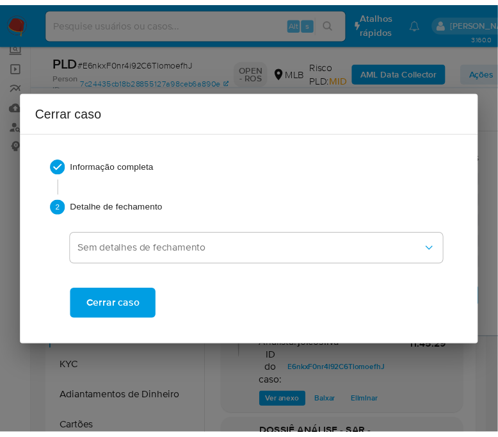
scroll to position [2203, 0]
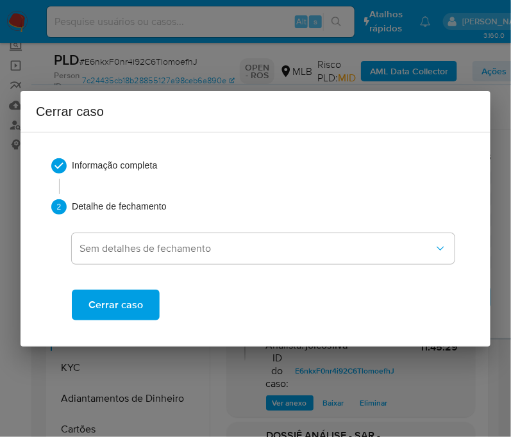
click at [226, 411] on div "Cerrar caso Informação completa Geral Data de início 01/07/2025 Data Fin 12/09/…" at bounding box center [255, 218] width 511 height 437
click at [122, 313] on span "Cerrar caso" at bounding box center [115, 305] width 54 height 28
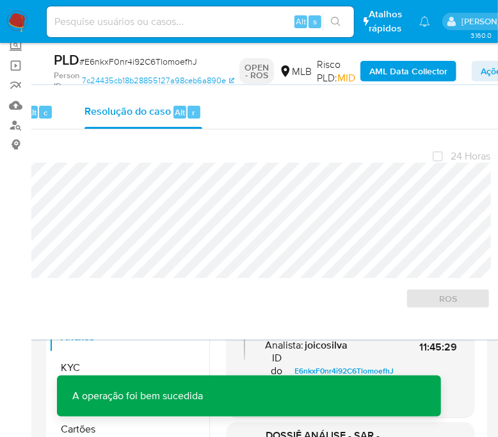
click at [132, 59] on span "# E6nkxF0nr4i92C6TlomoefhJ" at bounding box center [138, 61] width 118 height 13
copy span "E6nkxF0nr4i92C6TlomoefhJ"
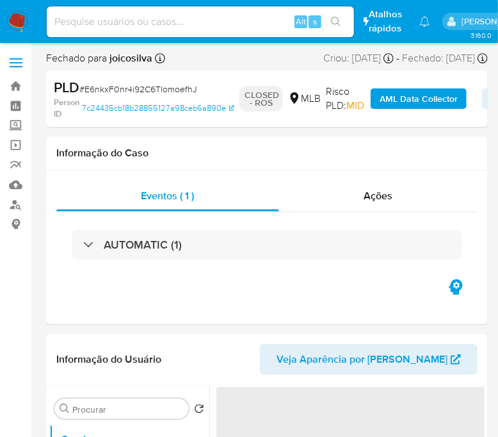
select select "10"
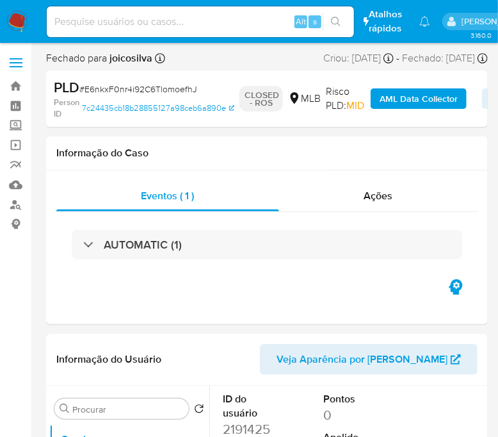
click at [17, 15] on img at bounding box center [17, 22] width 22 height 22
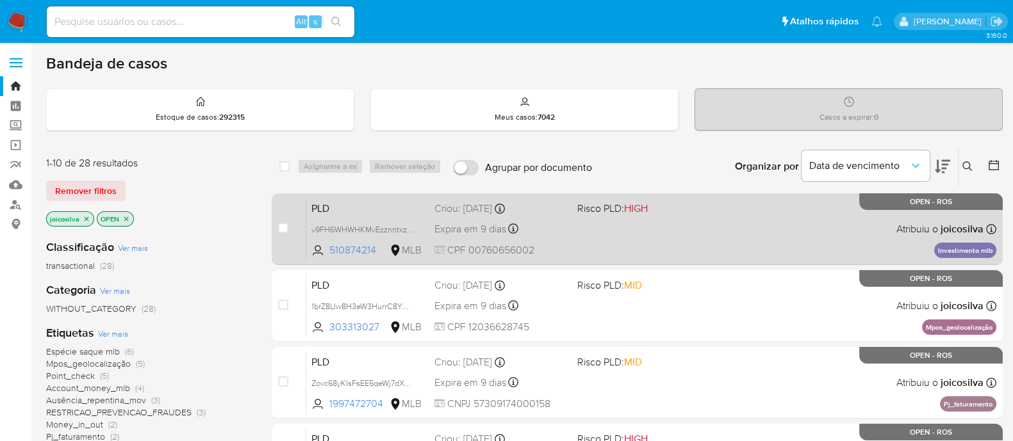
click at [643, 229] on div "PLD v9FH6WHWHKMvEzznntxzN1oz 510874214 MLB Risco PLD: HIGH Criou: [DATE] Criou:…" at bounding box center [651, 229] width 690 height 65
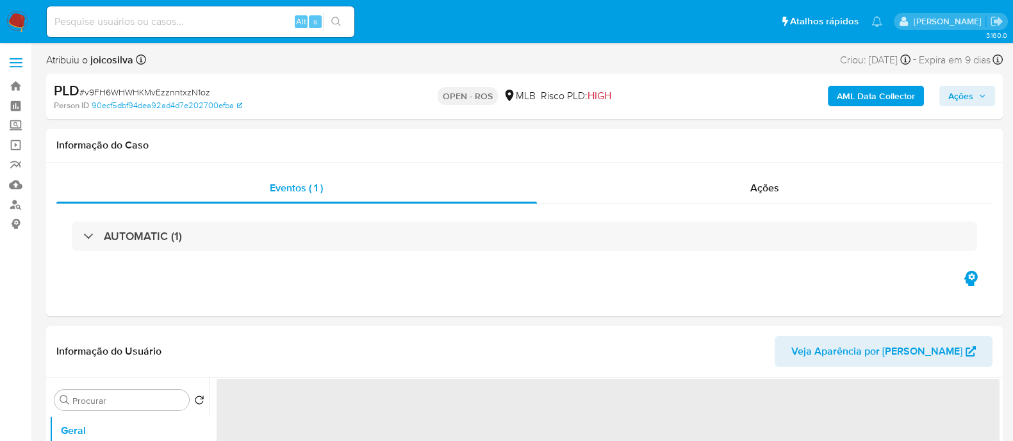
click at [185, 91] on span "# v9FH6WHWHKMvEzznntxzN1oz" at bounding box center [144, 92] width 131 height 13
select select "10"
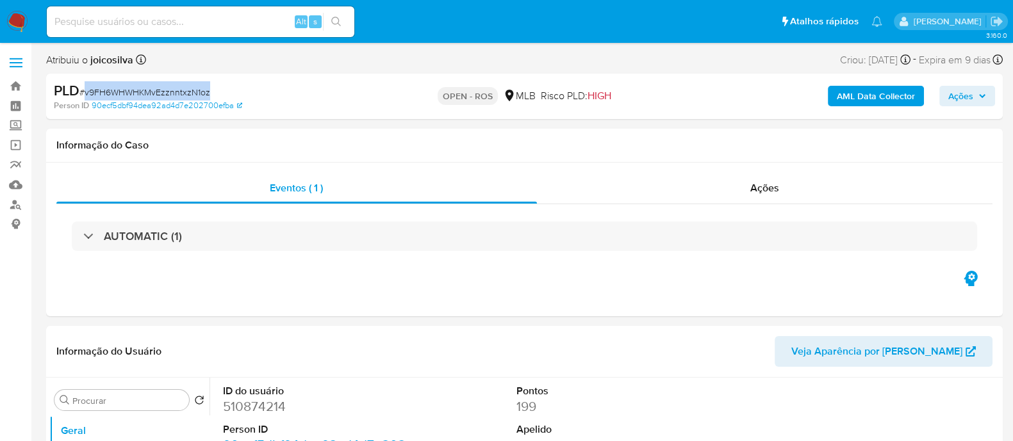
copy span "v9FH6WHWHKMvEzznntxzN1oz"
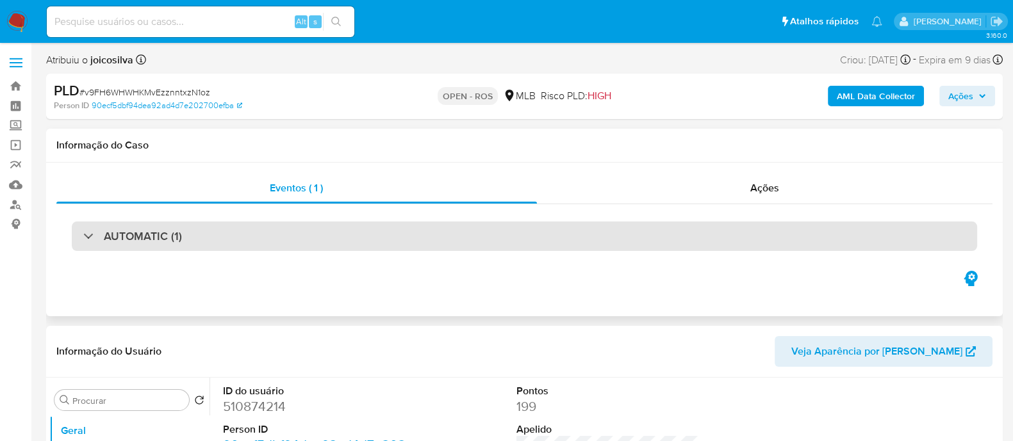
click at [657, 243] on div "AUTOMATIC (1)" at bounding box center [524, 236] width 905 height 29
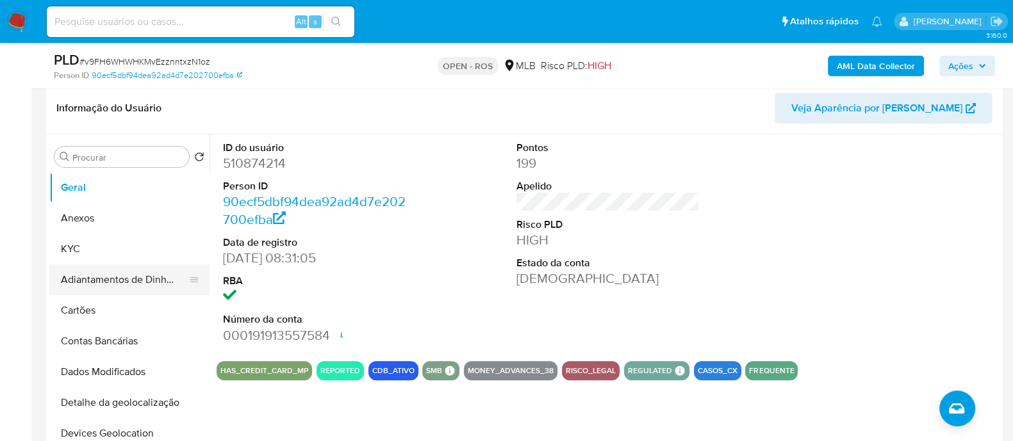
scroll to position [560, 0]
click at [97, 219] on button "Anexos" at bounding box center [124, 218] width 150 height 31
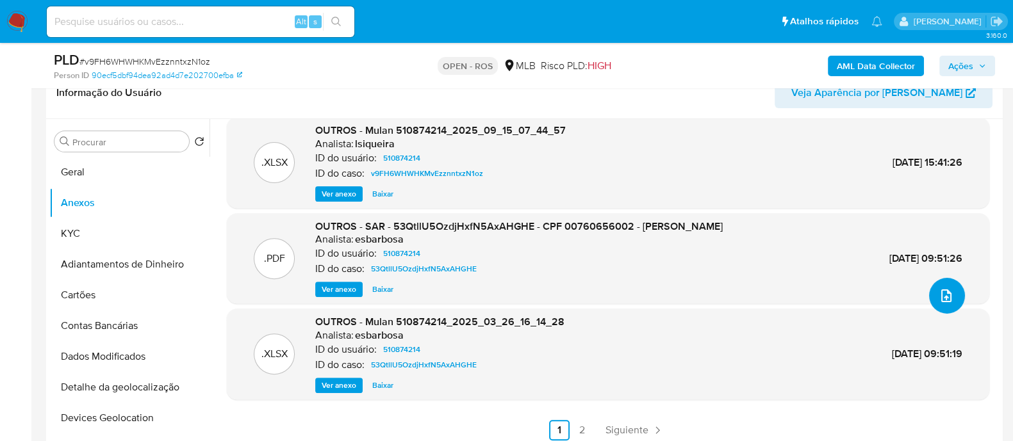
click at [943, 301] on icon "upload-file" at bounding box center [946, 295] width 15 height 15
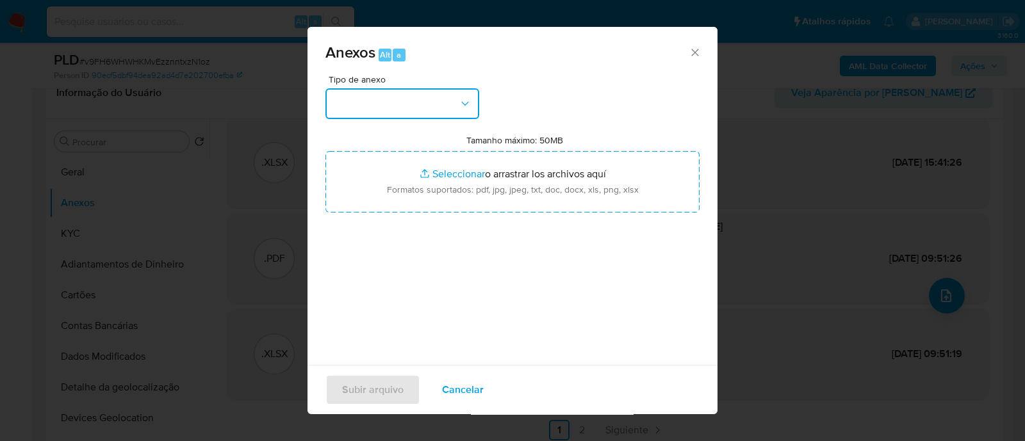
click at [445, 101] on button "button" at bounding box center [402, 103] width 154 height 31
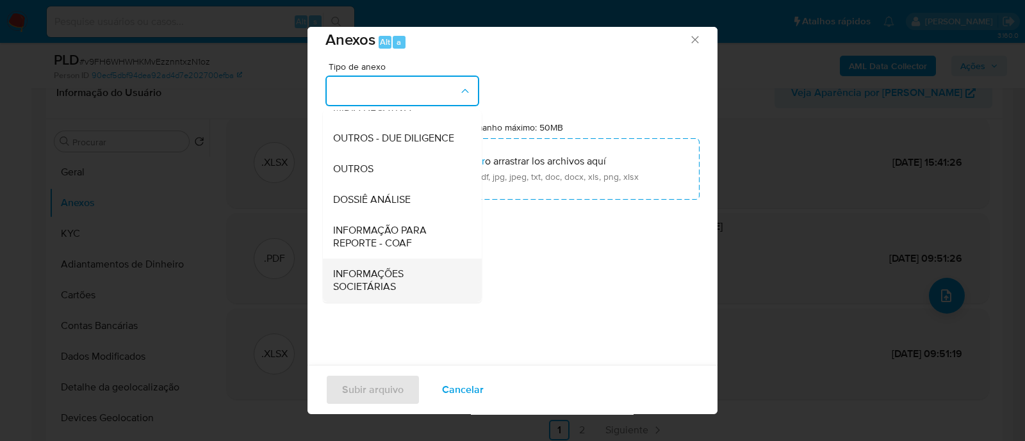
scroll to position [19, 0]
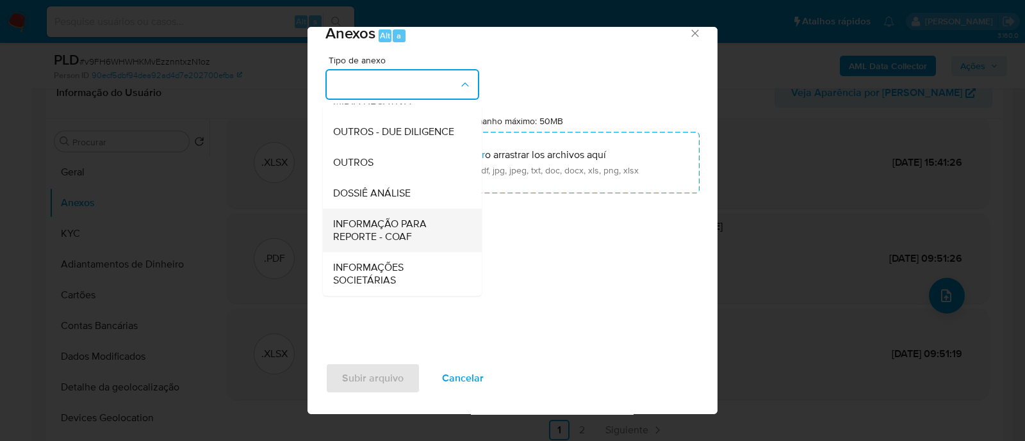
click at [403, 232] on span "INFORMAÇÃO PARA REPORTE - COAF" at bounding box center [398, 231] width 131 height 26
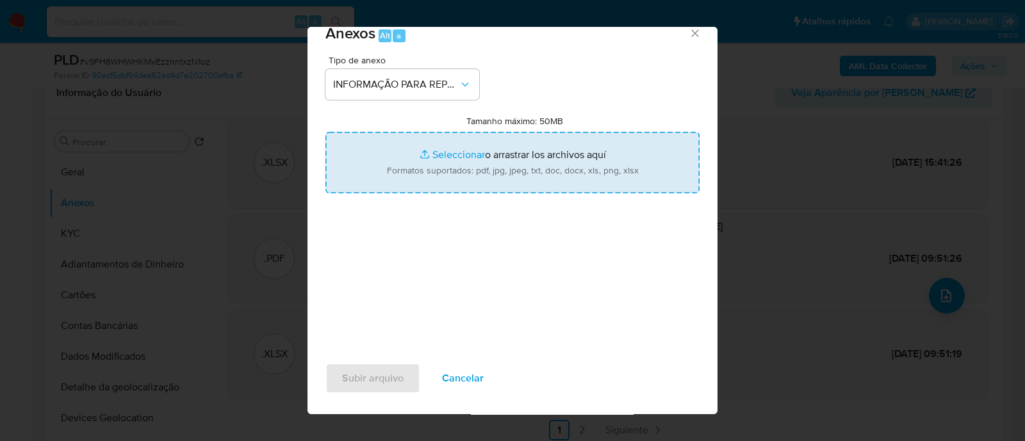
type input "C:\fakepath\2° SAR - v9FH6WHWHKMvEzznntxzN1oz - CPF 00760656002 - JOANA IANOSKI…"
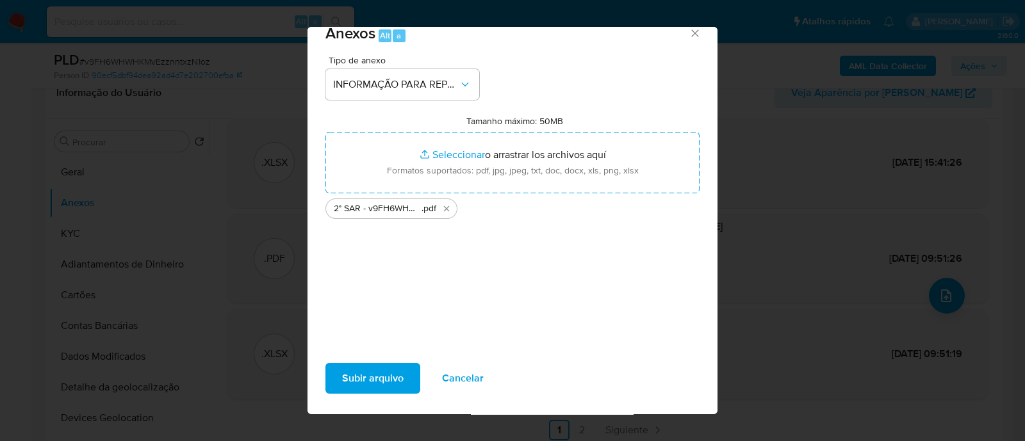
click at [407, 378] on button "Subir arquivo" at bounding box center [372, 378] width 95 height 31
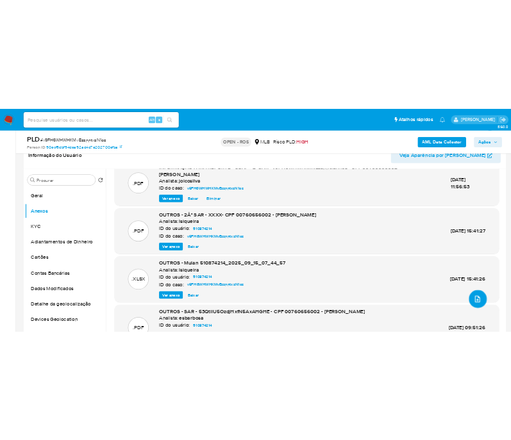
scroll to position [0, 0]
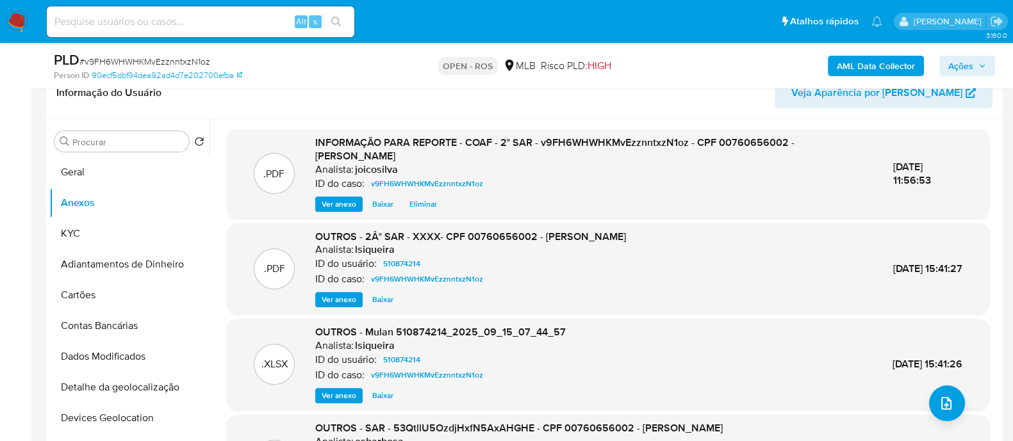
click at [971, 65] on span "Ações" at bounding box center [960, 66] width 25 height 21
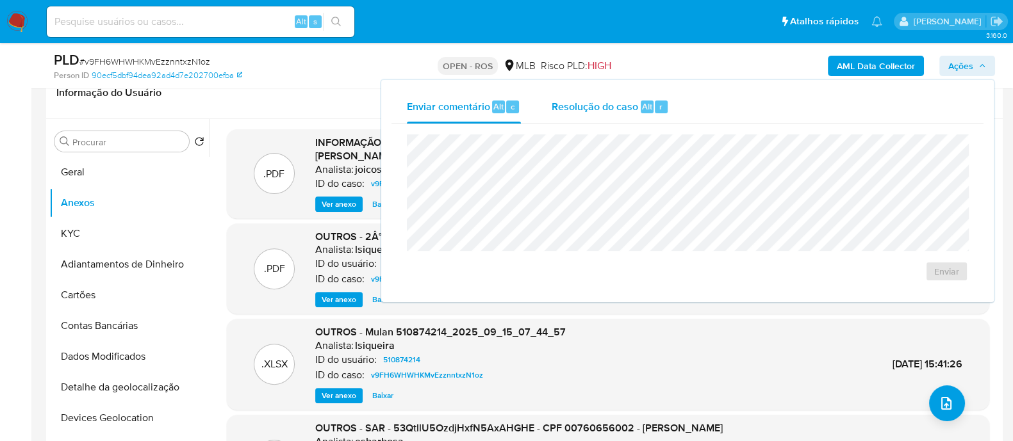
click at [609, 110] on span "Resolução do caso" at bounding box center [595, 106] width 86 height 15
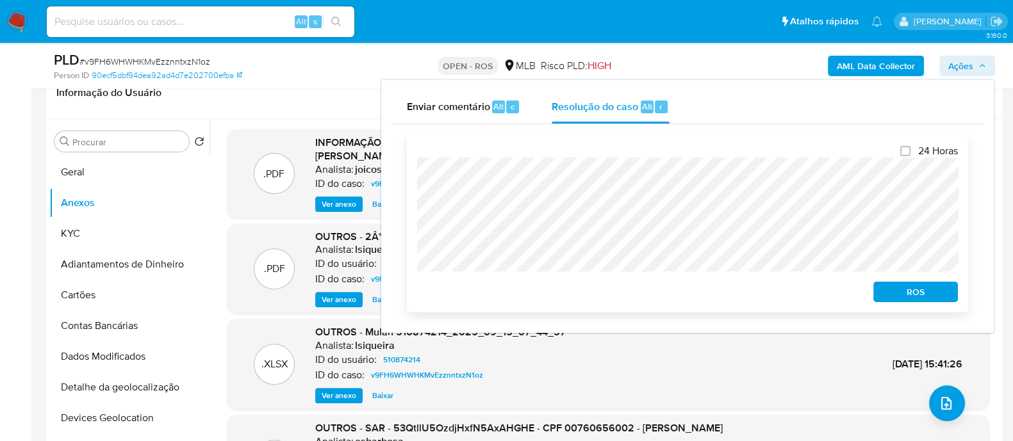
click at [939, 290] on span "ROS" at bounding box center [915, 292] width 67 height 18
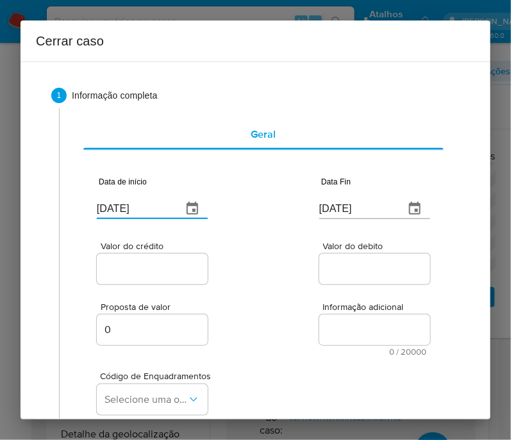
click at [146, 205] on input "[DATE]" at bounding box center [134, 209] width 75 height 21
click at [146, 205] on input "17/09/2025" at bounding box center [134, 209] width 75 height 21
click at [146, 205] on input "[DATE]" at bounding box center [134, 209] width 75 height 21
paste input "01/07"
type input "01/07/2025"
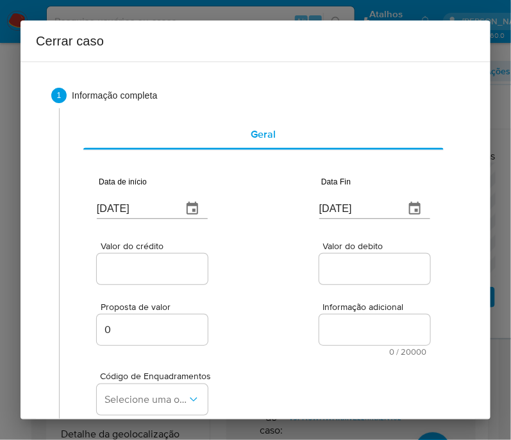
click at [286, 307] on div "Proposta de valor 0 Informação adicional 0 / 20000 20000 caracteres restantes" at bounding box center [263, 321] width 333 height 69
click at [359, 213] on input "[DATE]" at bounding box center [356, 209] width 75 height 21
paste input "3"
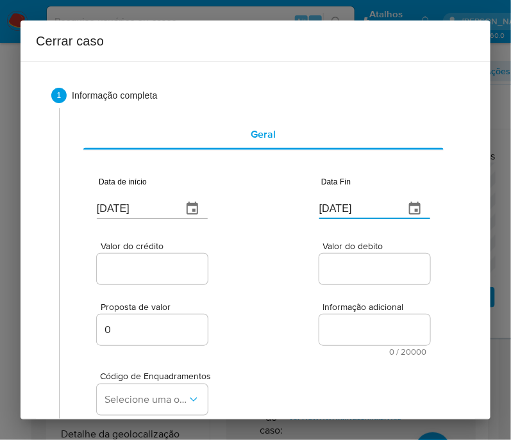
type input "13/09/2025"
click at [317, 290] on div "Proposta de valor 0 Informação adicional 0 / 20000 20000 caracteres restantes" at bounding box center [263, 321] width 333 height 69
click at [163, 250] on span "Valor do crédito" at bounding box center [156, 247] width 111 height 10
click at [163, 261] on input "Valor do crédito" at bounding box center [160, 269] width 126 height 17
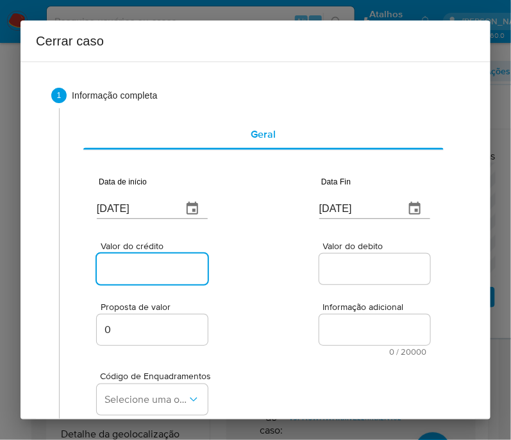
click at [163, 267] on input "Valor do crédito" at bounding box center [160, 269] width 126 height 17
click at [158, 261] on input "Valor do crédito" at bounding box center [160, 269] width 126 height 17
paste input "R$383.460"
type input "R$383.460"
click at [288, 278] on div "Valor do crédito R$383.460 Valor do debito" at bounding box center [263, 256] width 333 height 61
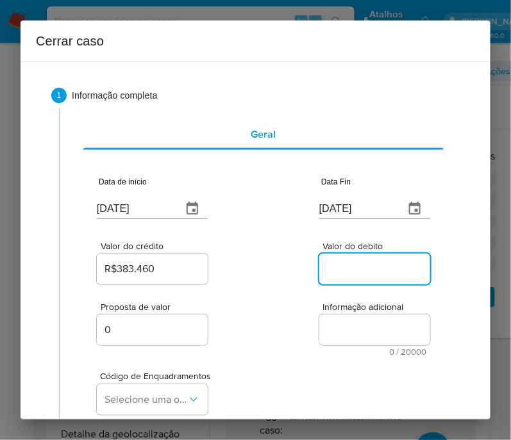
click at [359, 273] on input "Valor do debito" at bounding box center [382, 269] width 126 height 17
paste input "R$224.211"
type input "R$224.211"
click at [223, 332] on div "Proposta de valor 0 Informação adicional 0 / 20000 20000 caracteres restantes" at bounding box center [263, 321] width 333 height 69
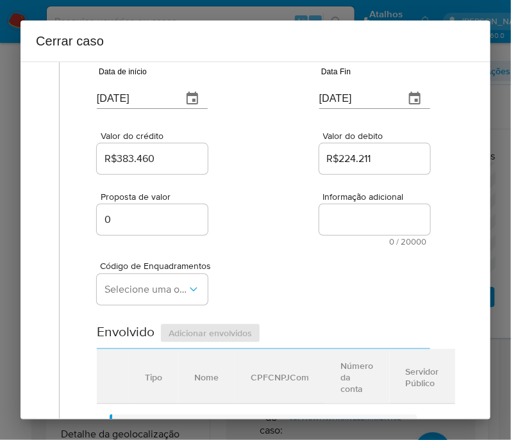
scroll to position [160, 0]
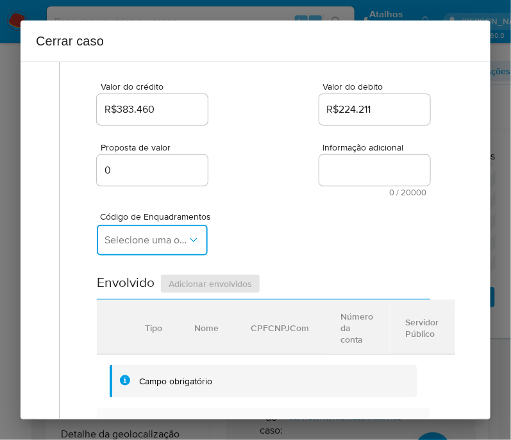
click at [174, 247] on span "Selecione uma opção" at bounding box center [145, 240] width 83 height 13
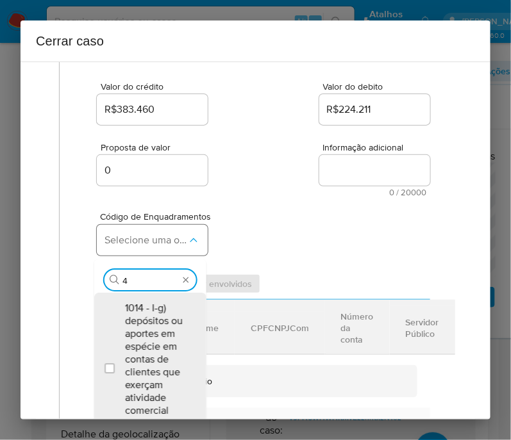
type input "45"
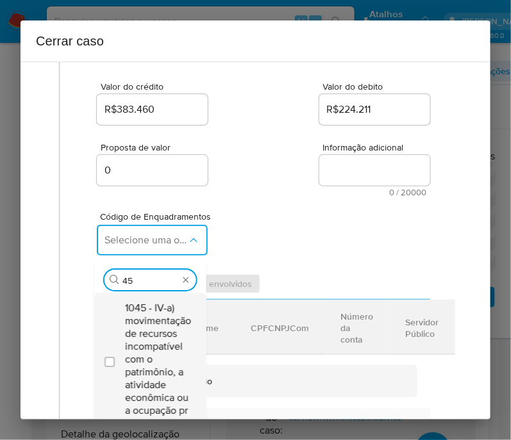
click at [136, 342] on span "1045 - IV-a) movimentação de recursos incompatível com o patrimônio, a atividad…" at bounding box center [158, 359] width 66 height 115
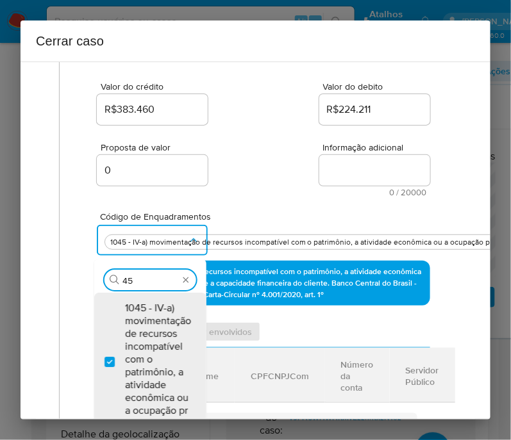
checkbox input "true"
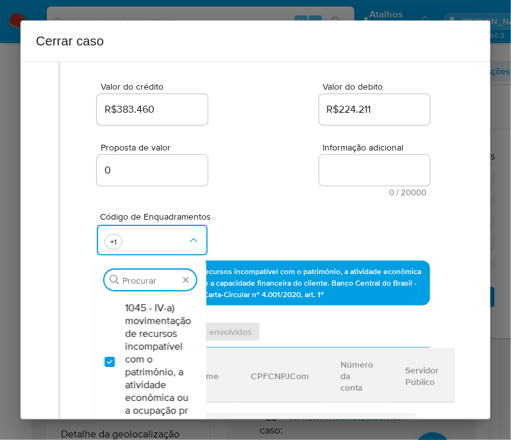
click at [259, 174] on div "Proposta de valor 0 Informação adicional 0 / 20000 20000 caracteres restantes" at bounding box center [263, 162] width 333 height 69
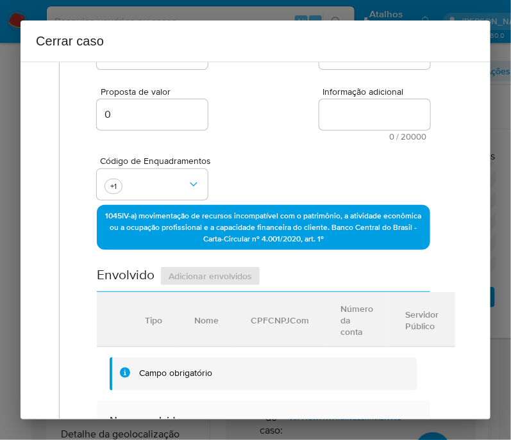
scroll to position [240, 0]
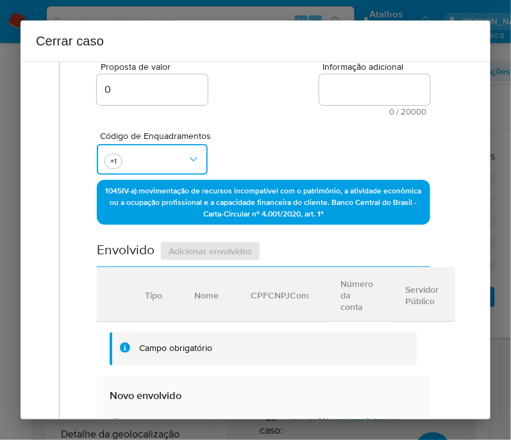
click at [144, 168] on button "button" at bounding box center [152, 159] width 111 height 31
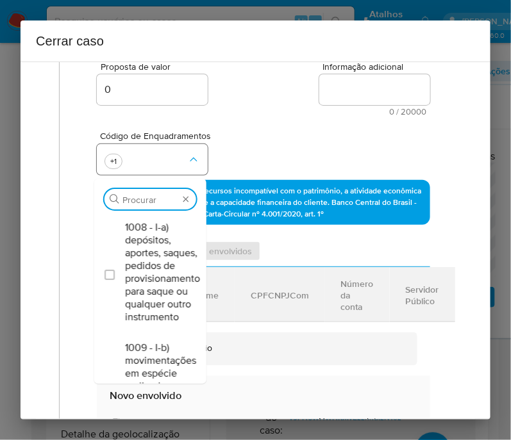
scroll to position [5346, 0]
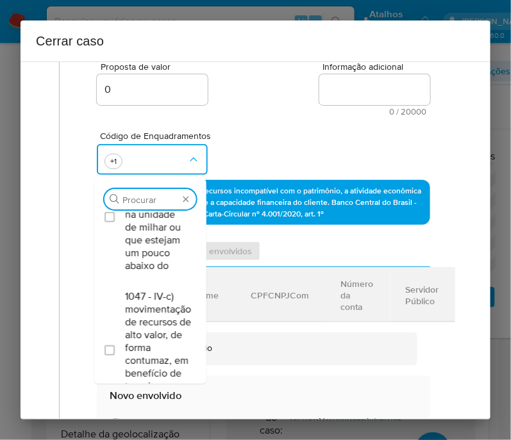
click at [149, 206] on input "Procurar" at bounding box center [150, 200] width 56 height 12
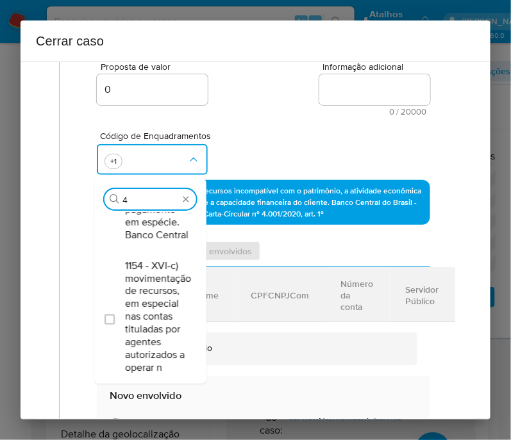
scroll to position [0, 0]
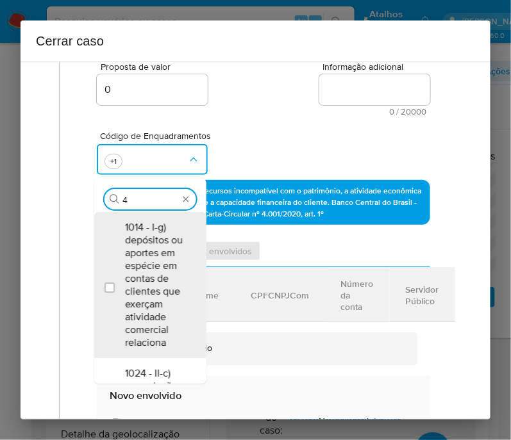
type input "47"
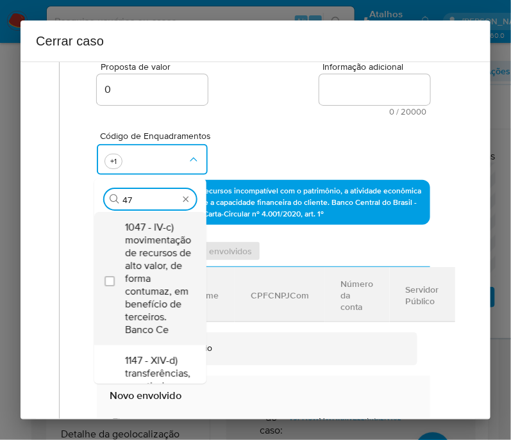
click at [147, 264] on span "1047 - IV-c) movimentação de recursos de alto valor, de forma contumaz, em bene…" at bounding box center [158, 278] width 66 height 115
checkbox input "true"
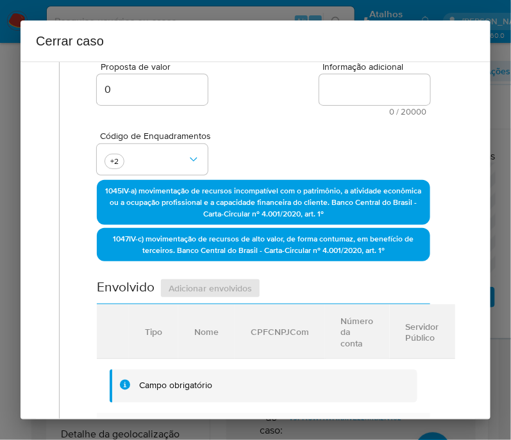
click at [250, 129] on div "Código de Enquadramentos +2" at bounding box center [263, 148] width 333 height 64
click at [160, 167] on button "button" at bounding box center [152, 159] width 111 height 31
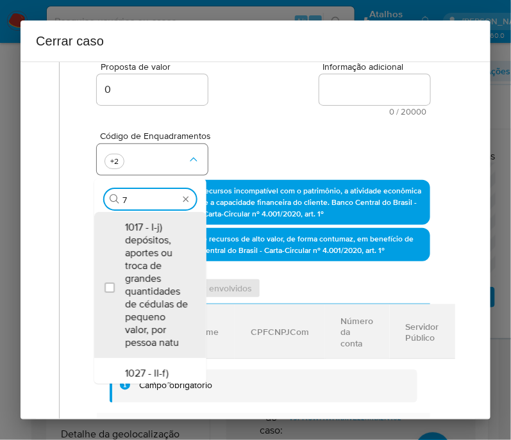
type input "74"
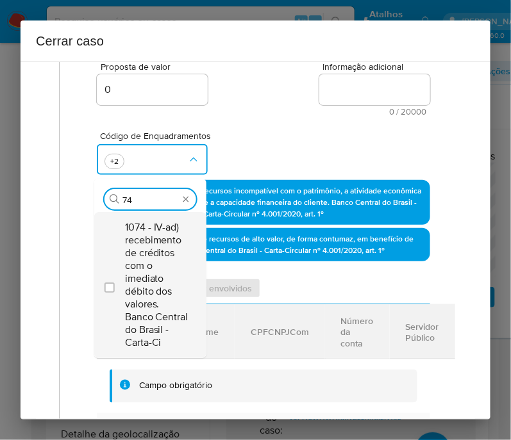
click at [173, 275] on span "1074 - IV-ad) recebimento de créditos com o imediato débito dos valores. Banco …" at bounding box center [156, 285] width 63 height 128
checkbox input "true"
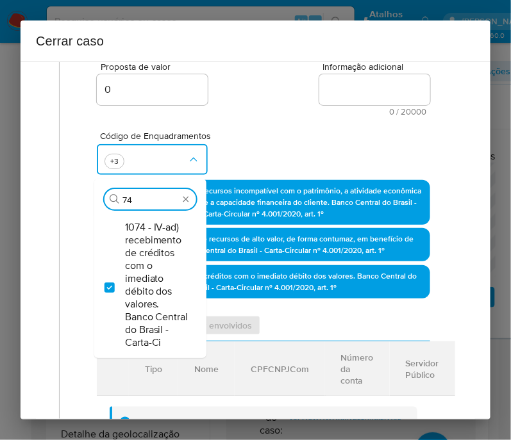
click at [157, 206] on input "74" at bounding box center [150, 200] width 56 height 12
drag, startPoint x: 147, startPoint y: 209, endPoint x: 63, endPoint y: 199, distance: 83.8
click at [63, 199] on div "Geral Data de início 01/07/2025 Data Fin 13/09/2025 Valor do crédito R$383.460 …" at bounding box center [259, 364] width 400 height 993
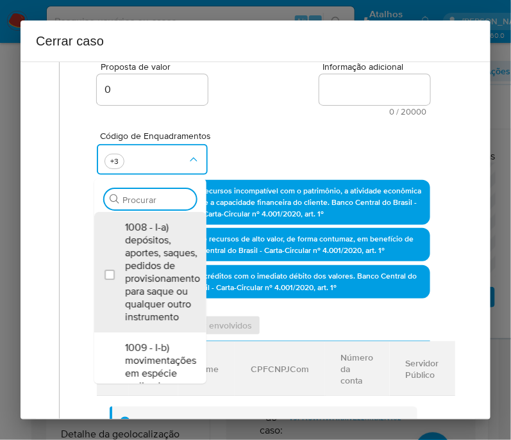
click at [142, 210] on div "Procurar" at bounding box center [150, 199] width 92 height 21
click at [148, 206] on input "Procurar" at bounding box center [156, 200] width 69 height 12
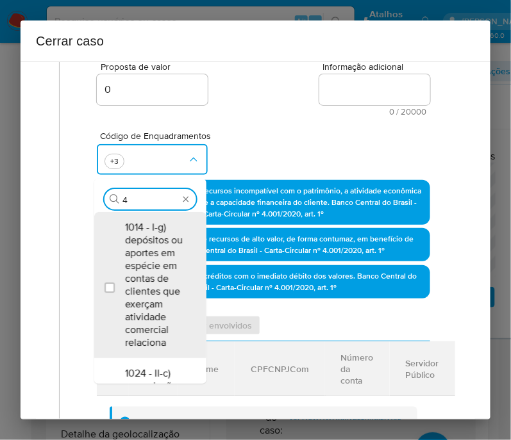
type input "48"
click at [148, 254] on span "1048 - IV-d) manutenção de numerosas contas destinadas ao acolhimento de depósi…" at bounding box center [156, 285] width 63 height 128
checkbox input "true"
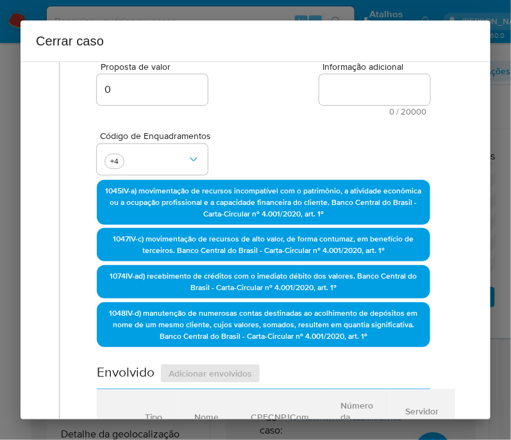
click at [269, 126] on div "Código de Enquadramentos +4" at bounding box center [263, 148] width 333 height 64
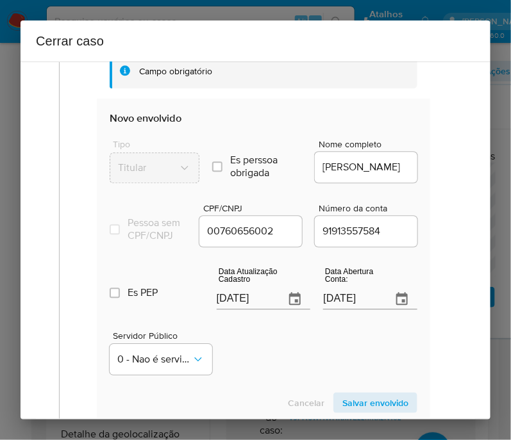
click at [223, 309] on input "[DATE]" at bounding box center [246, 299] width 58 height 21
paste input "01/07"
type input "01/07/2025"
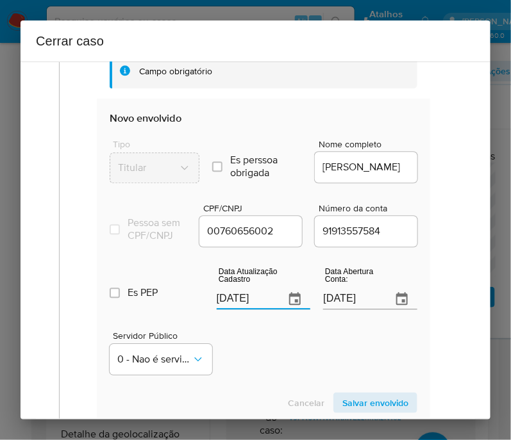
click at [234, 338] on div "Servidor Público 0 - Nao é servidor/Nao possui informacao" at bounding box center [264, 348] width 308 height 64
click at [340, 304] on input "09/04/2023" at bounding box center [352, 299] width 58 height 21
click at [307, 346] on div "Servidor Público 0 - Nao é servidor/Nao possui informacao" at bounding box center [264, 348] width 308 height 64
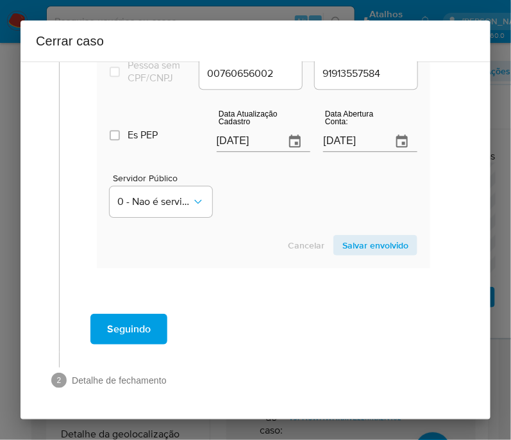
click at [351, 253] on span "Salvar envolvido" at bounding box center [375, 245] width 66 height 18
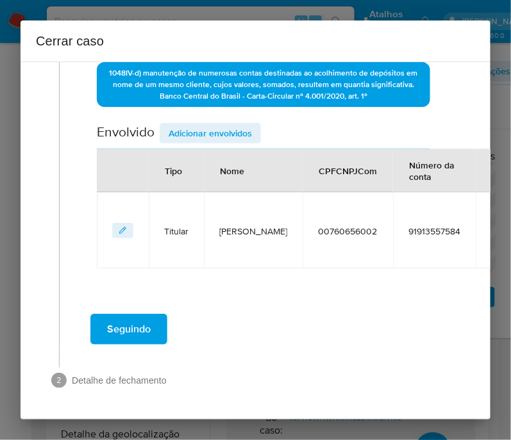
scroll to position [497, 0]
click at [216, 124] on span "Adicionar envolvidos" at bounding box center [210, 133] width 83 height 18
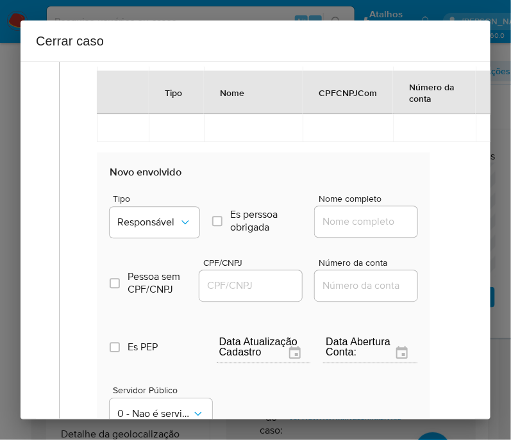
scroll to position [657, 0]
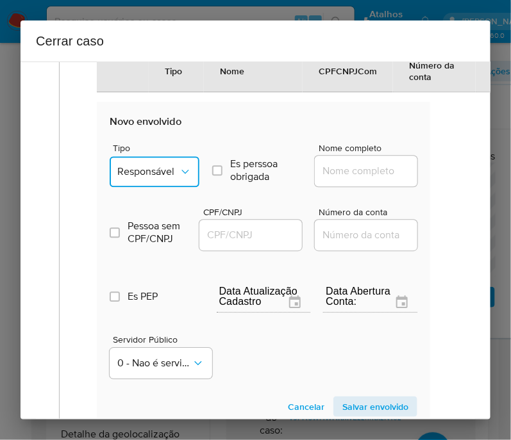
click at [158, 176] on span "Responsável" at bounding box center [148, 171] width 62 height 13
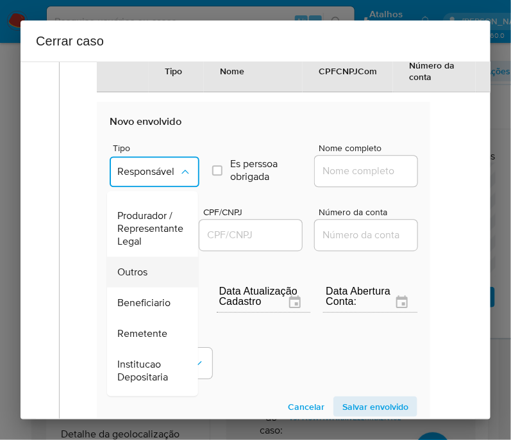
scroll to position [160, 0]
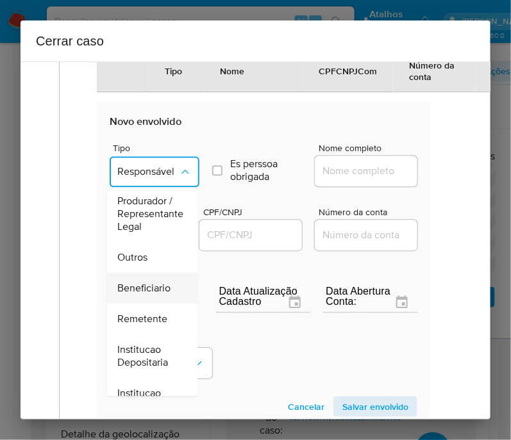
click at [150, 292] on span "Beneficiario" at bounding box center [143, 287] width 53 height 13
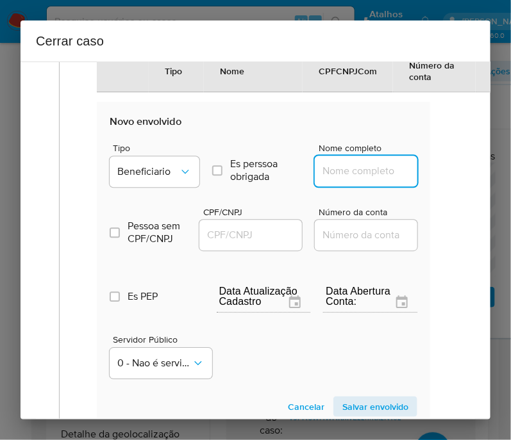
click at [331, 179] on input "Nome completo" at bounding box center [378, 171] width 126 height 17
paste input "Luiz Ivar Roatti, 50824422015"
drag, startPoint x: 351, startPoint y: 181, endPoint x: 461, endPoint y: 186, distance: 110.3
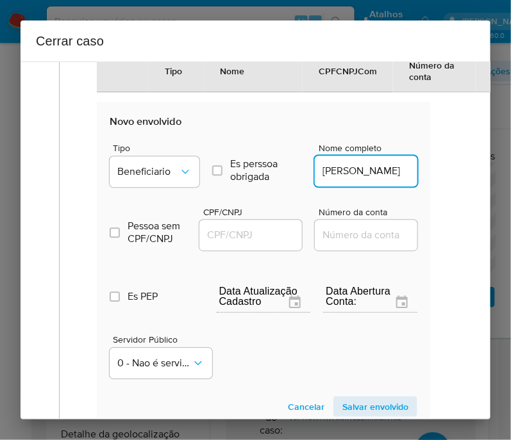
scroll to position [0, 0]
type input "Luiz Ivar Roatti"
click at [253, 229] on div at bounding box center [250, 235] width 103 height 31
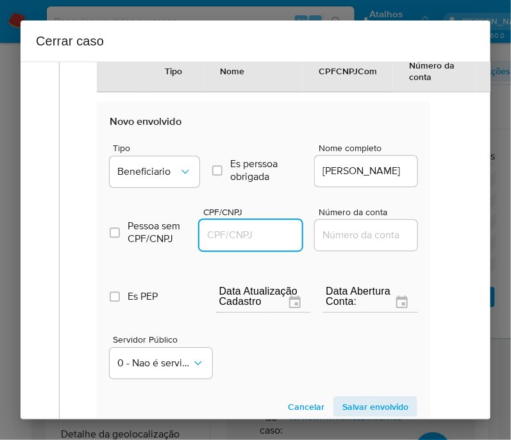
click at [261, 236] on input "CPF/CNPJ" at bounding box center [262, 235] width 126 height 17
paste input "50824422015"
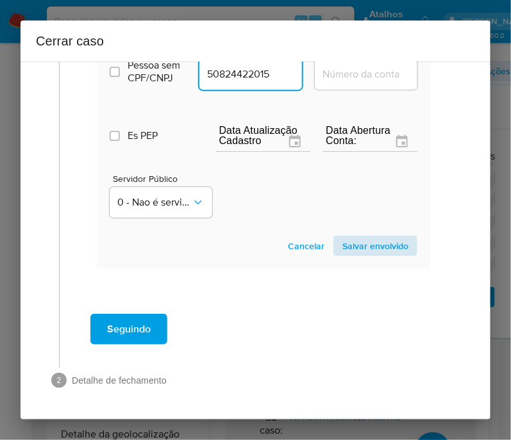
type input "50824422015"
click at [381, 238] on span "Salvar envolvido" at bounding box center [375, 246] width 66 height 18
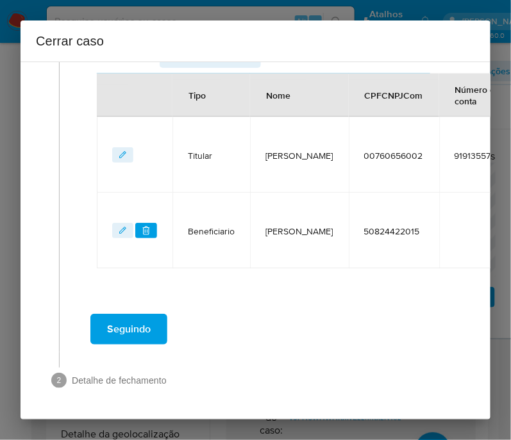
scroll to position [413, 0]
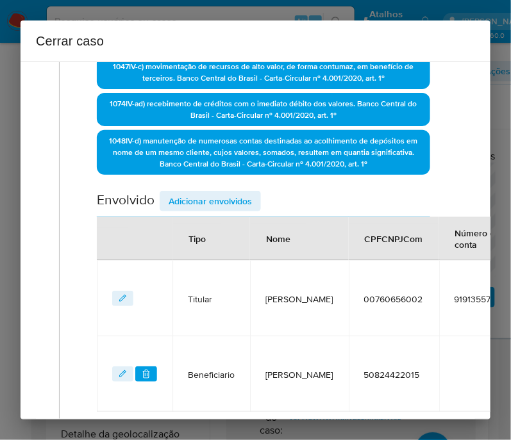
click at [218, 210] on span "Adicionar envolvidos" at bounding box center [210, 201] width 83 height 18
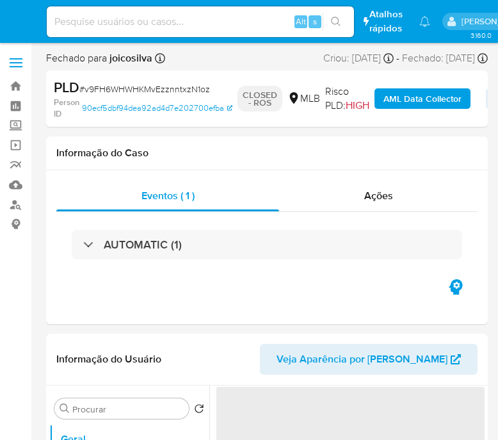
select select "10"
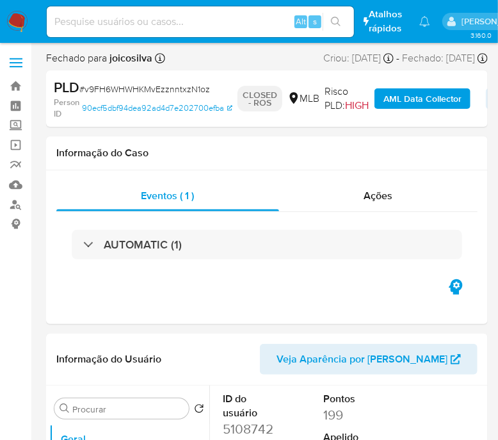
click at [24, 20] on img at bounding box center [17, 22] width 22 height 22
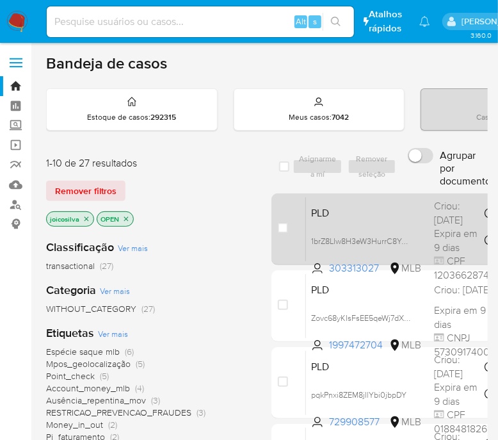
click at [416, 210] on span "PLD" at bounding box center [367, 212] width 113 height 17
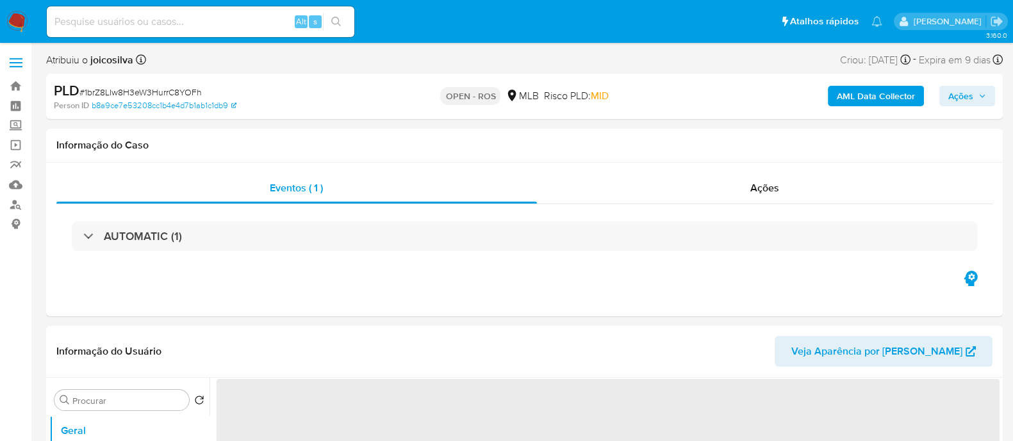
select select "10"
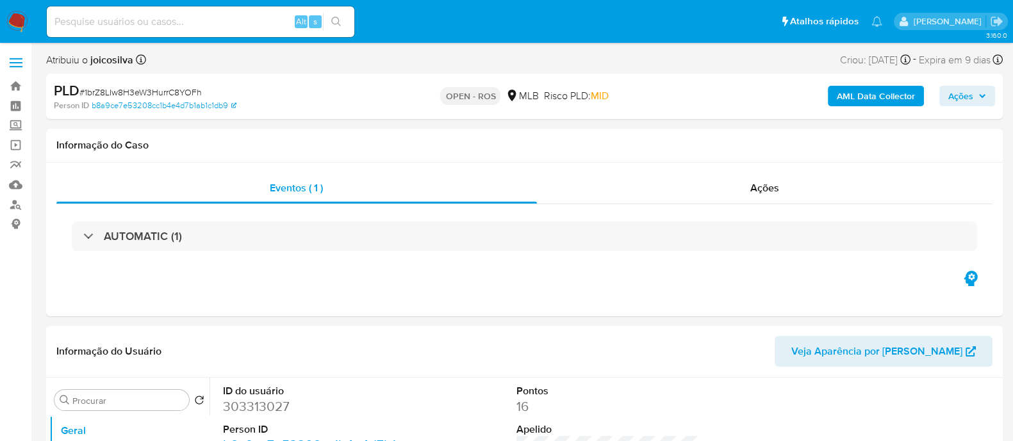
click at [191, 94] on span "# 1brZ8LIw8H3eW3HurrC8YOFh" at bounding box center [140, 92] width 122 height 13
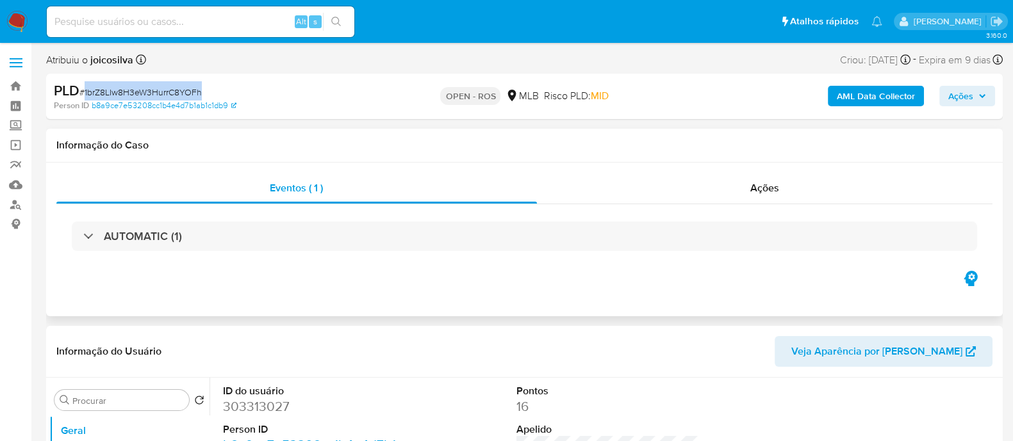
copy span "1brZ8LIw8H3eW3HurrC8YOFh"
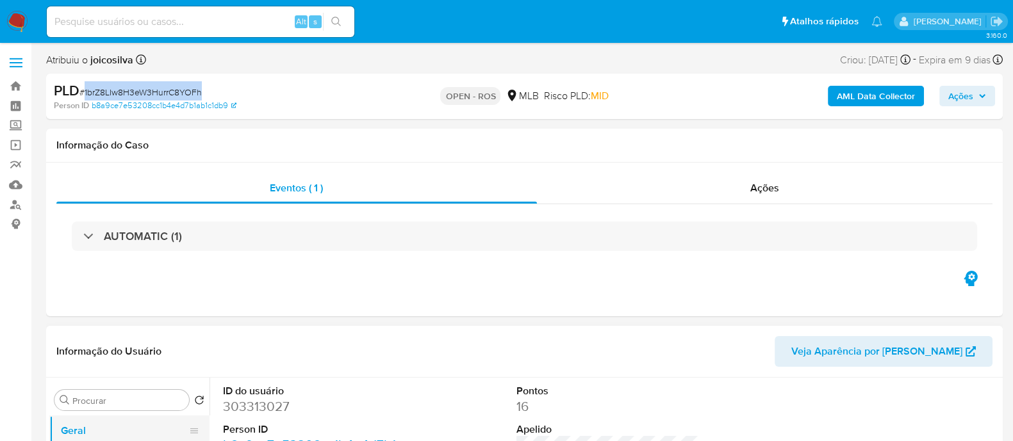
scroll to position [160, 0]
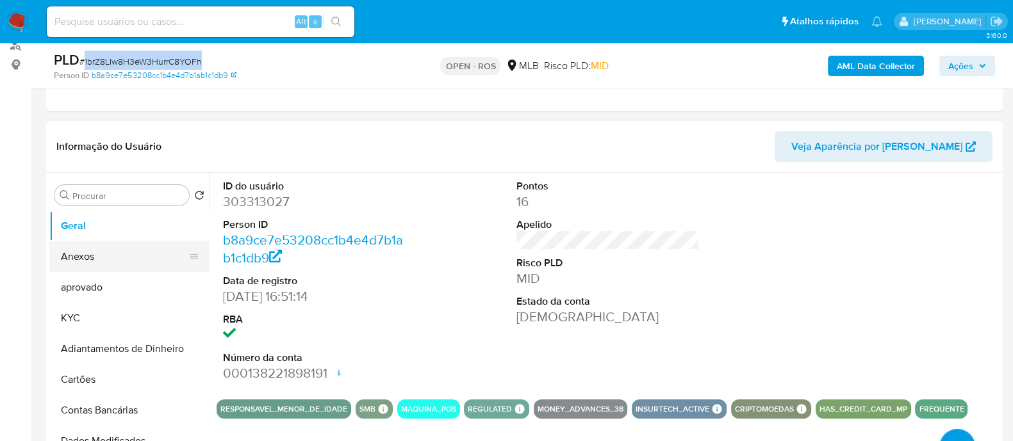
click at [90, 259] on button "Anexos" at bounding box center [124, 257] width 150 height 31
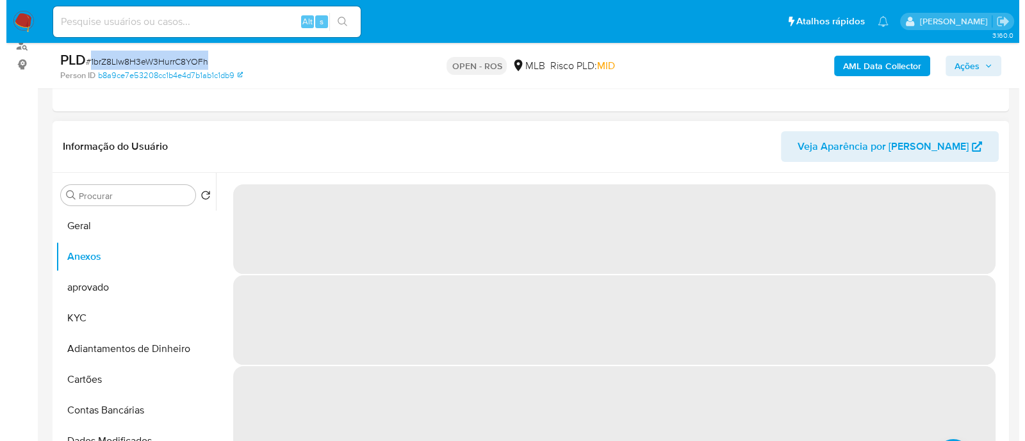
scroll to position [54, 0]
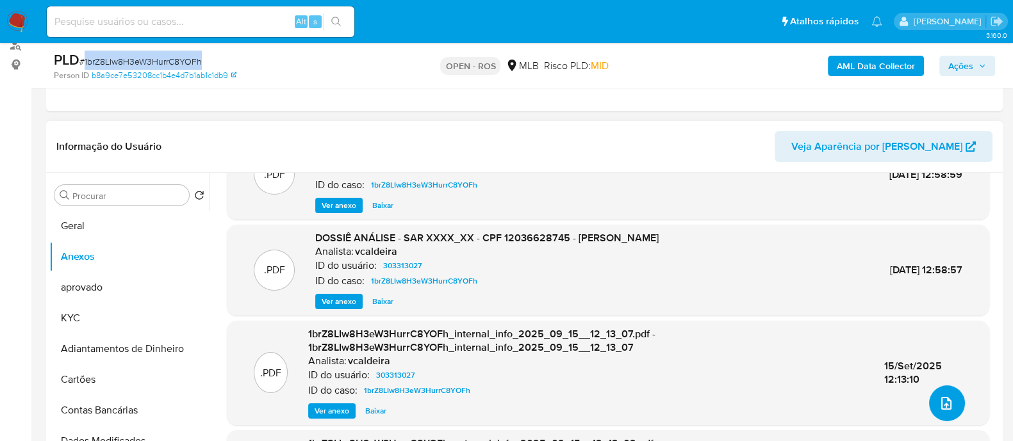
click at [510, 396] on span "upload-file" at bounding box center [946, 403] width 15 height 15
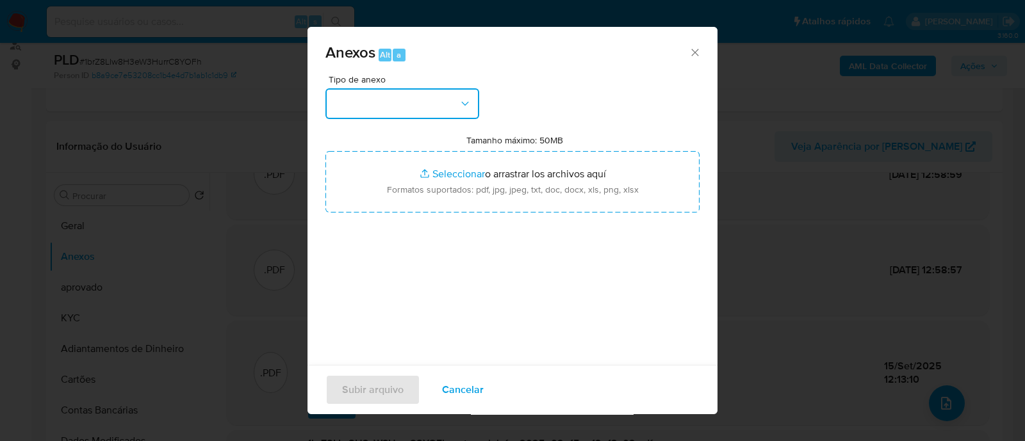
click at [429, 101] on button "button" at bounding box center [402, 103] width 154 height 31
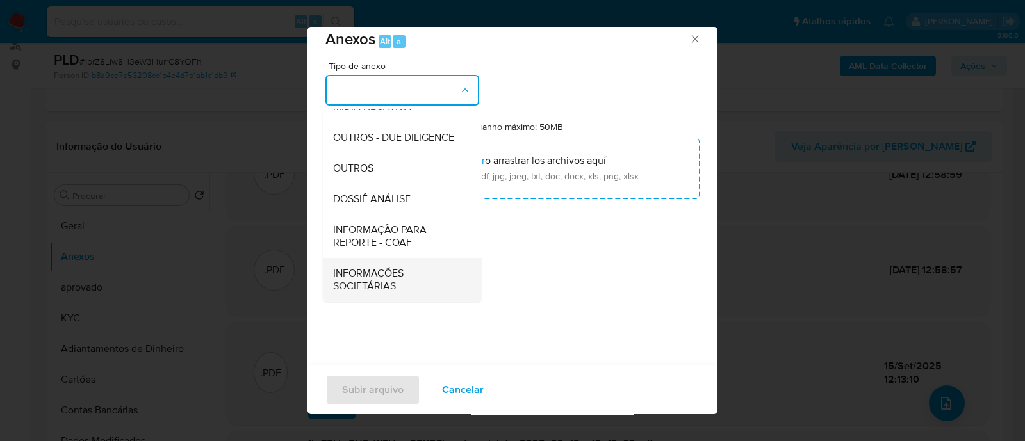
scroll to position [19, 0]
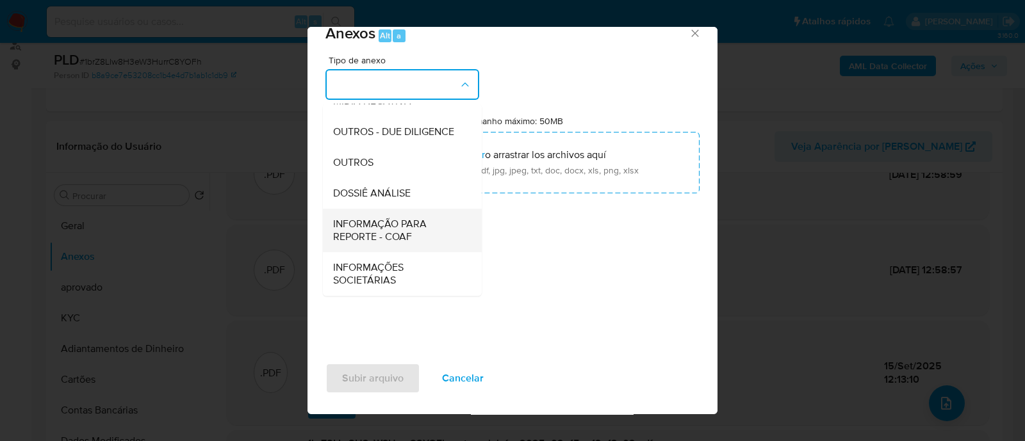
click at [402, 232] on span "INFORMAÇÃO PARA REPORTE - COAF" at bounding box center [398, 231] width 131 height 26
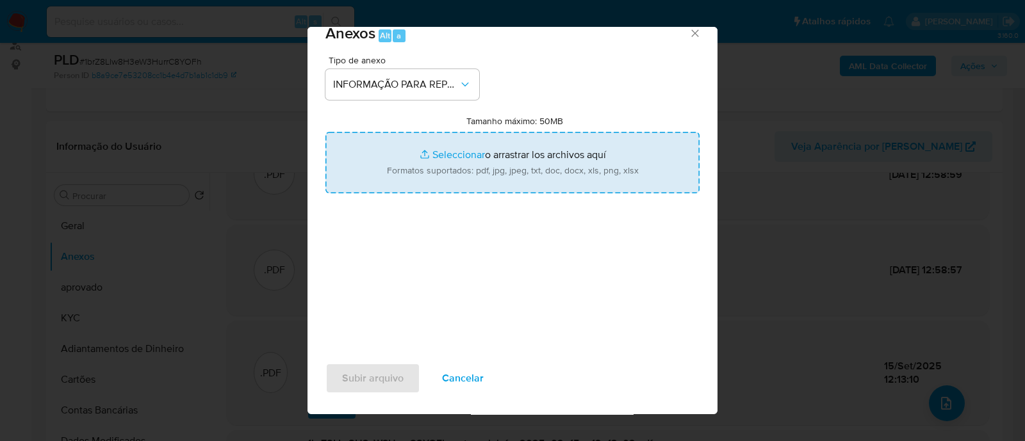
type input "C:\fakepath\SAR - 1brZ8LIw8H3eW3HurrC8YOFh - CPF 12036628745 - [PERSON_NAME].do…"
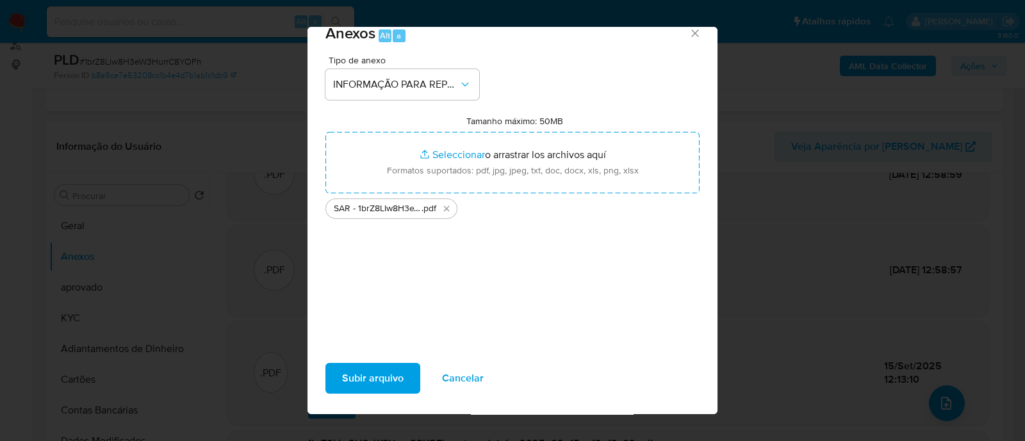
click at [389, 383] on span "Subir arquivo" at bounding box center [373, 379] width 62 height 28
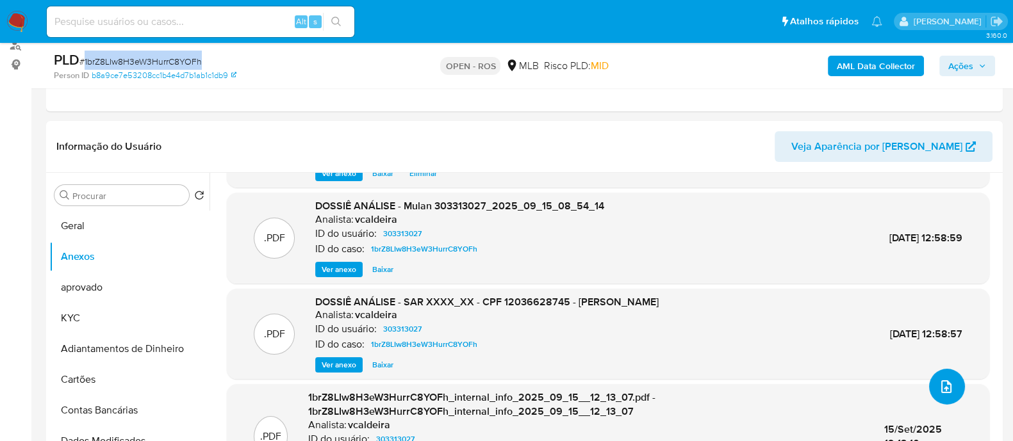
scroll to position [84, 0]
click at [510, 62] on span "Ações" at bounding box center [960, 66] width 25 height 21
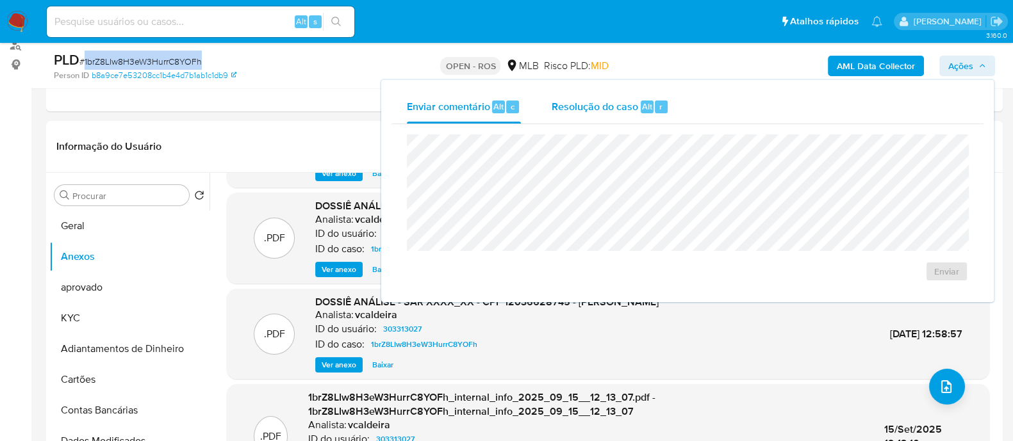
click at [510, 110] on span "Resolução do caso" at bounding box center [595, 106] width 86 height 15
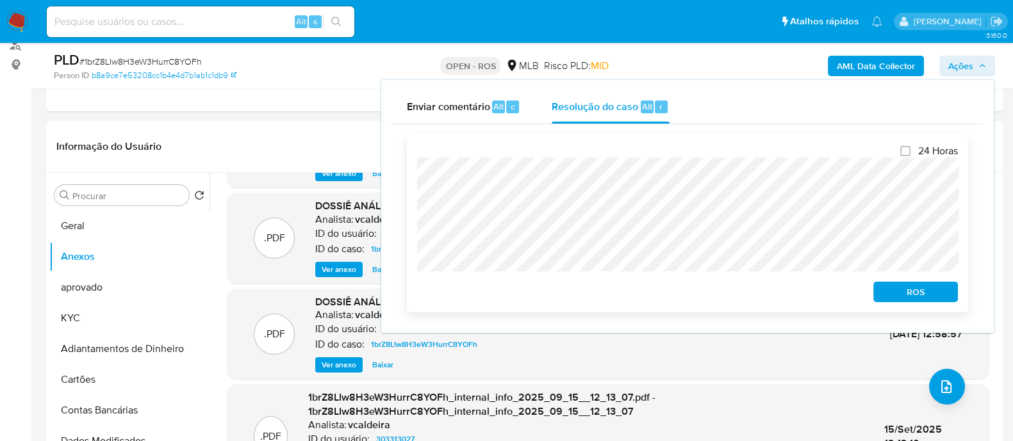
click at [407, 169] on div "24 Horas ROS" at bounding box center [687, 224] width 561 height 178
drag, startPoint x: 895, startPoint y: 281, endPoint x: 895, endPoint y: 290, distance: 9.0
click at [510, 286] on div "ROS" at bounding box center [913, 290] width 90 height 26
click at [510, 290] on span "ROS" at bounding box center [915, 292] width 67 height 18
click at [510, 299] on span "ROS" at bounding box center [915, 292] width 67 height 18
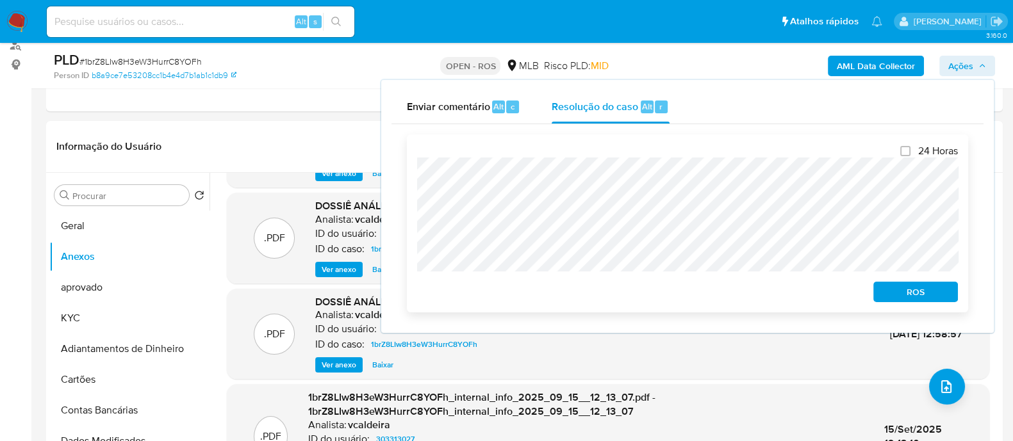
click at [510, 290] on span "ROS" at bounding box center [915, 292] width 67 height 18
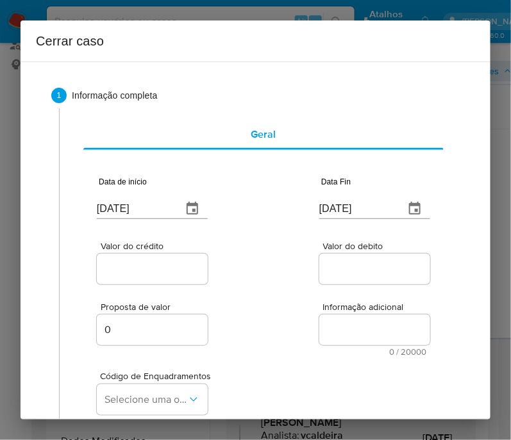
scroll to position [149, 0]
click at [124, 206] on input "[DATE]" at bounding box center [134, 209] width 75 height 21
paste input "01/07"
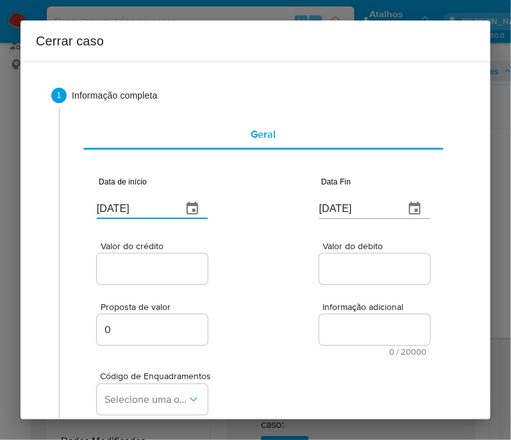
type input "[DATE]"
click at [247, 295] on div "Proposta de valor 0 Informação adicional 0 / 20000 20000 caracteres restantes" at bounding box center [263, 321] width 333 height 69
click at [347, 211] on input "[DATE]" at bounding box center [356, 209] width 75 height 21
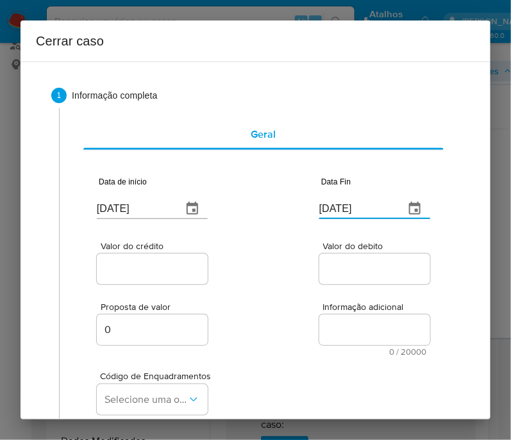
paste input "3"
type input "[DATE]"
drag, startPoint x: 342, startPoint y: 265, endPoint x: 218, endPoint y: 251, distance: 124.4
click at [333, 265] on input "Valor do debito" at bounding box center [382, 269] width 126 height 17
click at [192, 251] on div "Valor do crédito" at bounding box center [152, 264] width 111 height 45
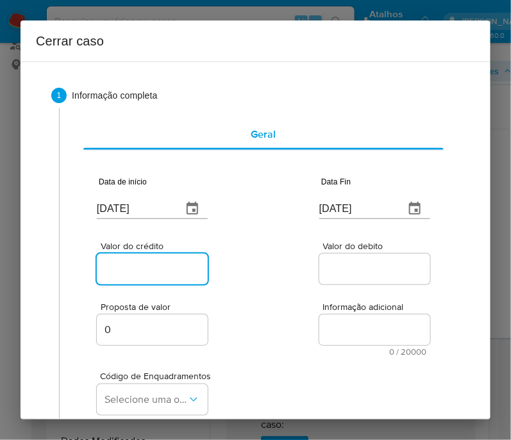
click at [177, 261] on input "Valor do crédito" at bounding box center [160, 269] width 126 height 17
click at [179, 278] on div at bounding box center [152, 269] width 111 height 31
drag, startPoint x: 183, startPoint y: 274, endPoint x: 254, endPoint y: 285, distance: 72.1
click at [183, 273] on input "Valor do crédito" at bounding box center [160, 269] width 126 height 17
paste input "R$500.638"
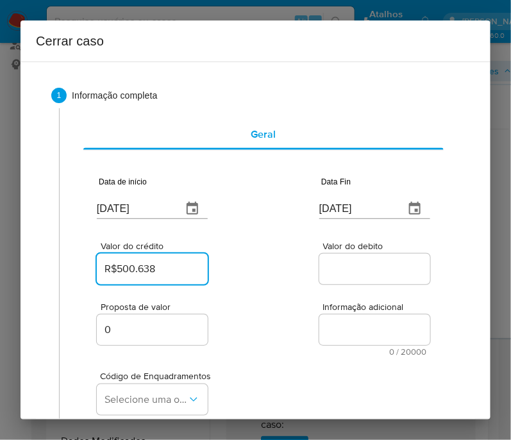
type input "R$500.638"
click at [255, 286] on div "Valor do crédito R$500.638 Valor do debito" at bounding box center [263, 256] width 333 height 61
click at [339, 258] on div at bounding box center [374, 269] width 111 height 31
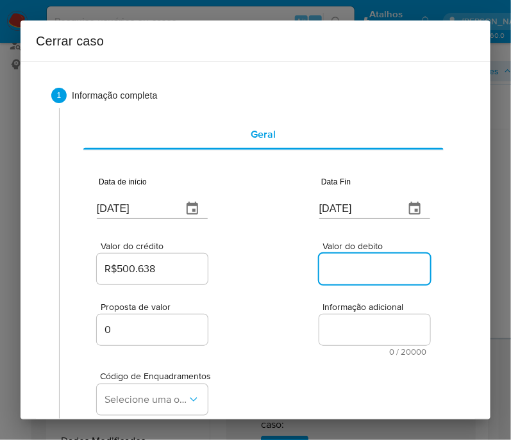
click at [334, 277] on div at bounding box center [374, 269] width 111 height 31
paste input "R$486.294"
type input "R$486.294"
click at [211, 358] on div "Código de Enquadramentos Selecione uma opção" at bounding box center [263, 388] width 333 height 64
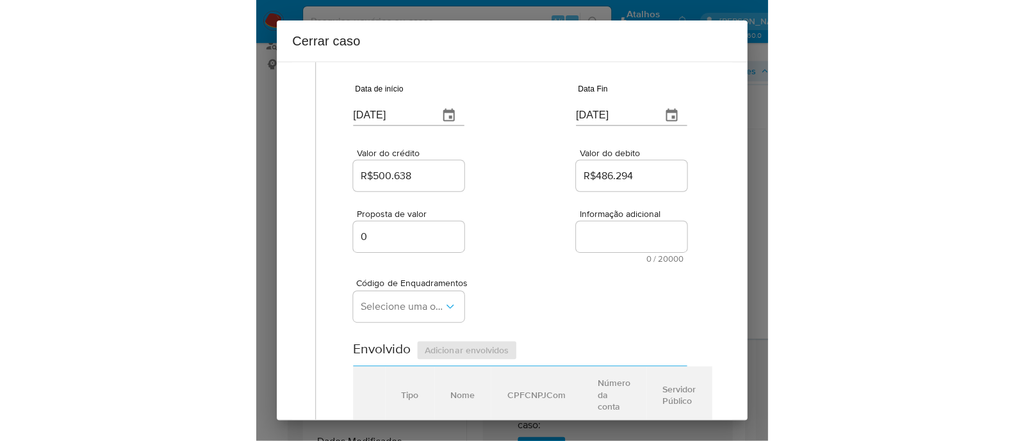
scroll to position [240, 0]
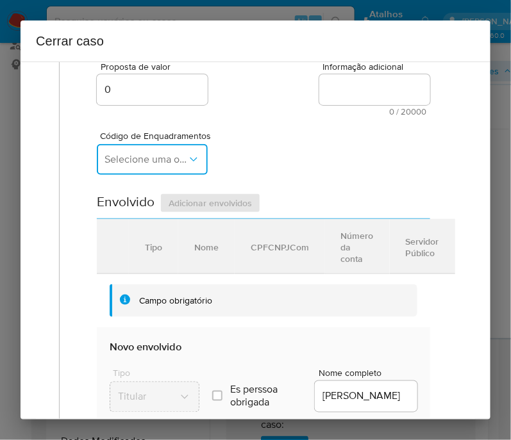
click at [151, 166] on span "Selecione uma opção" at bounding box center [145, 159] width 83 height 13
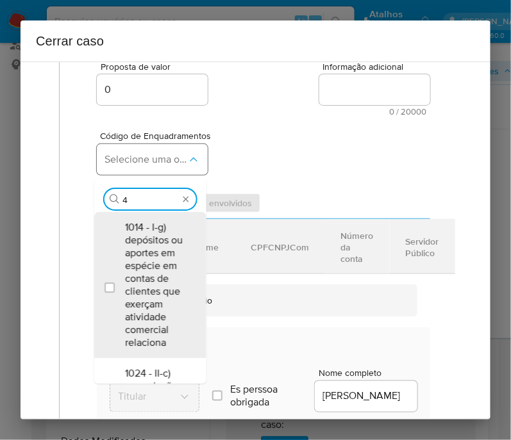
type input "45"
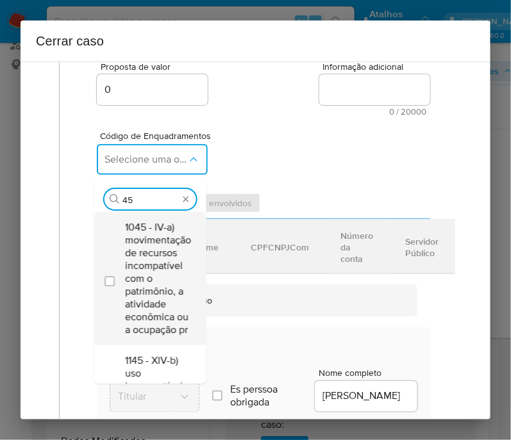
click at [147, 272] on span "1045 - IV-a) movimentação de recursos incompatível com o patrimônio, a atividad…" at bounding box center [158, 278] width 66 height 115
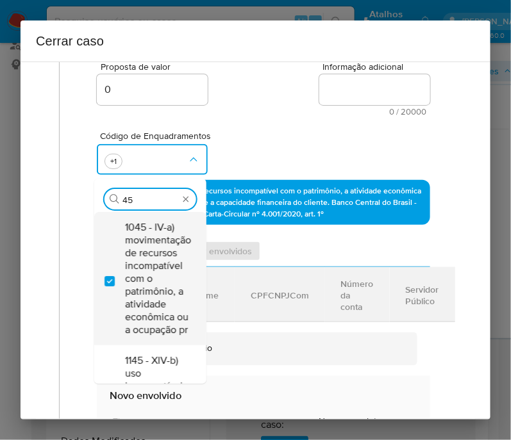
checkbox input "true"
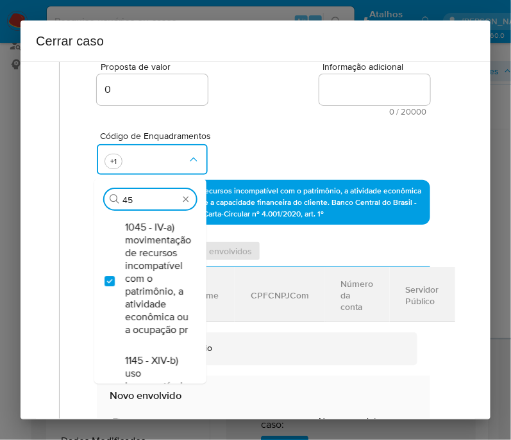
type input "45"
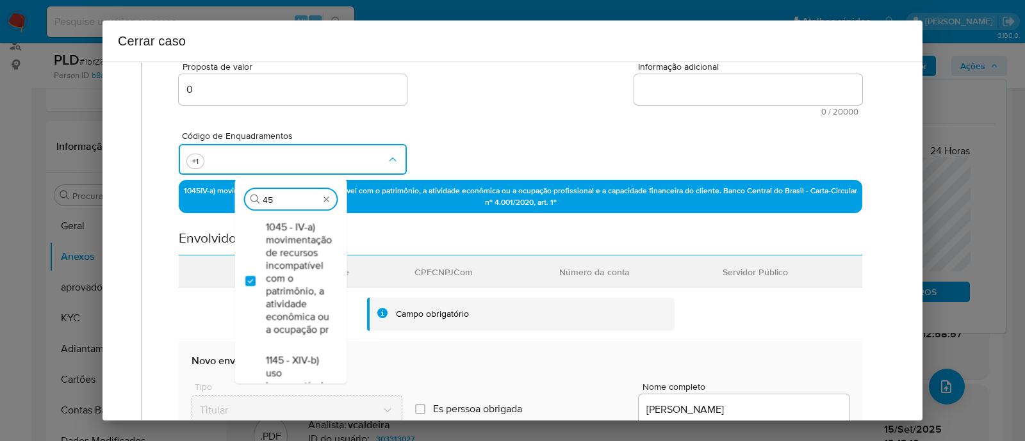
scroll to position [84, 0]
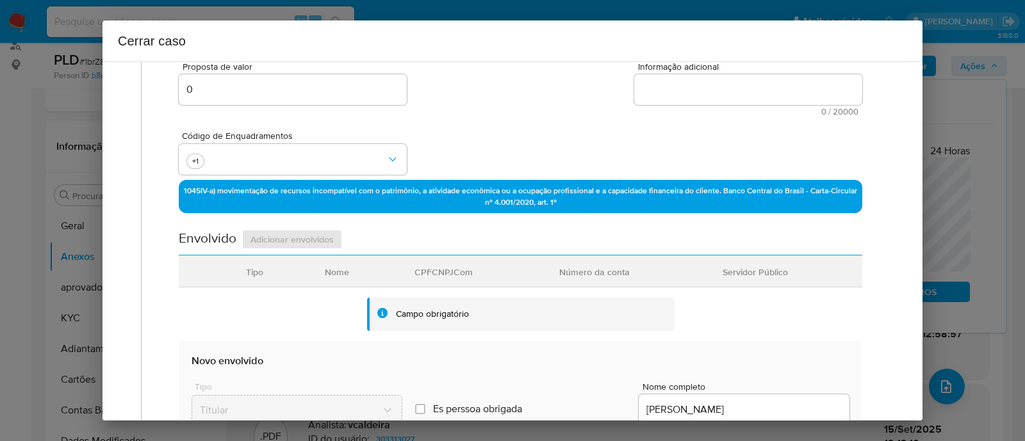
click at [491, 126] on div "Código de Enquadramentos +1" at bounding box center [521, 148] width 684 height 64
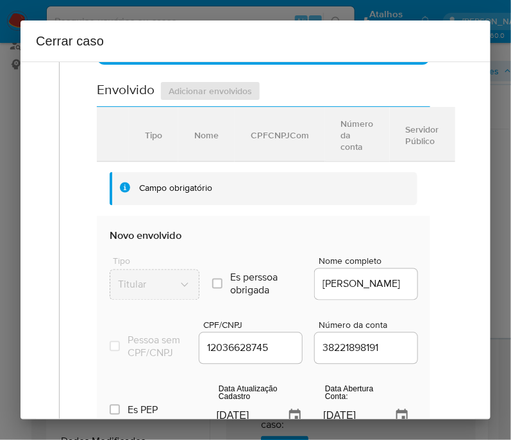
scroll to position [560, 0]
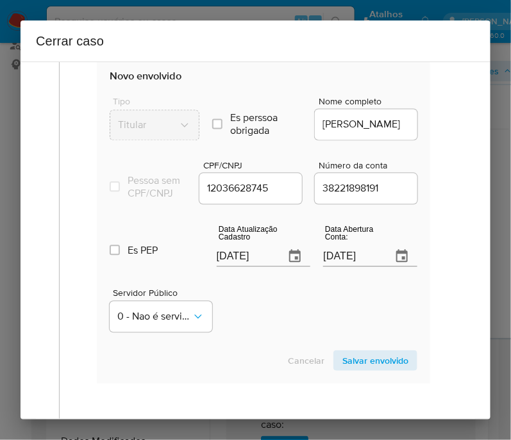
click at [249, 259] on input "[DATE]" at bounding box center [246, 257] width 58 height 21
paste input "9/08"
type input "[DATE]"
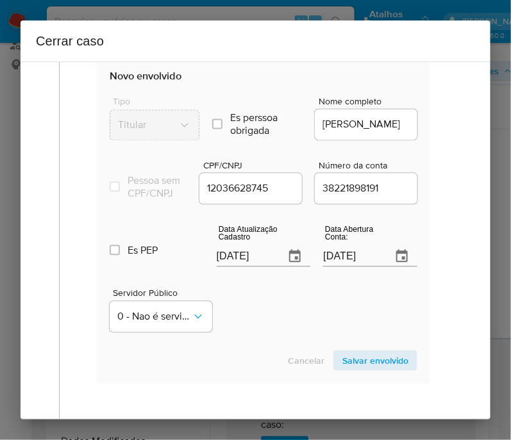
click at [245, 331] on div "Servidor Público 0 - Nao é servidor/[PERSON_NAME] possui informacao" at bounding box center [264, 306] width 308 height 64
click at [342, 263] on input "[DATE]" at bounding box center [352, 257] width 58 height 21
click at [334, 307] on div "Servidor Público 0 - Nao é servidor/[PERSON_NAME] possui informacao" at bounding box center [264, 306] width 308 height 64
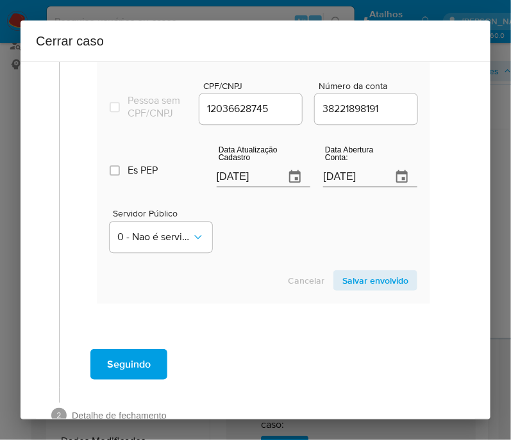
click at [391, 290] on span "Salvar envolvido" at bounding box center [375, 281] width 66 height 18
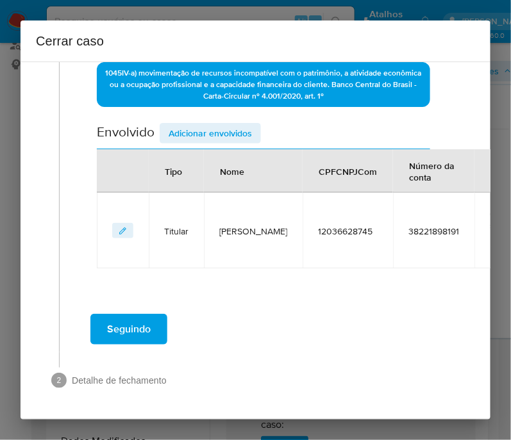
click at [243, 124] on span "Adicionar envolvidos" at bounding box center [210, 133] width 83 height 18
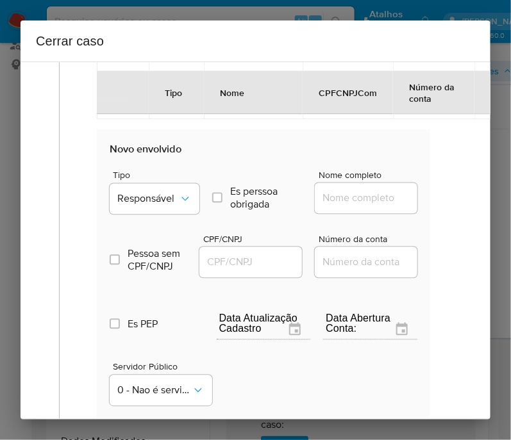
scroll to position [538, 0]
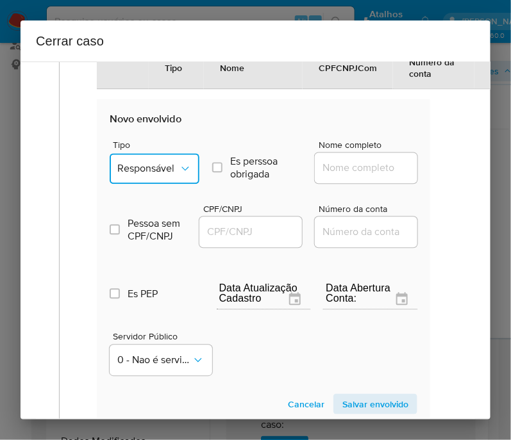
click at [161, 176] on span "Responsável" at bounding box center [148, 169] width 62 height 13
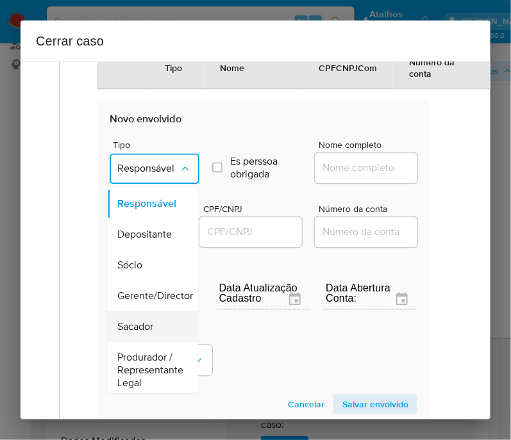
scroll to position [240, 0]
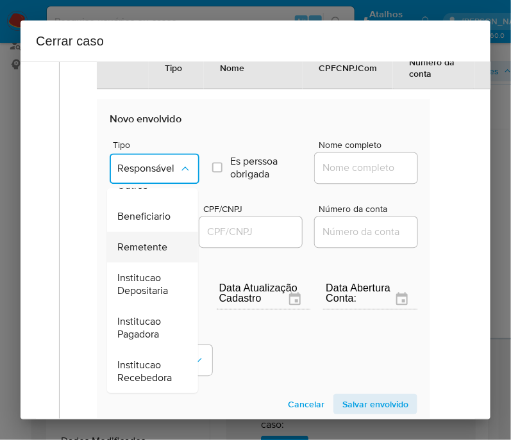
click at [147, 241] on span "Remetente" at bounding box center [142, 247] width 50 height 13
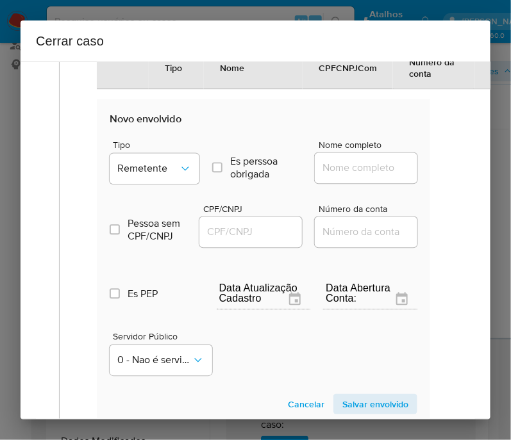
click at [350, 177] on input "Nome completo" at bounding box center [378, 168] width 126 height 17
paste input "[PERSON_NAME], 10813835771"
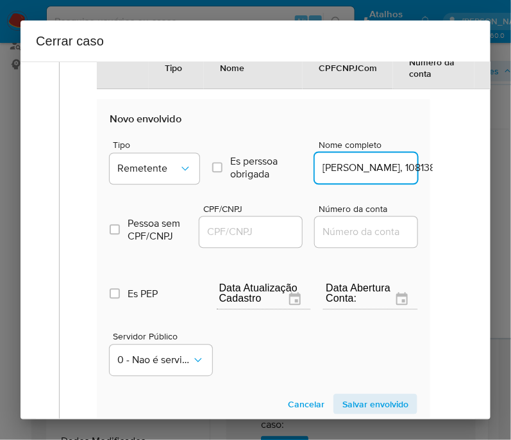
scroll to position [0, 107]
drag, startPoint x: 361, startPoint y: 177, endPoint x: 465, endPoint y: 180, distance: 103.2
click at [465, 180] on div "1 Informação completa Geral Data de início [DATE] Data Fin [DATE] Valor do créd…" at bounding box center [256, 241] width 470 height 358
type input "[PERSON_NAME]"
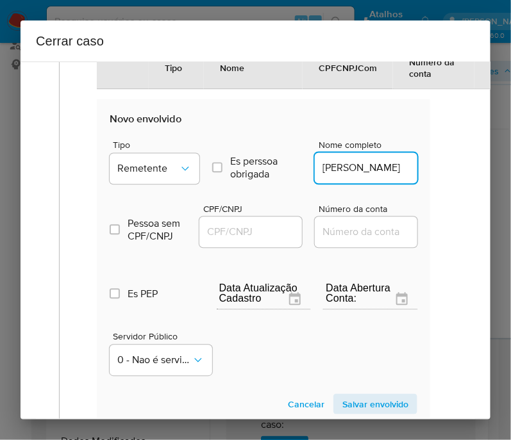
scroll to position [0, 0]
drag, startPoint x: 272, startPoint y: 237, endPoint x: 283, endPoint y: 235, distance: 10.4
click at [272, 237] on input "CPF/CNPJ" at bounding box center [262, 232] width 126 height 17
paste input "10813835771"
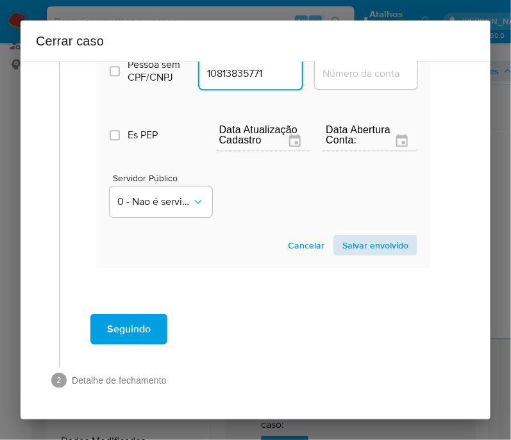
type input "10813835771"
click at [386, 251] on span "Salvar envolvido" at bounding box center [375, 245] width 66 height 18
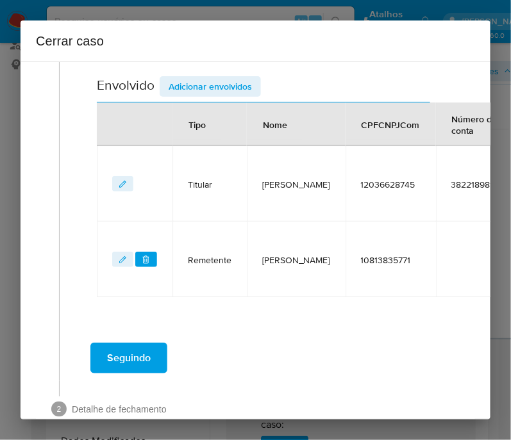
scroll to position [373, 0]
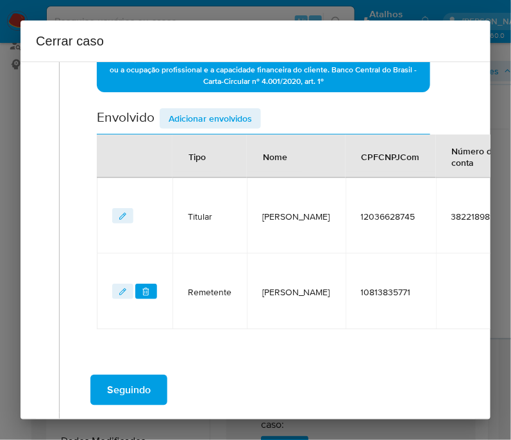
click at [211, 120] on span "Adicionar envolvidos" at bounding box center [210, 119] width 83 height 18
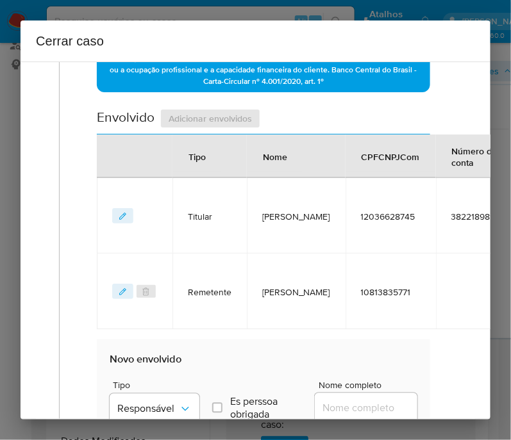
click at [211, 122] on div "Envolvido Adicionar envolvidos" at bounding box center [263, 121] width 333 height 26
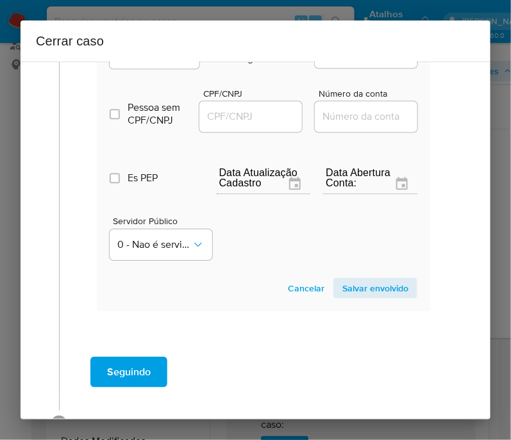
scroll to position [693, 0]
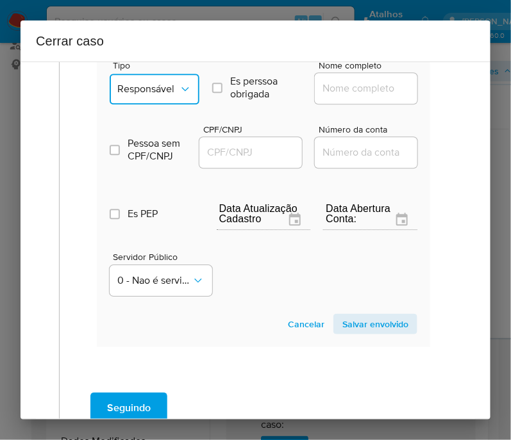
click at [157, 94] on span "Responsável" at bounding box center [148, 89] width 62 height 13
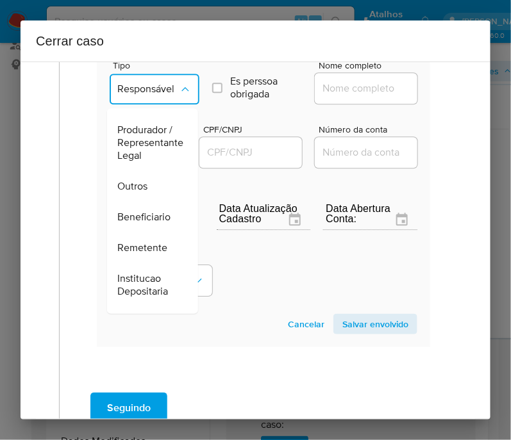
scroll to position [240, 0]
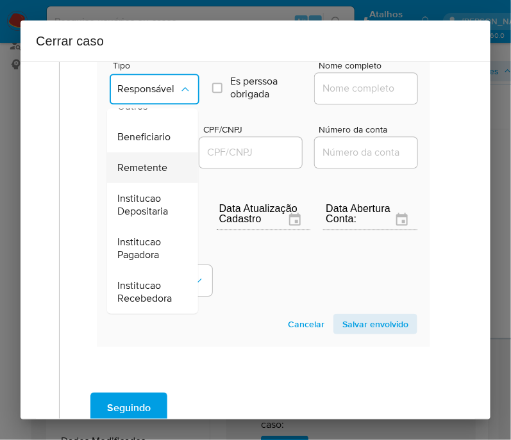
click at [154, 153] on div "Remetente" at bounding box center [148, 167] width 63 height 31
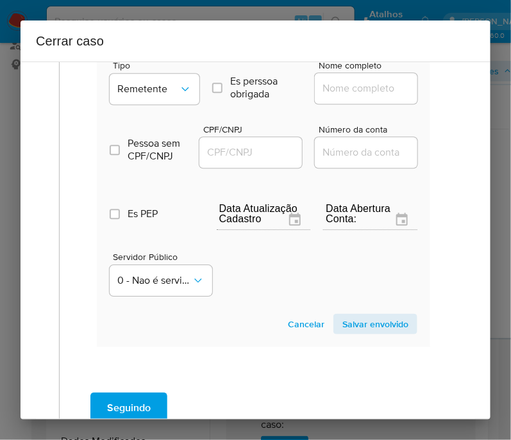
click at [342, 97] on input "Nome completo" at bounding box center [378, 88] width 126 height 17
paste input "[PERSON_NAME], 18608428792"
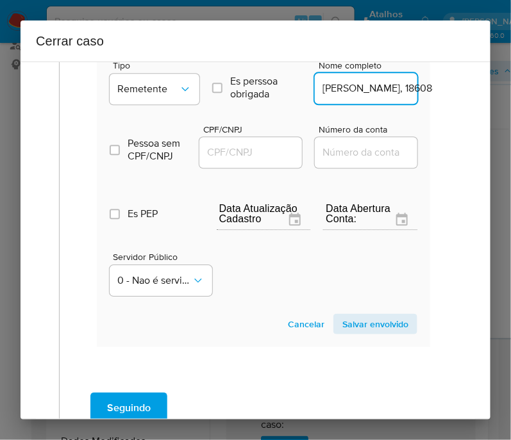
scroll to position [0, 88]
drag, startPoint x: 352, startPoint y: 99, endPoint x: 452, endPoint y: 101, distance: 99.3
type input "[PERSON_NAME]"
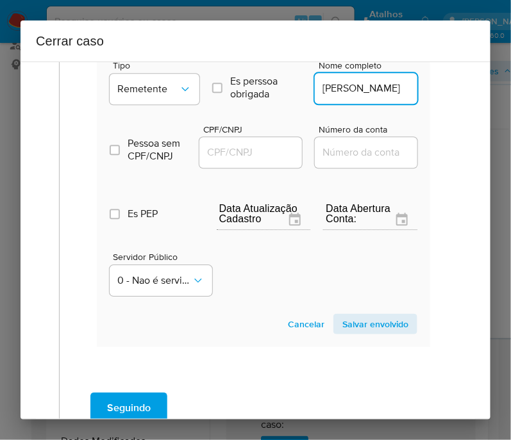
click at [266, 150] on div at bounding box center [250, 152] width 103 height 31
click at [265, 152] on input "CPF/CNPJ" at bounding box center [262, 152] width 126 height 17
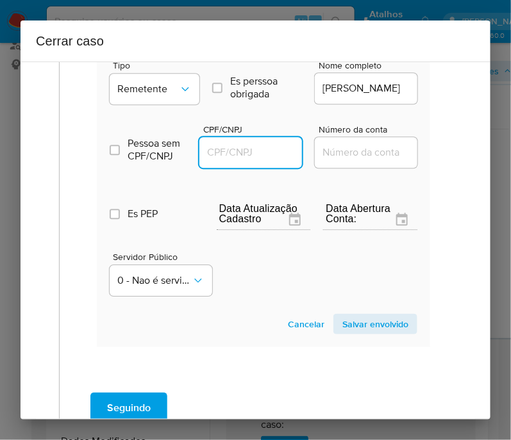
paste input "18608428792"
click at [270, 161] on input "18608428792" at bounding box center [262, 152] width 126 height 17
type input "18608428792"
click at [363, 333] on span "Salvar envolvido" at bounding box center [375, 324] width 66 height 18
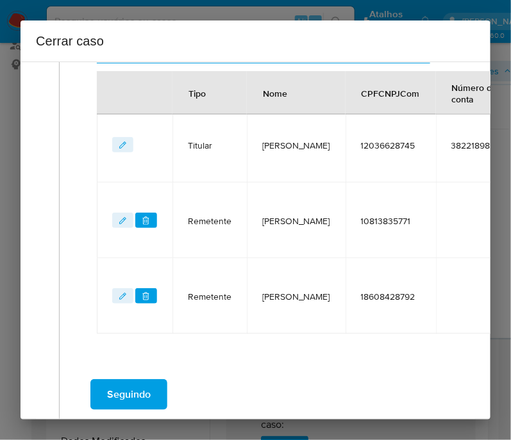
scroll to position [368, 0]
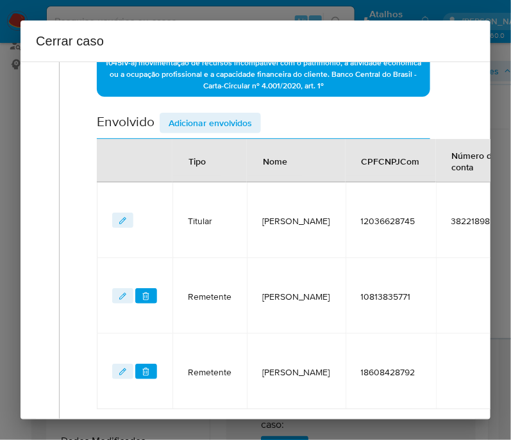
click at [226, 131] on span "Adicionar envolvidos" at bounding box center [210, 123] width 83 height 18
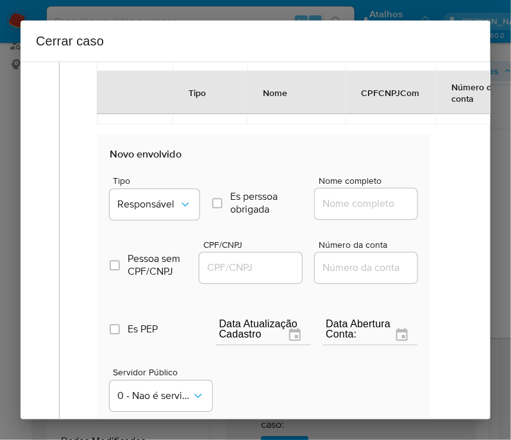
scroll to position [769, 0]
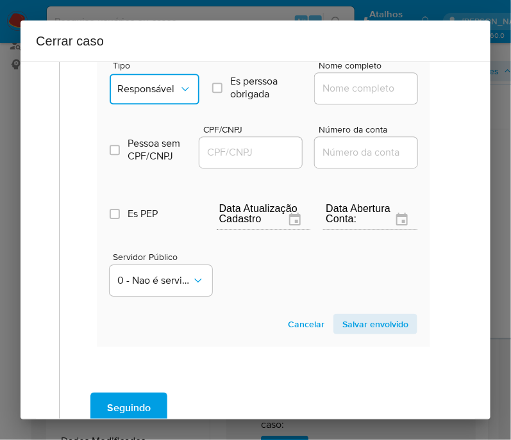
click at [183, 104] on button "Responsável" at bounding box center [155, 89] width 90 height 31
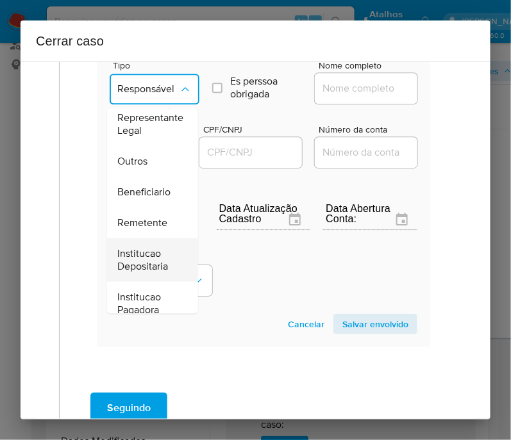
scroll to position [240, 0]
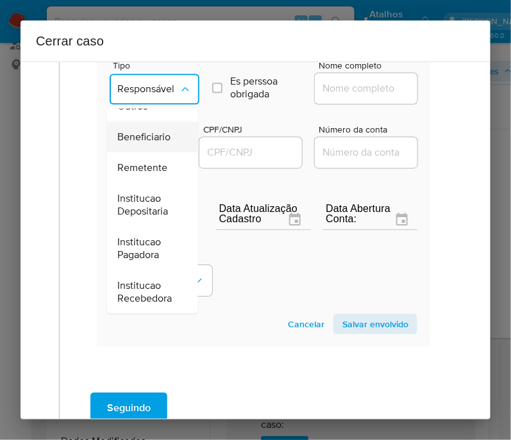
click at [164, 135] on span "Beneficiario" at bounding box center [143, 136] width 53 height 13
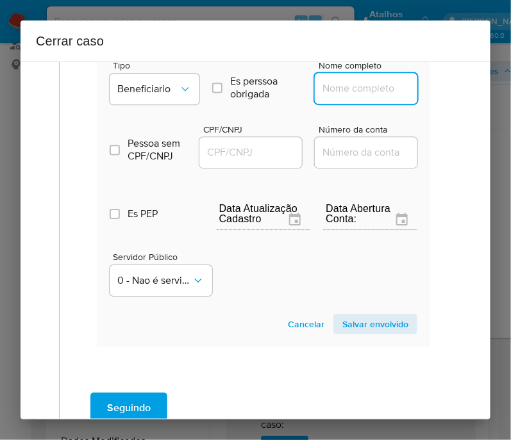
click at [365, 97] on input "Nome completo" at bounding box center [378, 88] width 126 height 17
paste input "Marbela Distribuidora De Bebidas Ltda, 31341209000142"
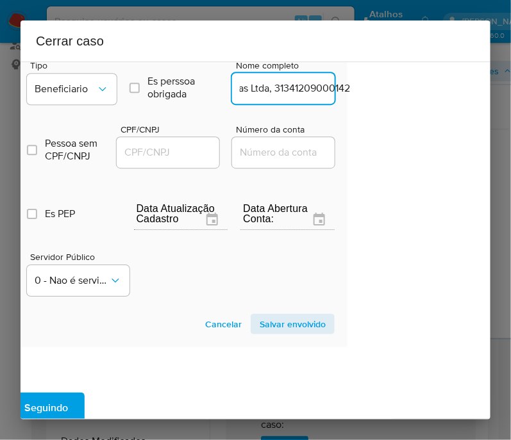
drag, startPoint x: 340, startPoint y: 98, endPoint x: 481, endPoint y: 97, distance: 141.0
click at [481, 97] on div "1 Informação completa Geral Data de início [DATE] Data Fin [DATE] Valor do créd…" at bounding box center [256, 241] width 470 height 358
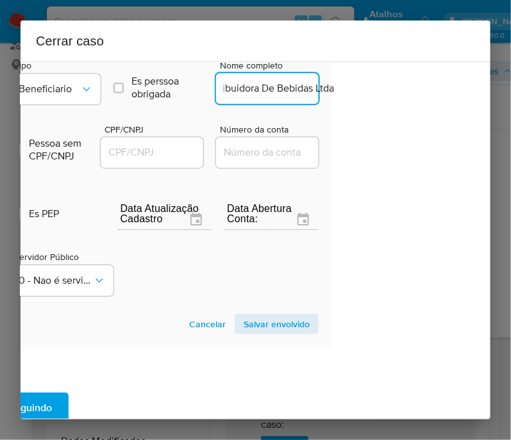
scroll to position [0, 65]
type input "Marbela Distribuidora De Bebidas Ltda"
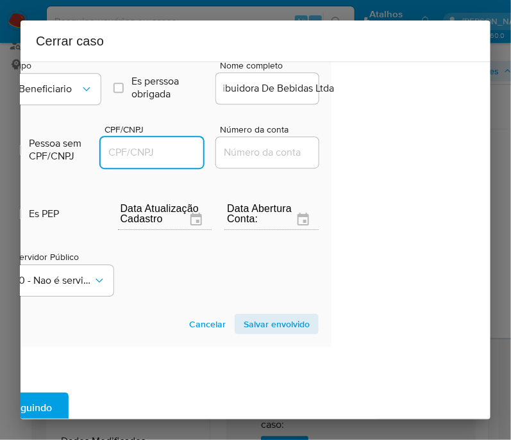
scroll to position [0, 0]
click at [170, 158] on input "CPF/CNPJ" at bounding box center [164, 152] width 126 height 17
paste input "31341209000142"
type input "31341209000142"
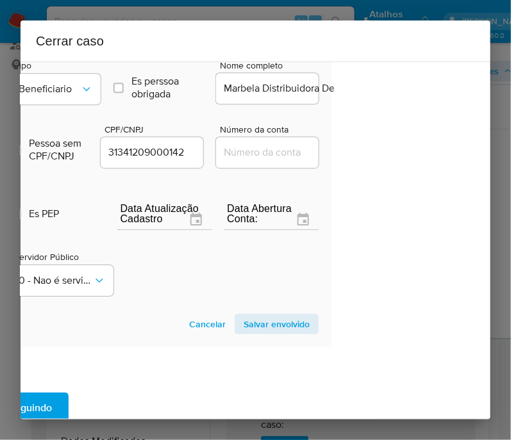
click at [256, 318] on section "Novo envolvido Tipo Beneficiario Es perssoa obrigada Is PObrigada Nome completo…" at bounding box center [164, 182] width 333 height 327
click at [256, 324] on span "Salvar envolvido" at bounding box center [276, 324] width 66 height 18
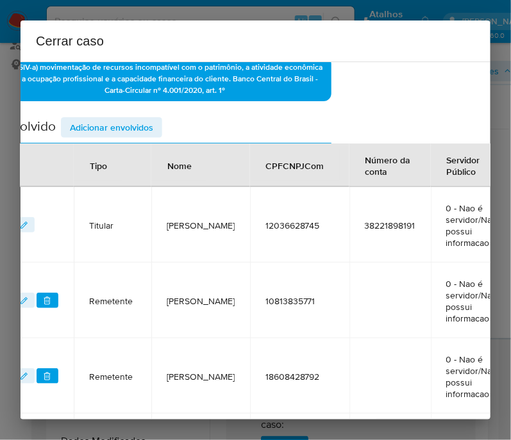
click at [120, 133] on span "Adicionar envolvidos" at bounding box center [111, 128] width 83 height 18
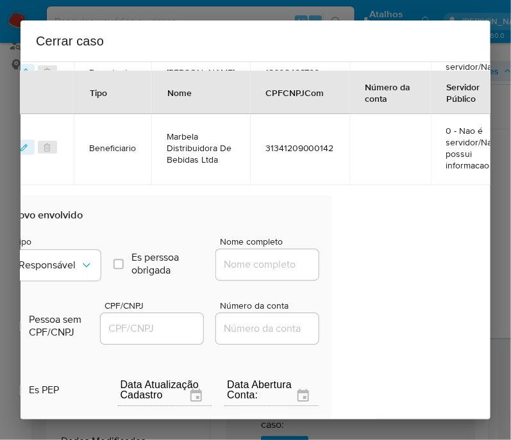
scroll to position [764, 99]
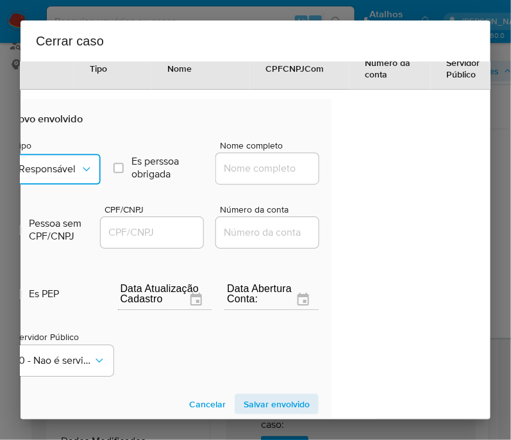
click at [85, 165] on button "Responsável" at bounding box center [56, 169] width 90 height 31
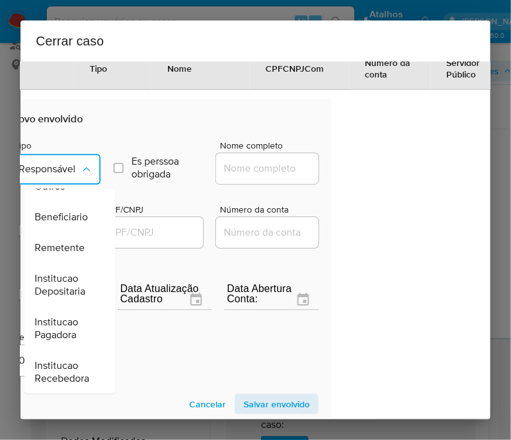
scroll to position [240, 0]
click at [76, 212] on span "Beneficiario" at bounding box center [61, 216] width 53 height 13
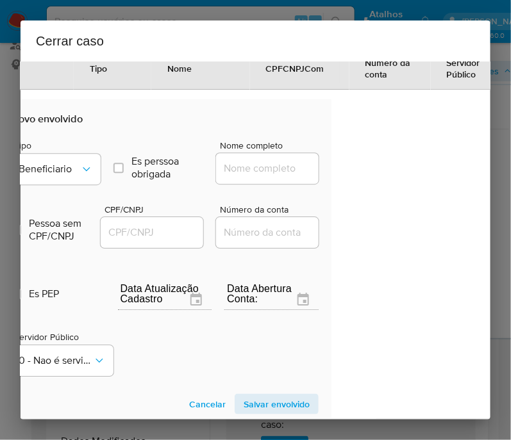
click at [236, 177] on input "Nome completo" at bounding box center [279, 168] width 126 height 17
paste input "A R [PERSON_NAME], 34803630000116"
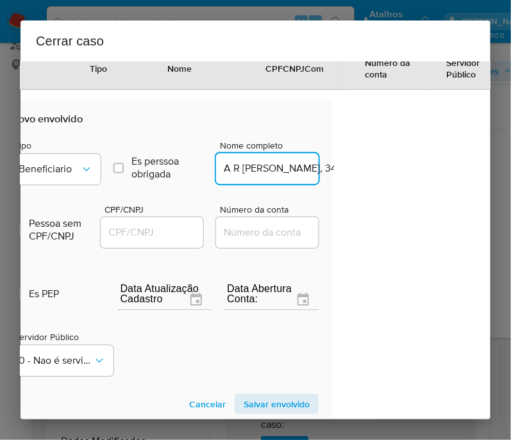
scroll to position [0, 124]
click at [237, 177] on input "A R [PERSON_NAME], 34803630000116" at bounding box center [279, 168] width 126 height 17
click at [240, 177] on input "A R [PERSON_NAME], 34803630000116" at bounding box center [279, 168] width 126 height 17
drag, startPoint x: 240, startPoint y: 177, endPoint x: 392, endPoint y: 177, distance: 152.5
click at [392, 177] on div "1 Informação completa Geral Data de início [DATE] Data Fin [DATE] Valor do créd…" at bounding box center [256, 241] width 470 height 358
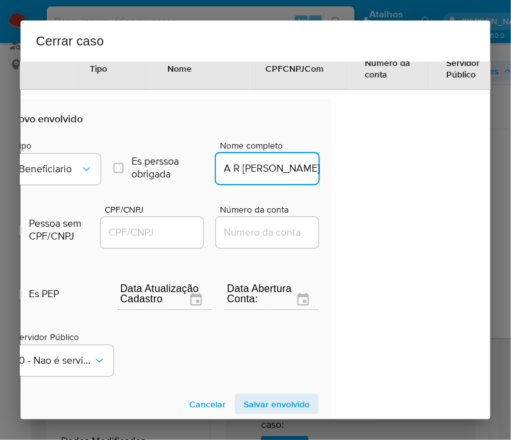
scroll to position [0, 40]
type input "A R [PERSON_NAME]"
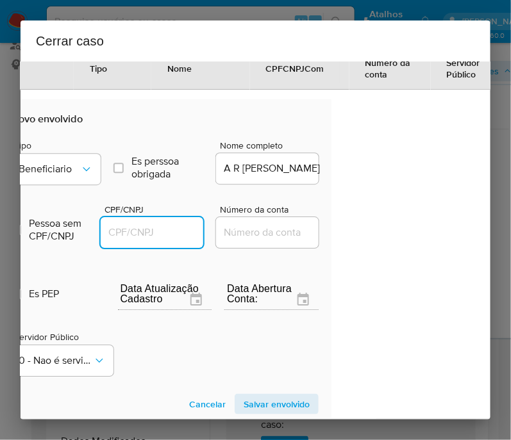
drag, startPoint x: 169, startPoint y: 242, endPoint x: 195, endPoint y: 245, distance: 27.1
click at [169, 241] on input "CPF/CNPJ" at bounding box center [164, 232] width 126 height 17
paste input "34803630000116"
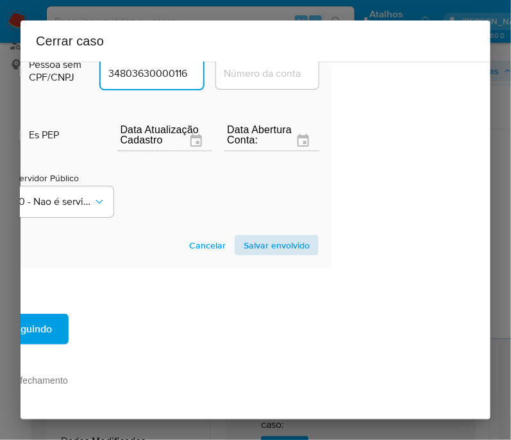
type input "34803630000116"
click at [279, 238] on span "Salvar envolvido" at bounding box center [276, 245] width 66 height 18
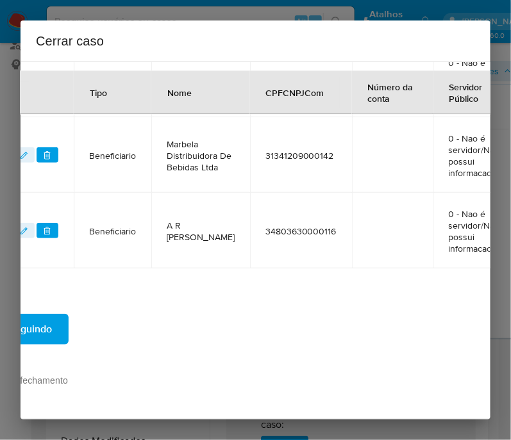
scroll to position [680, 99]
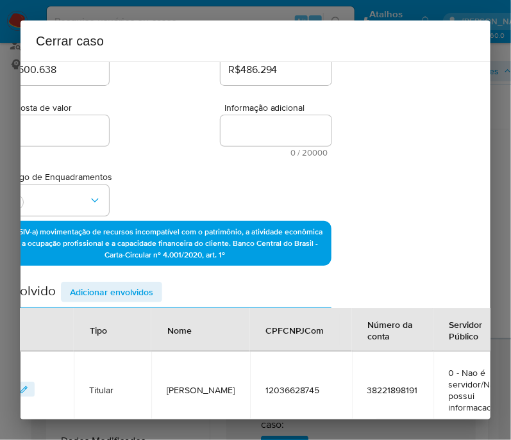
click at [138, 301] on span "Adicionar envolvidos" at bounding box center [111, 292] width 83 height 18
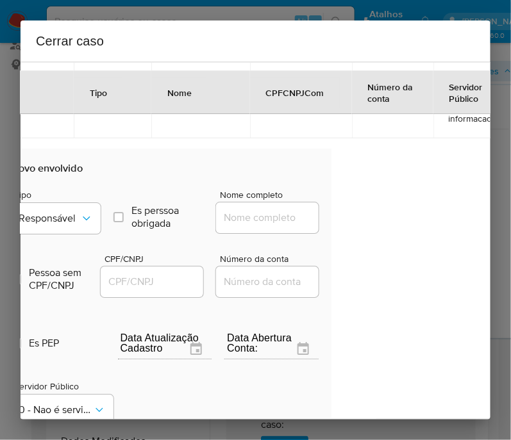
scroll to position [840, 99]
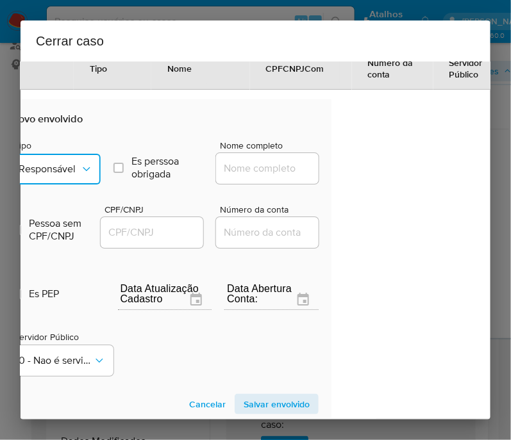
click at [77, 185] on button "Responsável" at bounding box center [56, 169] width 90 height 31
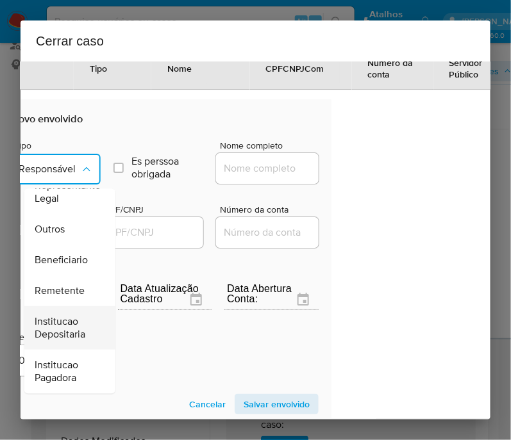
scroll to position [160, 0]
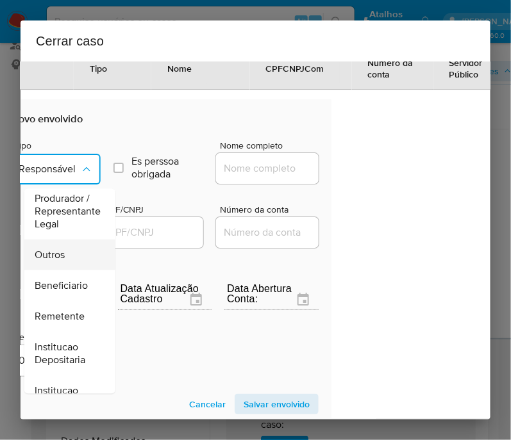
click at [63, 259] on span "Outros" at bounding box center [50, 254] width 30 height 13
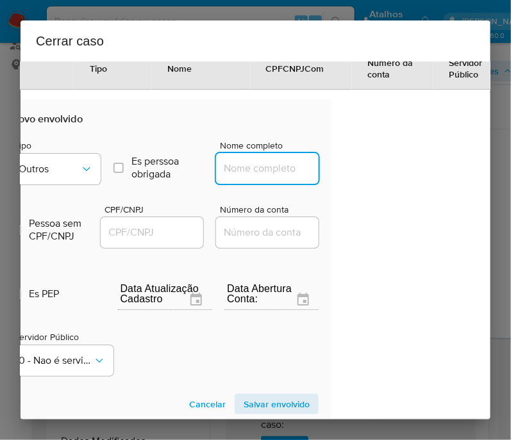
drag, startPoint x: 243, startPoint y: 178, endPoint x: 250, endPoint y: 181, distance: 7.7
click at [243, 177] on input "Nome completo" at bounding box center [279, 168] width 126 height 17
paste input "30.519.299 [PERSON_NAME], 30519299000156"
click at [234, 177] on input "30.519.299 [PERSON_NAME], 30519299000156" at bounding box center [279, 168] width 126 height 17
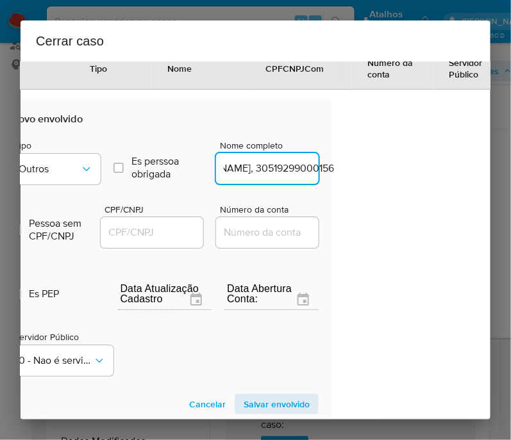
drag, startPoint x: 237, startPoint y: 180, endPoint x: 375, endPoint y: 187, distance: 138.6
click at [375, 187] on div "1 Informação completa Geral Data de início [DATE] Data Fin [DATE] Valor do créd…" at bounding box center [256, 241] width 470 height 358
type input "30.519.299 [PERSON_NAME]"
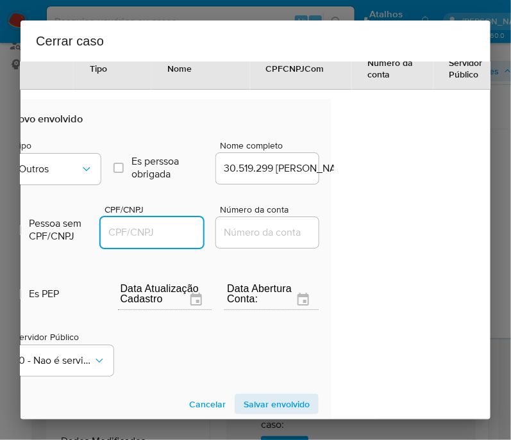
click at [170, 235] on input "CPF/CNPJ" at bounding box center [164, 232] width 126 height 17
paste input "30519299000156"
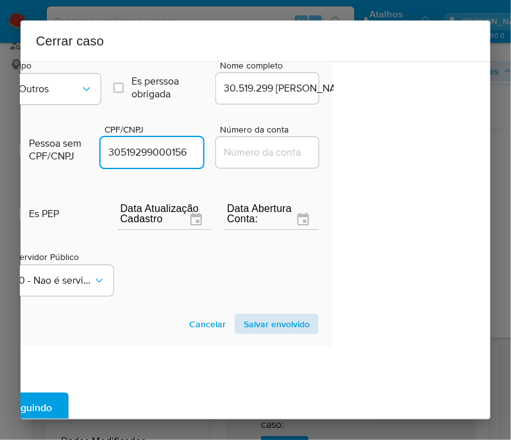
type input "30519299000156"
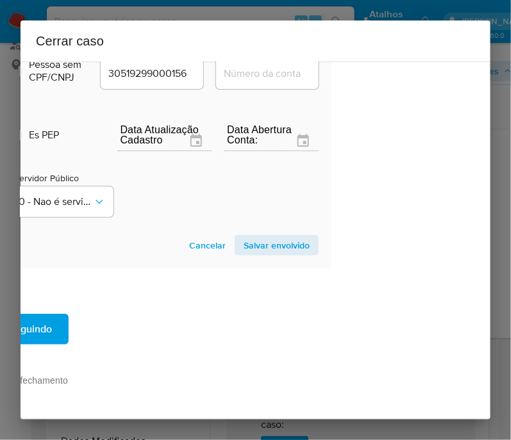
click at [279, 246] on span "Salvar envolvido" at bounding box center [276, 245] width 66 height 18
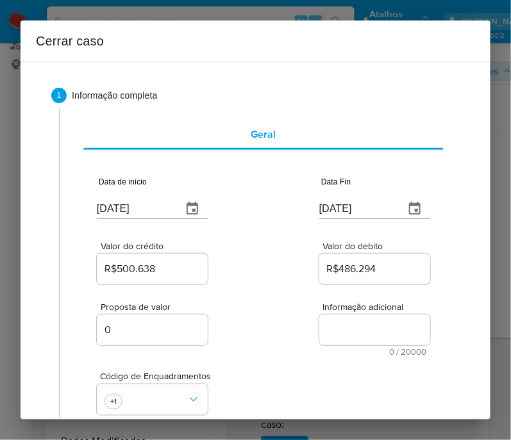
click at [335, 341] on textarea "Informação adicional" at bounding box center [374, 330] width 111 height 31
paste textarea "Loremipsumd si Ametcon Adipi Elitsedd Eiusmodte, INC 58694084796, 62 utla, etdo…"
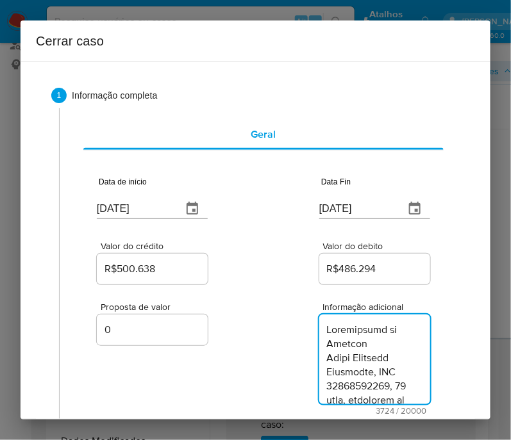
scroll to position [4120, 0]
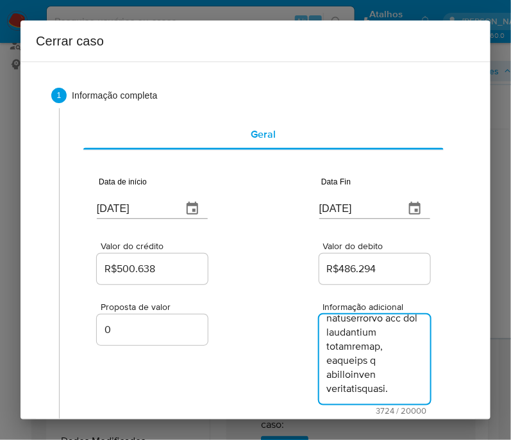
type textarea "Loremipsumd si Ametcon Adipi Elitsedd Eiusmodte, INC 58694084796, 62 utla, etdo…"
click at [222, 375] on div "Proposta de valor 0 Informação adicional 3724 / 20000 16276 caracteres restantes" at bounding box center [263, 351] width 333 height 128
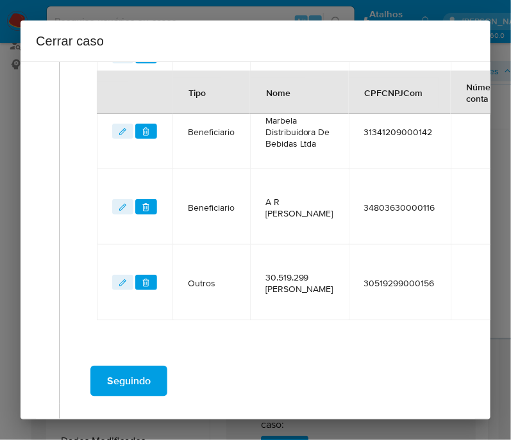
scroll to position [814, 0]
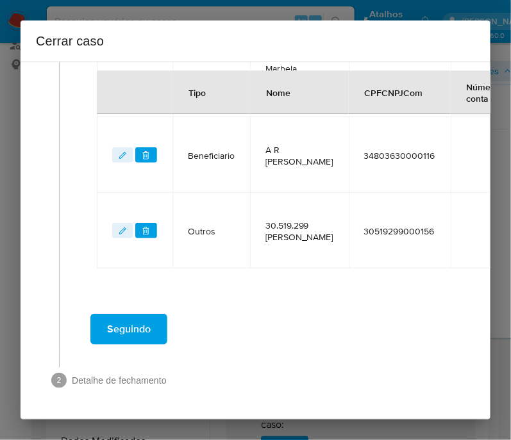
click at [140, 324] on span "Seguindo" at bounding box center [129, 329] width 44 height 28
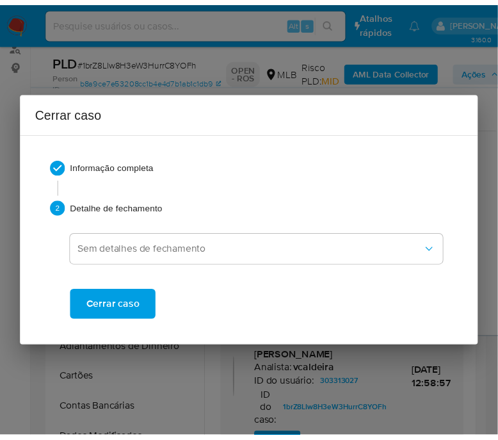
scroll to position [3937, 0]
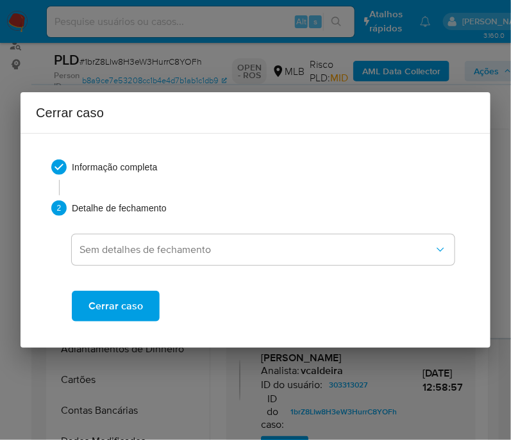
click at [130, 309] on span "Cerrar caso" at bounding box center [115, 306] width 54 height 28
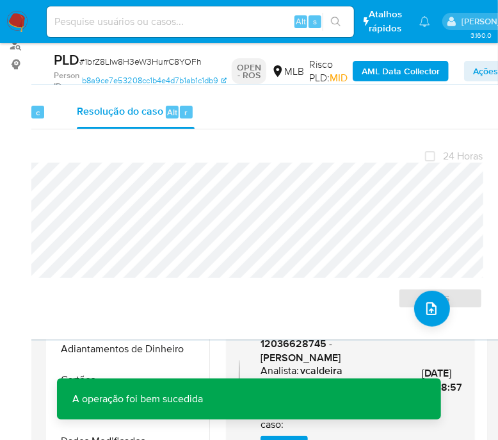
click at [112, 62] on span "# 1brZ8LIw8H3eW3HurrC8YOFh" at bounding box center [140, 61] width 122 height 13
copy span "1brZ8LIw8H3eW3HurrC8YOFh"
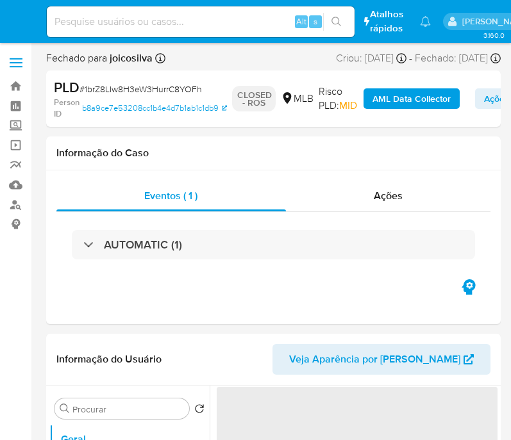
select select "10"
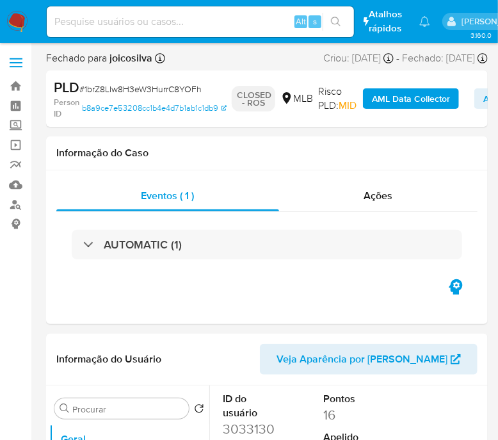
click at [21, 19] on img at bounding box center [17, 22] width 22 height 22
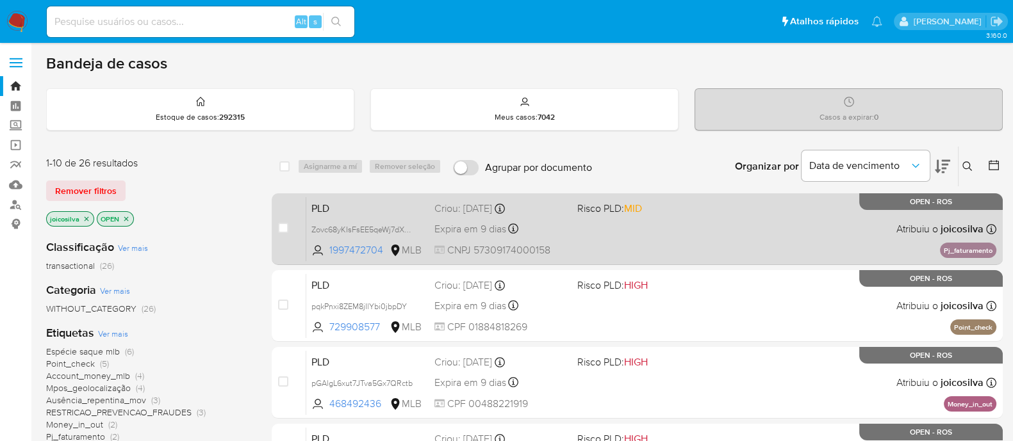
click at [510, 240] on div "PLD Zovc68yKIsFsEE5qeWj7dXOL 1997472704 MLB Risco PLD: MID Criou: [DATE] Criou:…" at bounding box center [651, 229] width 690 height 65
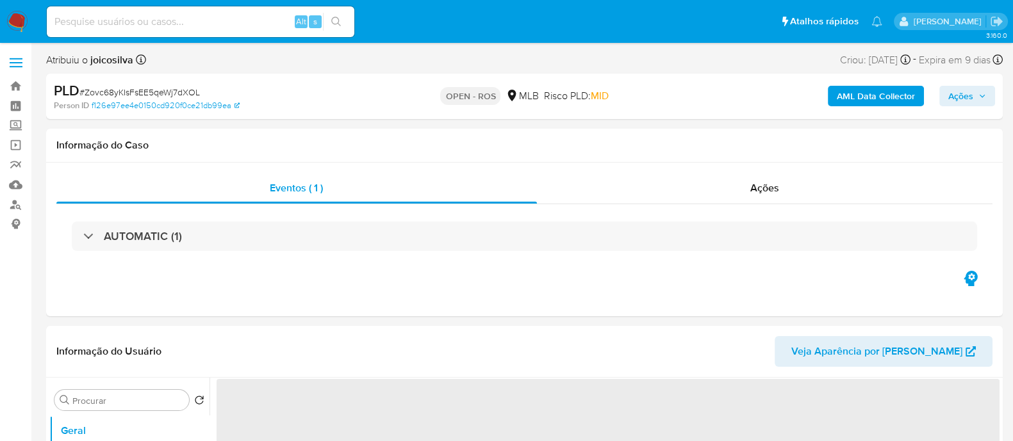
select select "10"
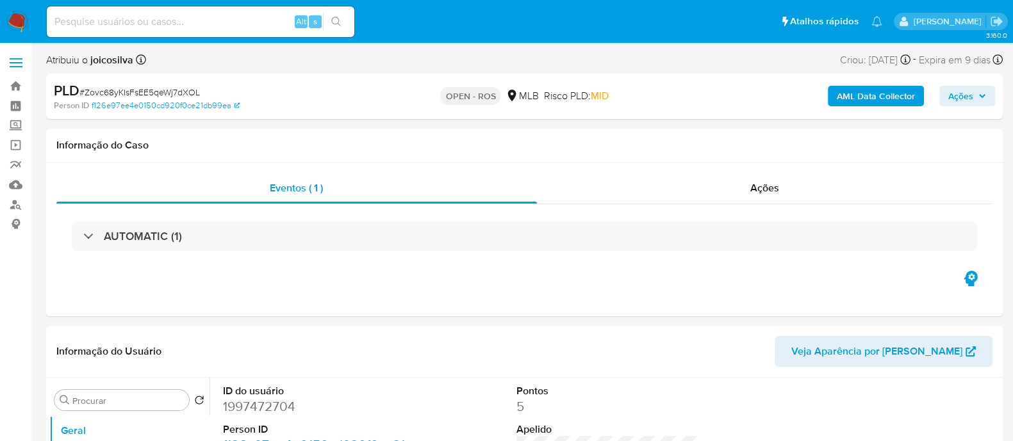
click at [176, 91] on span "# Zovc68yKIsFsEE5qeWj7dXOL" at bounding box center [139, 92] width 120 height 13
copy span "Zovc68yKIsFsEE5qeWj7dXOL"
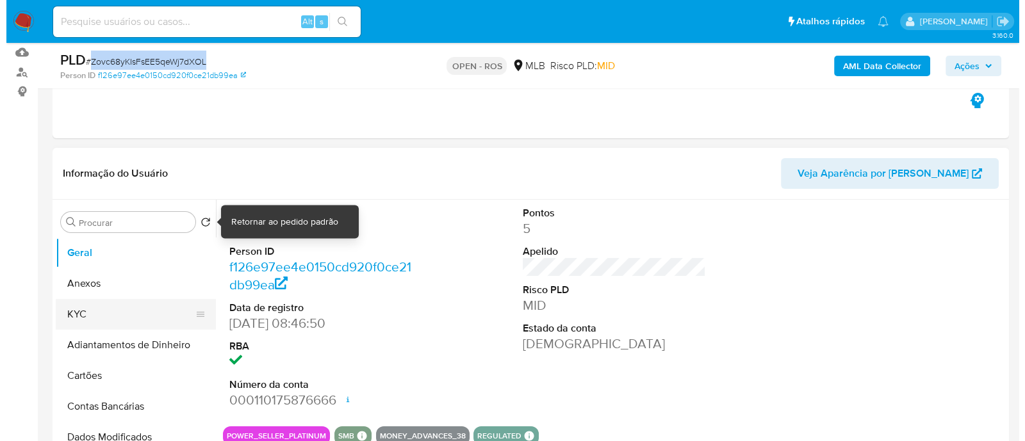
scroll to position [240, 0]
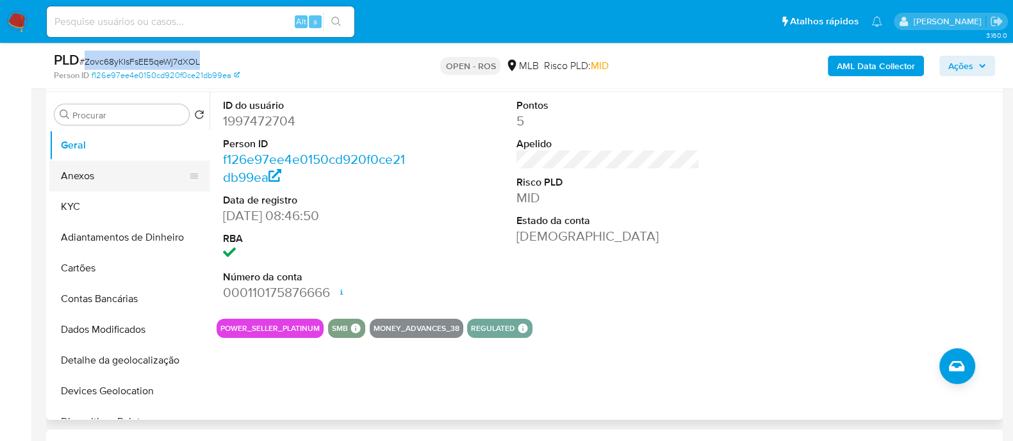
click at [94, 167] on button "Anexos" at bounding box center [124, 176] width 150 height 31
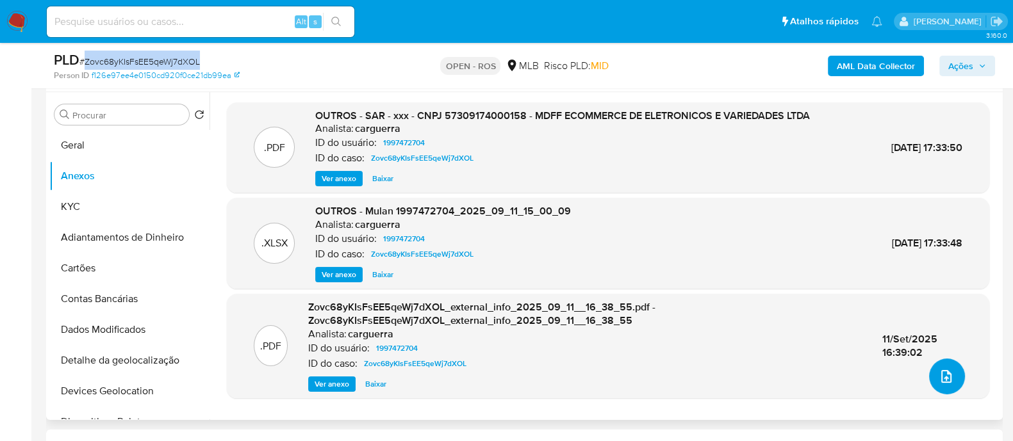
click at [950, 372] on button "upload-file" at bounding box center [947, 377] width 36 height 36
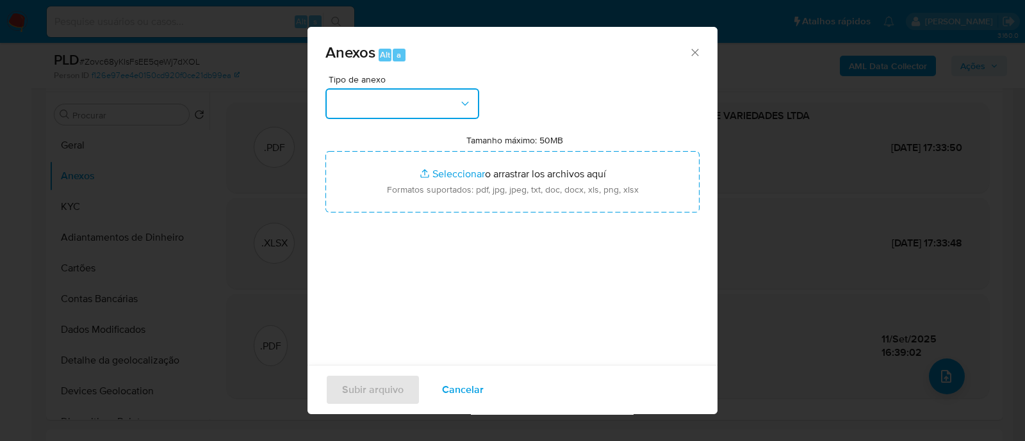
click at [462, 101] on icon "button" at bounding box center [464, 103] width 7 height 4
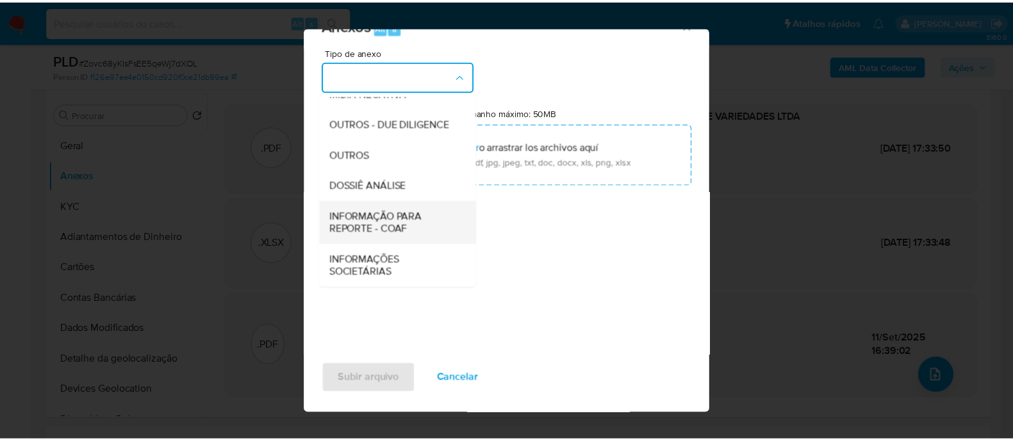
scroll to position [31, 0]
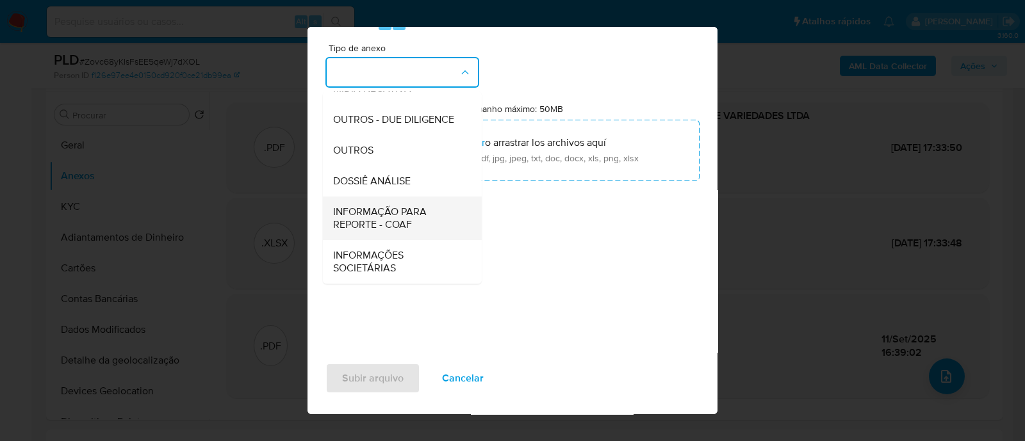
click at [424, 218] on span "INFORMAÇÃO PARA REPORTE - COAF" at bounding box center [398, 219] width 131 height 26
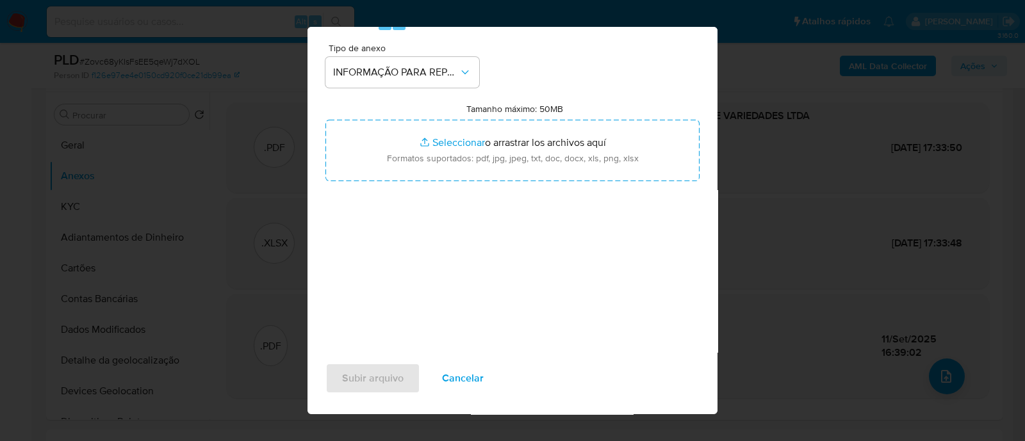
click at [589, 81] on div "Tipo de anexo INFORMAÇÃO PARA REPORTE - COAF Tamanho máximo: 50MB Seleccionar a…" at bounding box center [512, 195] width 374 height 302
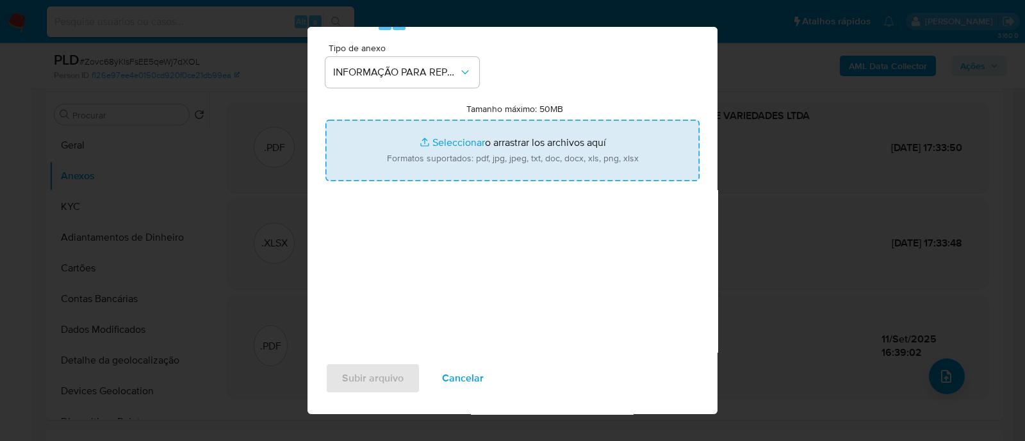
type input "C:\fakepath\SAR - Zovc68yKIsFsEE5qeWj7dXOL - CNPJ 57309174000158 - MDFF ECOMMER…"
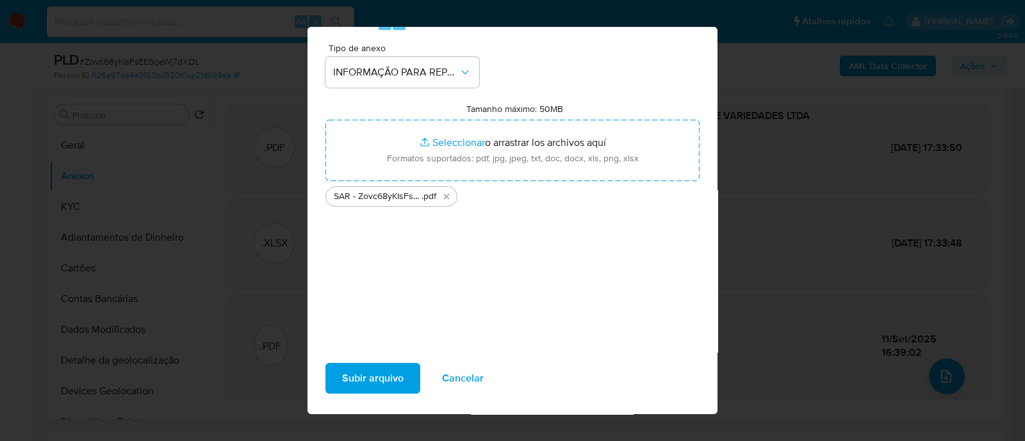
click at [393, 368] on span "Subir arquivo" at bounding box center [373, 379] width 62 height 28
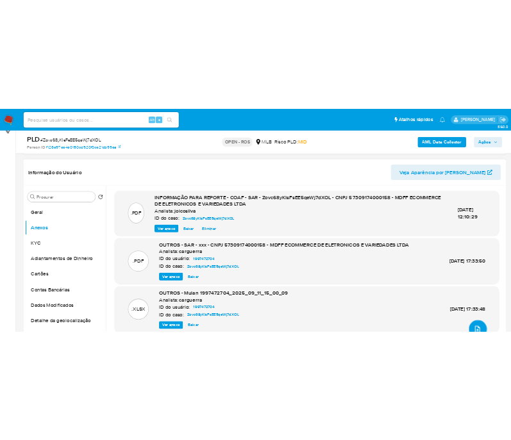
scroll to position [160, 0]
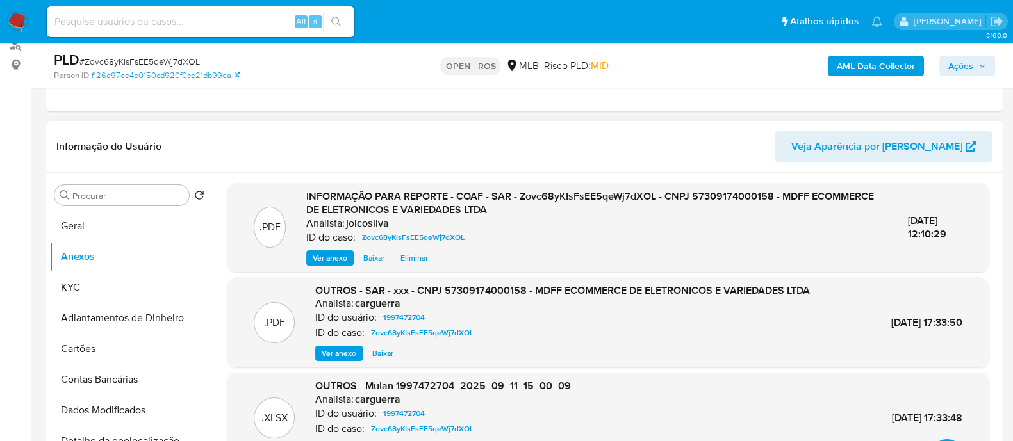
click at [630, 145] on header "Informação do Usuário Veja Aparência por [PERSON_NAME]" at bounding box center [524, 146] width 936 height 31
click at [977, 67] on span "Ações" at bounding box center [967, 66] width 38 height 18
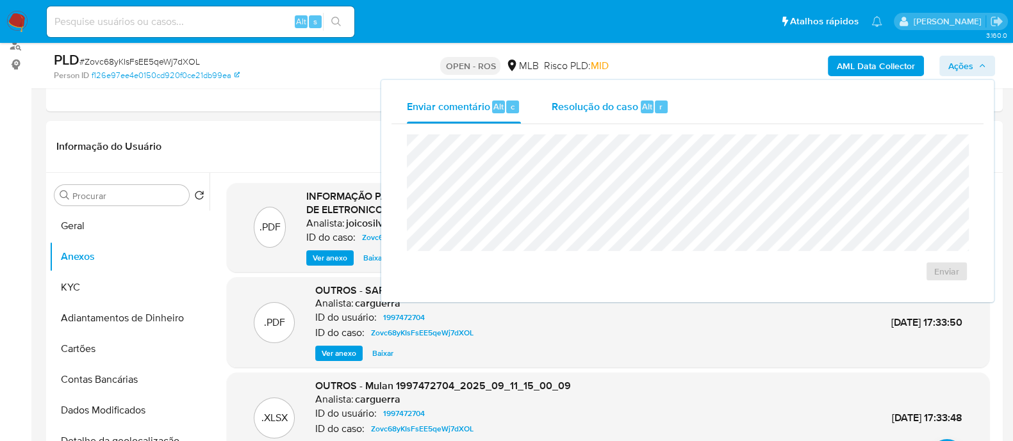
click at [581, 106] on span "Resolução do caso" at bounding box center [595, 106] width 86 height 15
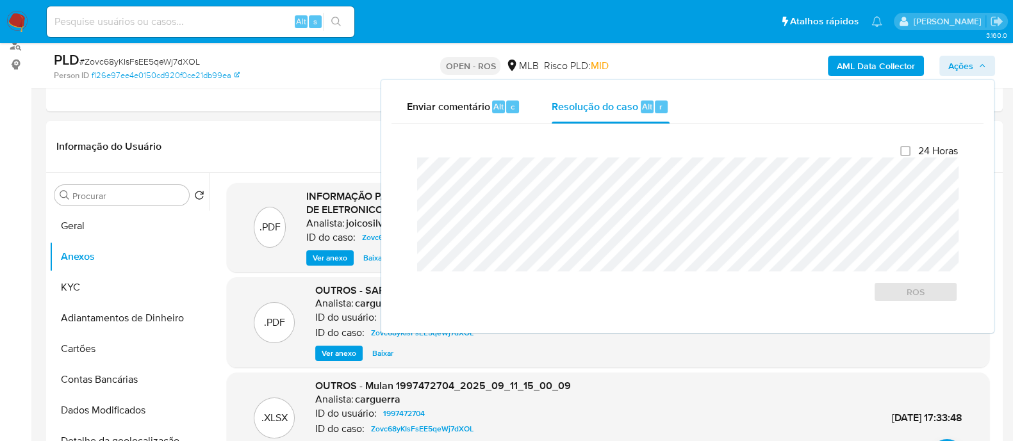
click at [238, 51] on div "PLD # Zovc68yKIsFsEE5qeWj7dXOL" at bounding box center [208, 60] width 309 height 19
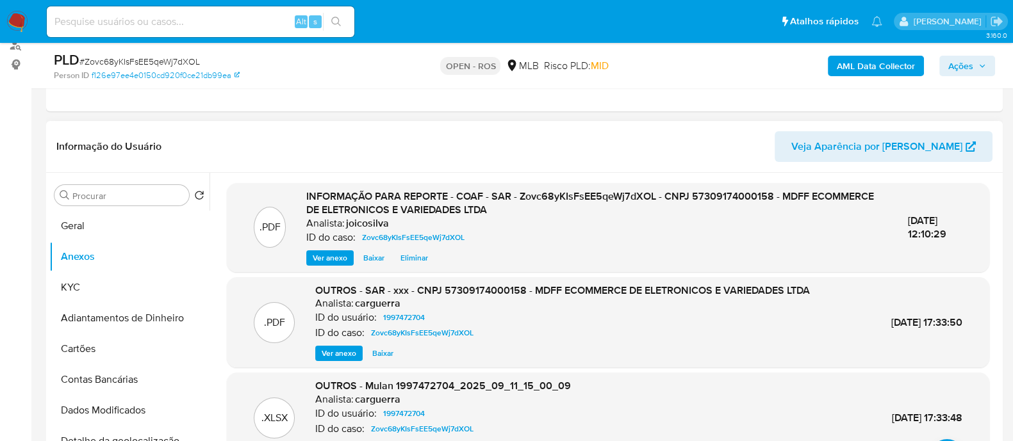
click at [550, 136] on header "Informação do Usuário Veja Aparência por [PERSON_NAME]" at bounding box center [524, 146] width 936 height 31
click at [969, 69] on span "Ações" at bounding box center [960, 66] width 25 height 21
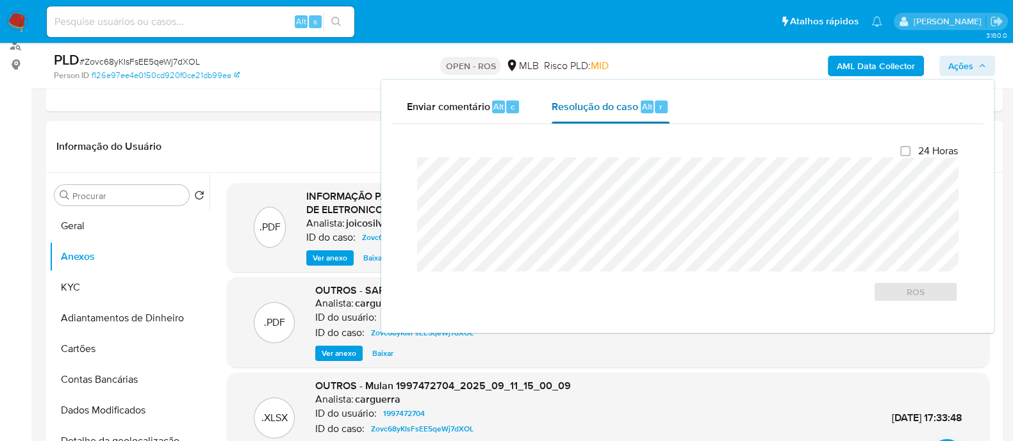
click at [556, 110] on span "Resolução do caso" at bounding box center [595, 106] width 86 height 15
click at [907, 296] on span "ROS" at bounding box center [915, 292] width 67 height 18
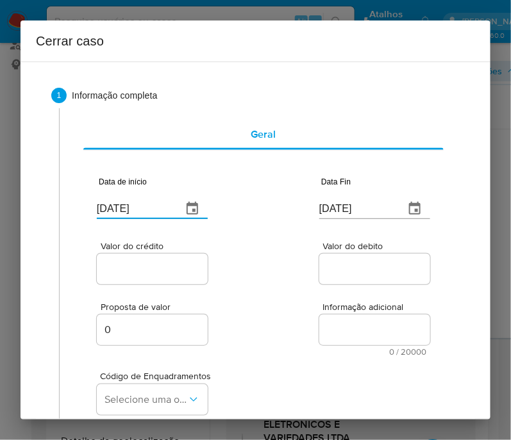
click at [134, 215] on input "[DATE]" at bounding box center [134, 209] width 75 height 21
paste input "01/07"
type input "[DATE]"
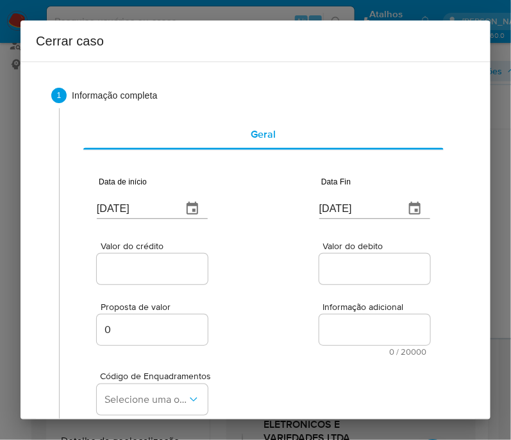
drag, startPoint x: 248, startPoint y: 283, endPoint x: 0, endPoint y: 389, distance: 269.6
click at [357, 206] on input "[DATE]" at bounding box center [356, 209] width 75 height 21
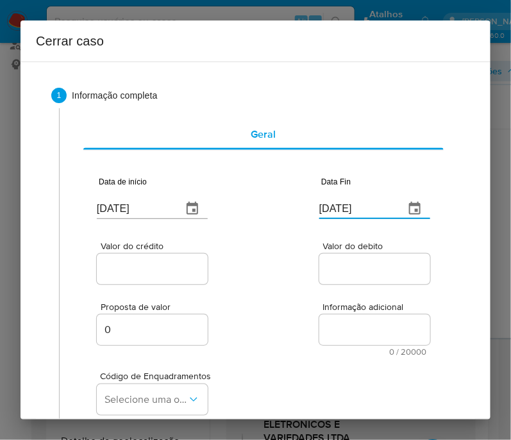
paste input "0"
type input "10/09/2025"
drag, startPoint x: 372, startPoint y: 288, endPoint x: 154, endPoint y: 286, distance: 218.5
click at [364, 295] on div "Proposta de valor 0 Informação adicional 0 / 20000 20000 caracteres restantes" at bounding box center [263, 321] width 333 height 69
click at [129, 270] on input "Valor do crédito" at bounding box center [160, 269] width 126 height 17
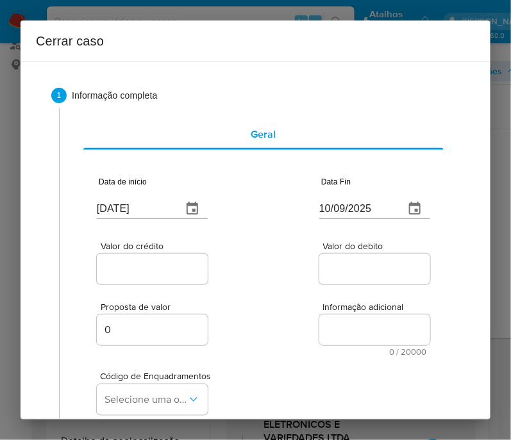
click at [169, 270] on input "Valor do crédito" at bounding box center [160, 269] width 126 height 17
paste input "R$788.715"
type input "R$788.715"
drag, startPoint x: 247, startPoint y: 274, endPoint x: 44, endPoint y: 349, distance: 216.5
click at [243, 279] on div "Valor do crédito R$788.715 Valor do debito" at bounding box center [263, 256] width 333 height 61
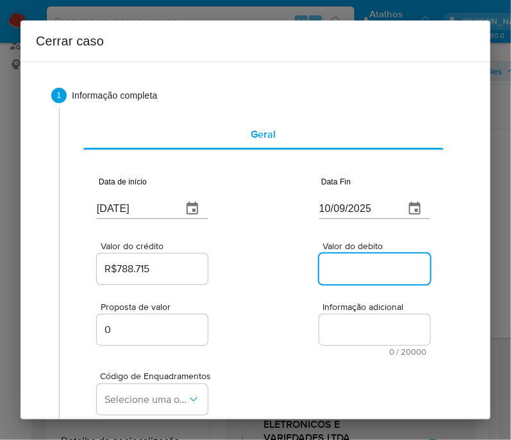
paste input "R$512.149"
click at [334, 269] on input "Valor do debito" at bounding box center [382, 269] width 126 height 17
type input "R$512.149"
click at [306, 338] on div "Proposta de valor 0 Informação adicional 0 / 20000 20000 caracteres restantes" at bounding box center [263, 321] width 333 height 69
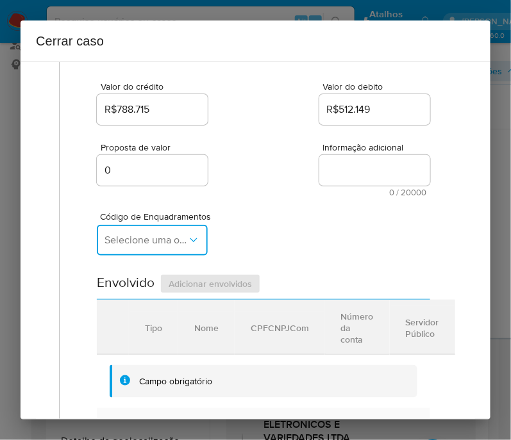
click at [163, 244] on span "Selecione uma opção" at bounding box center [145, 240] width 83 height 13
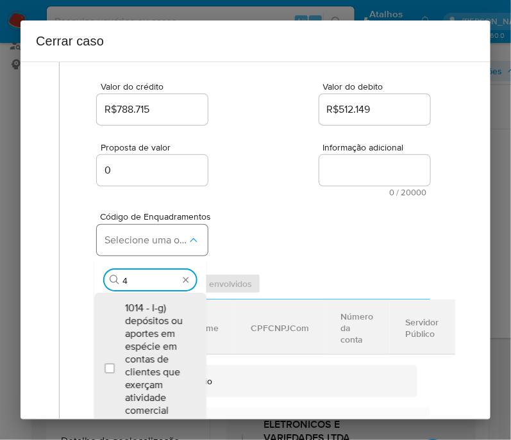
type input "47"
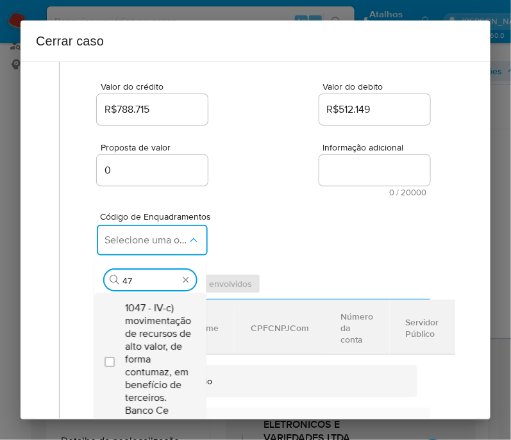
click at [150, 358] on span "1047 - IV-c) movimentação de recursos de alto valor, de forma contumaz, em bene…" at bounding box center [158, 359] width 66 height 115
checkbox input "true"
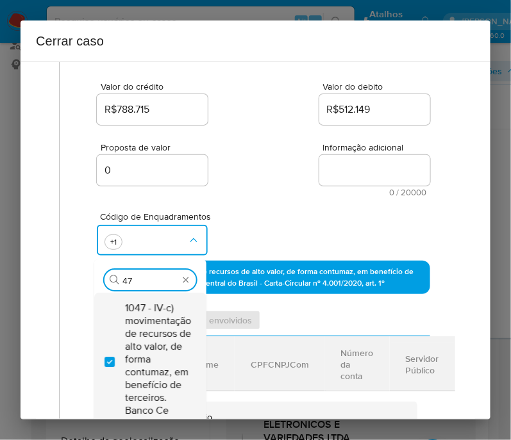
type input "4"
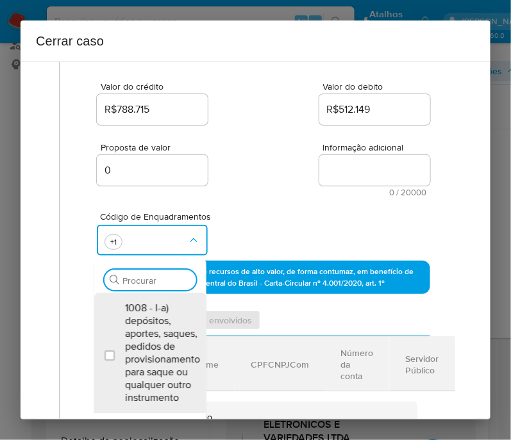
scroll to position [0, 0]
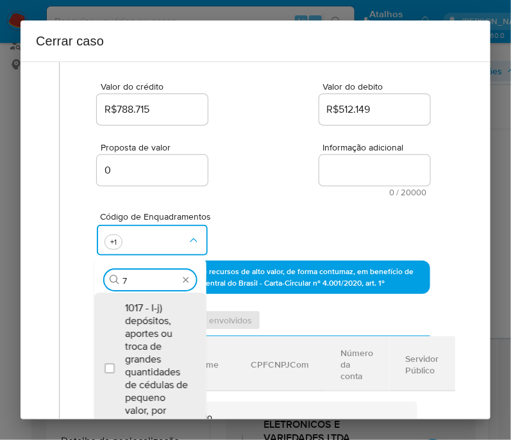
type input "73"
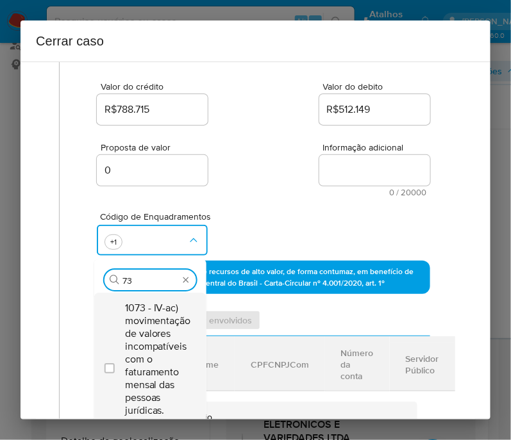
click at [154, 354] on span "1073 - IV-ac) movimentação de valores incompatíveis com o faturamento mensal da…" at bounding box center [158, 366] width 66 height 128
checkbox input "true"
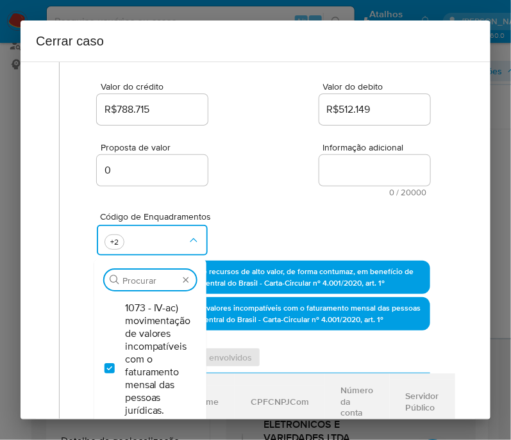
click at [195, 176] on input "0" at bounding box center [160, 170] width 126 height 17
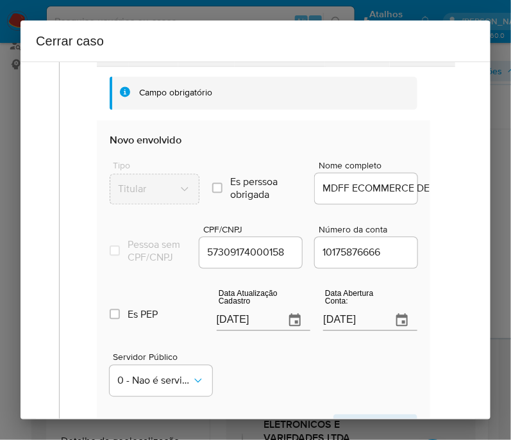
scroll to position [560, 0]
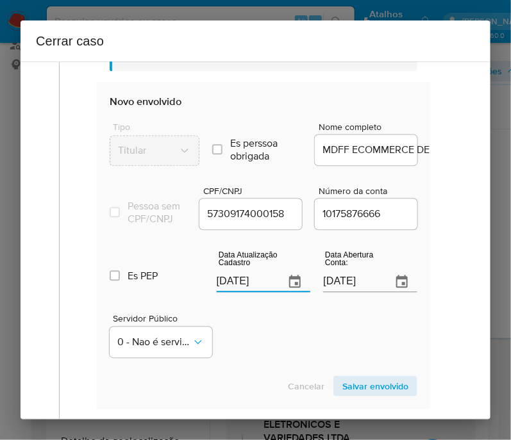
click at [245, 282] on input "[DATE]" at bounding box center [246, 282] width 58 height 21
paste input "06/08"
type input "06/08/2025"
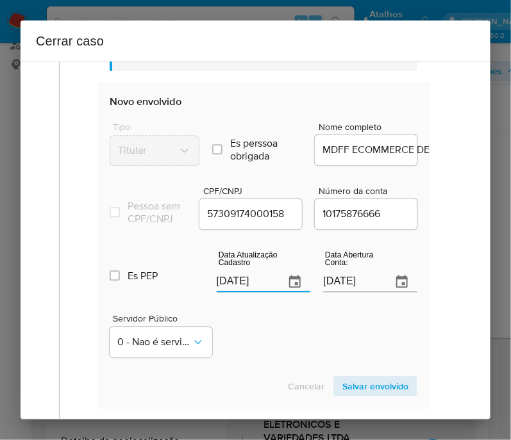
click at [251, 338] on div "Servidor Público 0 - Nao é servidor/Nao possui informacao" at bounding box center [264, 331] width 308 height 64
click at [357, 289] on input "18/09/2024" at bounding box center [352, 282] width 58 height 21
click at [307, 329] on div "Servidor Público 0 - Nao é servidor/Nao possui informacao" at bounding box center [264, 331] width 308 height 64
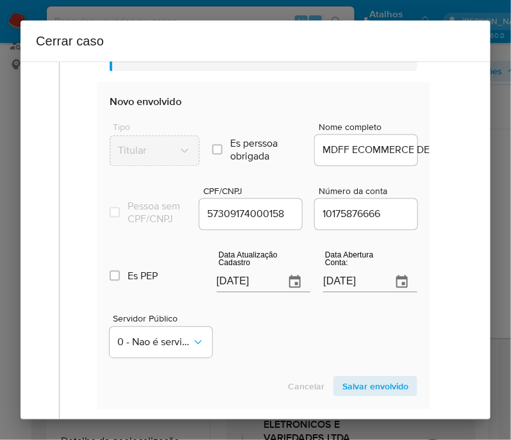
click at [233, 336] on div "Servidor Público 0 - Nao é servidor/Nao possui informacao" at bounding box center [264, 331] width 308 height 64
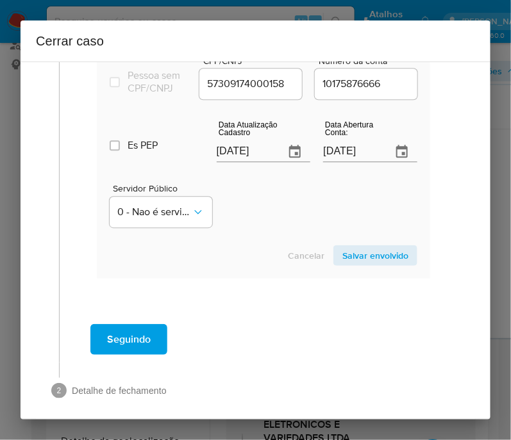
scroll to position [707, 0]
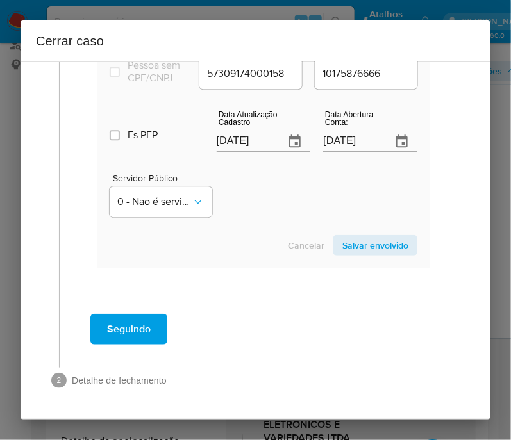
click at [373, 243] on span "Salvar envolvido" at bounding box center [375, 245] width 66 height 18
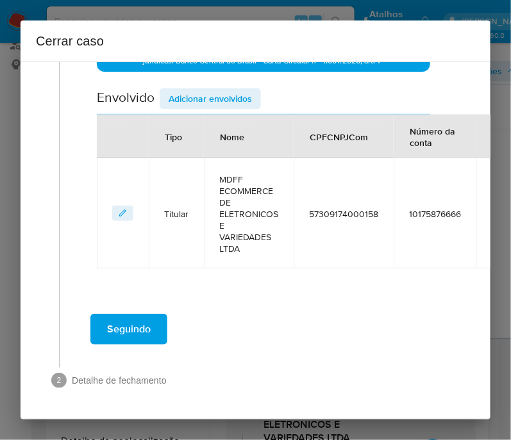
scroll to position [436, 0]
click at [202, 90] on span "Adicionar envolvidos" at bounding box center [210, 99] width 83 height 18
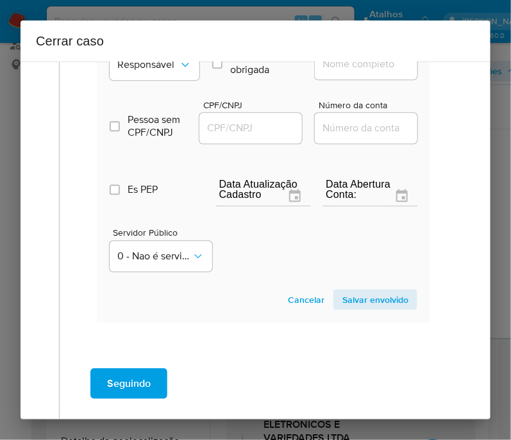
scroll to position [677, 0]
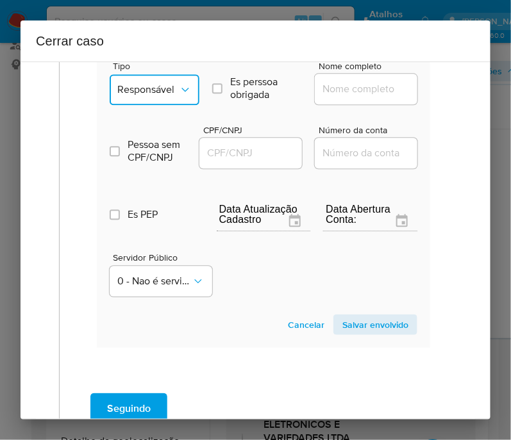
click at [156, 85] on button "Responsável" at bounding box center [155, 89] width 90 height 31
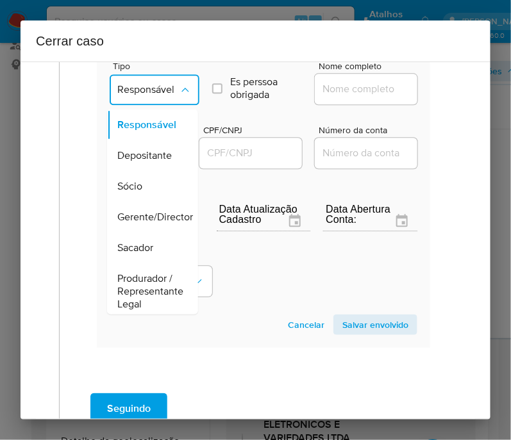
scroll to position [240, 0]
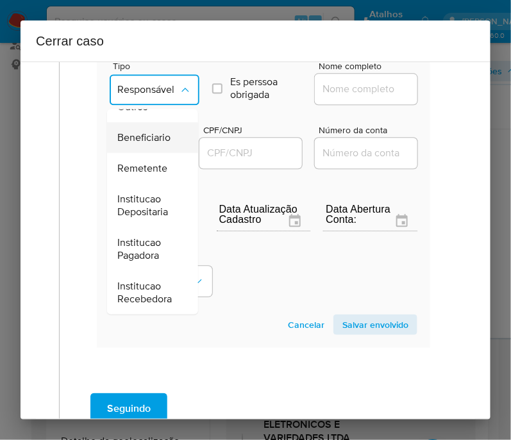
click at [160, 133] on span "Beneficiario" at bounding box center [143, 137] width 53 height 13
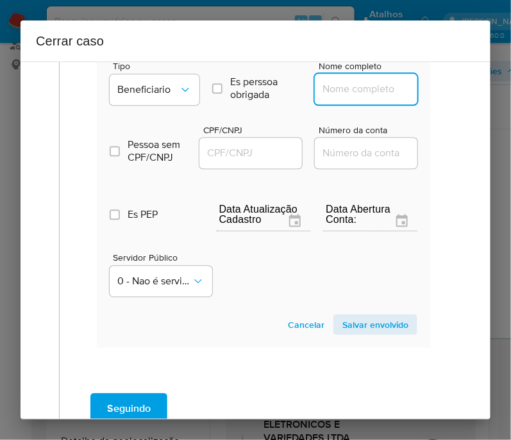
click at [352, 94] on input "Nome completo" at bounding box center [378, 89] width 126 height 17
paste input "Betel Cargo Logistic Ltda, 41468584000101"
click at [340, 97] on input "Betel Cargo Logistic Ltda, 41468584000101" at bounding box center [378, 89] width 126 height 17
drag, startPoint x: 336, startPoint y: 99, endPoint x: 463, endPoint y: 99, distance: 126.2
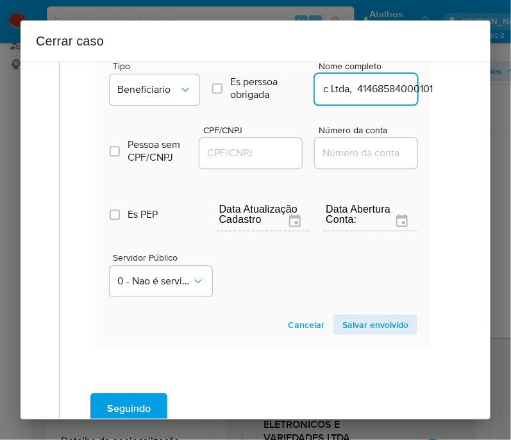
click at [463, 99] on div "1 Informação completa Geral Data de início 01/07/2025 Data Fin 10/09/2025 Valor…" at bounding box center [256, 241] width 470 height 358
type input "Betel Cargo Logistic Ltda"
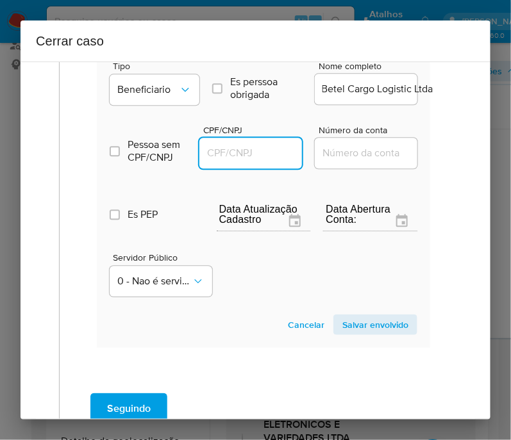
scroll to position [0, 0]
click at [257, 161] on input "CPF/CNPJ" at bounding box center [262, 153] width 126 height 17
paste input "41468584000101"
type input "41468584000101"
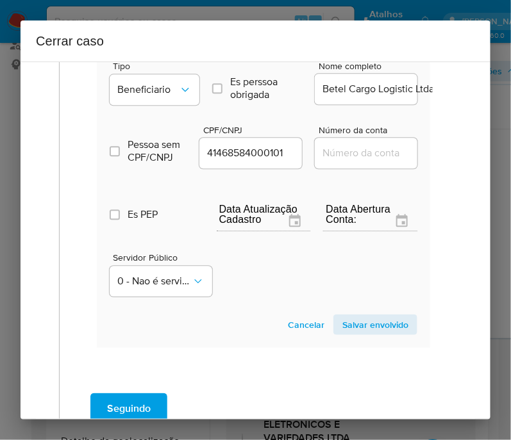
click at [376, 333] on span "Salvar envolvido" at bounding box center [375, 325] width 66 height 18
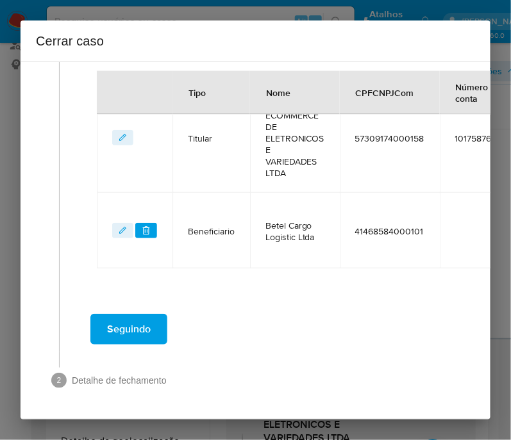
scroll to position [513, 0]
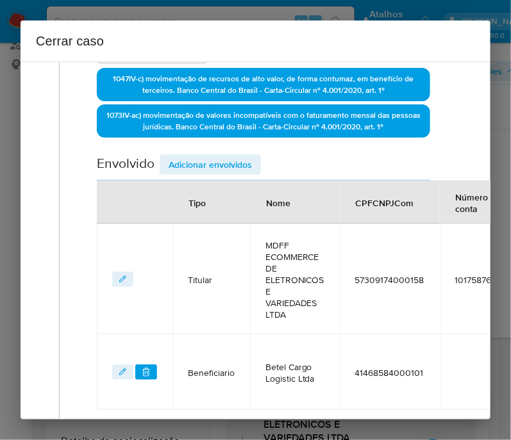
click at [213, 171] on span "Adicionar envolvidos" at bounding box center [210, 165] width 83 height 18
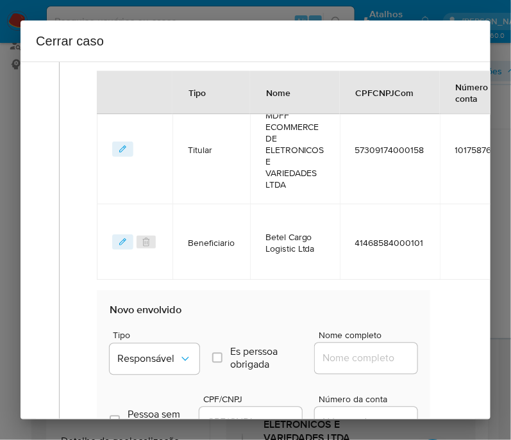
scroll to position [673, 0]
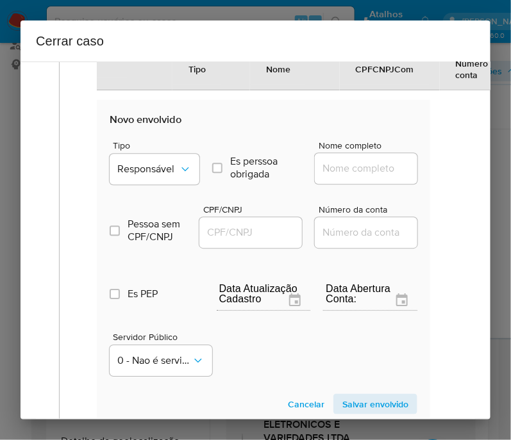
click at [143, 145] on div "Tipo Responsável Es perssoa obrigada Is PObrigada Nome completo" at bounding box center [264, 158] width 308 height 64
drag, startPoint x: 144, startPoint y: 160, endPoint x: 144, endPoint y: 174, distance: 14.1
click at [144, 162] on button "Responsável" at bounding box center [155, 169] width 90 height 31
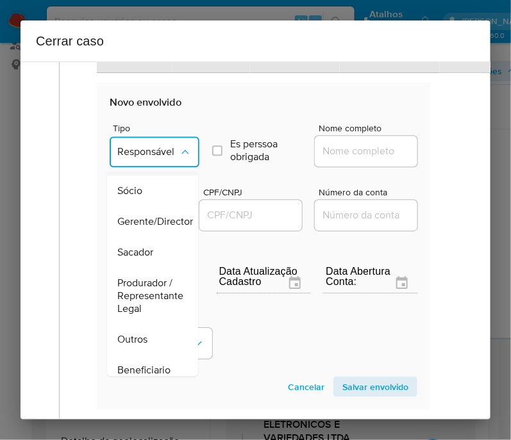
scroll to position [160, 0]
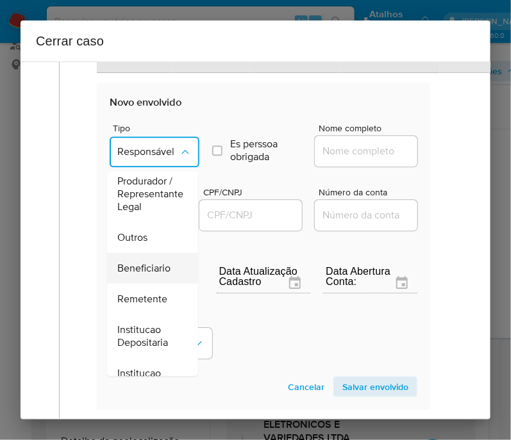
click at [146, 275] on span "Beneficiario" at bounding box center [143, 268] width 53 height 13
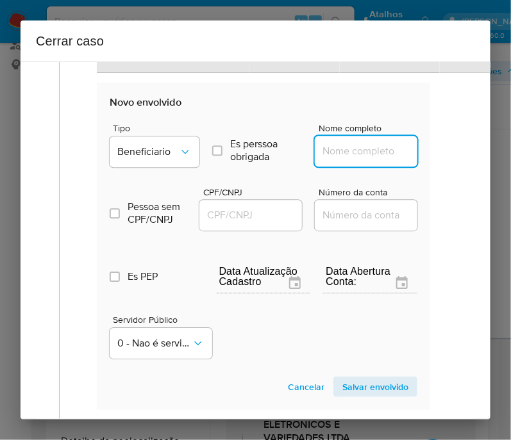
click at [330, 154] on input "Nome completo" at bounding box center [378, 151] width 126 height 17
paste input "Facilita Instituição de Pagamentos Sa, 10789035000105"
drag, startPoint x: 336, startPoint y: 160, endPoint x: 463, endPoint y: 162, distance: 126.9
click at [463, 162] on div "1 Informação completa Geral Data de início 01/07/2025 Data Fin 10/09/2025 Valor…" at bounding box center [256, 241] width 470 height 358
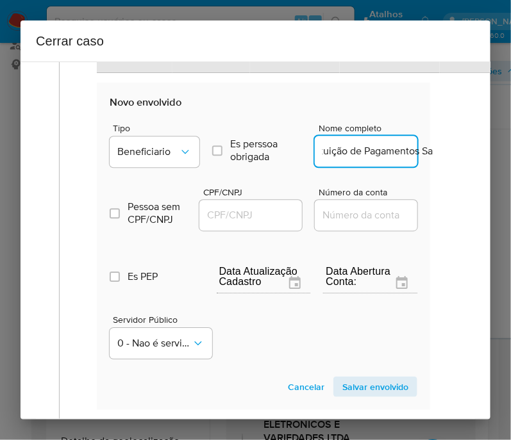
scroll to position [0, 59]
type input "Facilita Instituição de Pagamentos Sa"
click at [270, 222] on input "CPF/CNPJ" at bounding box center [262, 215] width 126 height 17
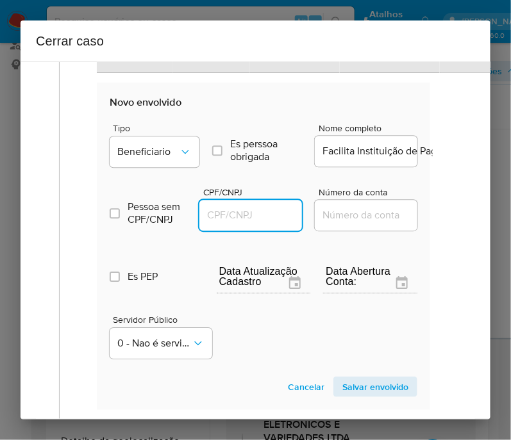
paste input "10789035000105"
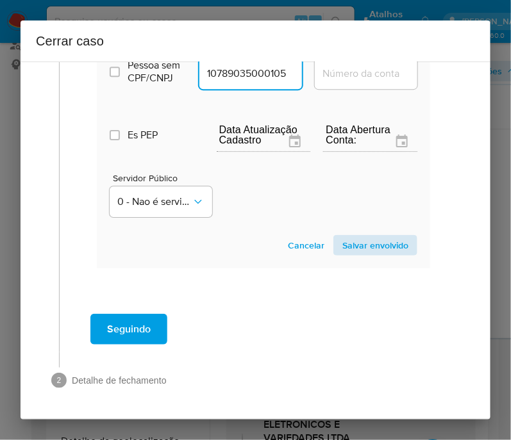
type input "10789035000105"
click at [364, 236] on span "Salvar envolvido" at bounding box center [375, 245] width 66 height 18
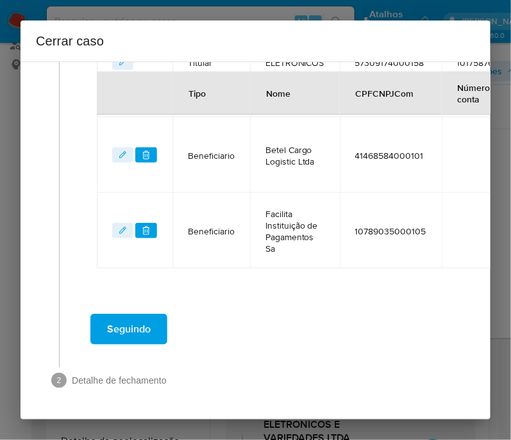
scroll to position [588, 0]
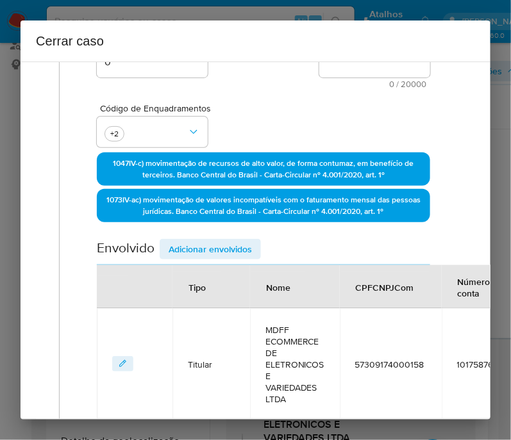
click at [215, 258] on span "Adicionar envolvidos" at bounding box center [210, 249] width 83 height 18
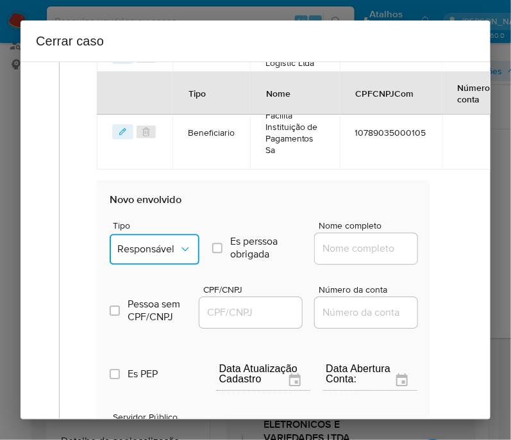
click at [159, 263] on button "Responsável" at bounding box center [155, 249] width 90 height 31
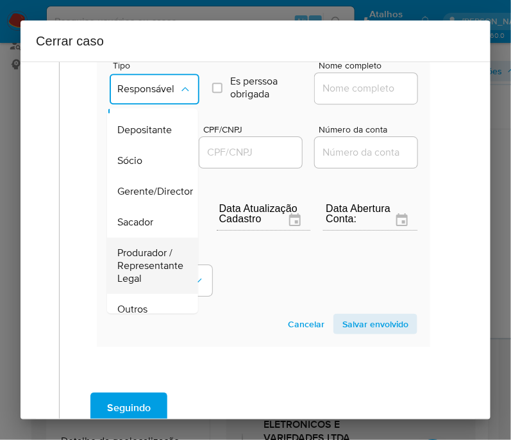
scroll to position [0, 0]
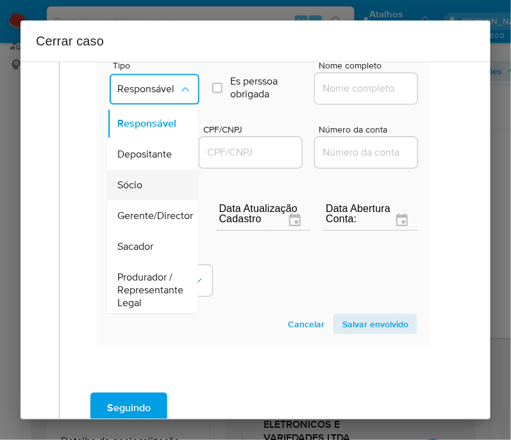
click at [152, 190] on div "Sócio" at bounding box center [148, 185] width 63 height 31
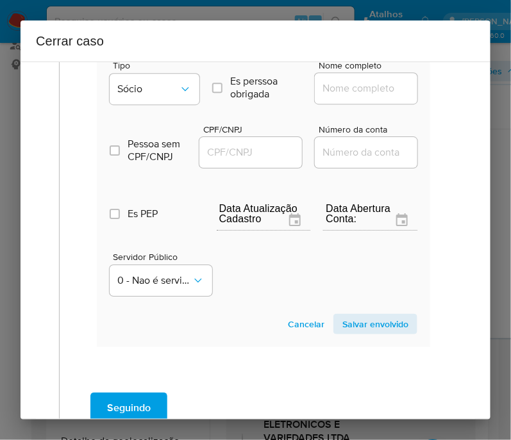
click at [342, 97] on input "Nome completo" at bounding box center [378, 88] width 126 height 17
paste input "Mateus De Freitas Fernandes, 46960901839"
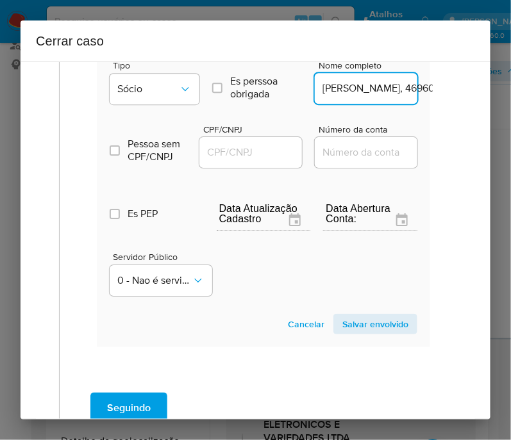
scroll to position [0, 93]
drag, startPoint x: 352, startPoint y: 98, endPoint x: 457, endPoint y: 99, distance: 105.7
type input "Mateus De Freitas Fernandes"
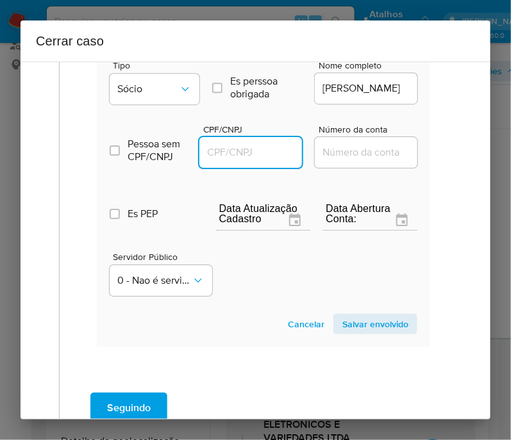
scroll to position [0, 0]
drag, startPoint x: 242, startPoint y: 163, endPoint x: 253, endPoint y: 163, distance: 10.9
click at [244, 161] on input "CPF/CNPJ" at bounding box center [262, 152] width 126 height 17
paste input "46960901839"
type input "46960901839"
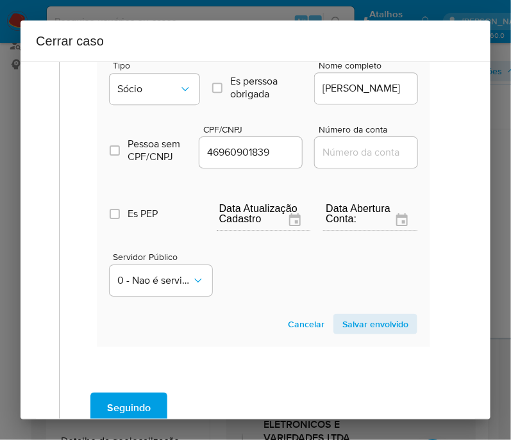
click at [358, 328] on span "Salvar envolvido" at bounding box center [375, 324] width 66 height 18
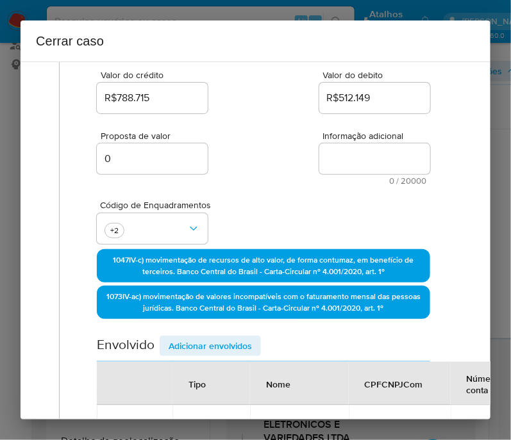
scroll to position [23, 0]
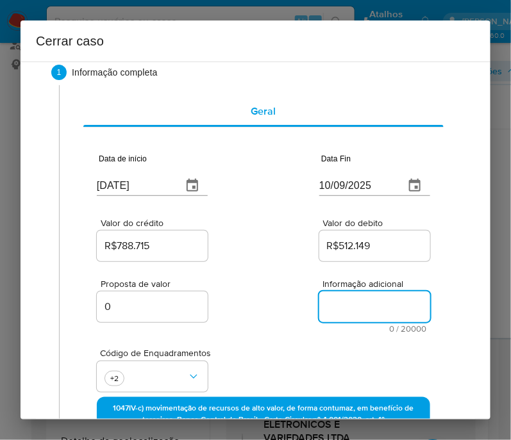
click at [330, 302] on textarea "Informação adicional" at bounding box center [374, 307] width 111 height 31
paste textarea "Informações do Cliente Mdff Ecommerce De Eletronicos E Variedades Ltda, CNPJ 57…"
type textarea "Informações do Cliente Mdff Ecommerce De Eletronicos E Variedades Ltda, CNPJ 57…"
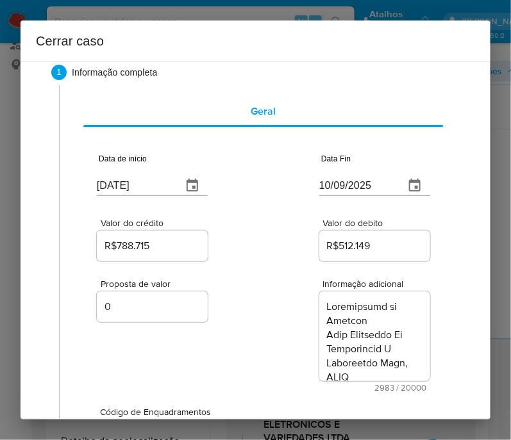
scroll to position [3387, 0]
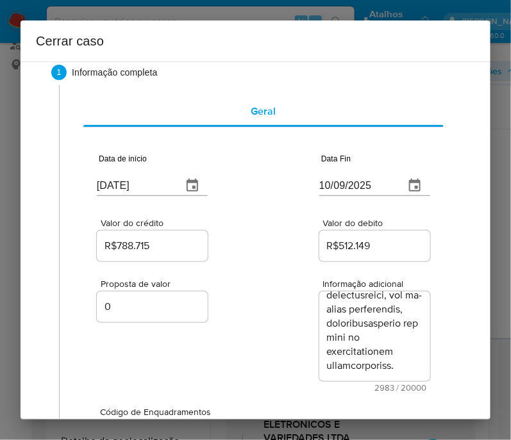
click at [278, 345] on div "Proposta de valor 0 Informação adicional 2983 / 20000 17017 caracteres restantes" at bounding box center [263, 328] width 333 height 128
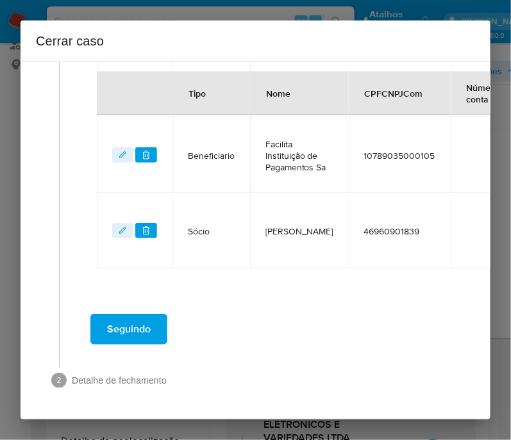
scroll to position [722, 0]
click at [137, 327] on span "Seguindo" at bounding box center [129, 329] width 44 height 28
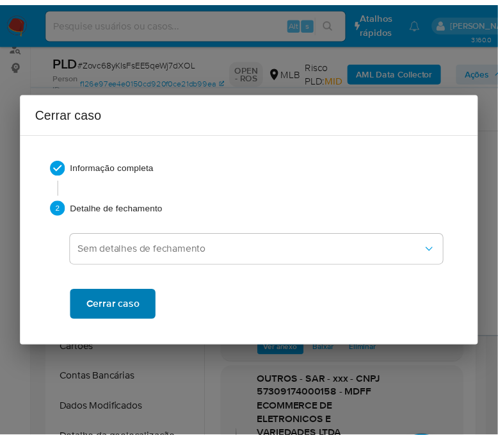
scroll to position [3099, 0]
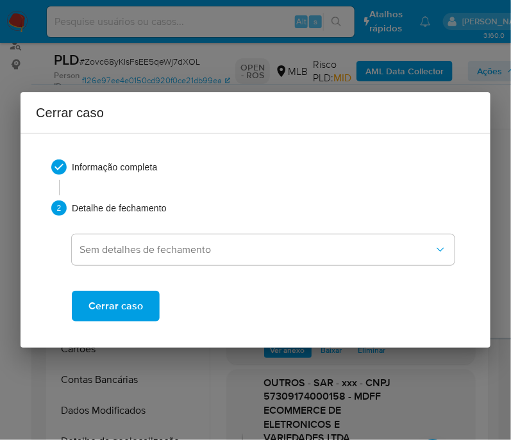
click at [140, 304] on span "Cerrar caso" at bounding box center [115, 306] width 54 height 28
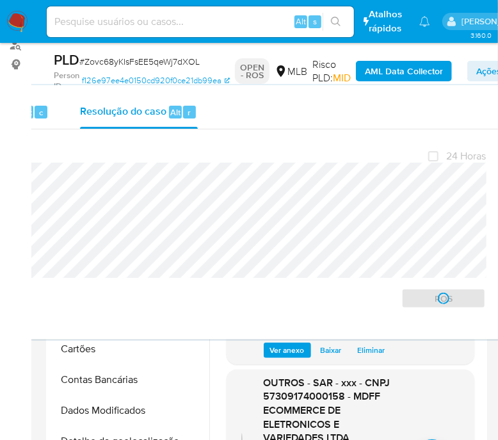
click at [158, 64] on span "# Zovc68yKIsFsEE5qeWj7dXOL" at bounding box center [139, 61] width 120 height 13
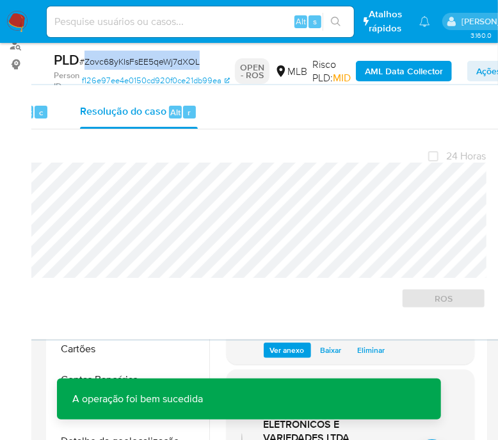
click at [158, 64] on span "# Zovc68yKIsFsEE5qeWj7dXOL" at bounding box center [139, 61] width 120 height 13
copy span "Zovc68yKIsFsEE5qeWj7dXOL"
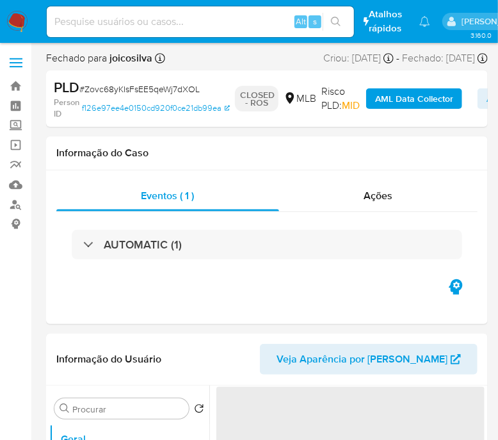
select select "10"
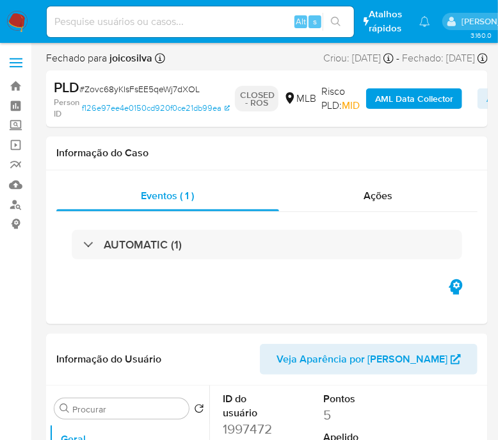
click at [17, 23] on img at bounding box center [17, 22] width 22 height 22
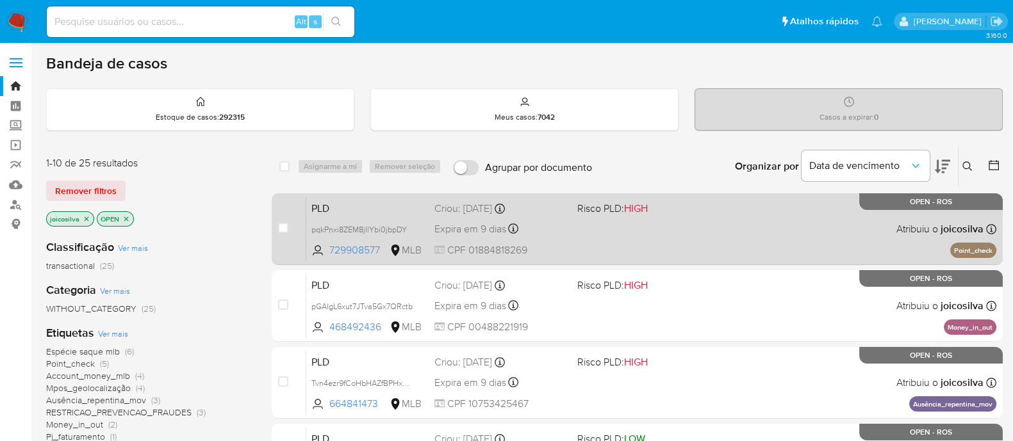
click at [510, 221] on div "PLD pqkPnxi8ZEM8jIlYbi0jbpDY 729908577 MLB Risco PLD: HIGH Criou: [DATE] Criou:…" at bounding box center [651, 229] width 690 height 65
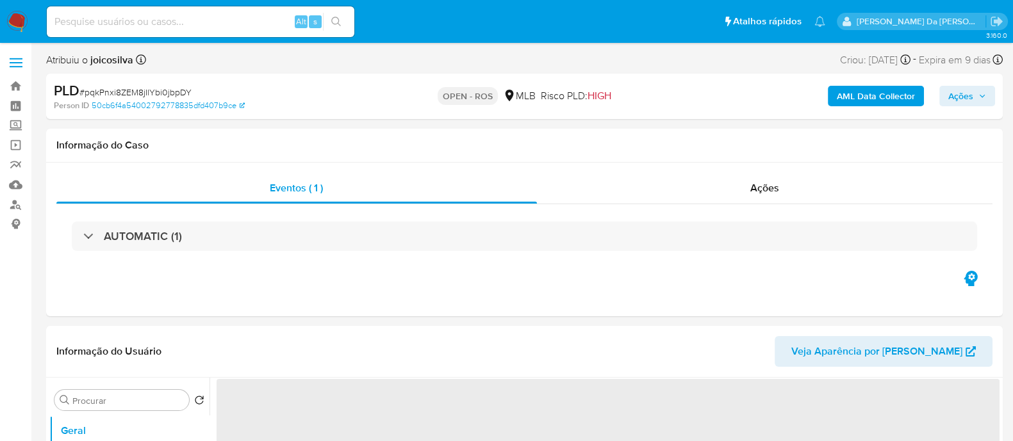
select select "10"
click at [179, 92] on span "# pqkPnxi8ZEM8jIlYbi0jbpDY" at bounding box center [135, 92] width 112 height 13
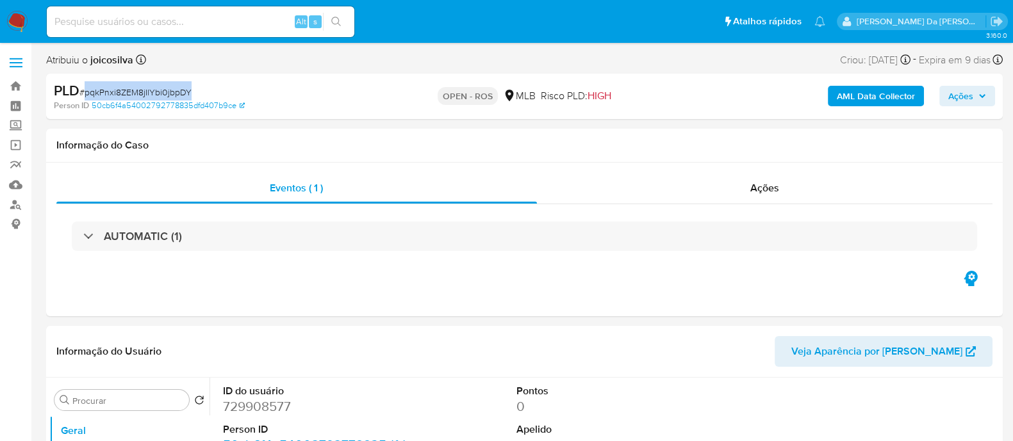
click at [179, 92] on span "# pqkPnxi8ZEM8jIlYbi0jbpDY" at bounding box center [135, 92] width 112 height 13
copy span "pqkPnxi8ZEM8jIlYbi0jbpDY"
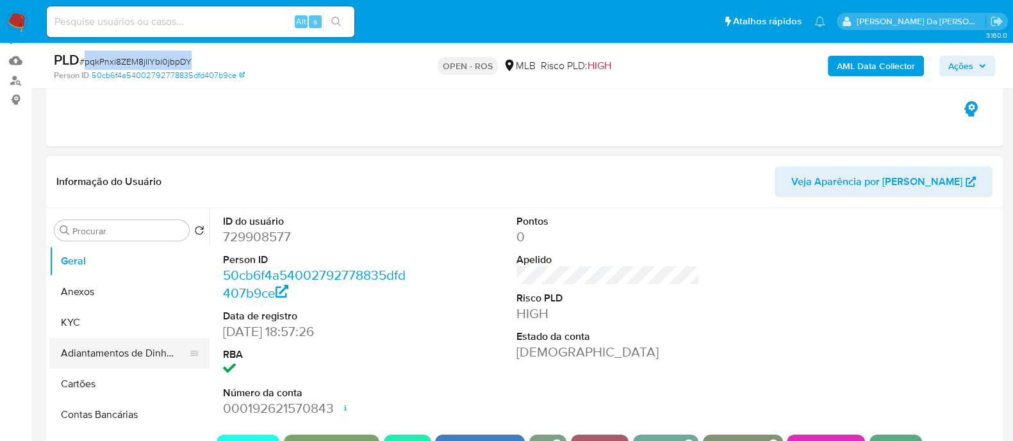
scroll to position [160, 0]
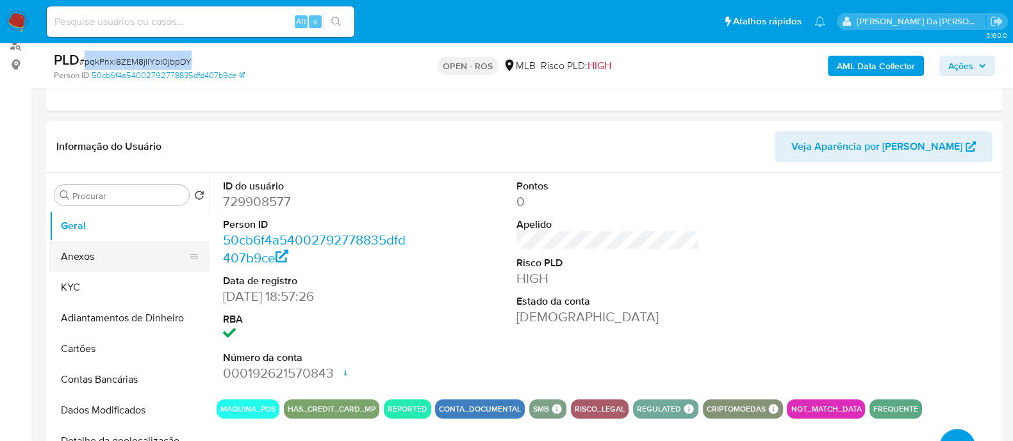
click at [97, 253] on button "Anexos" at bounding box center [124, 257] width 150 height 31
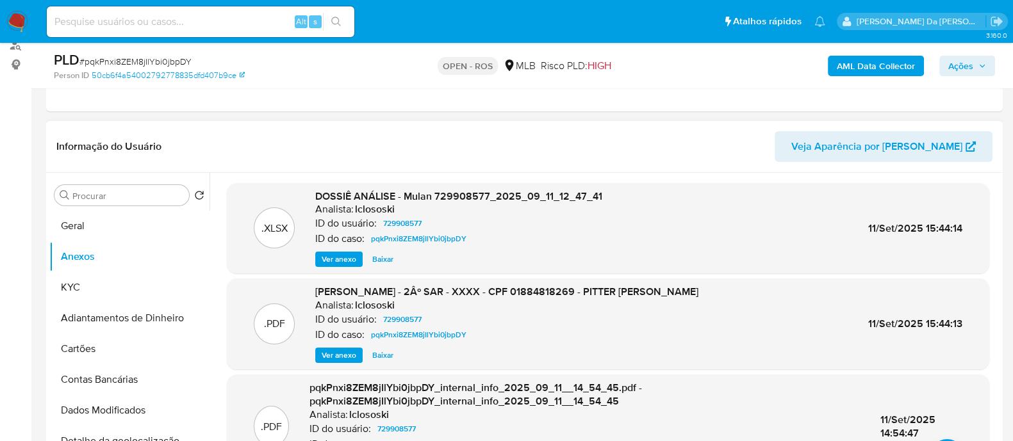
click at [571, 131] on header "Informação do Usuário Veja Aparência por [PERSON_NAME]" at bounding box center [524, 146] width 936 height 31
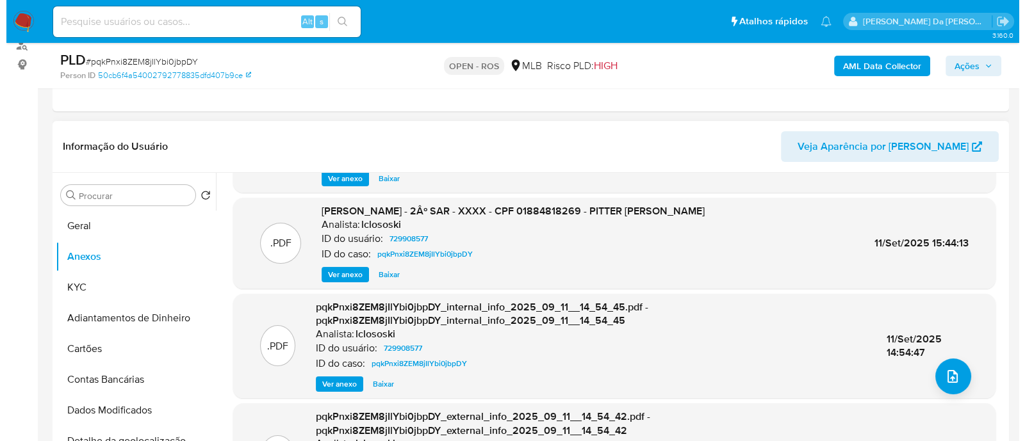
scroll to position [135, 0]
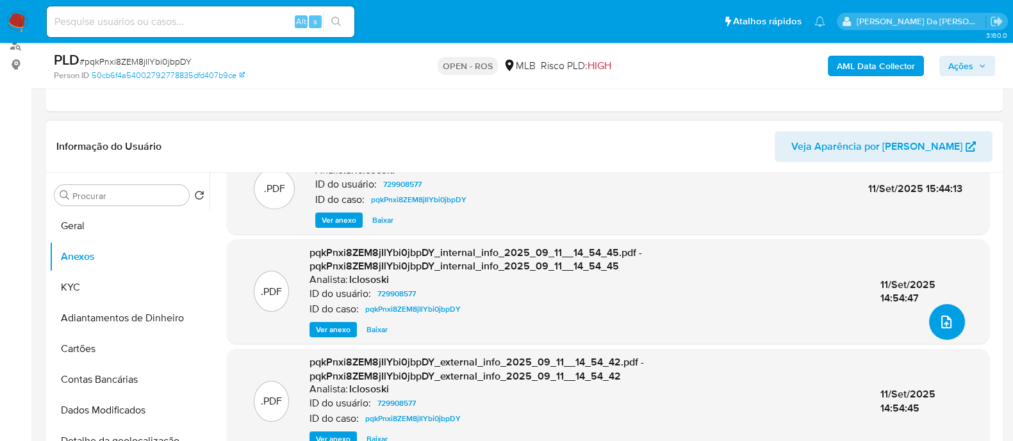
click at [932, 320] on button "upload-file" at bounding box center [947, 322] width 36 height 36
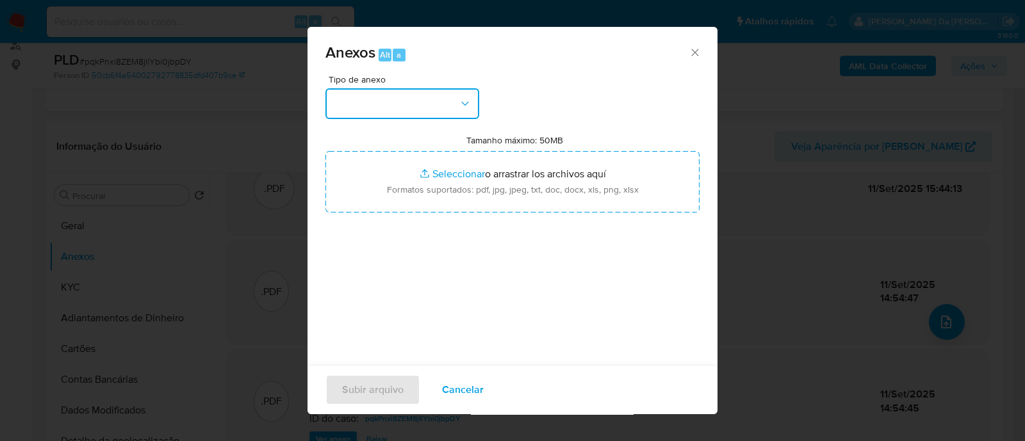
click at [434, 113] on button "button" at bounding box center [402, 103] width 154 height 31
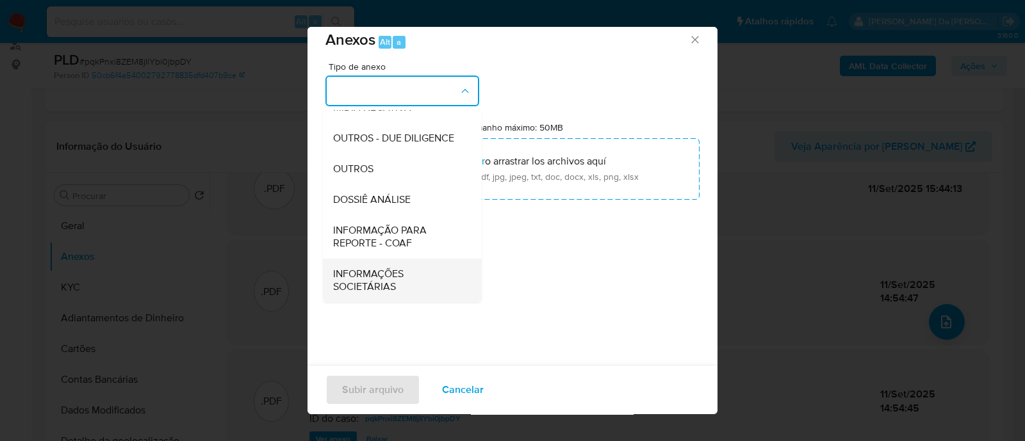
scroll to position [19, 0]
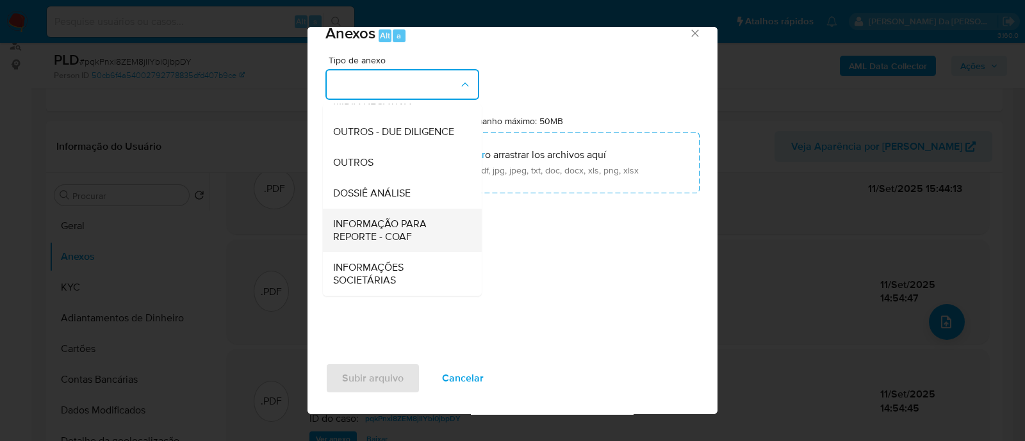
click at [397, 236] on span "INFORMAÇÃO PARA REPORTE - COAF" at bounding box center [398, 231] width 131 height 26
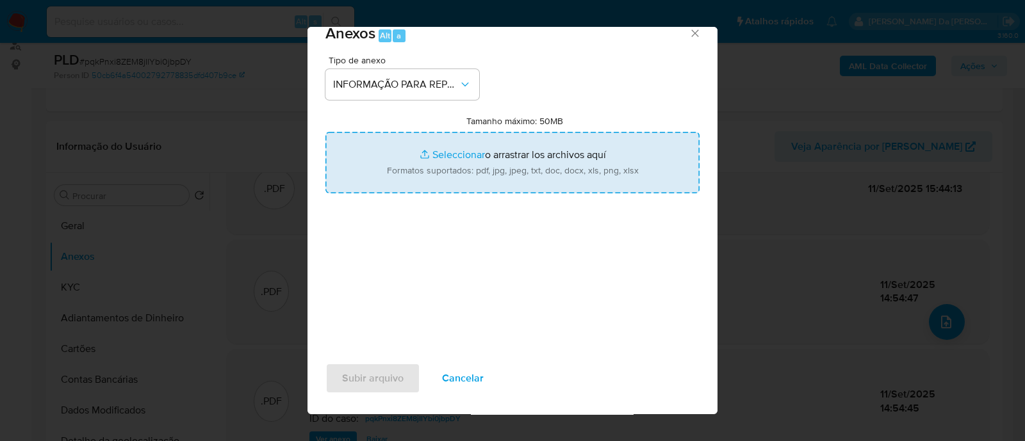
type input "C:\fakepath\2º SAR - pqkPnxi8ZEM8jIlYbi0jbpDY - CPF 01884818269 - PITTER GONZAG…"
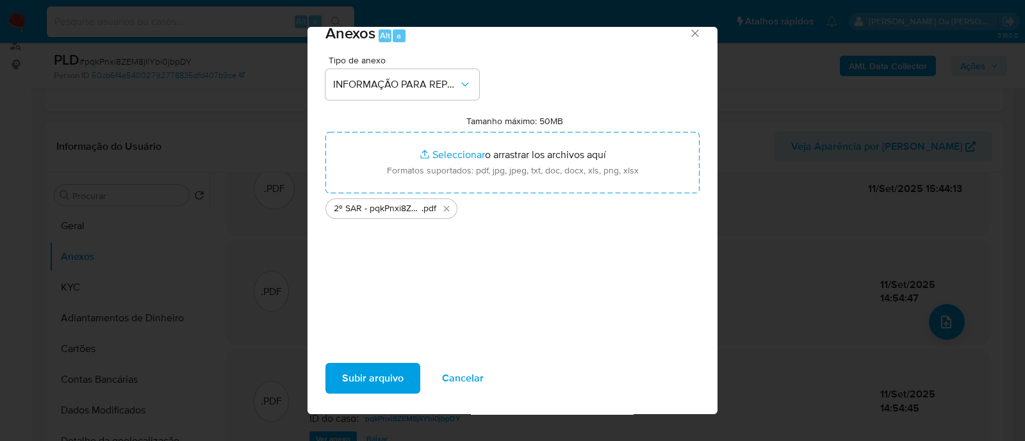
click at [389, 384] on span "Subir arquivo" at bounding box center [373, 379] width 62 height 28
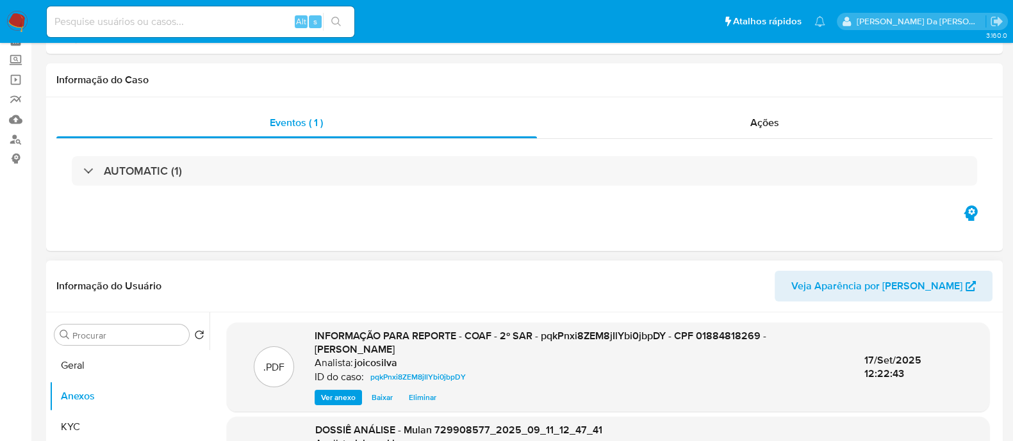
scroll to position [0, 0]
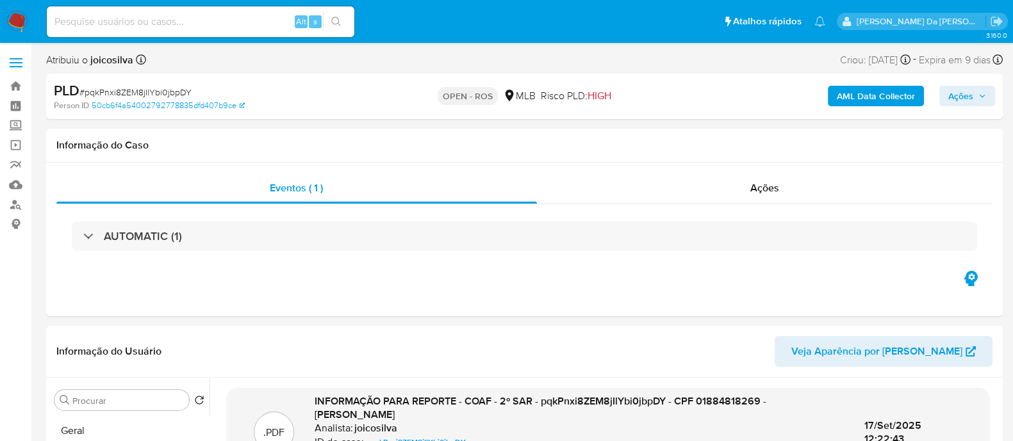
click at [18, 24] on img at bounding box center [17, 22] width 22 height 22
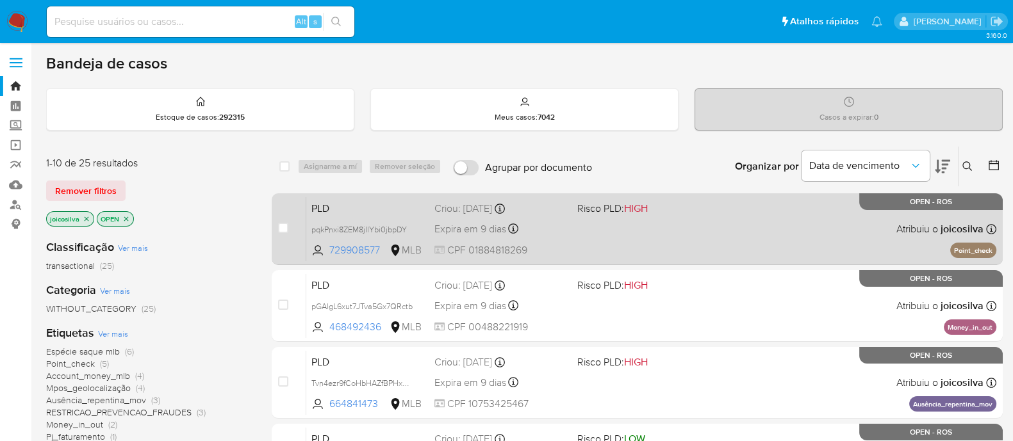
click at [654, 242] on div "PLD pqkPnxi8ZEM8jIlYbi0jbpDY 729908577 MLB Risco PLD: HIGH Criou: [DATE] Criou:…" at bounding box center [651, 229] width 690 height 65
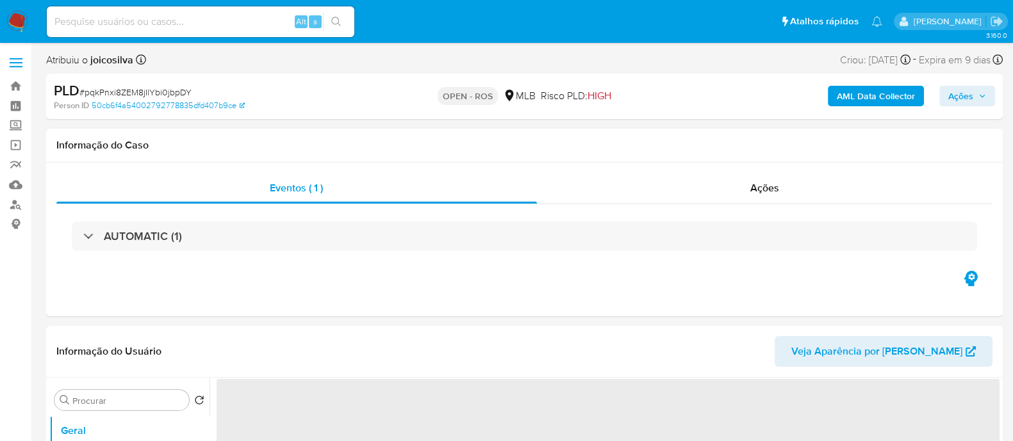
select select "10"
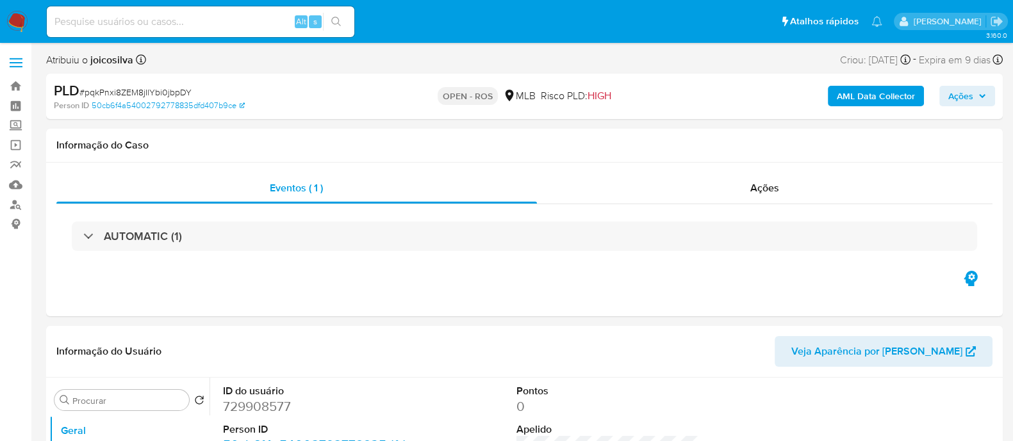
click at [179, 94] on span "# pqkPnxi8ZEM8jIlYbi0jbpDY" at bounding box center [135, 92] width 112 height 13
copy span "pqkPnxi8ZEM8jIlYbi0jbpDY"
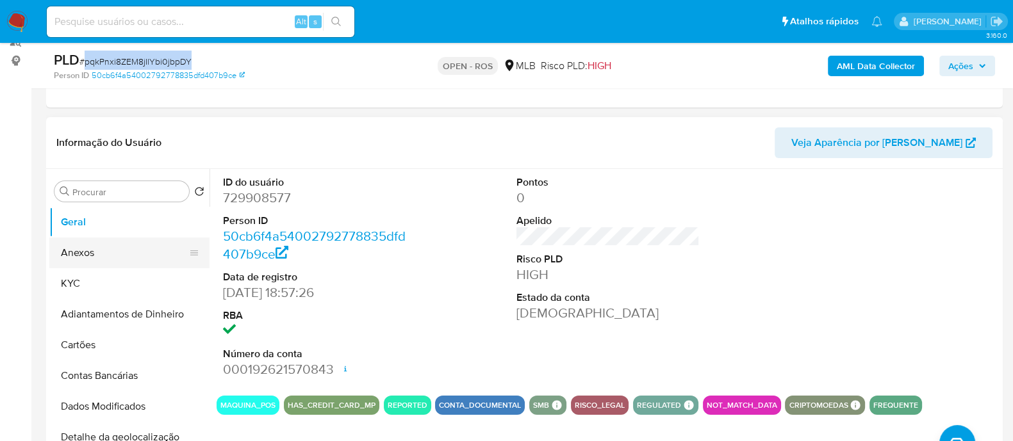
scroll to position [160, 0]
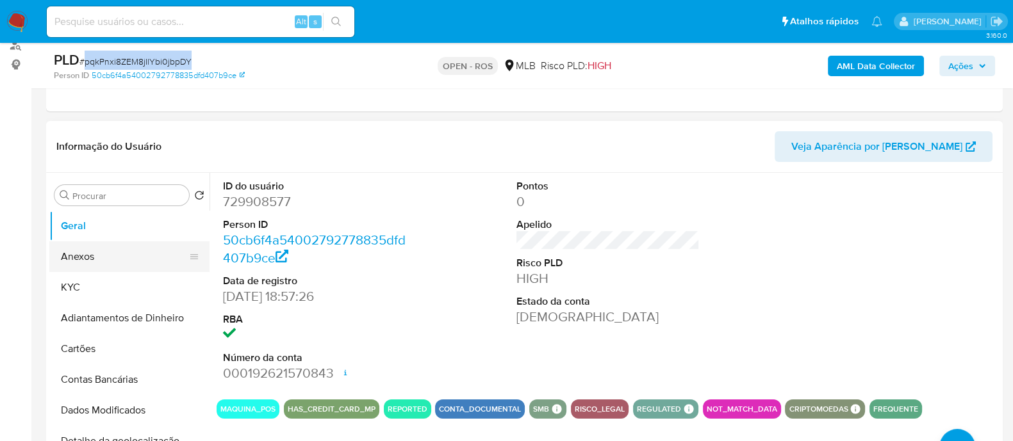
click at [89, 246] on button "Anexos" at bounding box center [124, 257] width 150 height 31
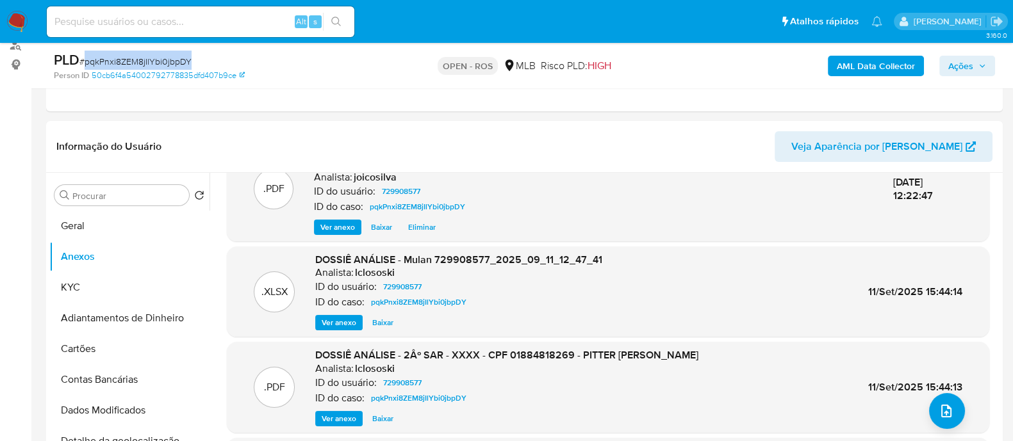
scroll to position [0, 0]
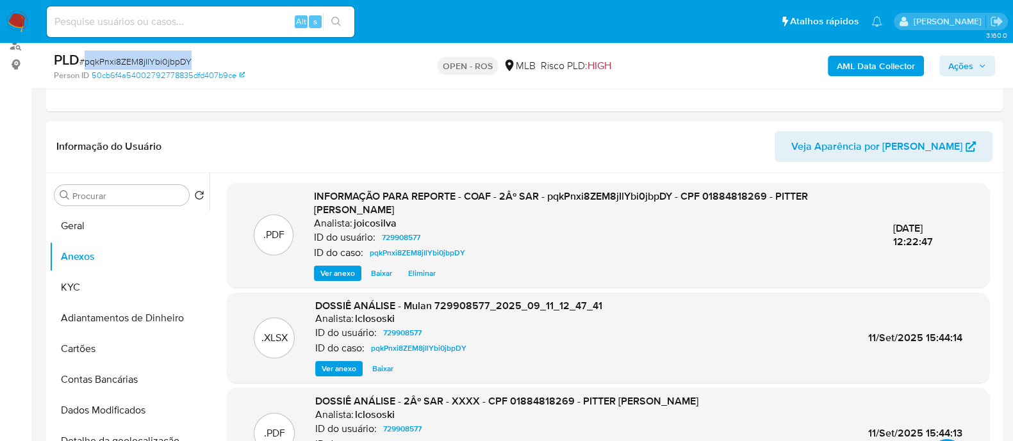
click at [978, 63] on icon "button" at bounding box center [982, 66] width 8 height 8
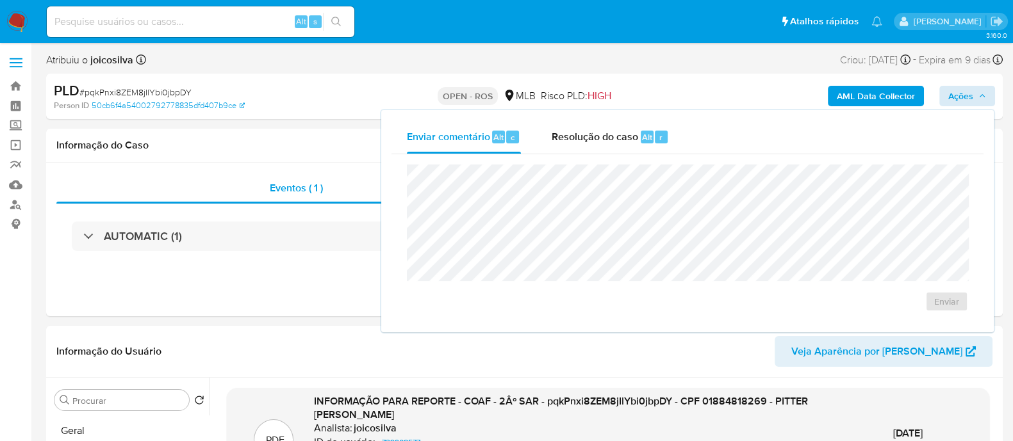
click at [586, 99] on span "Risco PLD: HIGH" at bounding box center [576, 96] width 70 height 14
click at [584, 136] on span "Resolução do caso" at bounding box center [595, 136] width 86 height 15
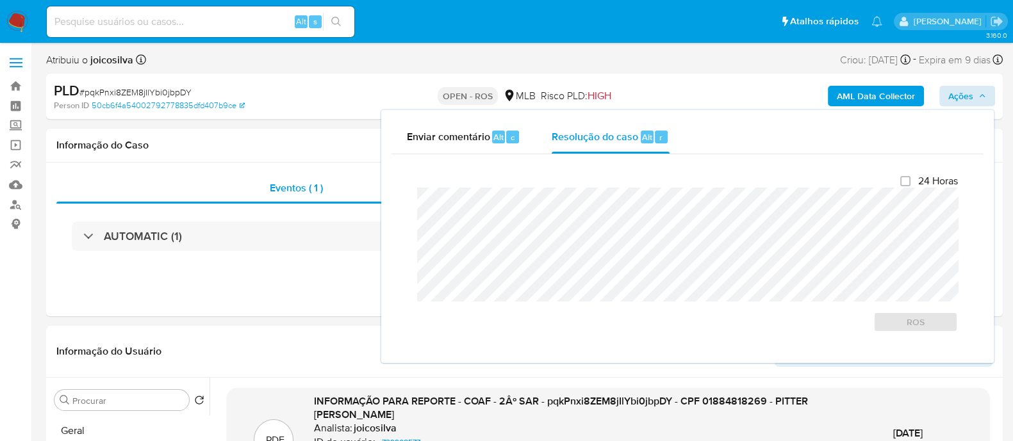
click at [226, 116] on div "PLD # pqkPnxi8ZEM8jIlYbi0jbpDY Person ID 50cb6f4a54002792778835dfd407b9ce OPEN …" at bounding box center [524, 96] width 957 height 45
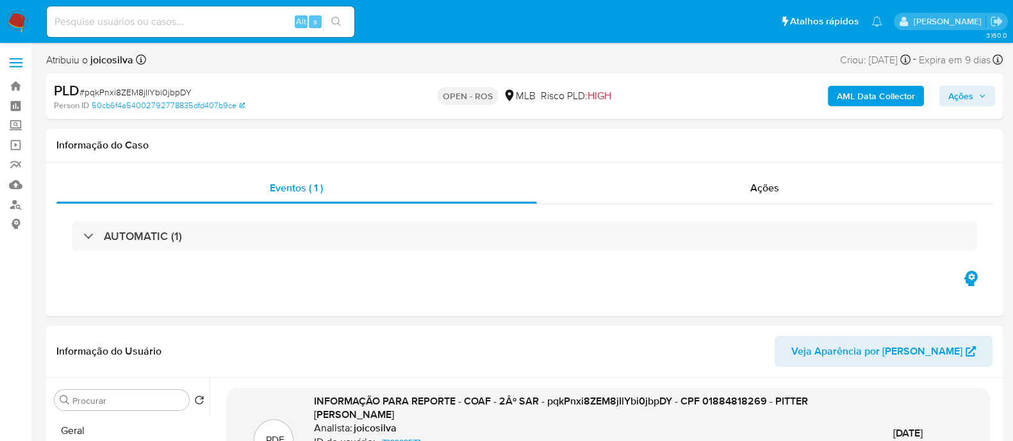
drag, startPoint x: 961, startPoint y: 101, endPoint x: 951, endPoint y: 105, distance: 10.6
click at [962, 100] on span "Ações" at bounding box center [960, 96] width 25 height 21
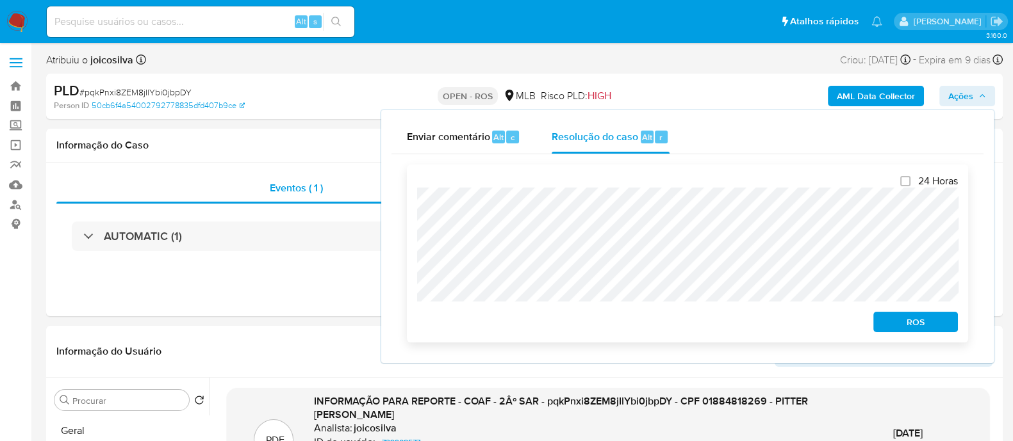
click at [937, 322] on span "ROS" at bounding box center [915, 322] width 67 height 18
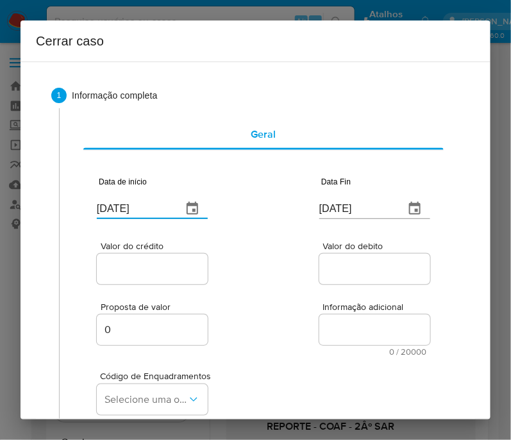
click at [133, 204] on input "[DATE]" at bounding box center [134, 209] width 75 height 21
paste input "01/07"
type input "01/07/2025"
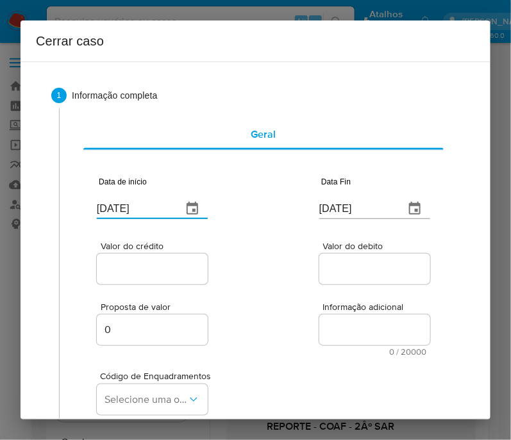
drag, startPoint x: 298, startPoint y: 316, endPoint x: 259, endPoint y: 329, distance: 41.1
click at [287, 321] on div "Proposta de valor 0 Informação adicional 0 / 20000 20000 caracteres restantes" at bounding box center [263, 321] width 333 height 69
click at [370, 208] on input "[DATE]" at bounding box center [356, 209] width 75 height 21
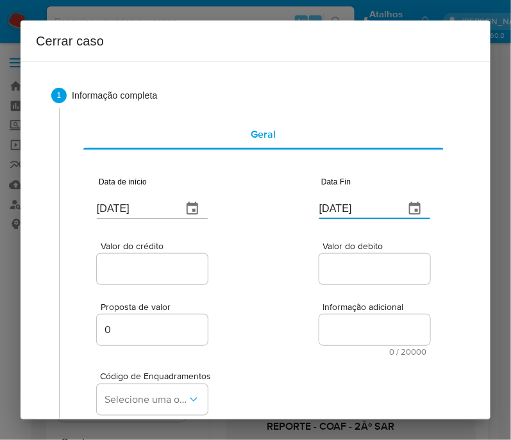
paste input "0"
type input "10/09/2025"
drag, startPoint x: 338, startPoint y: 286, endPoint x: 202, endPoint y: 276, distance: 136.9
click at [188, 272] on input "Valor do crédito" at bounding box center [160, 269] width 126 height 17
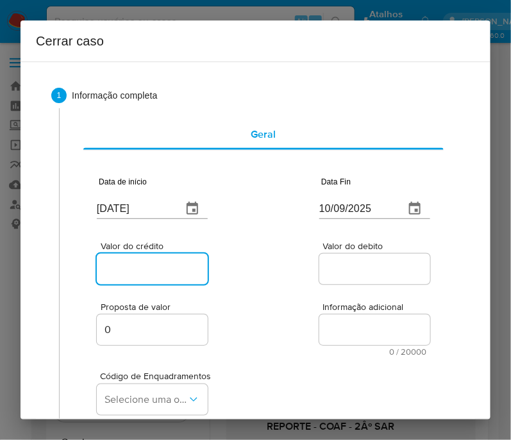
click at [158, 270] on input "Valor do crédito" at bounding box center [160, 269] width 126 height 17
paste input "R$354.164"
type input "R$354.164"
drag, startPoint x: 284, startPoint y: 311, endPoint x: 273, endPoint y: 321, distance: 15.0
click at [281, 315] on div "Proposta de valor 0 Informação adicional 0 / 20000 20000 caracteres restantes" at bounding box center [263, 321] width 333 height 69
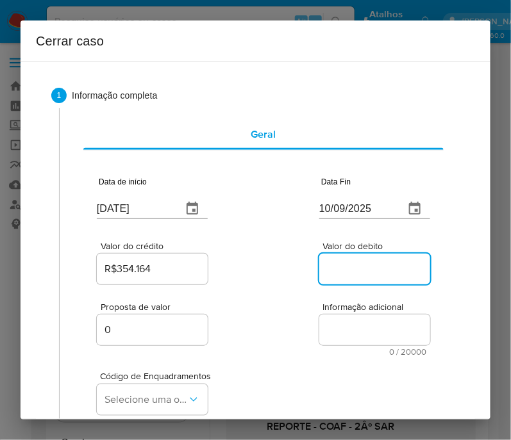
drag, startPoint x: 344, startPoint y: 270, endPoint x: 337, endPoint y: 274, distance: 8.0
click at [344, 270] on input "Valor do debito" at bounding box center [382, 269] width 126 height 17
paste input "R$357.097"
type input "R$357.097"
click at [259, 317] on div "Proposta de valor 0 Informação adicional 0 / 20000 20000 caracteres restantes" at bounding box center [263, 321] width 333 height 69
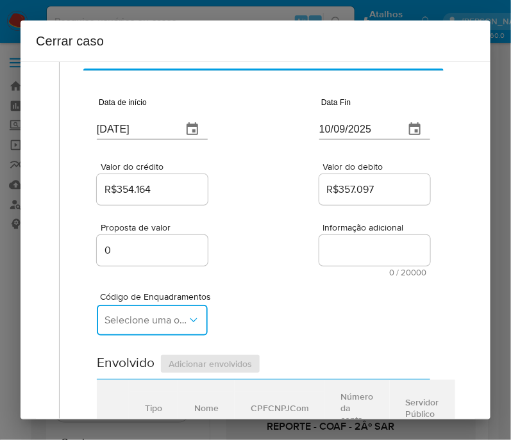
click at [156, 324] on span "Selecione uma opção" at bounding box center [145, 320] width 83 height 13
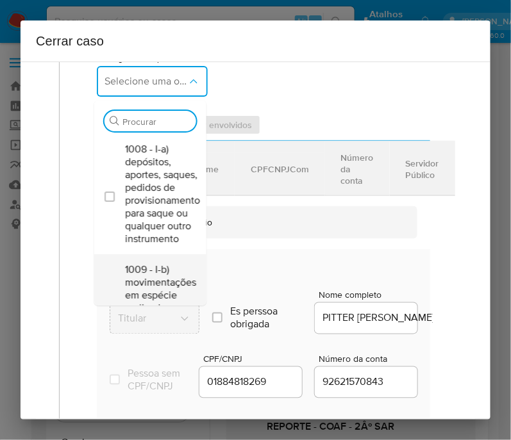
scroll to position [320, 0]
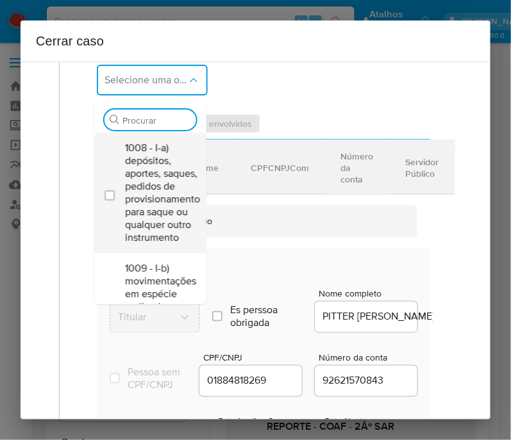
click at [147, 188] on span "1008 - I-a) depósitos, aportes, saques, pedidos de provisionamento para saque o…" at bounding box center [162, 193] width 75 height 103
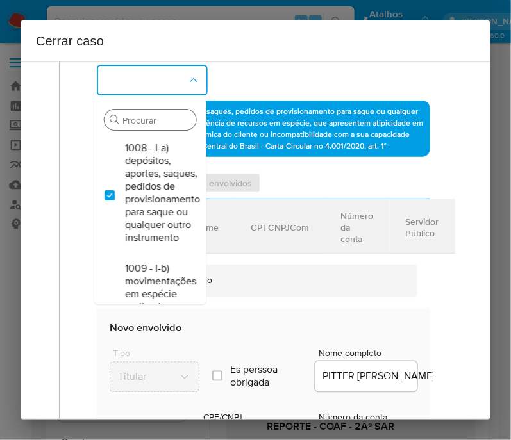
checkbox input "true"
click at [133, 126] on input "Procurar" at bounding box center [156, 121] width 69 height 12
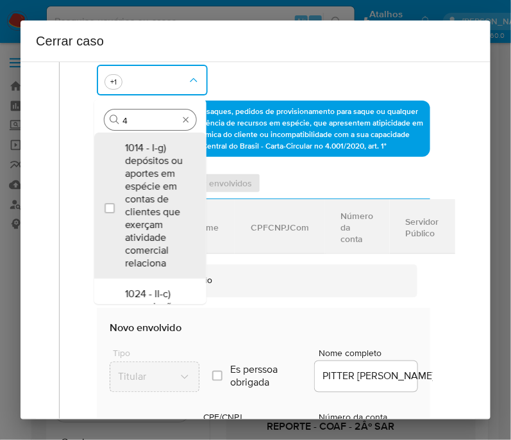
type input "45"
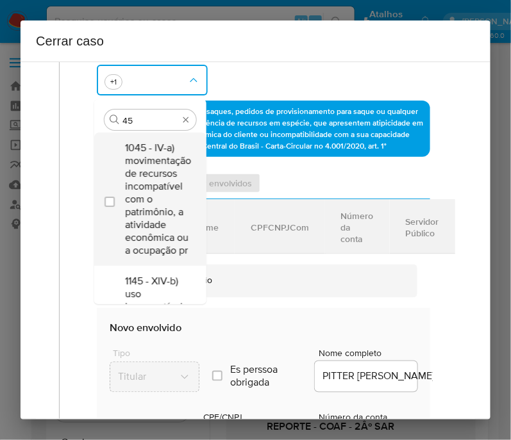
click at [143, 183] on span "1045 - IV-a) movimentação de recursos incompatível com o patrimônio, a atividad…" at bounding box center [158, 199] width 66 height 115
checkbox input "true"
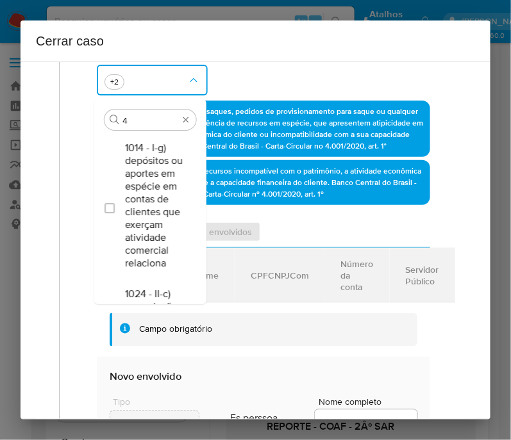
scroll to position [0, 0]
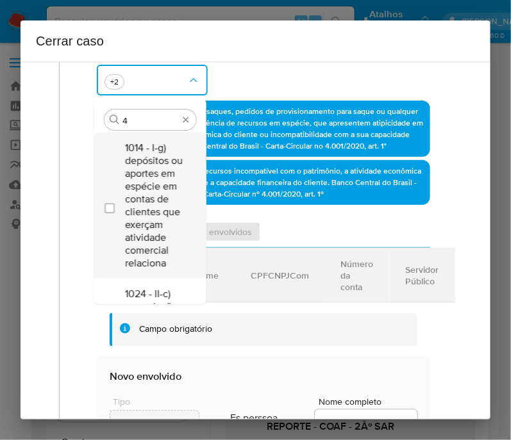
type input "47"
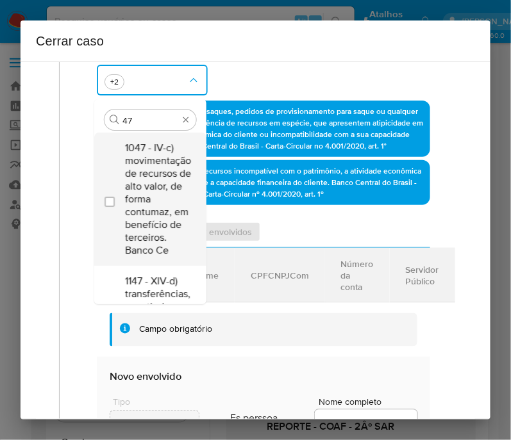
click at [147, 183] on span "1047 - IV-c) movimentação de recursos de alto valor, de forma contumaz, em bene…" at bounding box center [158, 199] width 66 height 115
checkbox input "true"
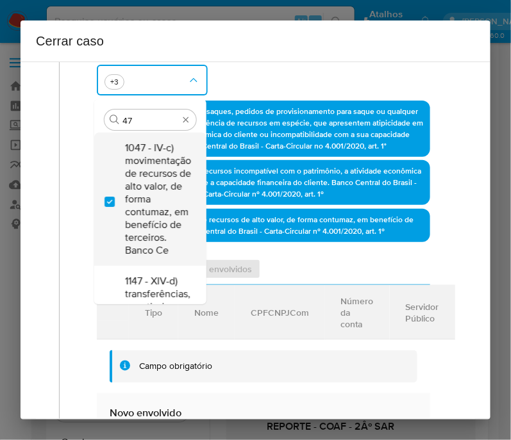
type input "4"
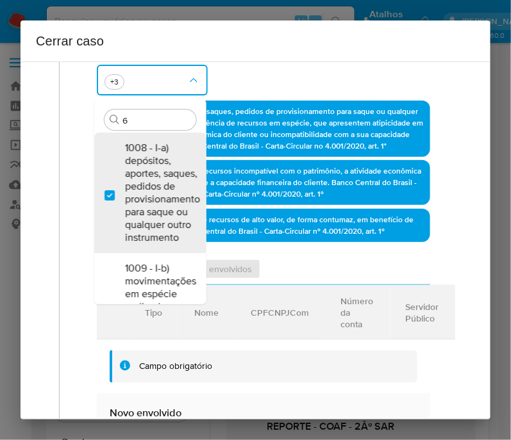
type input "66"
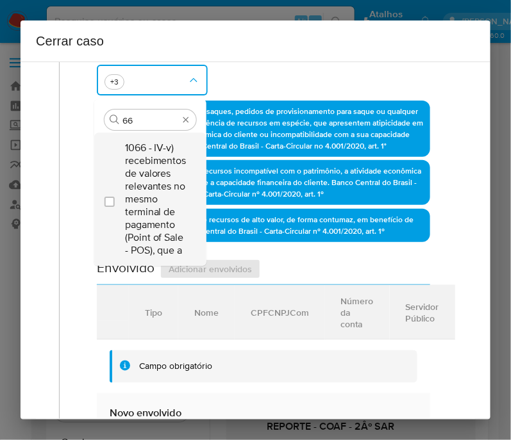
click at [177, 165] on span "1066 - IV-v) recebimentos de valores relevantes no mesmo terminal de pagamento …" at bounding box center [156, 199] width 63 height 115
checkbox input "true"
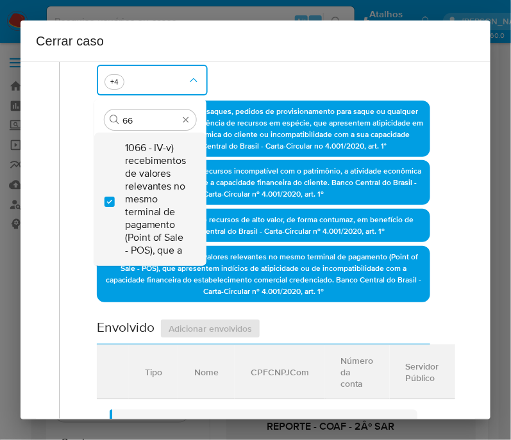
type input "6"
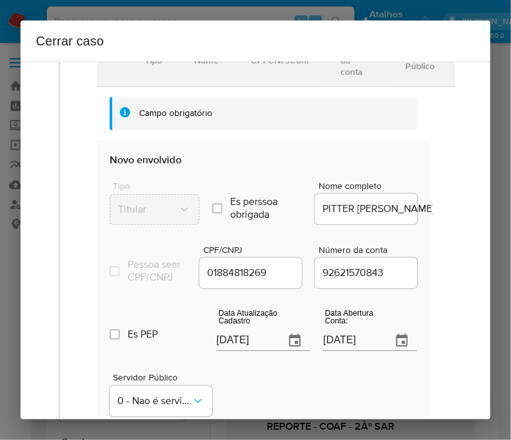
scroll to position [721, 0]
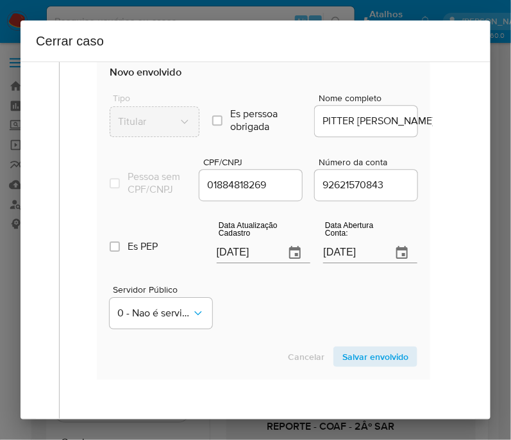
click at [263, 259] on section "Envolvido Adicionar envolvidos Tipo Nome CPFCNPJCom Número da conta Servidor Pú…" at bounding box center [263, 148] width 333 height 463
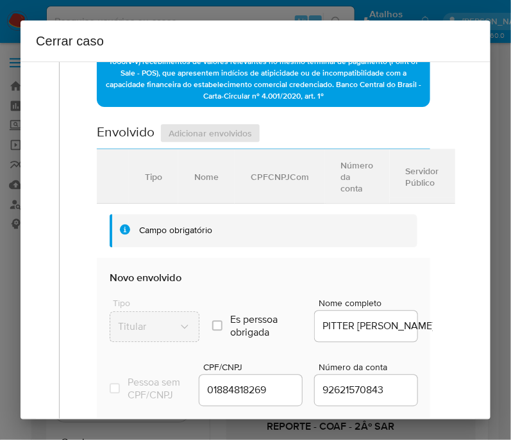
click at [263, 259] on section "Envolvido Adicionar envolvidos Tipo Nome CPFCNPJCom Número da conta Servidor Pú…" at bounding box center [263, 354] width 333 height 463
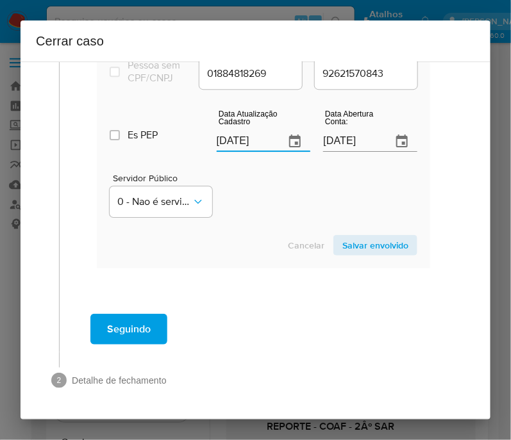
click at [253, 137] on input "[DATE]" at bounding box center [246, 141] width 58 height 21
paste input "3/05"
type input "13/05/2025"
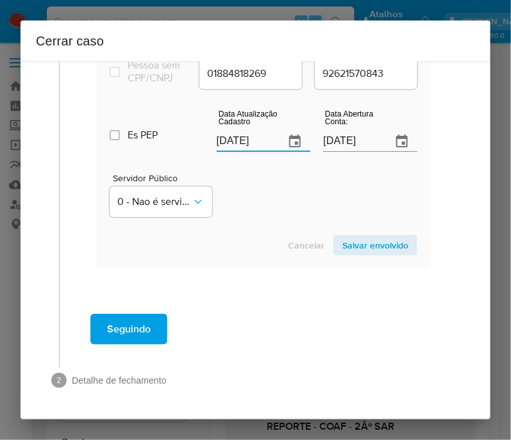
click at [240, 196] on div "Servidor Público 0 - Nao é servidor/Nao possui informacao" at bounding box center [264, 190] width 308 height 64
click at [357, 136] on input "16/03/2021" at bounding box center [352, 141] width 58 height 21
click at [327, 178] on div "Servidor Público 0 - Nao é servidor/Nao possui informacao" at bounding box center [264, 190] width 308 height 64
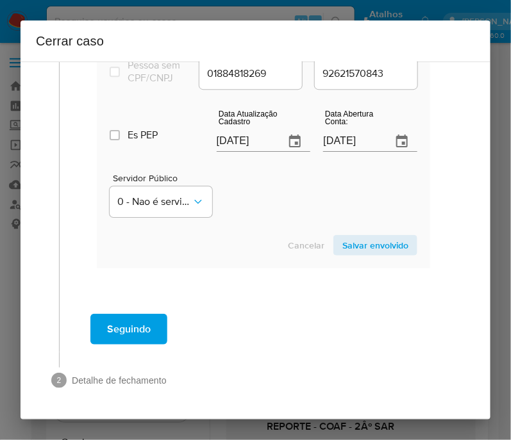
click at [379, 250] on span "Salvar envolvido" at bounding box center [375, 245] width 66 height 18
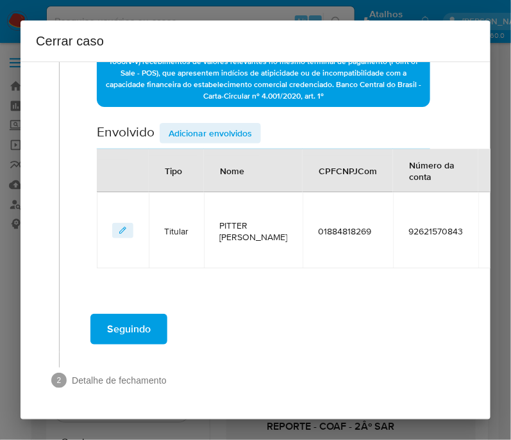
scroll to position [531, 0]
click at [233, 124] on span "Adicionar envolvidos" at bounding box center [210, 133] width 83 height 18
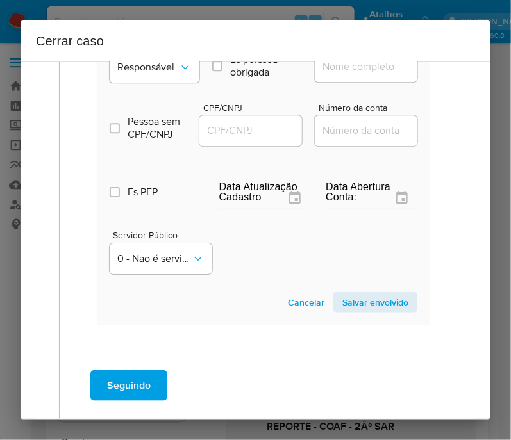
scroll to position [771, 0]
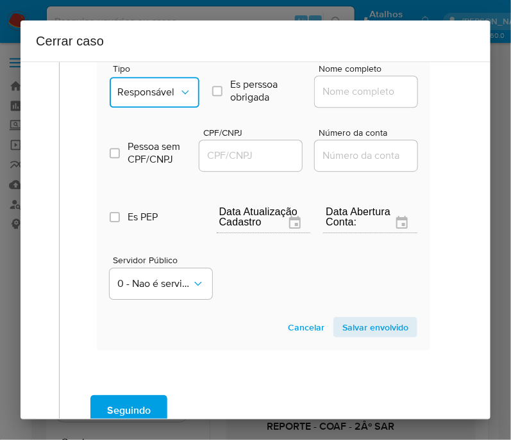
click at [172, 95] on span "Responsável" at bounding box center [148, 92] width 62 height 13
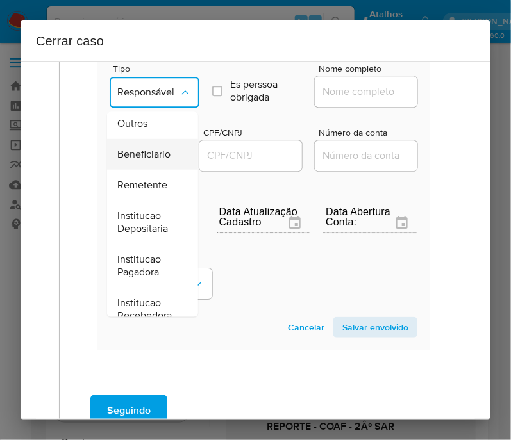
scroll to position [240, 0]
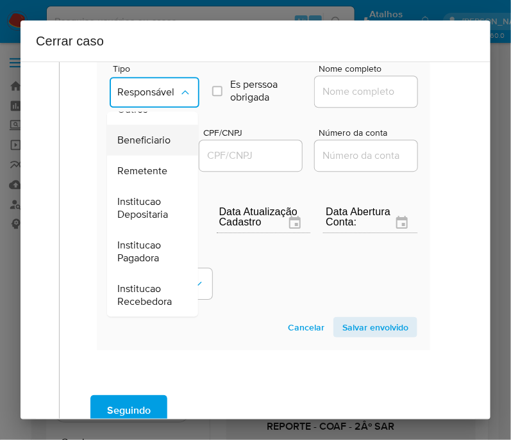
click at [151, 133] on span "Beneficiario" at bounding box center [143, 139] width 53 height 13
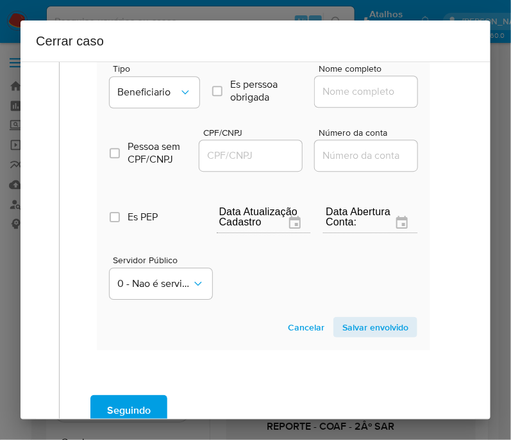
drag, startPoint x: 309, startPoint y: 87, endPoint x: 336, endPoint y: 88, distance: 26.9
click at [315, 87] on input "Nome completo" at bounding box center [378, 91] width 126 height 17
click at [336, 88] on input "Nome completo" at bounding box center [378, 91] width 126 height 17
paste input "Atacado Borges Comercio De Estivas Ltda, 40903336000189"
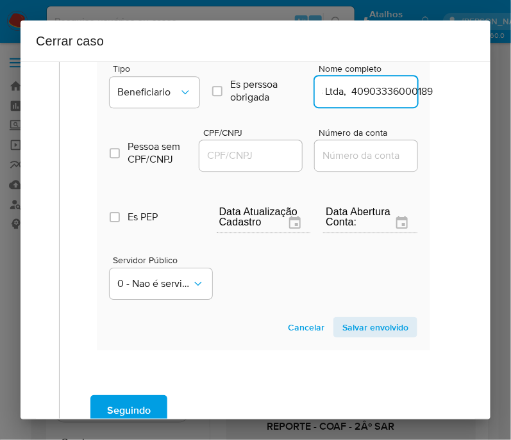
drag, startPoint x: 332, startPoint y: 103, endPoint x: 453, endPoint y: 108, distance: 121.2
type input "Atacado Borges Comercio De Estivas Ltda"
click at [256, 161] on input "CPF/CNPJ" at bounding box center [262, 155] width 126 height 17
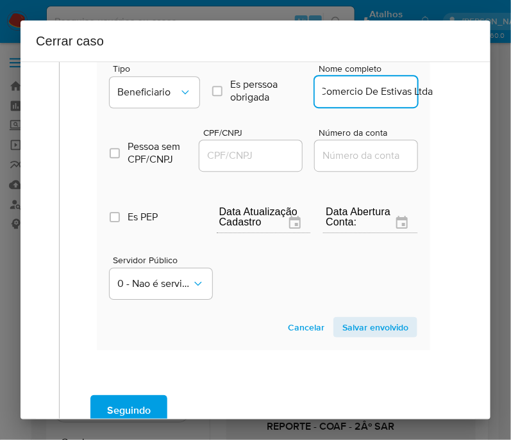
scroll to position [0, 0]
paste input "40903336000189"
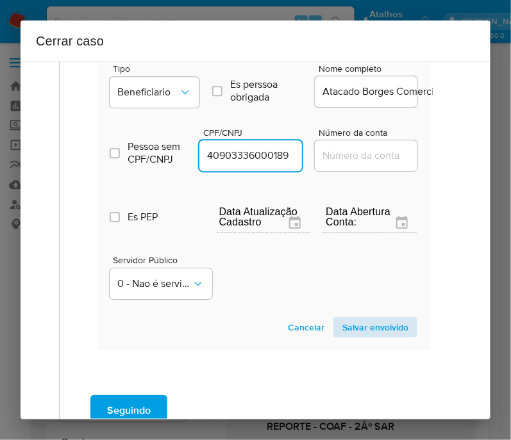
type input "40903336000189"
click at [384, 336] on span "Salvar envolvido" at bounding box center [375, 327] width 66 height 18
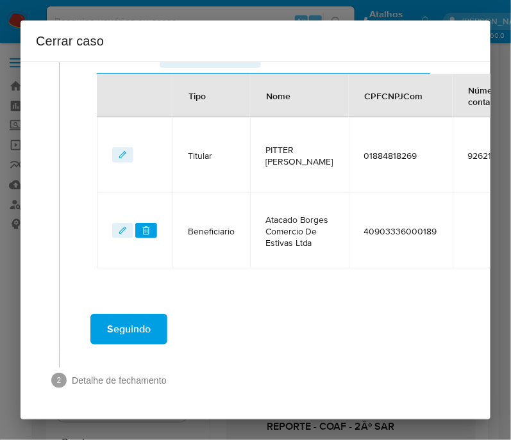
scroll to position [458, 0]
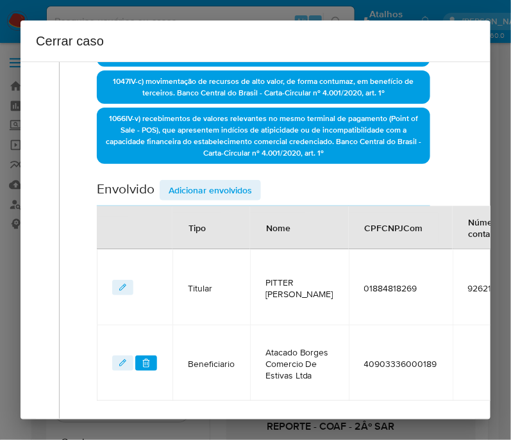
click at [237, 185] on span "Adicionar envolvidos" at bounding box center [210, 190] width 83 height 18
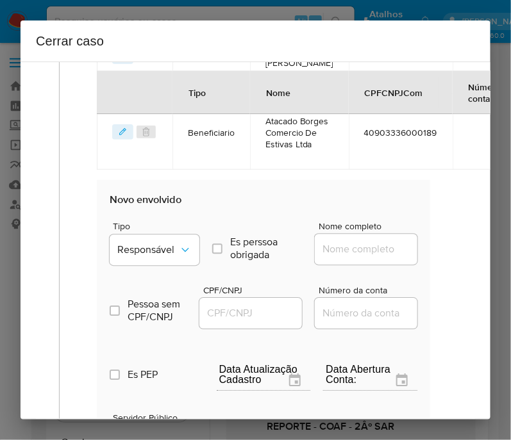
scroll to position [698, 0]
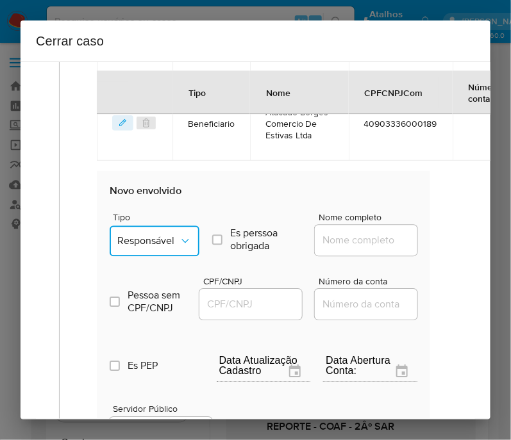
click at [153, 247] on span "Responsável" at bounding box center [148, 241] width 62 height 13
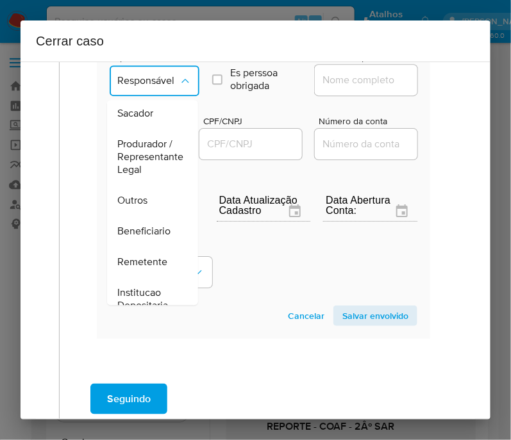
scroll to position [240, 0]
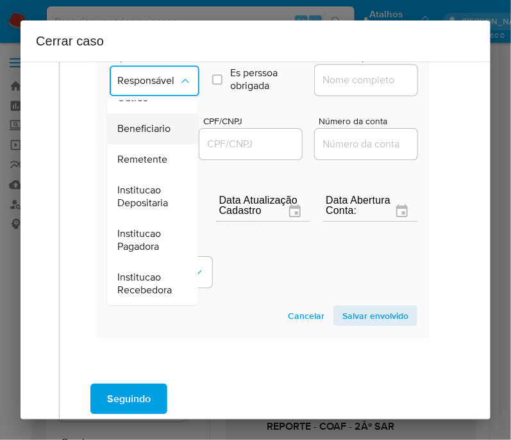
click at [157, 130] on span "Beneficiario" at bounding box center [143, 128] width 53 height 13
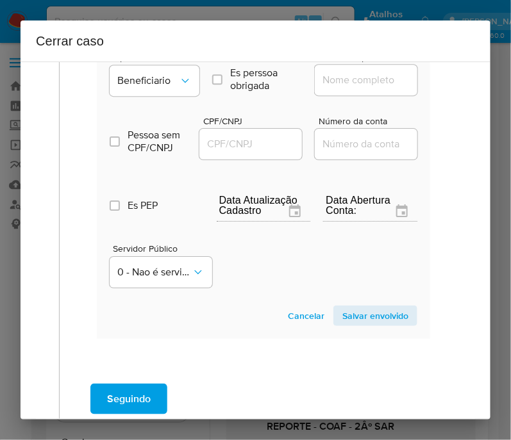
click at [325, 88] on input "Nome completo" at bounding box center [378, 80] width 126 height 17
paste input "O Dos Santos Comercio Ltda, 14187330000142"
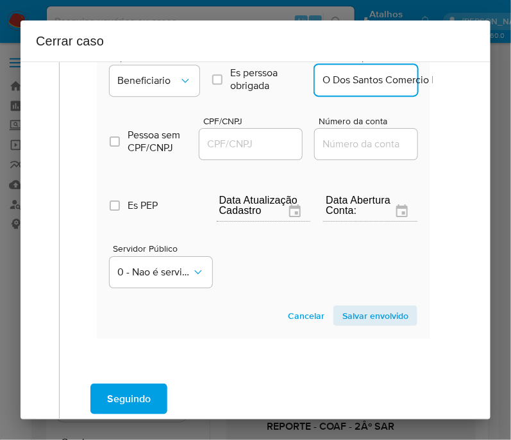
scroll to position [0, 106]
drag, startPoint x: 336, startPoint y: 99, endPoint x: 458, endPoint y: 99, distance: 122.4
type input "O Dos Santos Comercio Ltda"
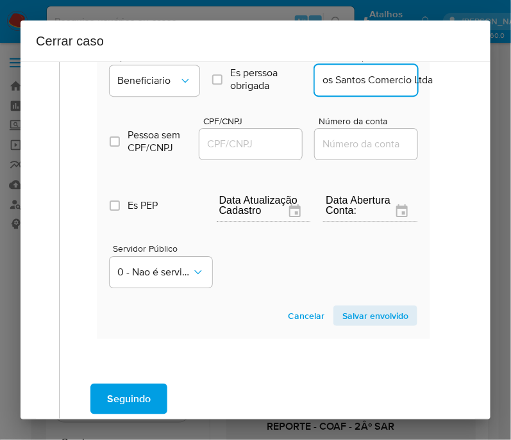
scroll to position [0, 0]
click at [249, 152] on input "CPF/CNPJ" at bounding box center [262, 144] width 126 height 17
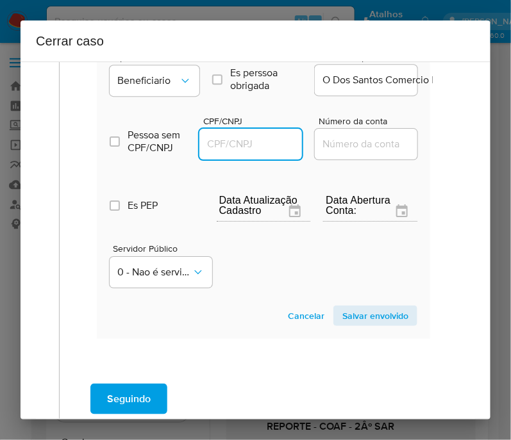
paste input "14187330000142"
type input "14187330000142"
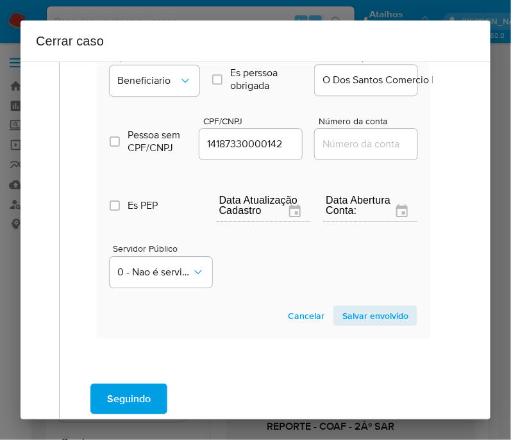
click at [348, 325] on span "Salvar envolvido" at bounding box center [375, 316] width 66 height 18
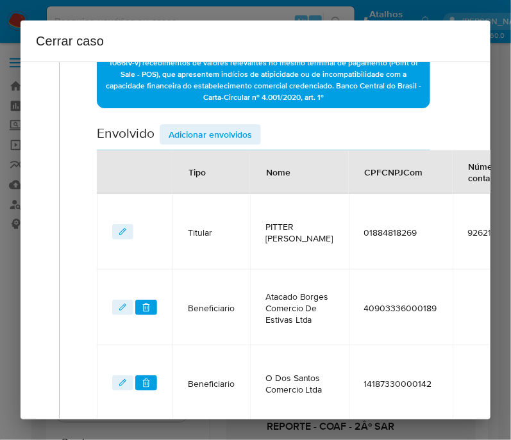
scroll to position [454, 0]
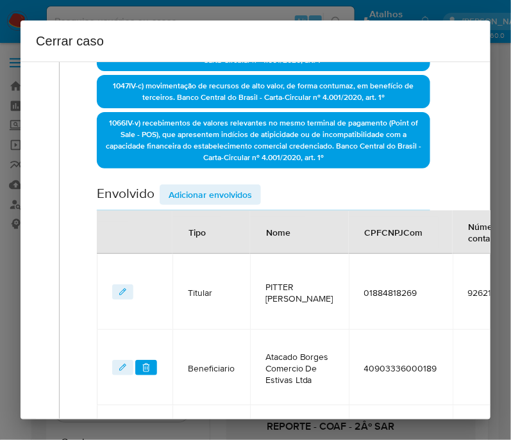
click at [215, 204] on span "Adicionar envolvidos" at bounding box center [210, 195] width 83 height 18
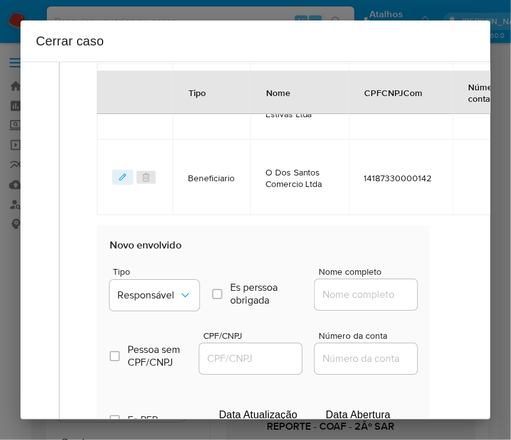
scroll to position [774, 0]
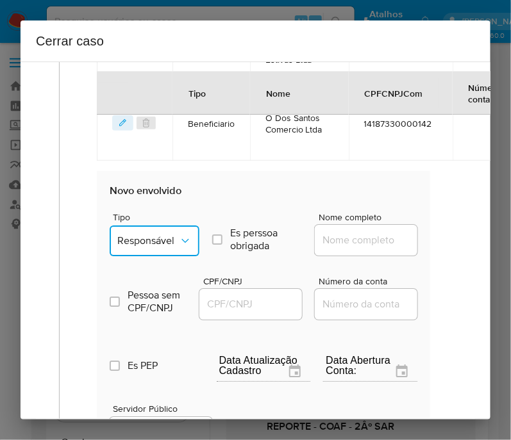
click at [171, 247] on span "Responsável" at bounding box center [148, 241] width 62 height 13
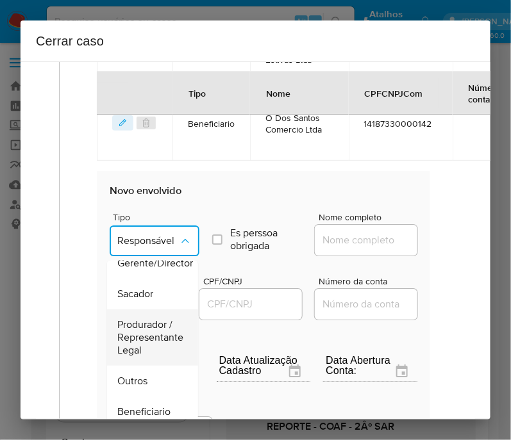
scroll to position [160, 0]
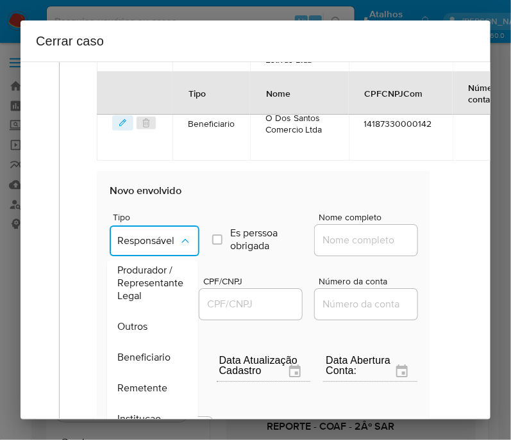
drag, startPoint x: 145, startPoint y: 344, endPoint x: 242, endPoint y: 289, distance: 111.3
click at [145, 333] on span "Outros" at bounding box center [132, 326] width 30 height 13
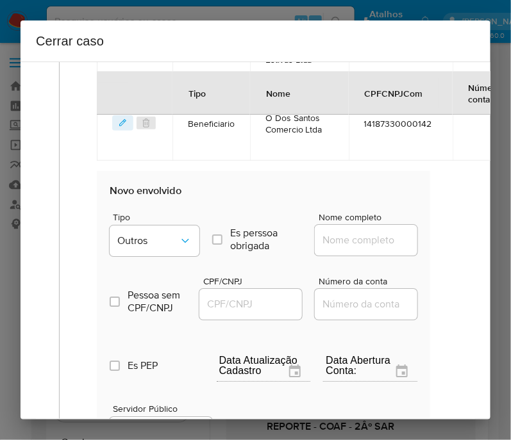
click at [345, 249] on input "Nome completo" at bounding box center [378, 240] width 126 height 17
paste input "37.698.946 Pitter Gonzaga Santarém, 37698946000183"
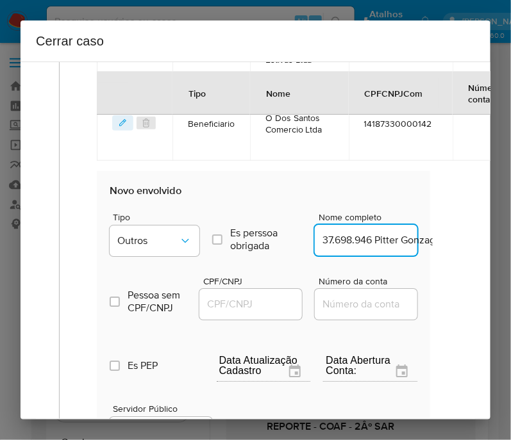
scroll to position [0, 144]
drag, startPoint x: 334, startPoint y: 256, endPoint x: 454, endPoint y: 256, distance: 120.5
type input "37.698.946 Pitter Gonzaga Santarém"
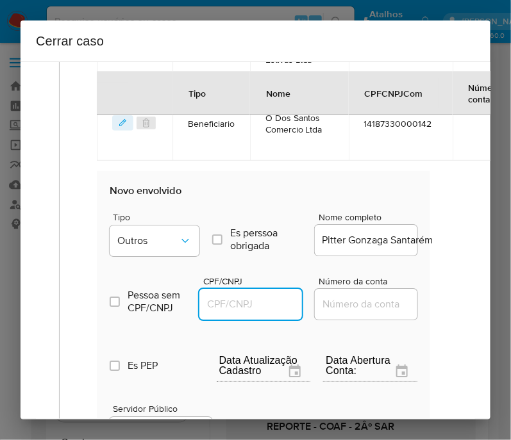
scroll to position [0, 0]
click at [231, 311] on input "CPF/CNPJ" at bounding box center [262, 304] width 126 height 17
paste input "37698946000183"
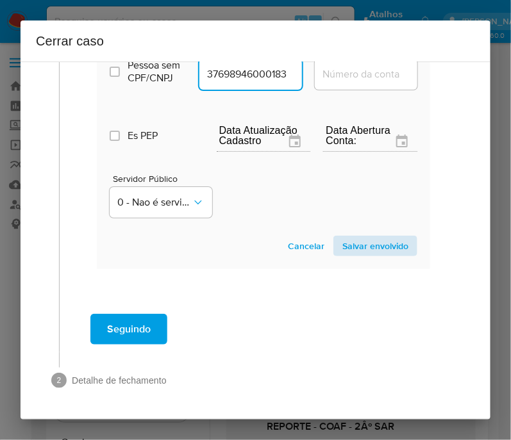
type input "37698946000183"
click at [363, 250] on span "Salvar envolvido" at bounding box center [375, 246] width 66 height 18
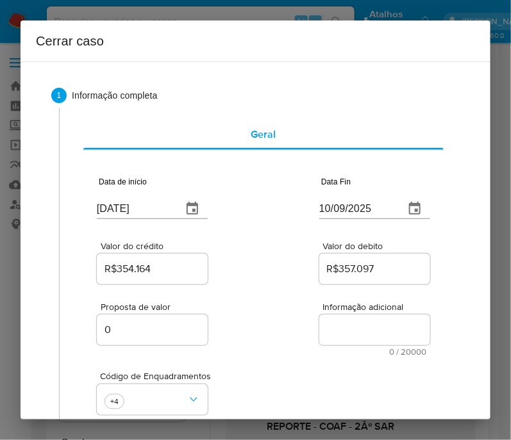
click at [342, 325] on textarea "Informação adicional" at bounding box center [374, 330] width 111 height 31
paste textarea "Informações do Cliente Pitter Gonzaga Santarém, CPF 01884818269, 28 anos, resid…"
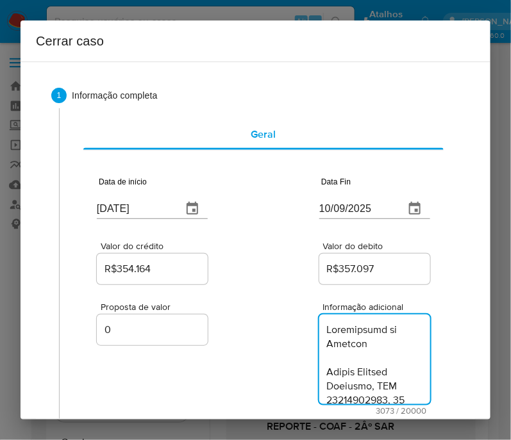
scroll to position [3528, 0]
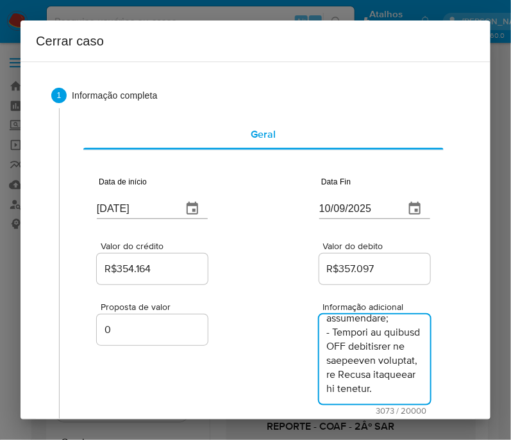
type textarea "Informações do Cliente Pitter Gonzaga Santarém, CPF 01884818269, 28 anos, resid…"
click at [263, 371] on div "Proposta de valor 0 Informação adicional 3073 / 20000 16927 caracteres restantes" at bounding box center [263, 351] width 333 height 128
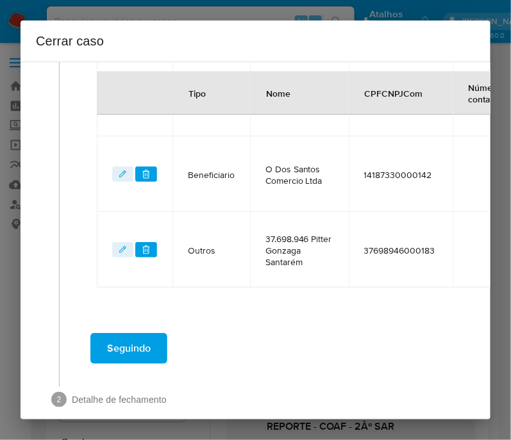
scroll to position [828, 0]
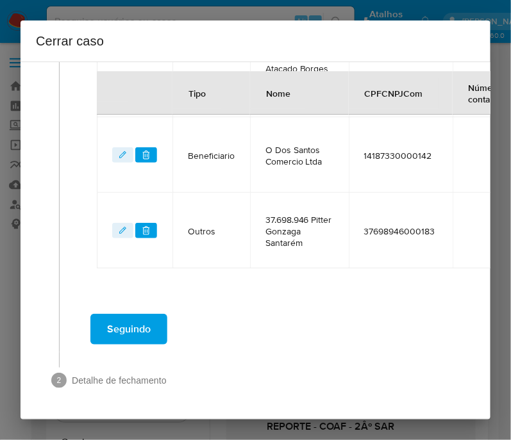
click at [156, 319] on button "Seguindo" at bounding box center [128, 329] width 77 height 31
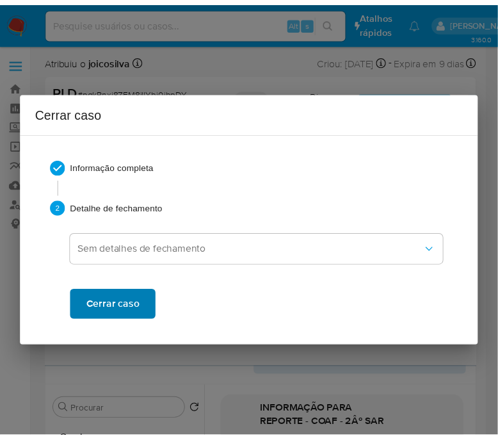
scroll to position [3345, 0]
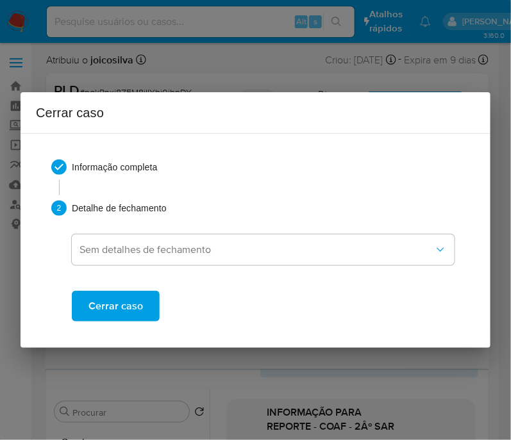
click at [113, 314] on span "Cerrar caso" at bounding box center [115, 306] width 54 height 28
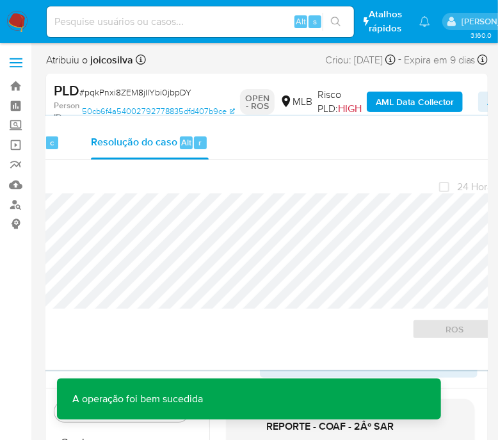
click at [132, 86] on span "# pqkPnxi8ZEM8jIlYbi0jbpDY" at bounding box center [135, 92] width 112 height 13
copy span "pqkPnxi8ZEM8jIlYbi0jbpDY"
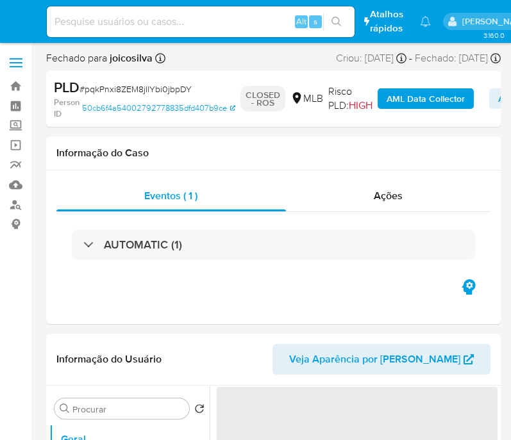
select select "10"
